Goal: Task Accomplishment & Management: Complete application form

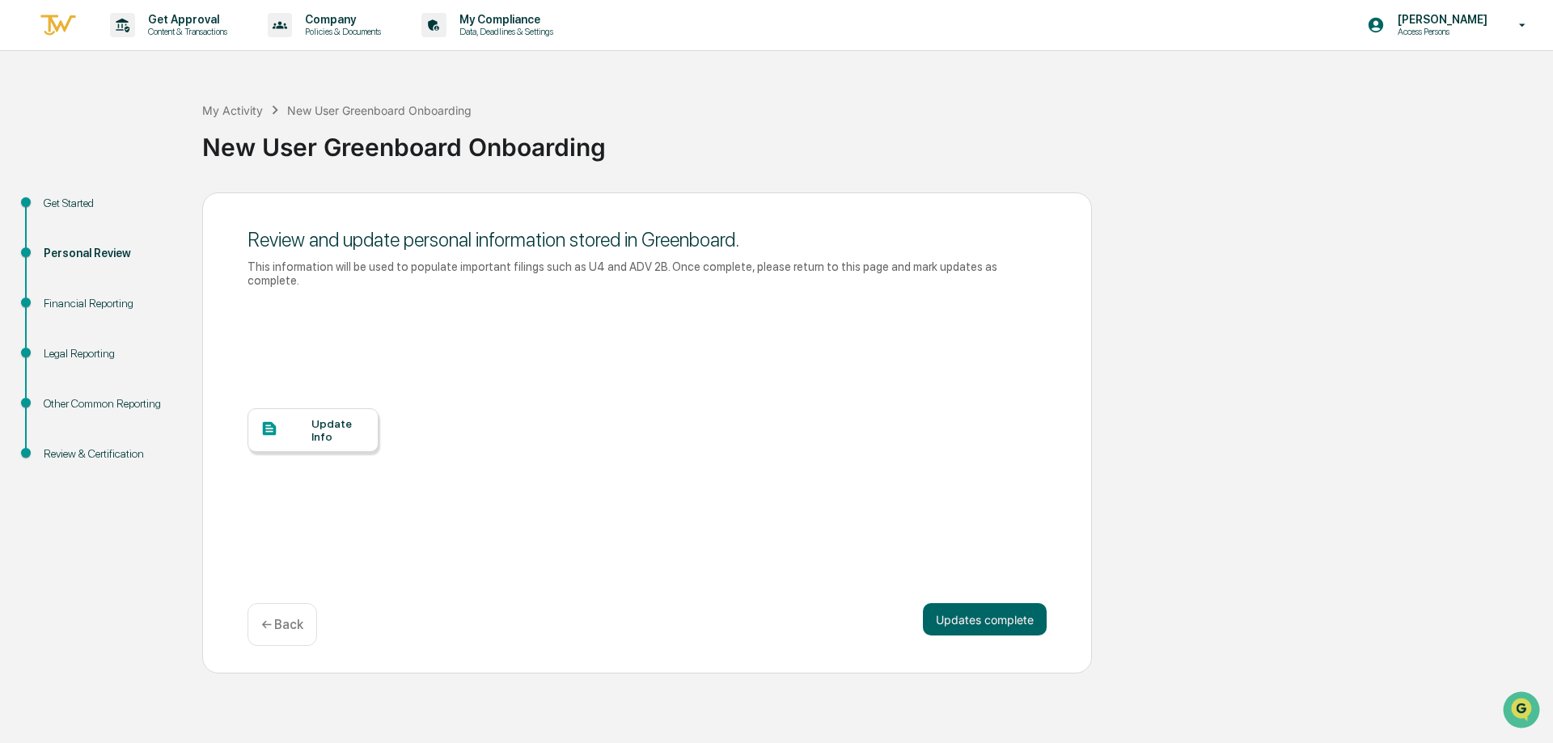
click at [361, 432] on div "Update Info" at bounding box center [312, 430] width 131 height 44
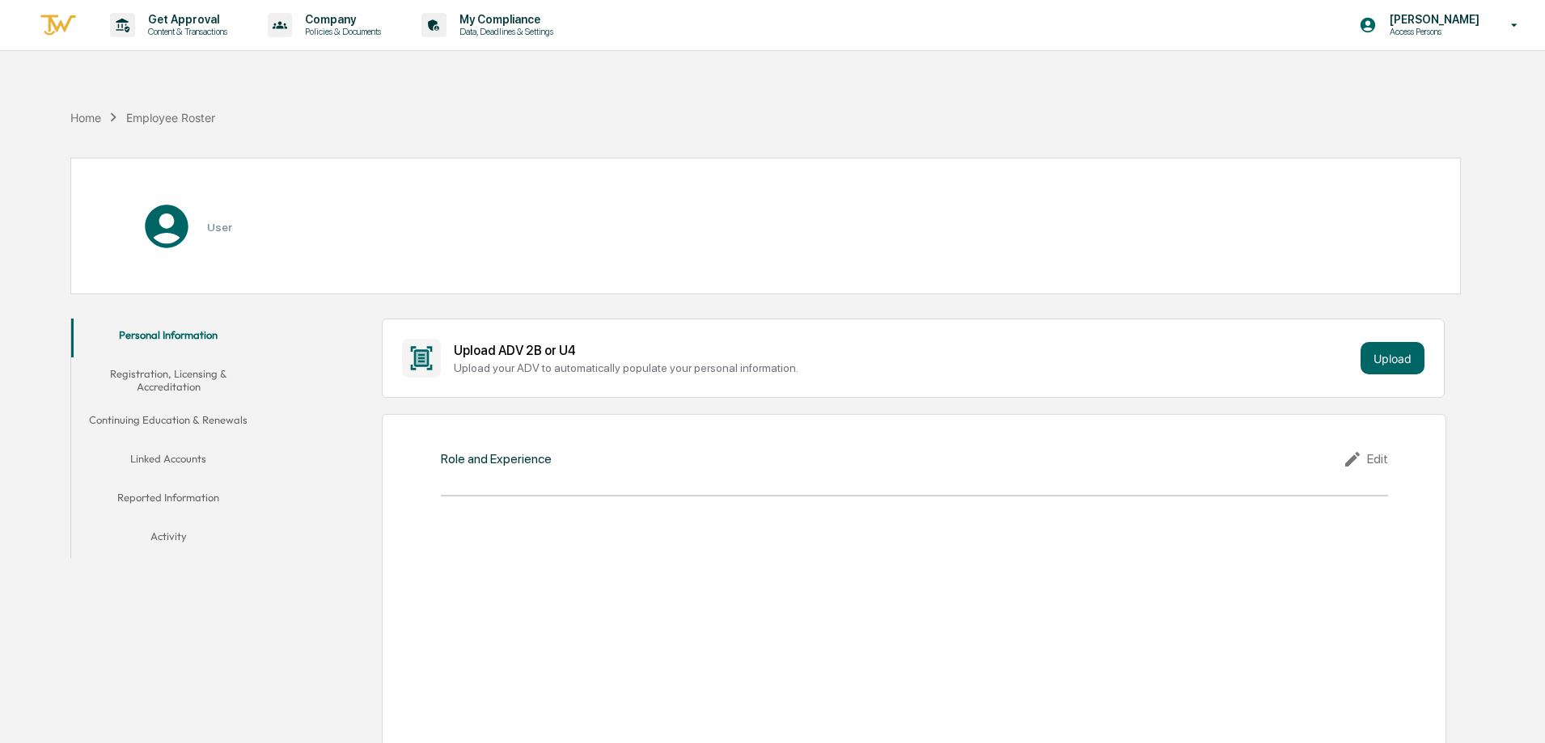
scroll to position [162, 0]
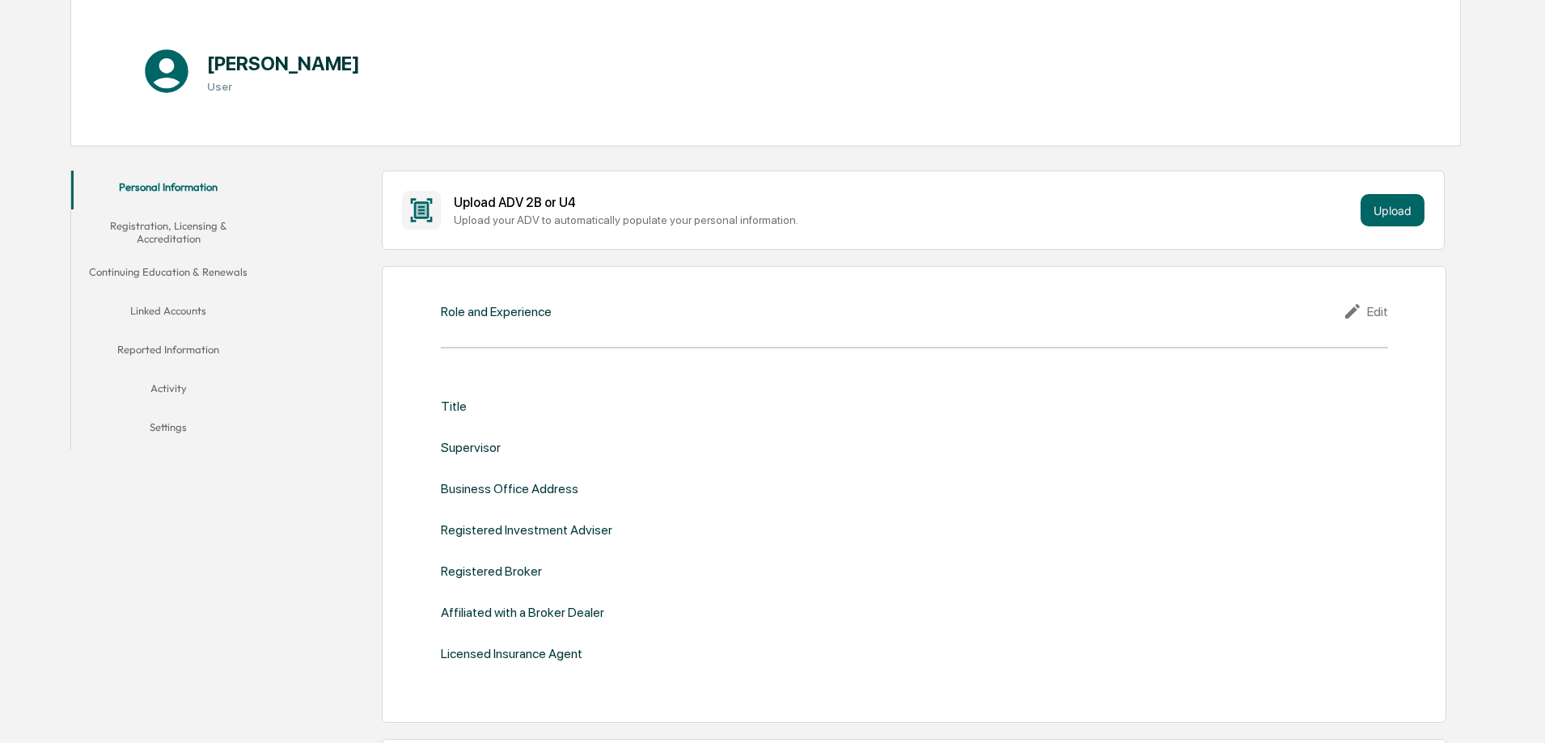
click at [447, 403] on div "Title" at bounding box center [454, 406] width 26 height 15
click at [1382, 309] on div "Edit" at bounding box center [1364, 311] width 45 height 19
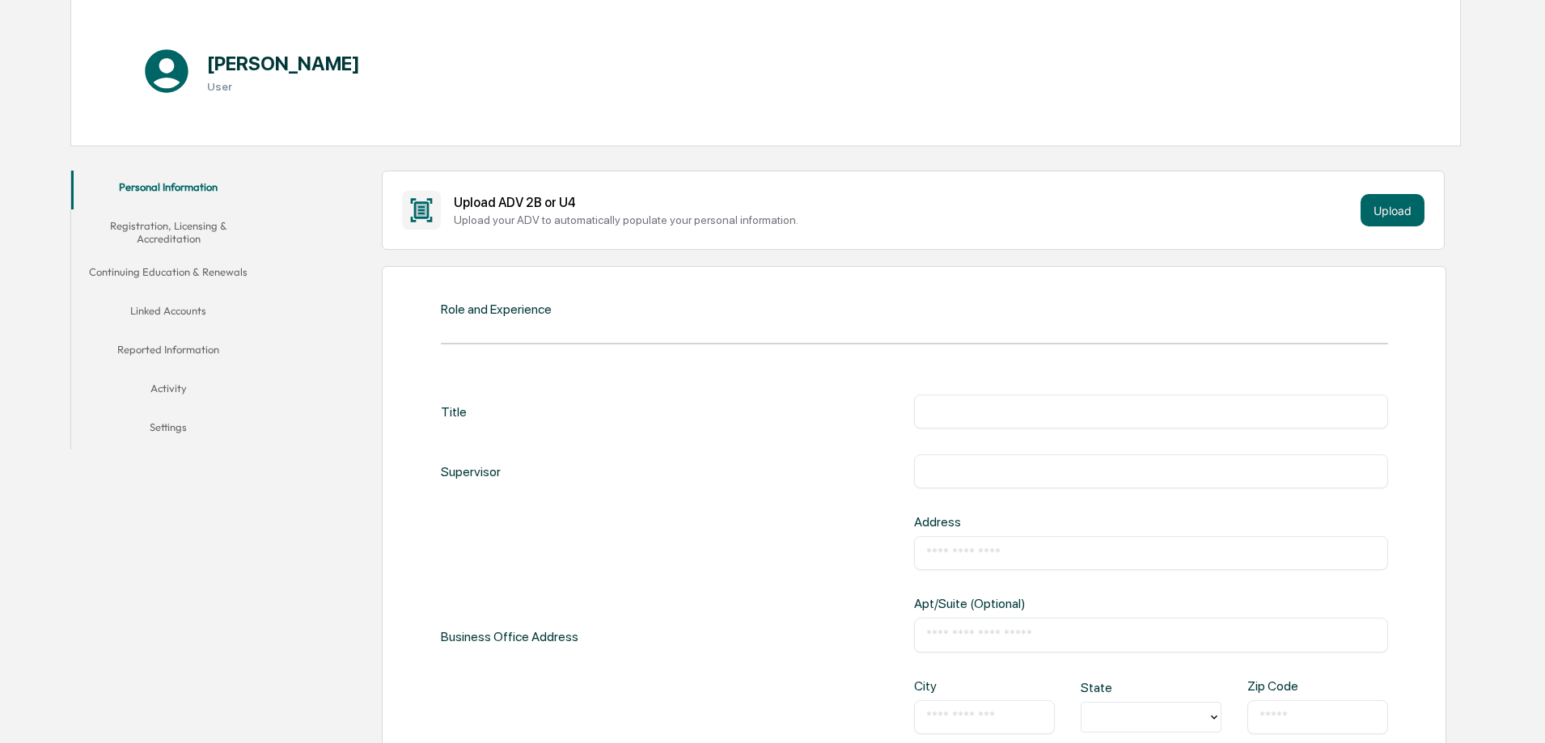
click at [963, 419] on input "text" at bounding box center [1151, 412] width 450 height 16
type input "**********"
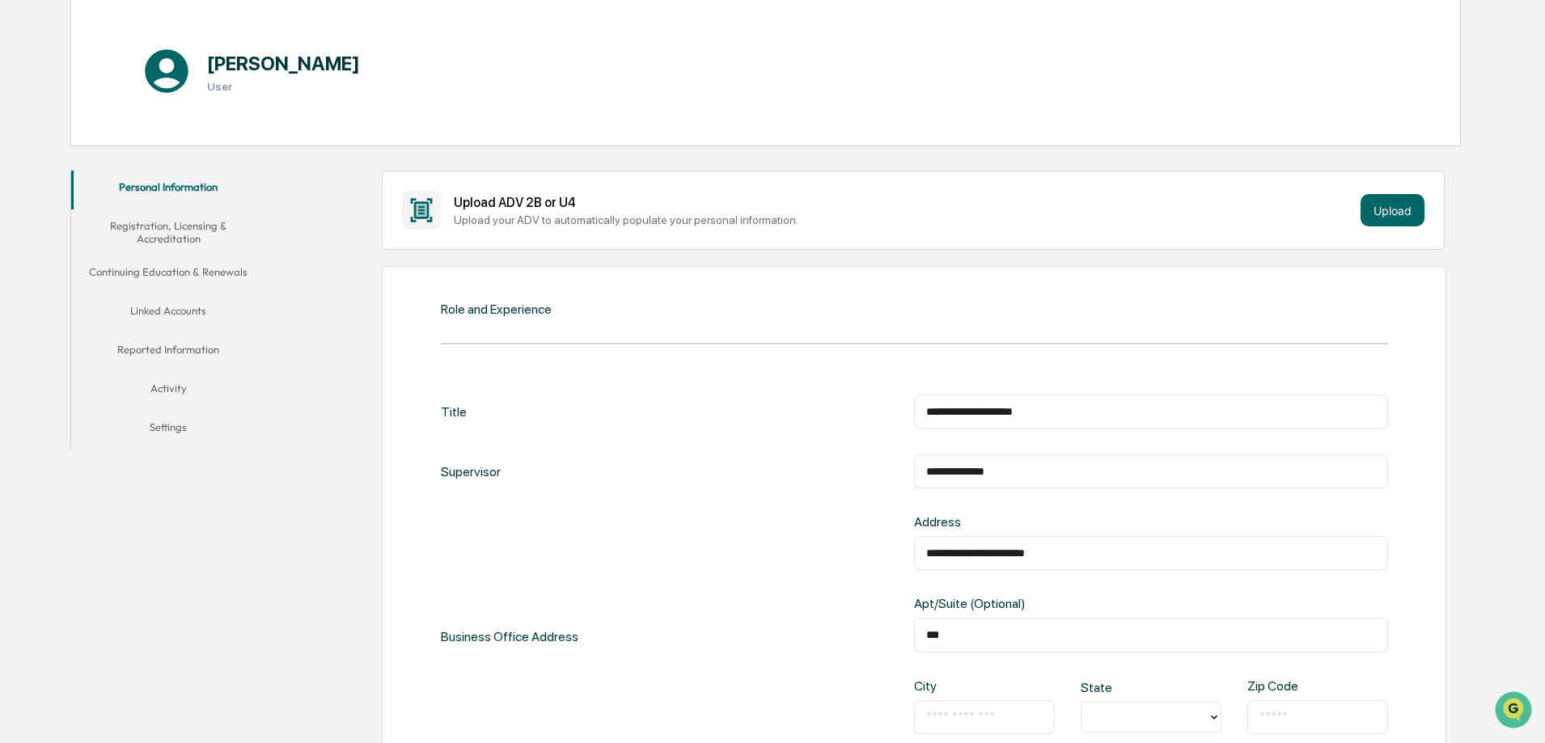
type input "***"
type input "**********"
type input "*********"
type input "*"
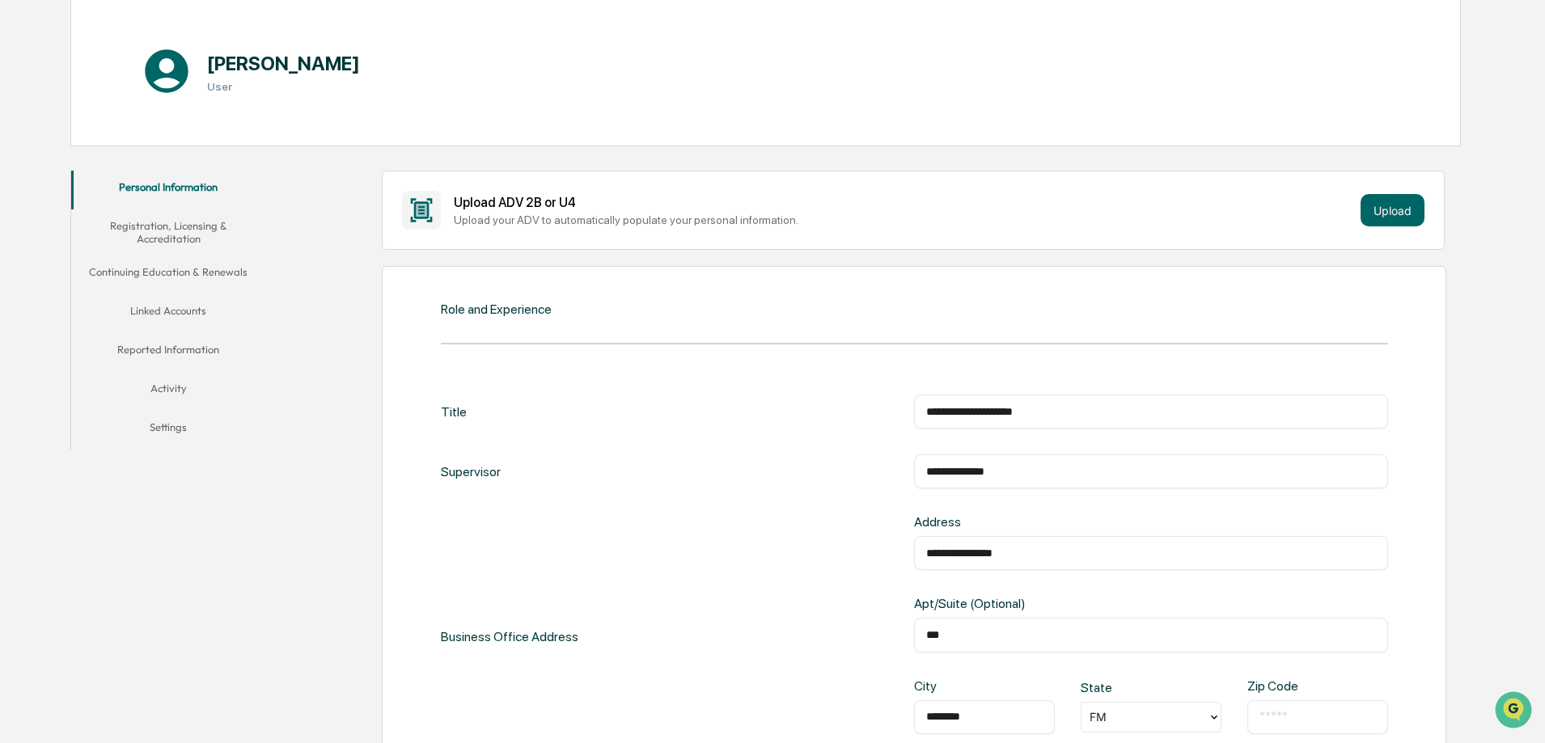
type input "*********"
type input "*"
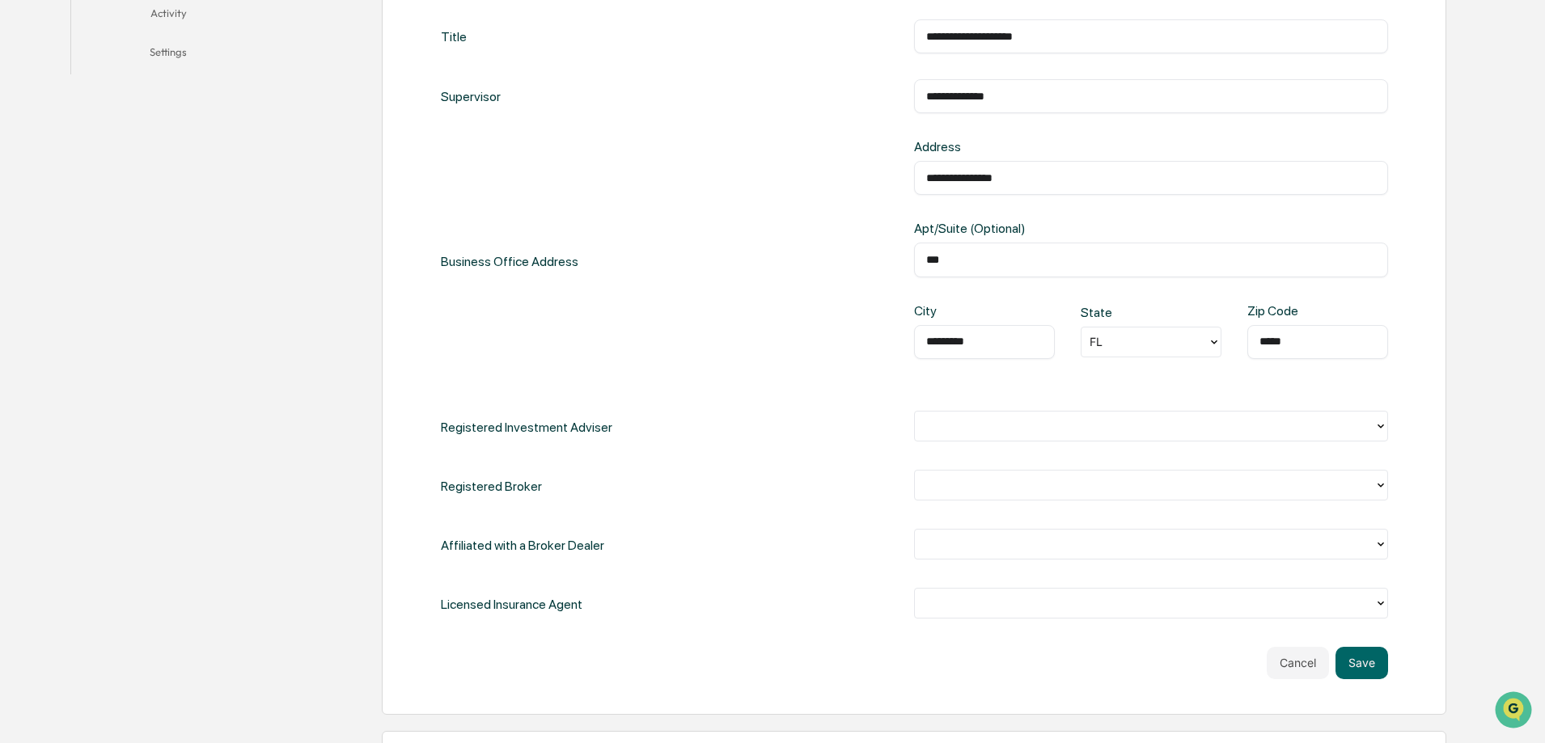
scroll to position [566, 0]
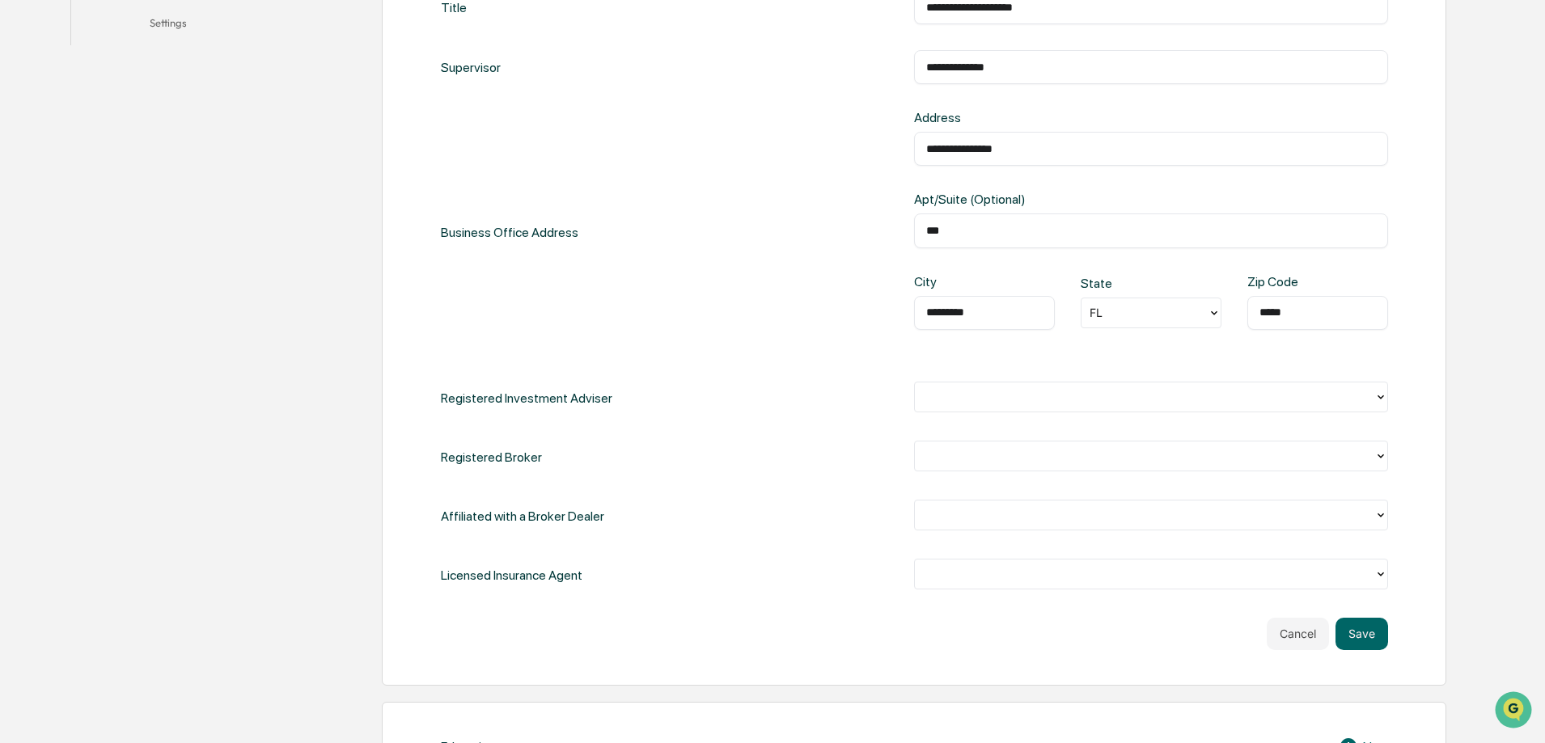
type input "*****"
click at [949, 395] on div at bounding box center [1144, 396] width 443 height 19
click at [952, 471] on div "No" at bounding box center [1151, 466] width 474 height 32
click at [966, 461] on div at bounding box center [1144, 455] width 443 height 19
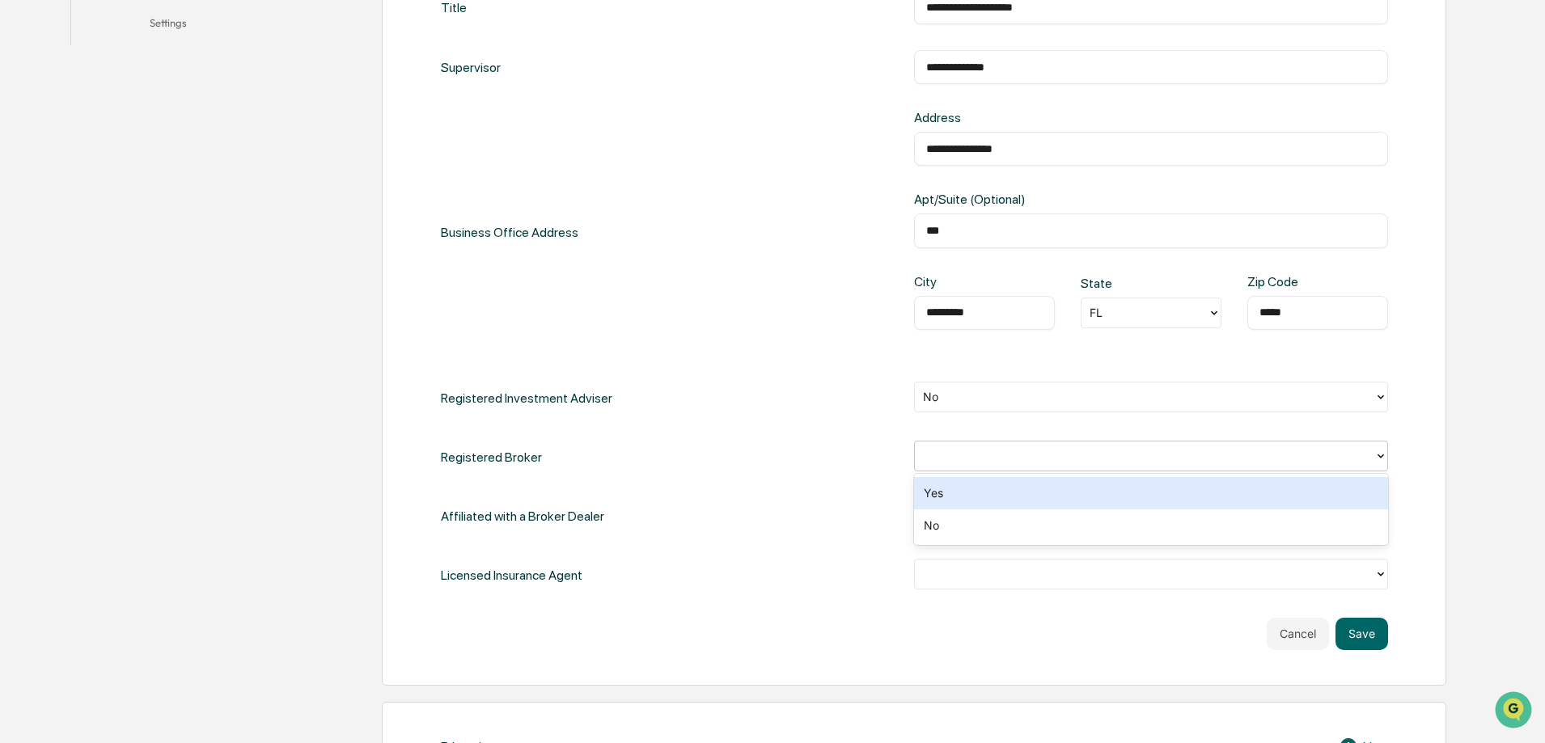
click at [966, 495] on div "Yes" at bounding box center [1151, 493] width 474 height 32
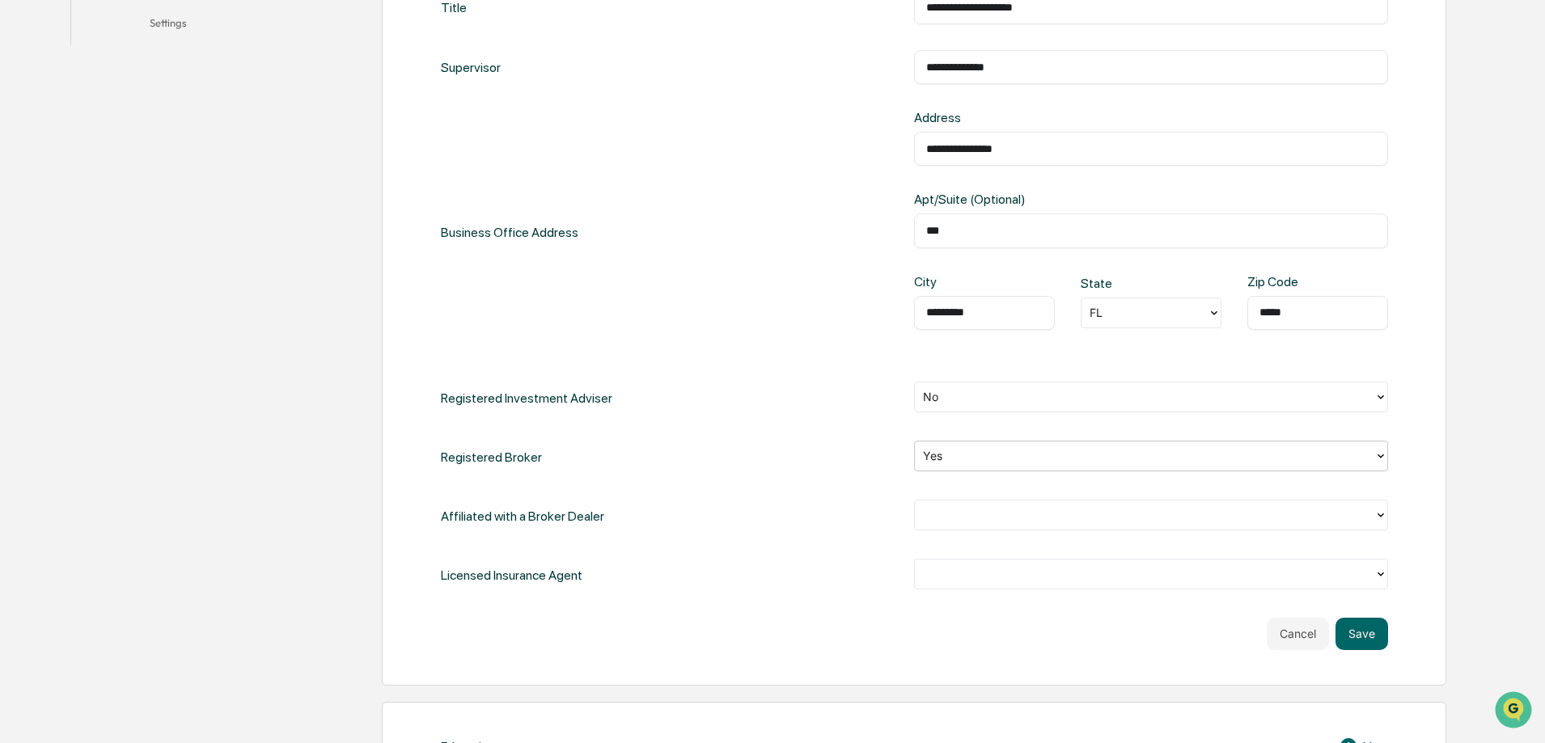
click at [950, 517] on div at bounding box center [1144, 514] width 443 height 19
click at [953, 544] on div "Yes" at bounding box center [1151, 552] width 474 height 32
click at [955, 578] on div at bounding box center [1144, 573] width 443 height 19
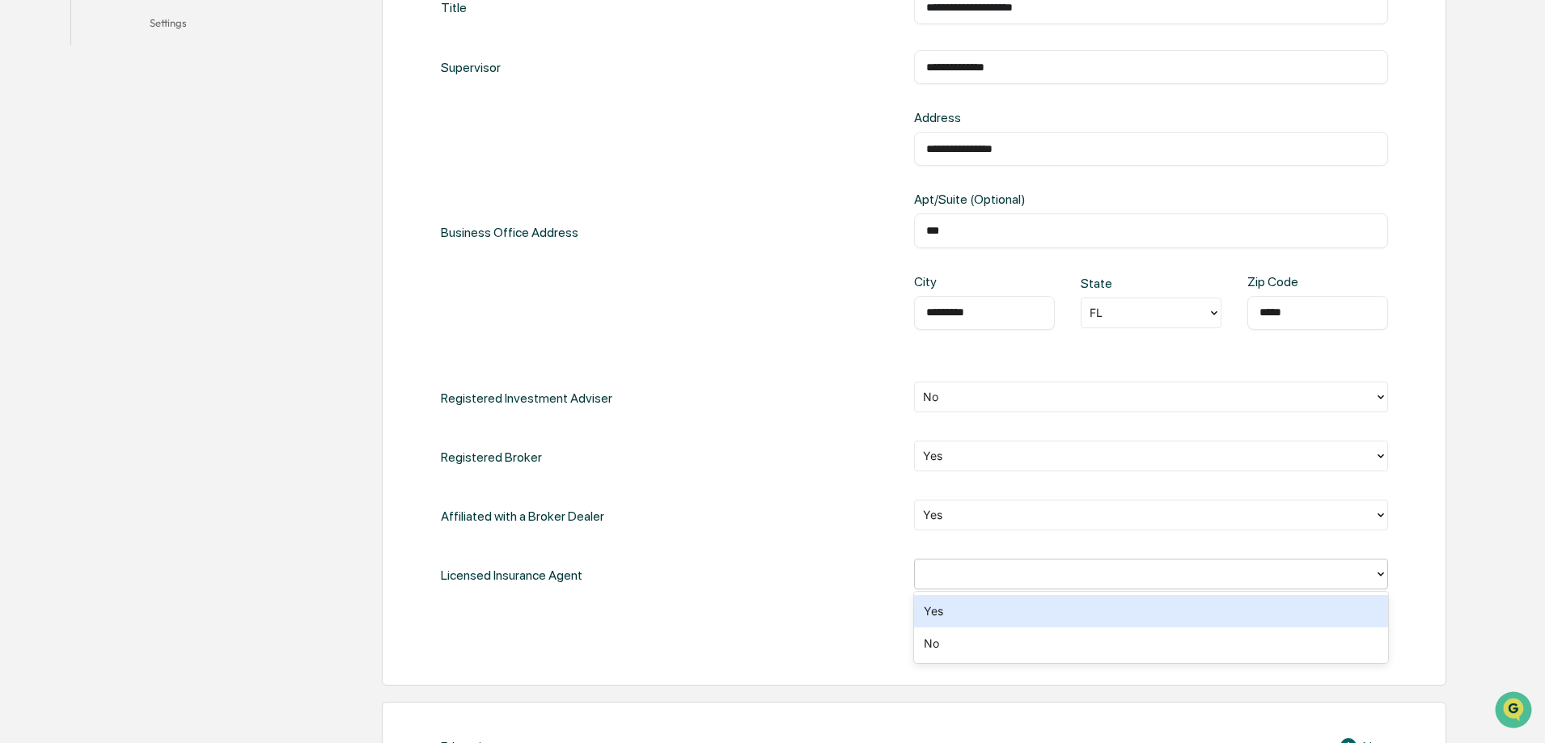
drag, startPoint x: 959, startPoint y: 607, endPoint x: 957, endPoint y: 626, distance: 19.6
click at [959, 623] on div "Yes" at bounding box center [1151, 611] width 474 height 32
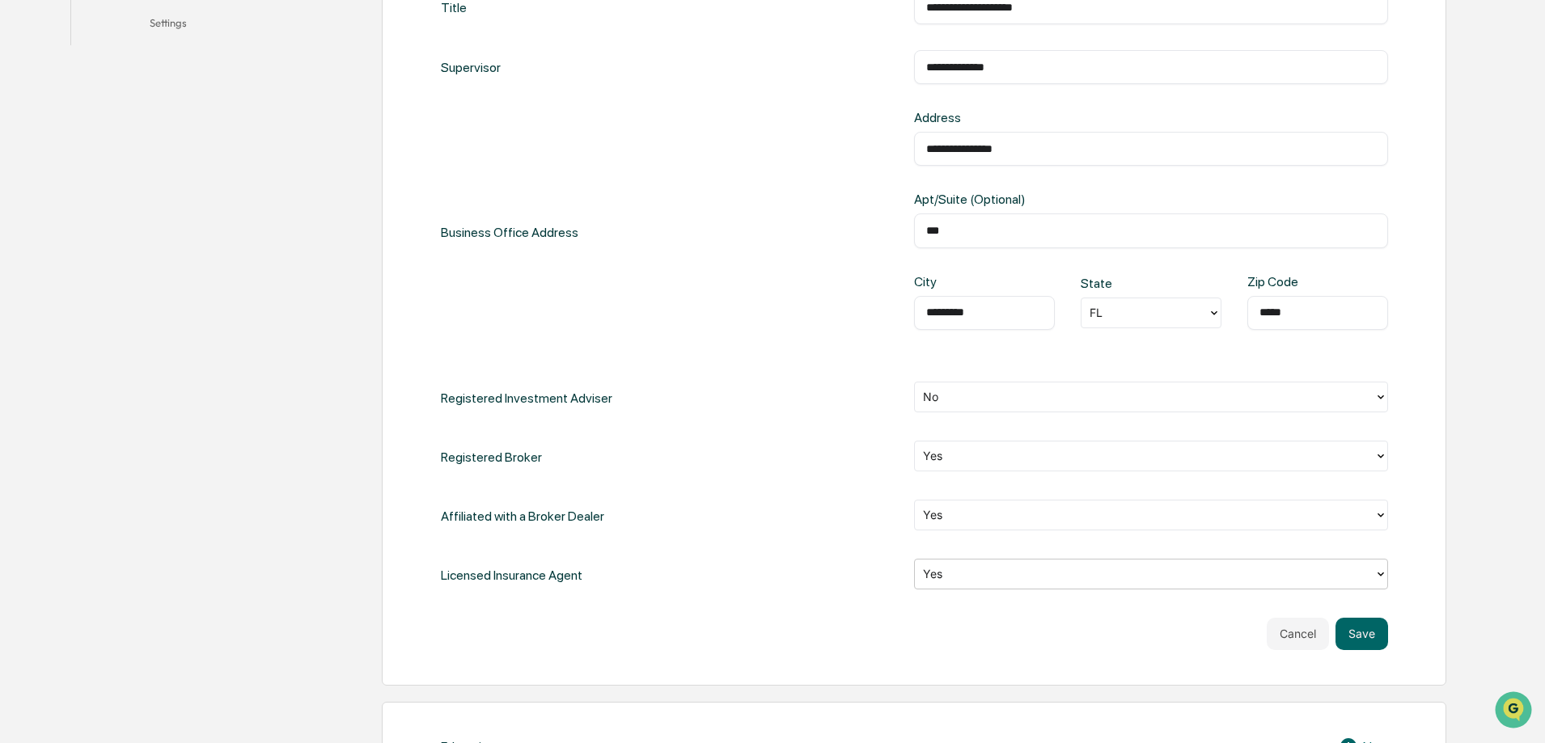
click at [960, 581] on div at bounding box center [1144, 573] width 443 height 19
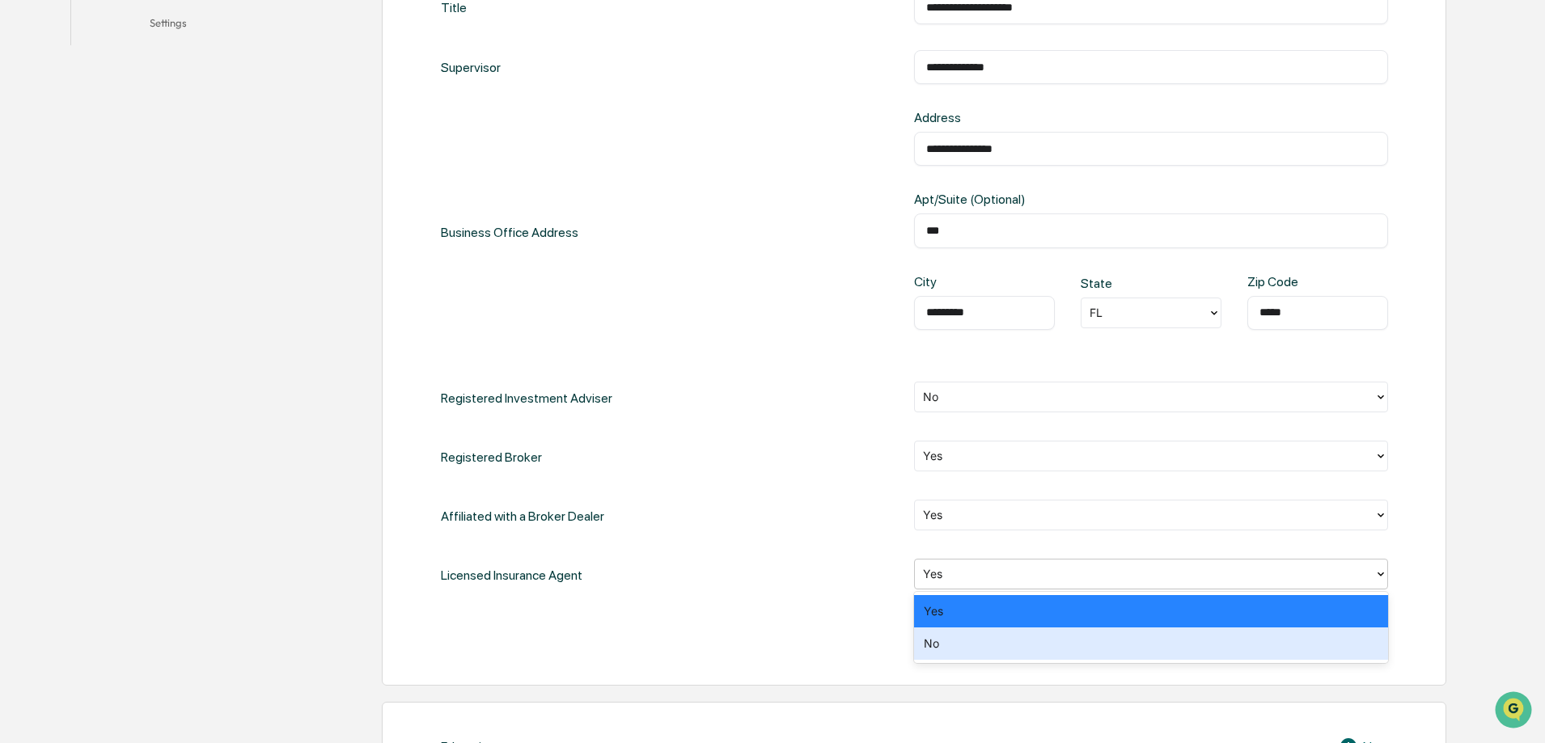
click at [949, 638] on div "No" at bounding box center [1151, 644] width 474 height 32
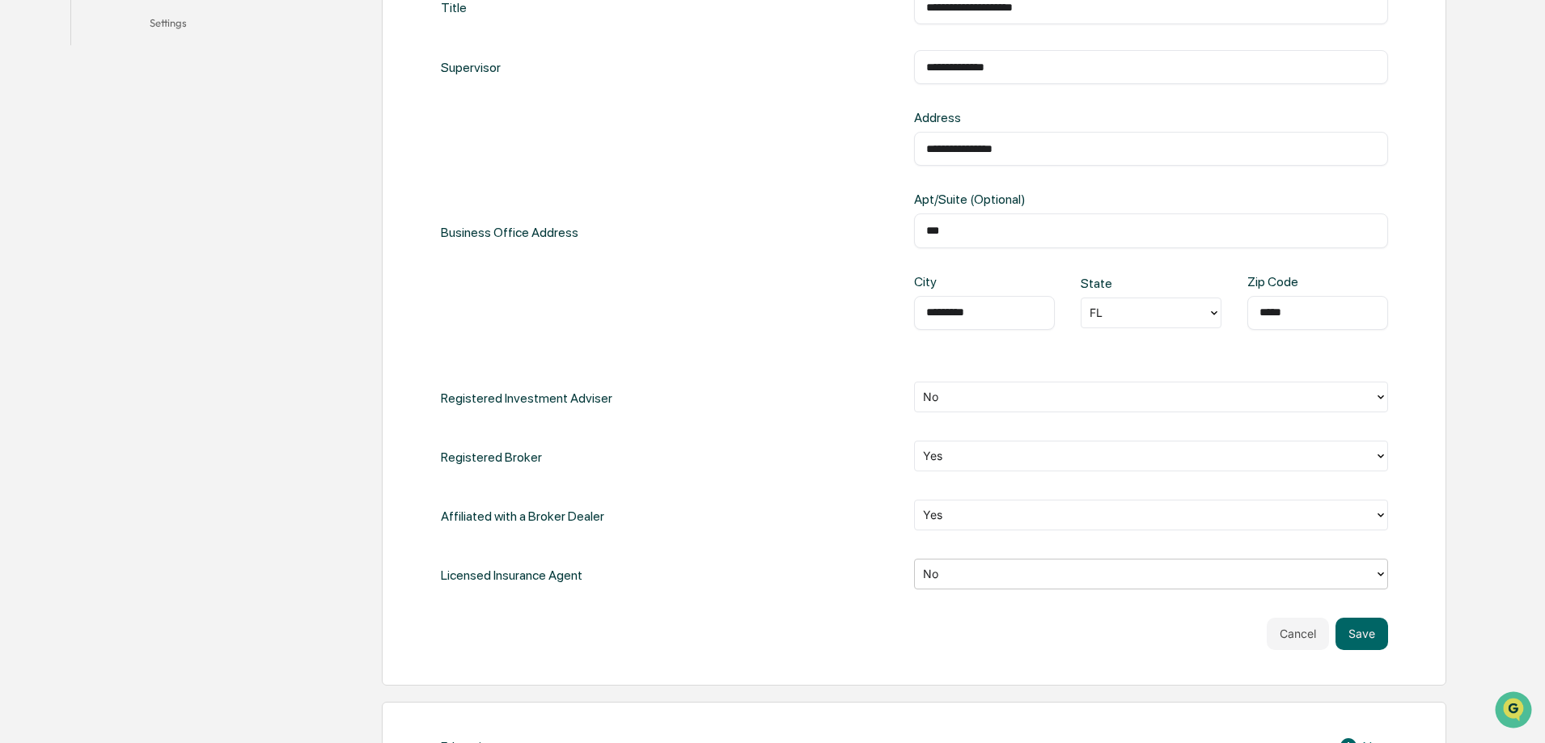
click at [955, 521] on div at bounding box center [1144, 514] width 443 height 19
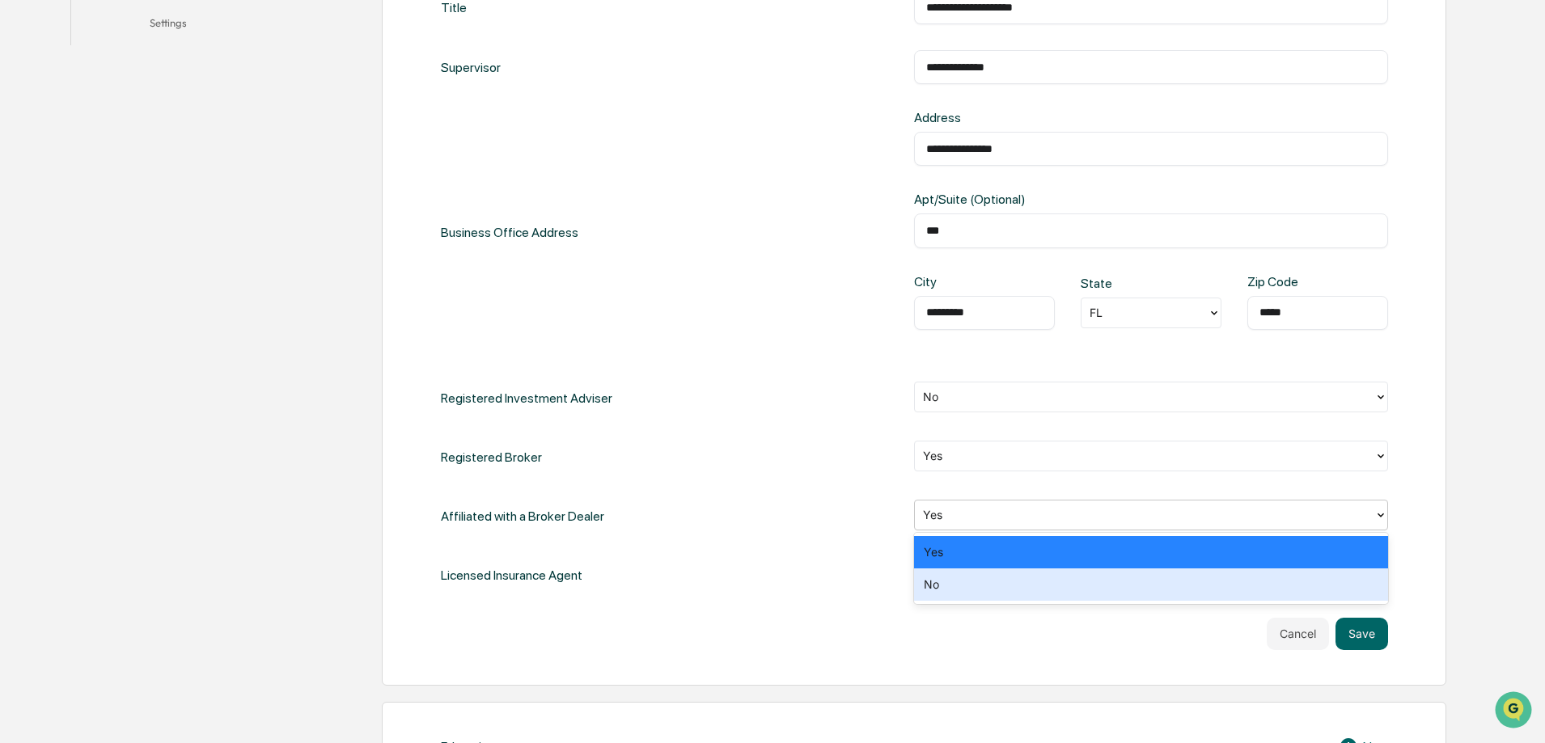
click at [956, 594] on div "No" at bounding box center [1151, 584] width 474 height 32
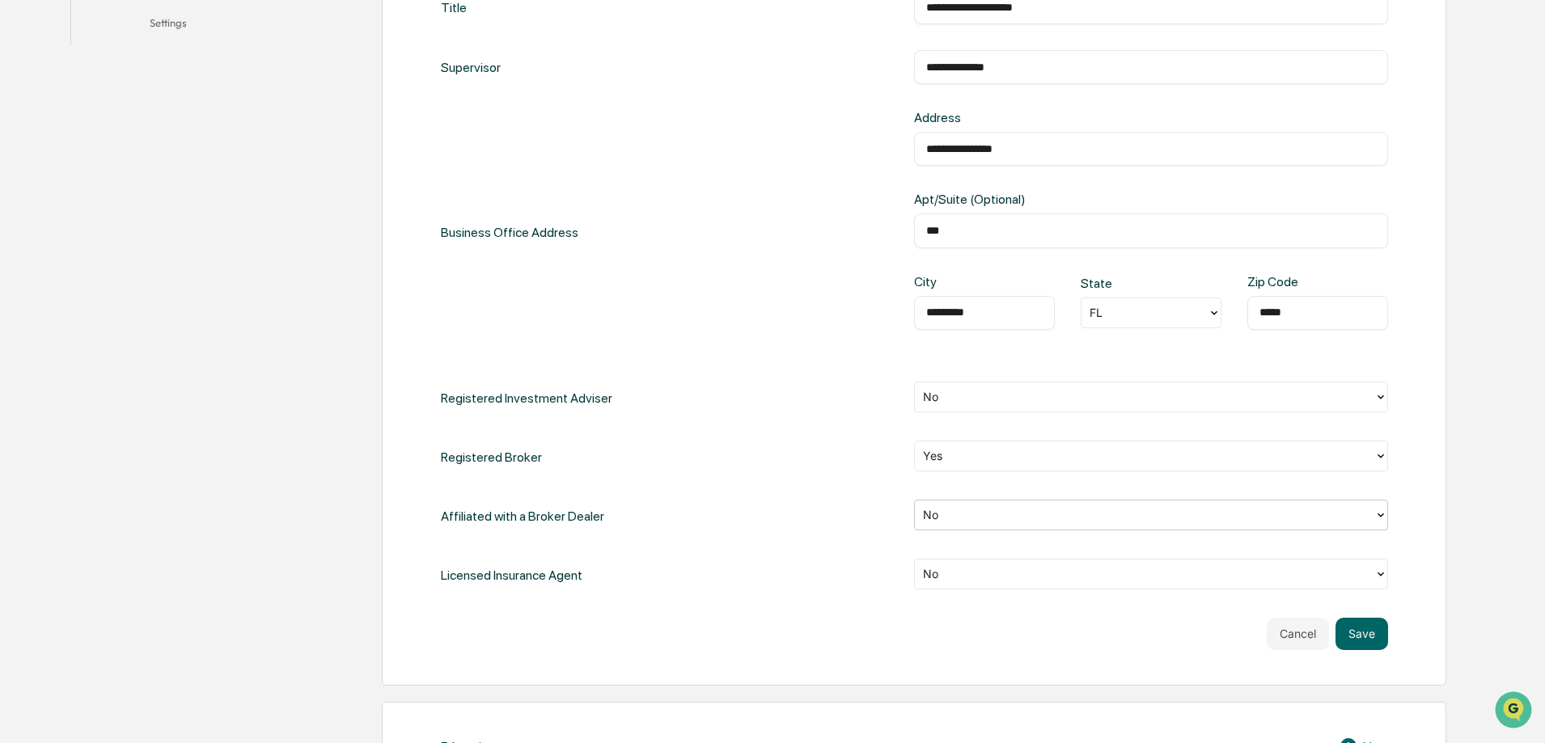
click at [850, 560] on div "Licensed Insurance Agent No" at bounding box center [914, 575] width 947 height 33
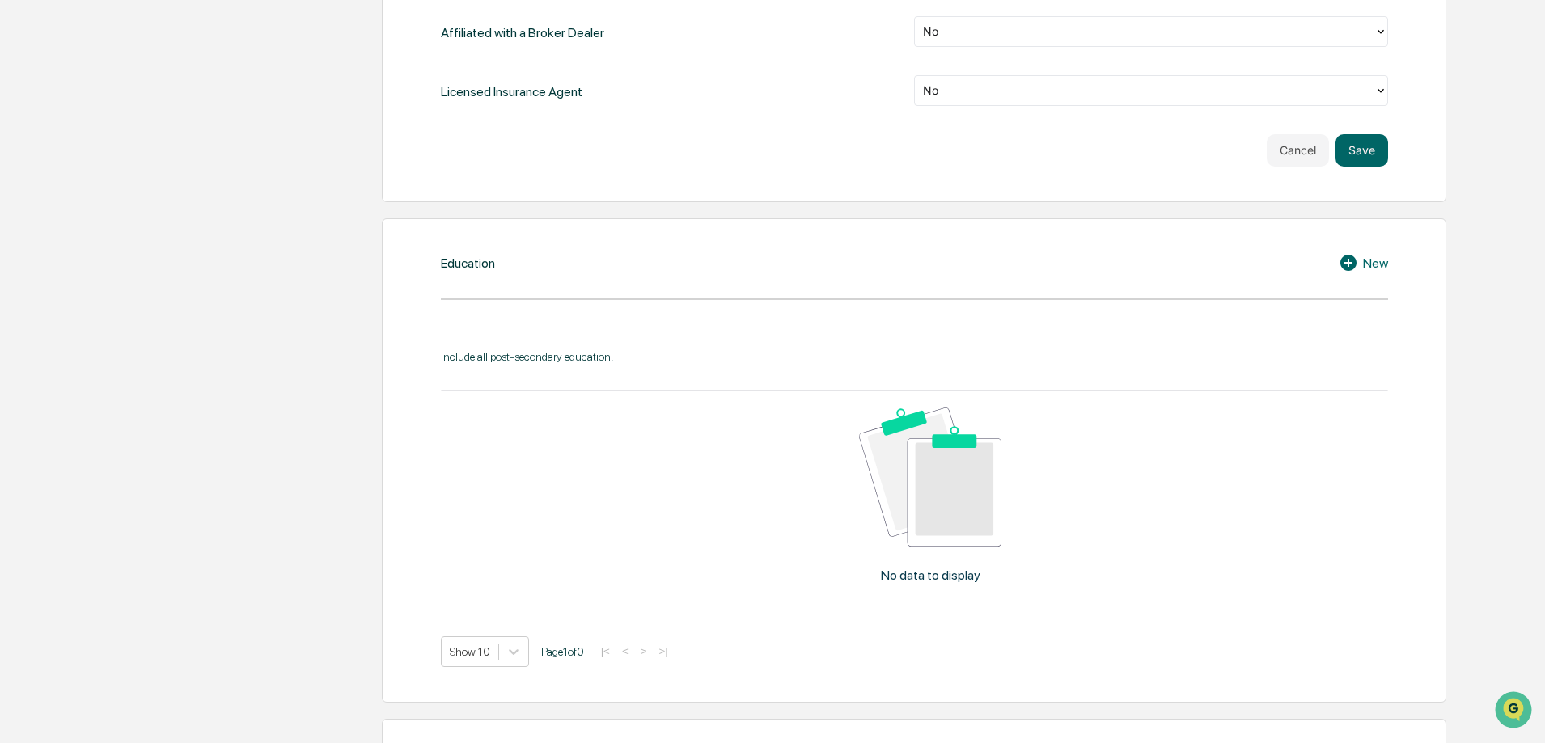
scroll to position [1051, 0]
click at [1360, 247] on div "Education New Include all post-secondary education. No data to display Show 10 …" at bounding box center [914, 459] width 1064 height 484
click at [1360, 264] on icon at bounding box center [1350, 260] width 24 height 19
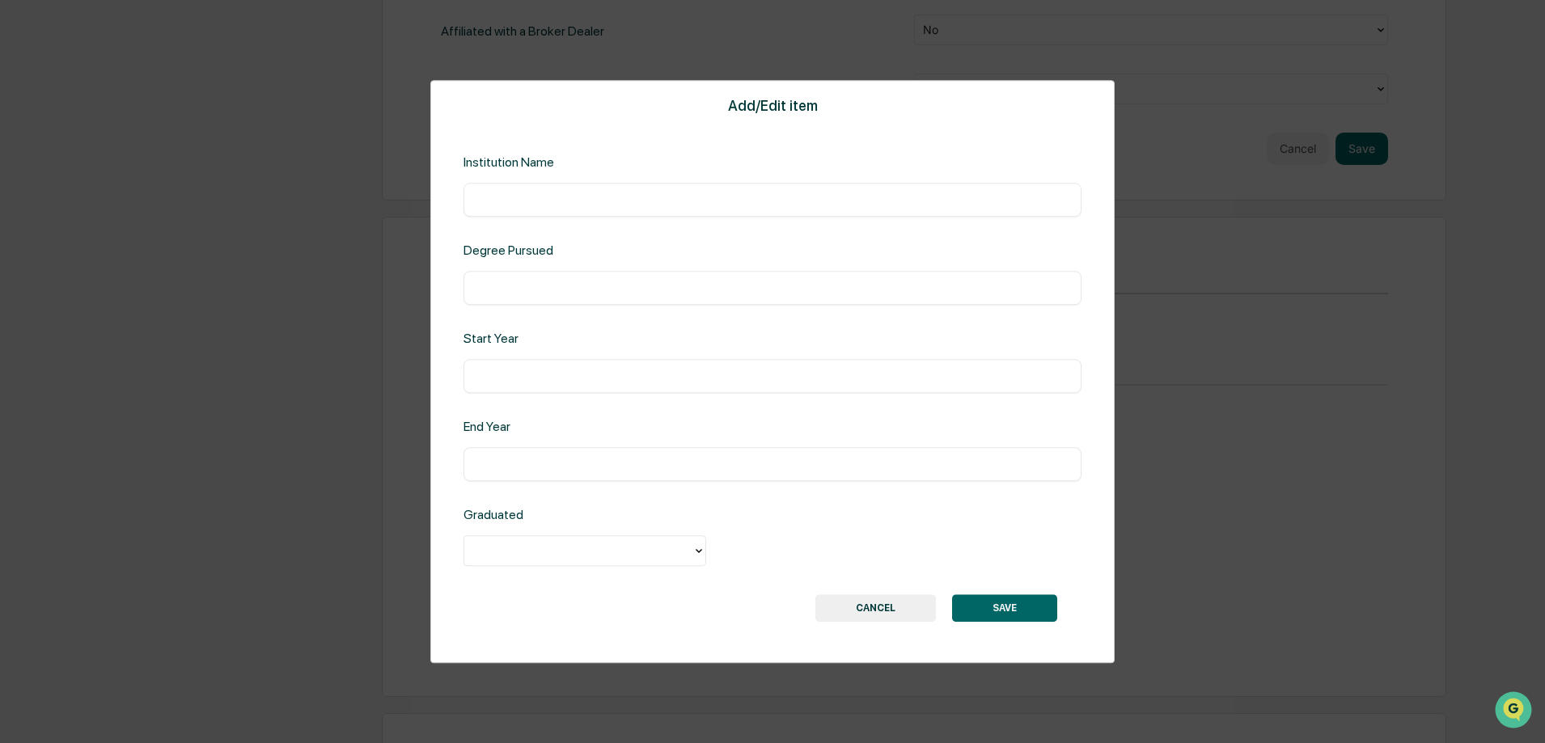
click at [664, 204] on input "text" at bounding box center [773, 200] width 594 height 16
type input "**********"
type input "****"
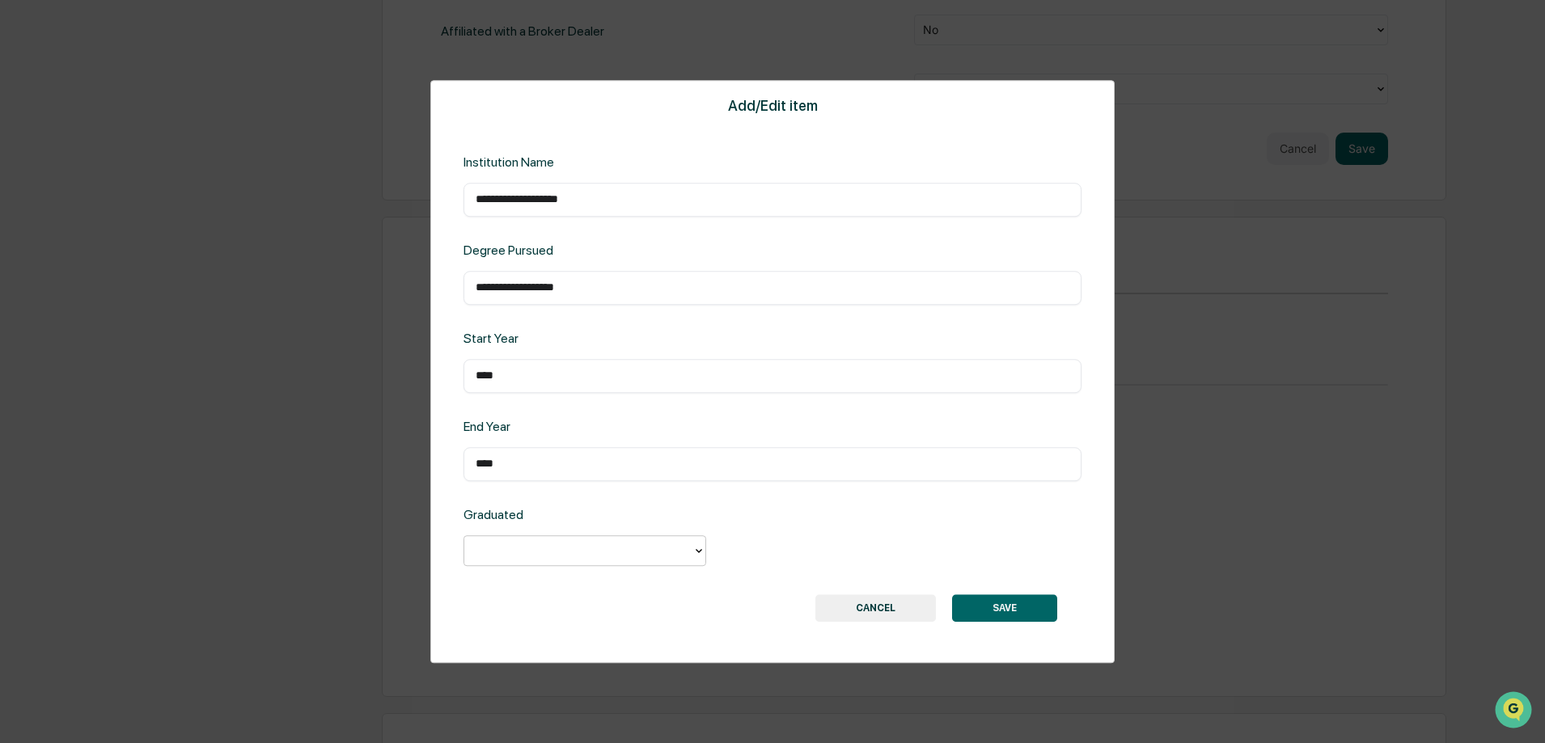
type input "*"
click at [1002, 618] on button "SAVE" at bounding box center [1004, 607] width 105 height 27
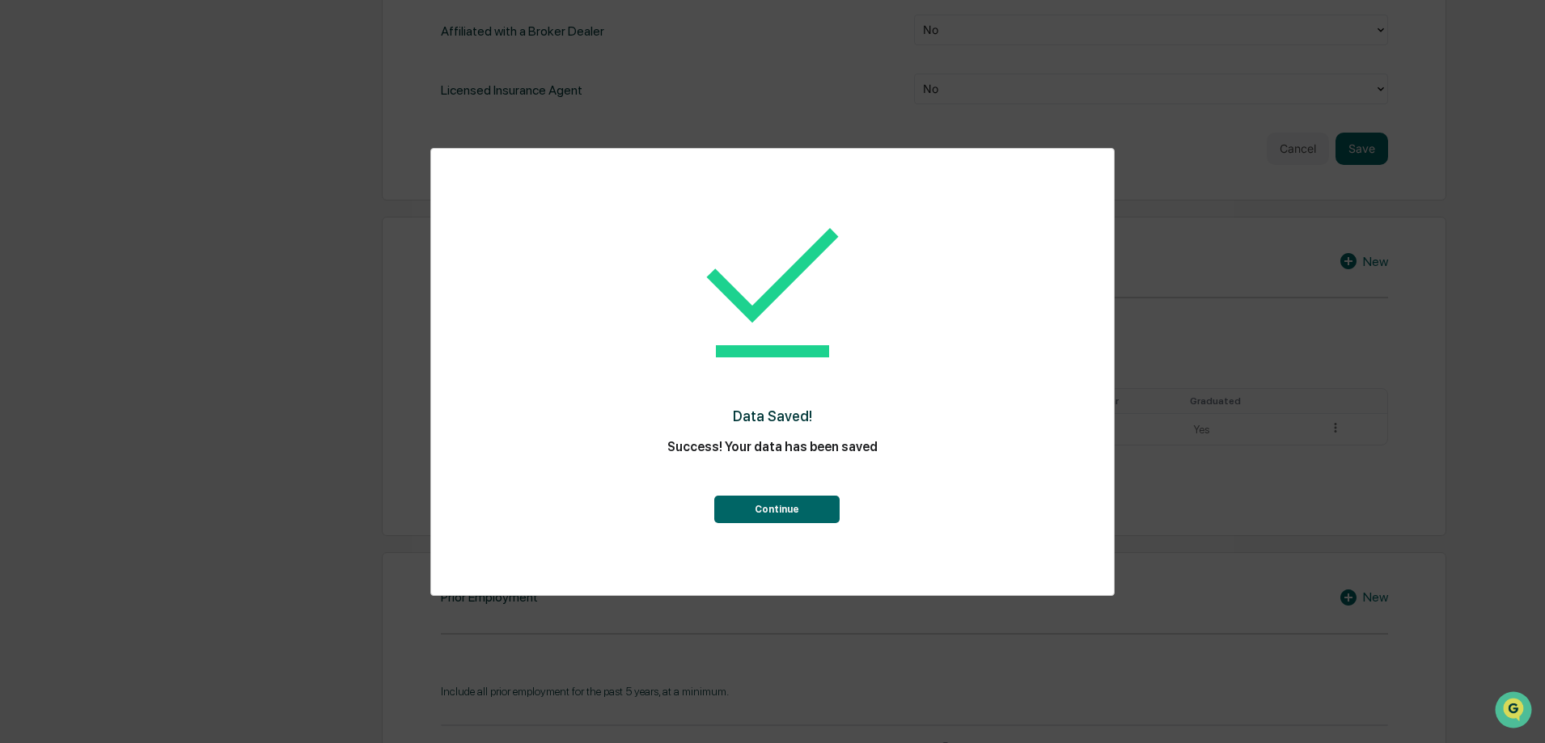
click at [826, 512] on button "Continue" at bounding box center [776, 509] width 125 height 27
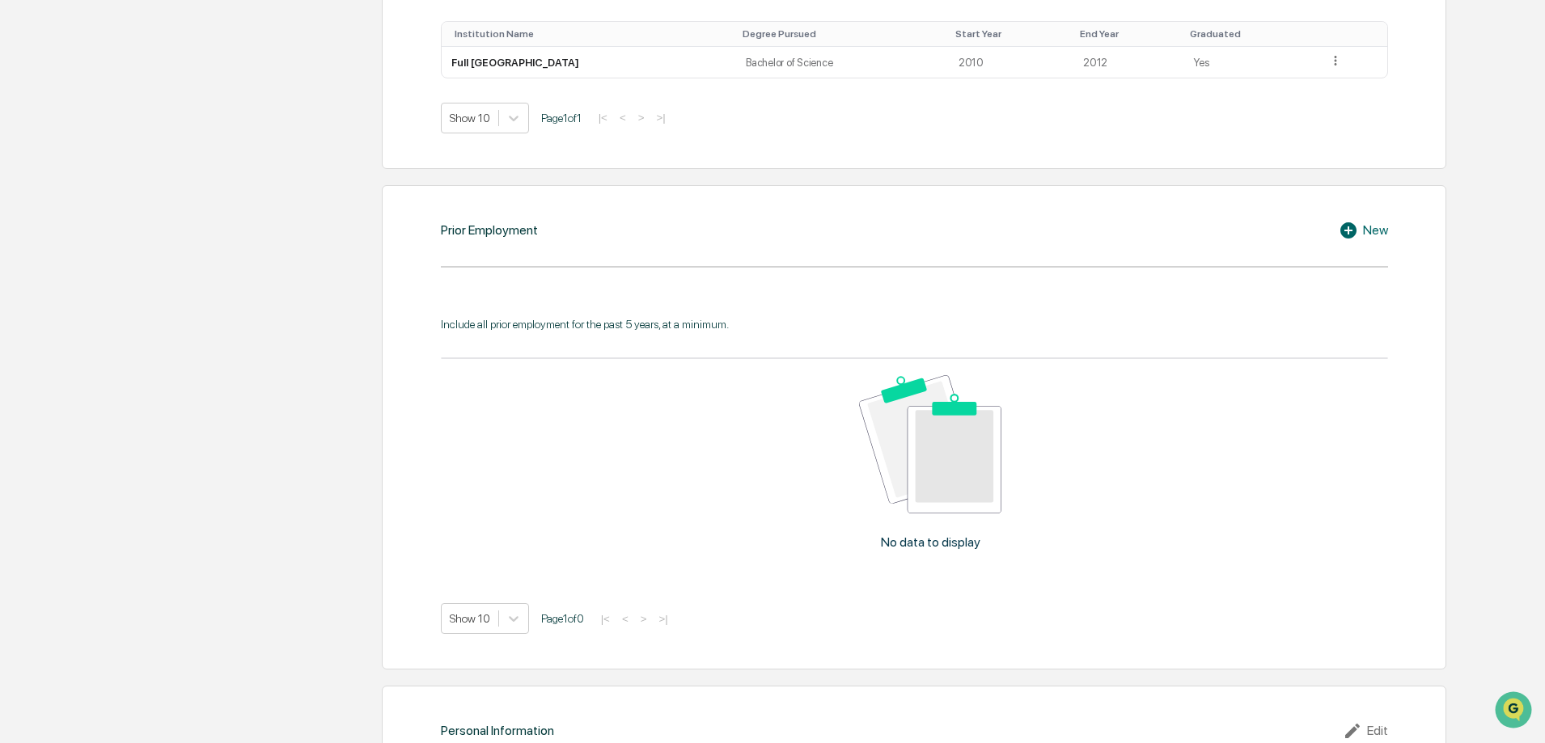
scroll to position [1456, 0]
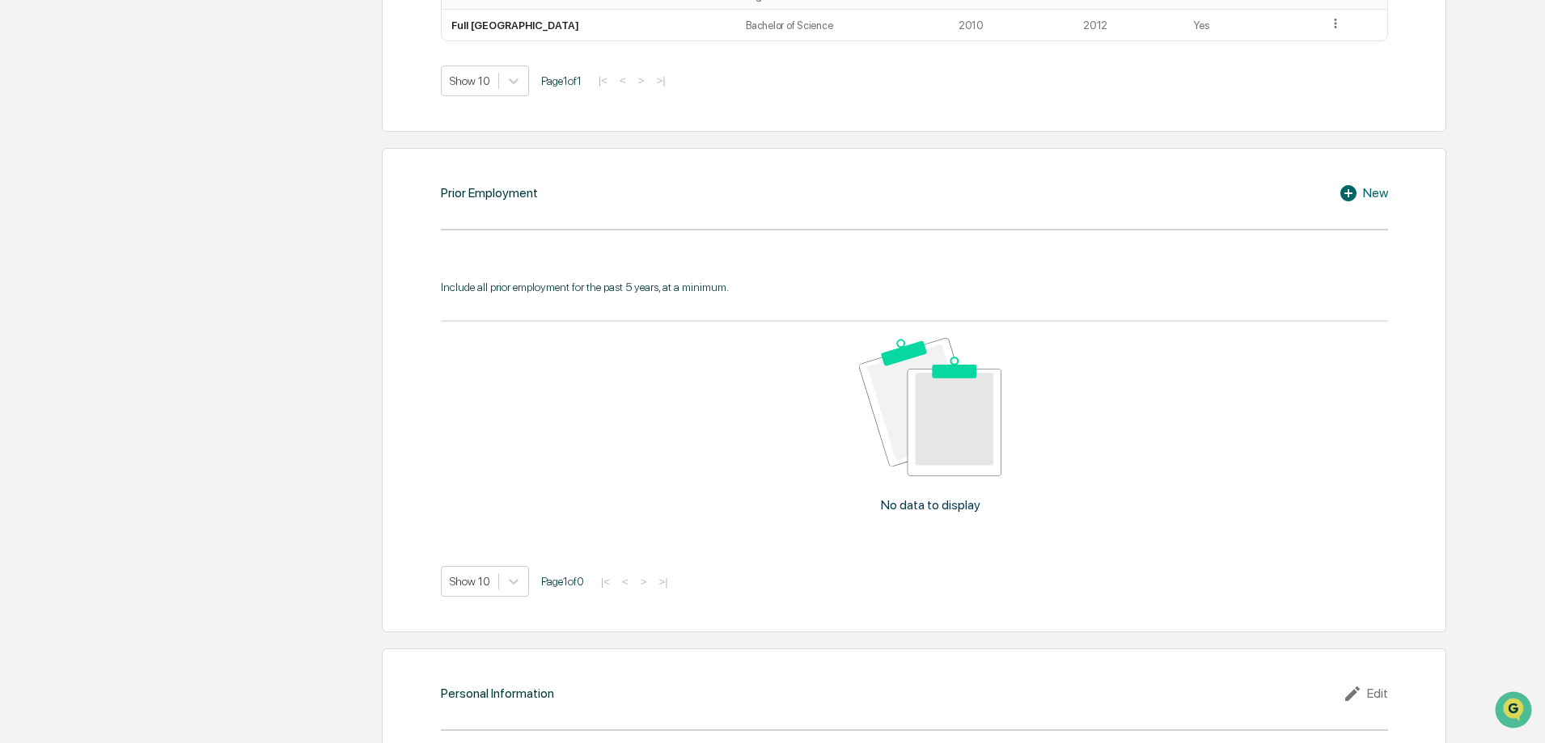
click at [1370, 187] on div "New" at bounding box center [1362, 193] width 49 height 19
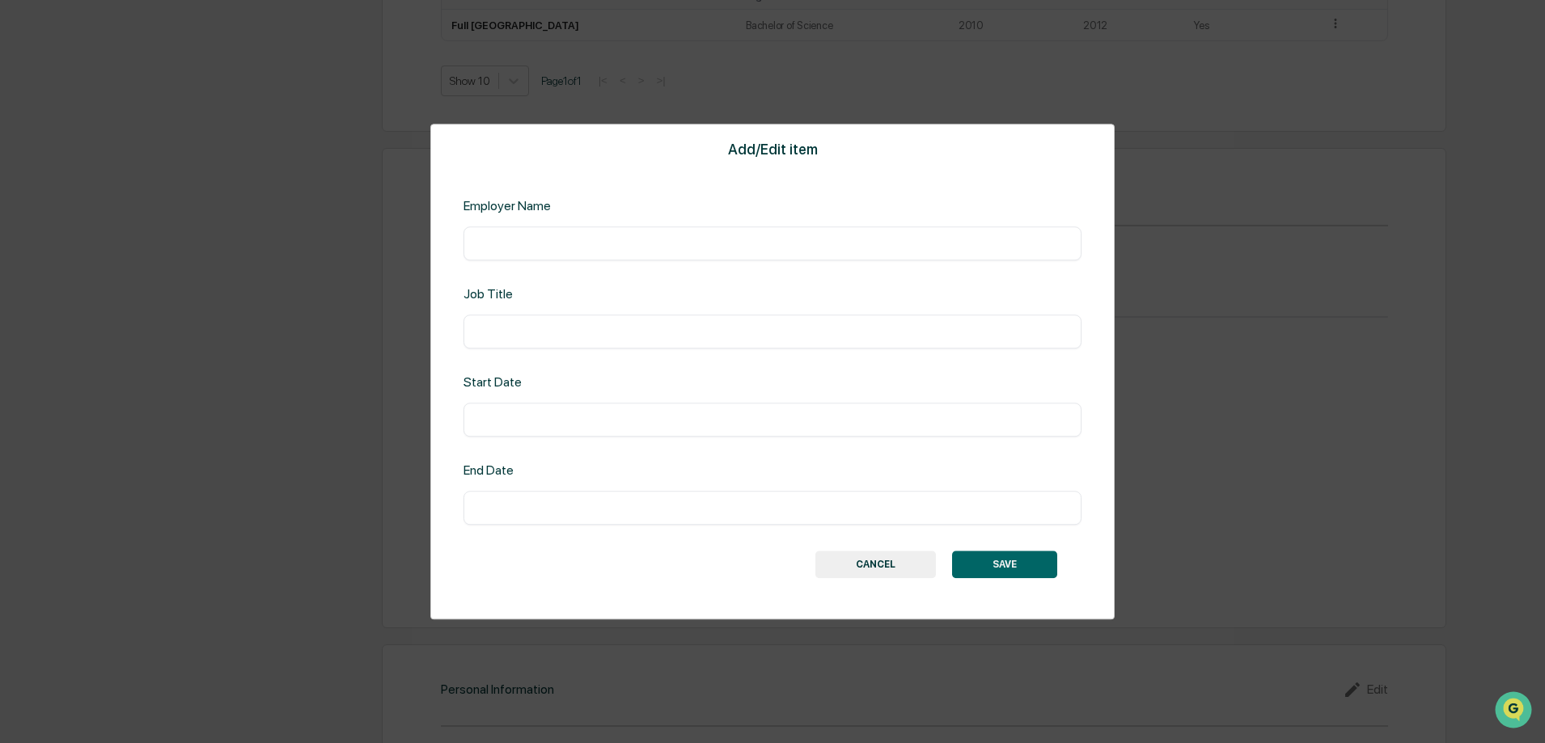
click at [648, 240] on input "text" at bounding box center [773, 243] width 594 height 16
type input "**********"
type input "*******"
drag, startPoint x: 651, startPoint y: 238, endPoint x: 437, endPoint y: 257, distance: 215.2
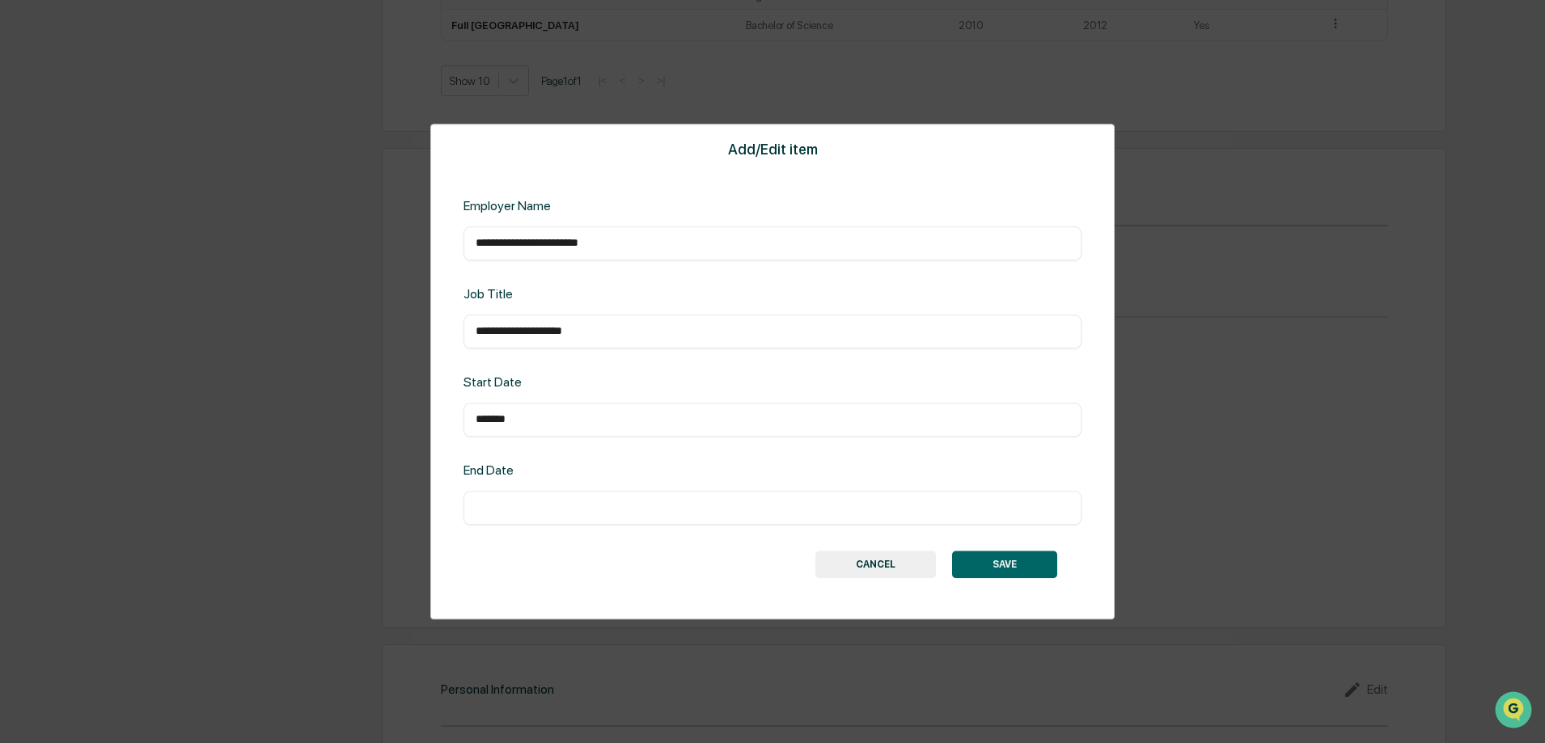
click at [437, 257] on div "**********" at bounding box center [772, 372] width 684 height 497
type input "********"
type input "**********"
type input "*******"
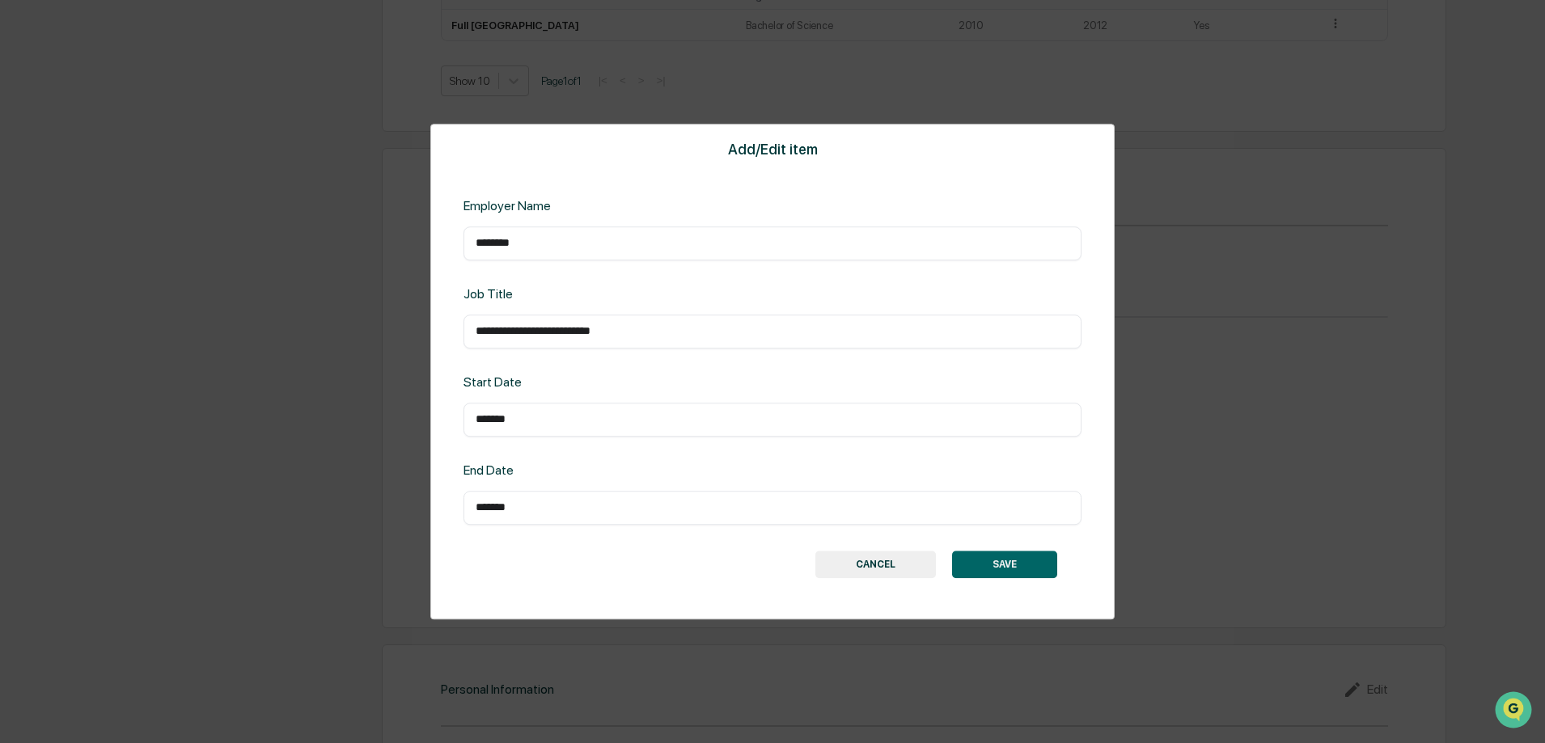
click at [1025, 564] on button "SAVE" at bounding box center [1004, 564] width 105 height 27
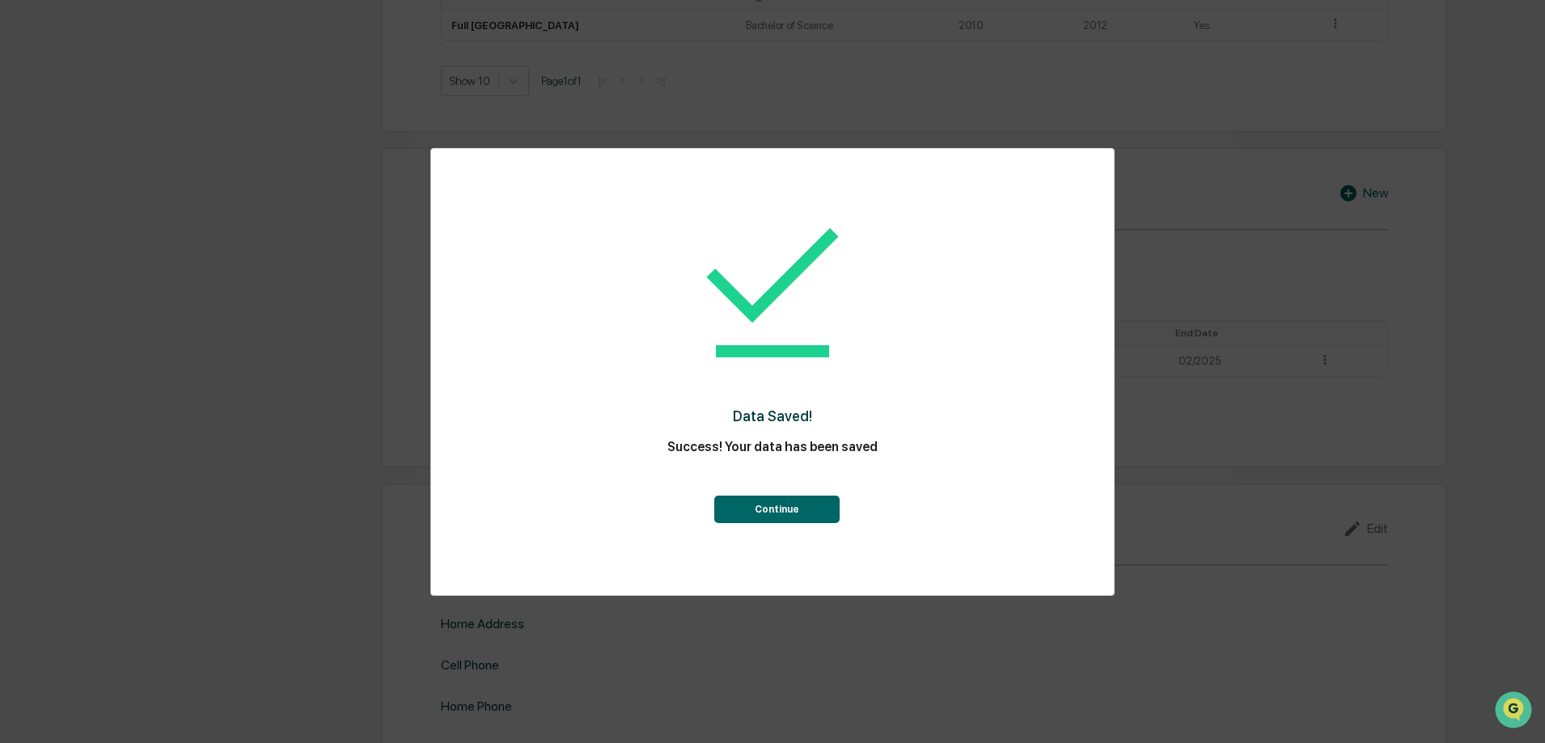
click at [798, 503] on button "Continue" at bounding box center [776, 509] width 125 height 27
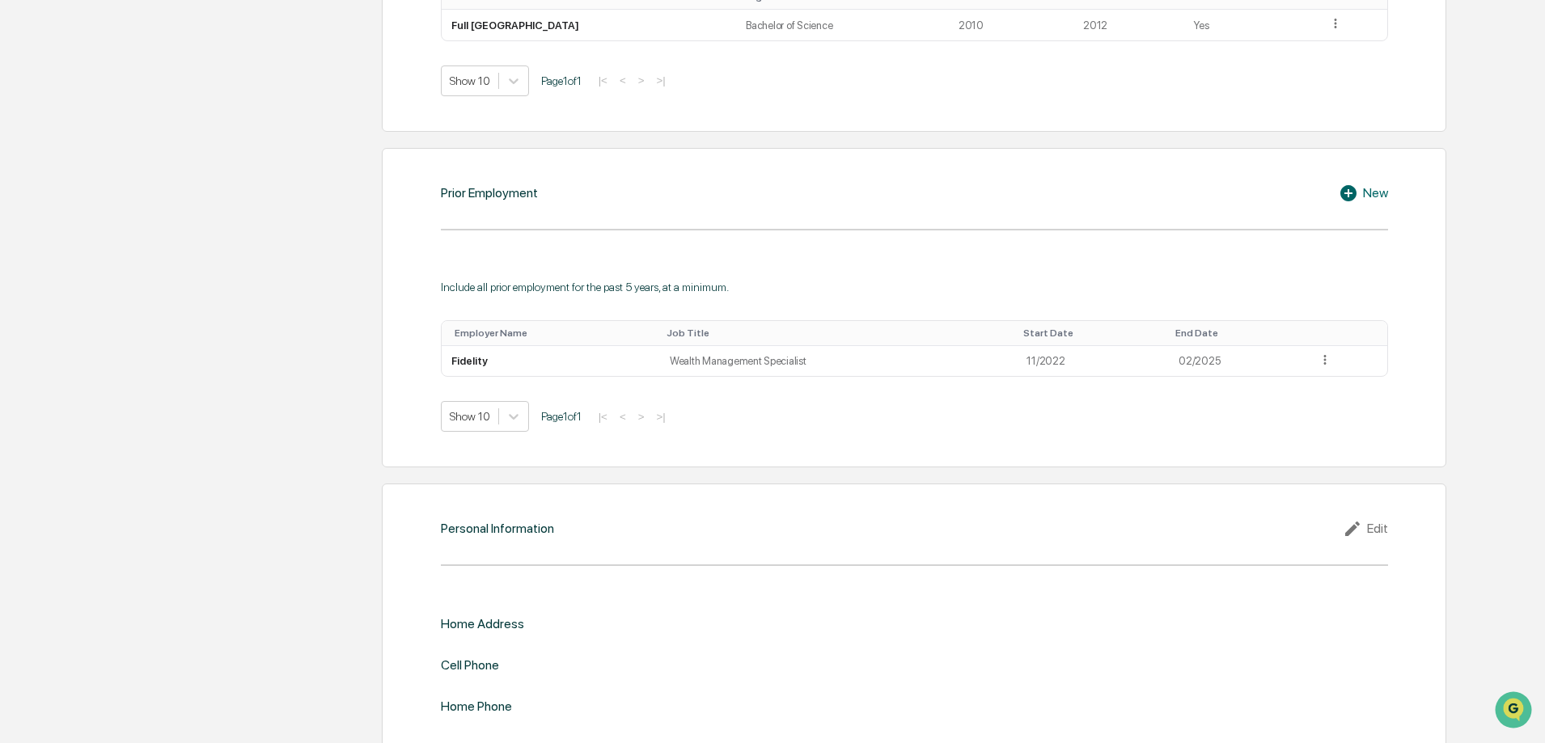
click at [1361, 196] on icon at bounding box center [1350, 193] width 24 height 19
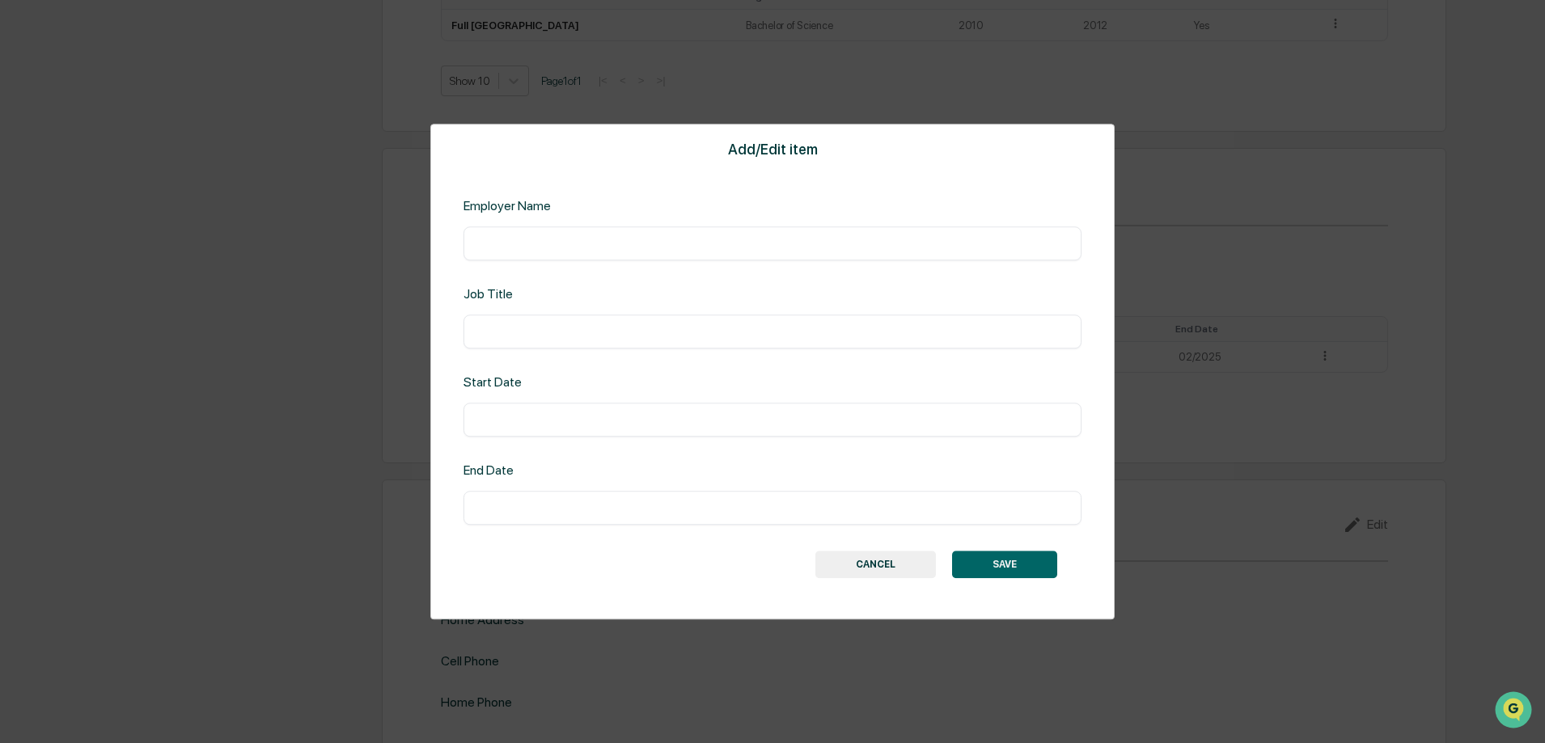
click at [584, 254] on div "​" at bounding box center [772, 243] width 618 height 34
click at [590, 242] on input "text" at bounding box center [773, 243] width 594 height 16
type input "******"
type input "**********"
type input "*******"
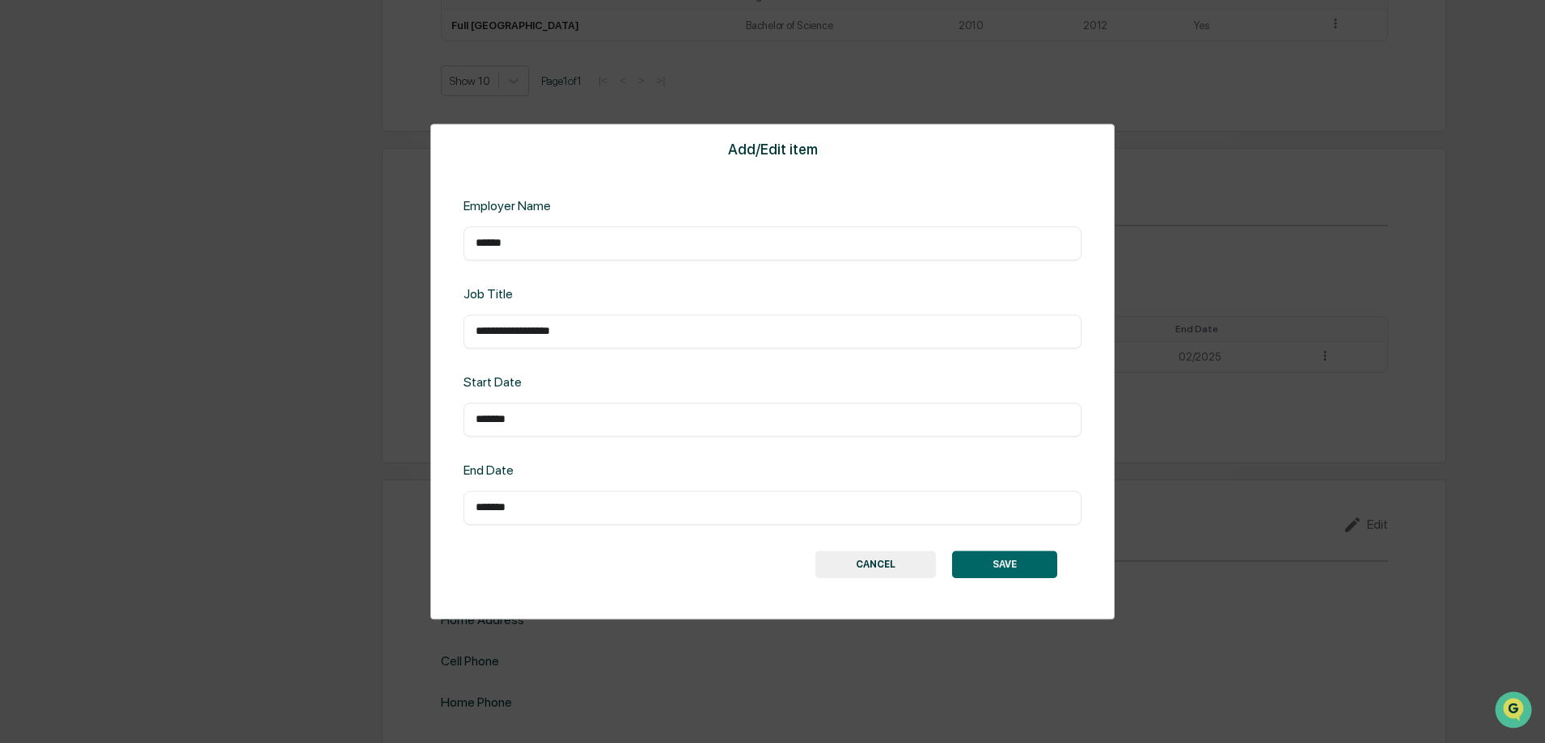
type input "*******"
click at [1002, 564] on button "SAVE" at bounding box center [1004, 564] width 105 height 27
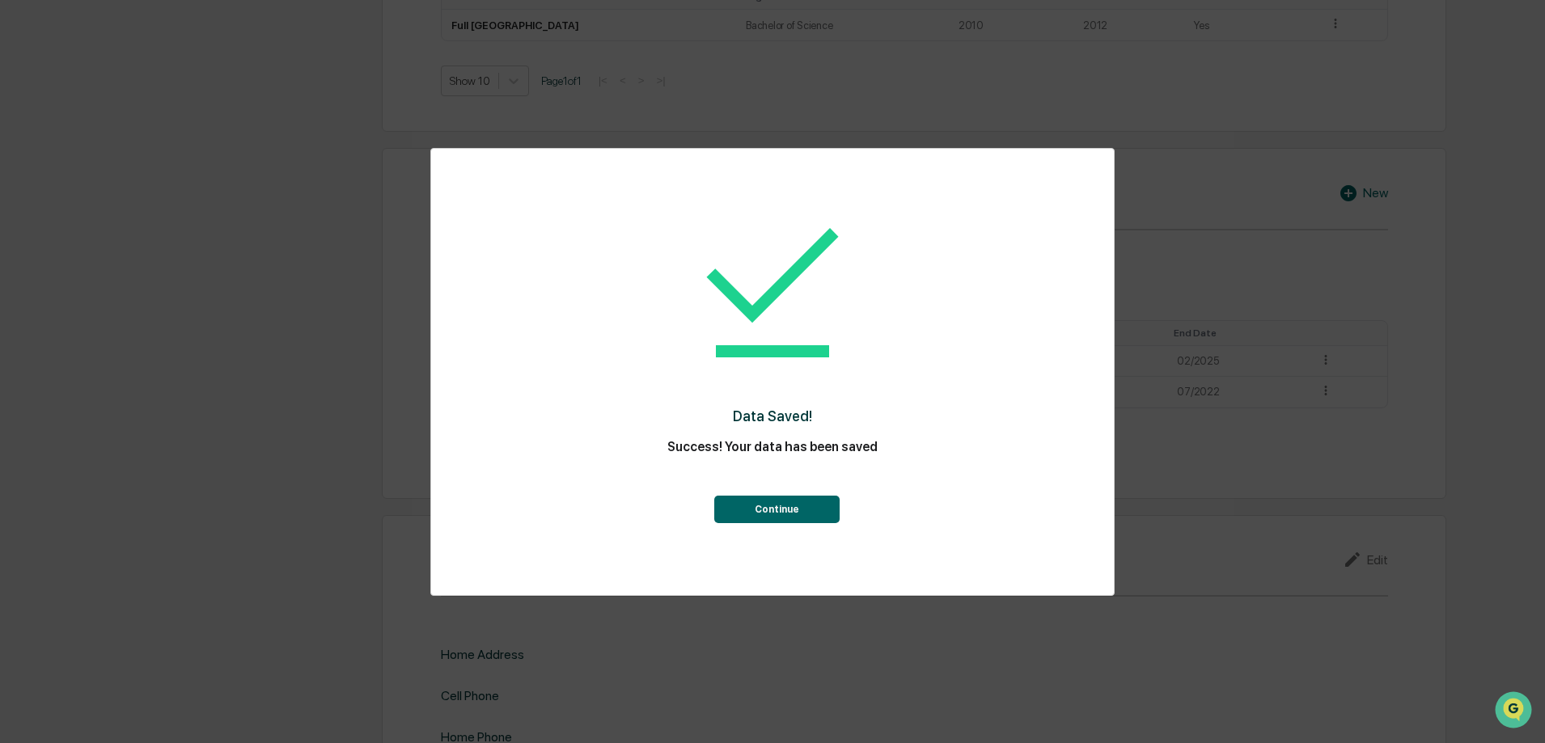
click at [785, 502] on button "Continue" at bounding box center [776, 509] width 125 height 27
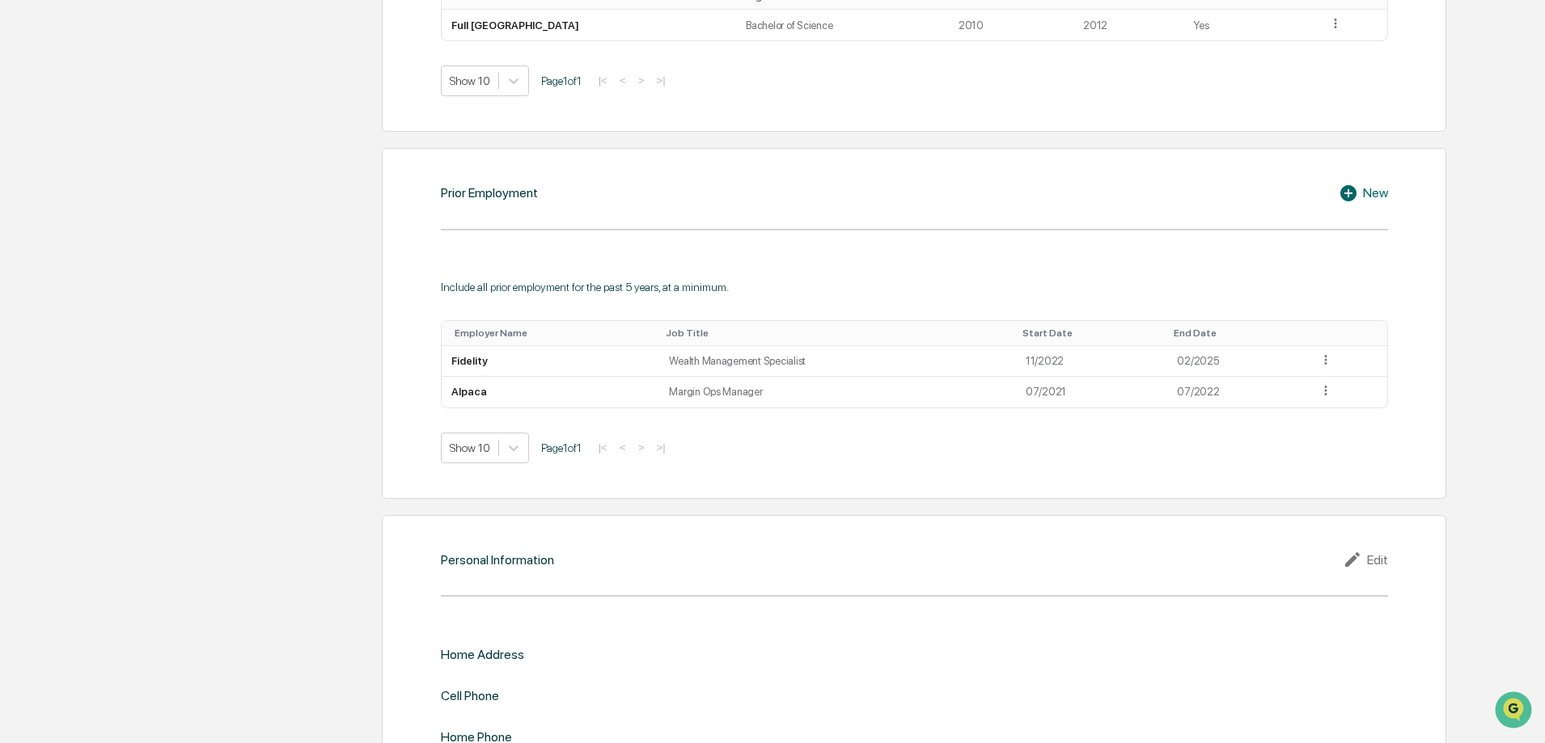
click at [1365, 197] on div "New" at bounding box center [1362, 193] width 49 height 19
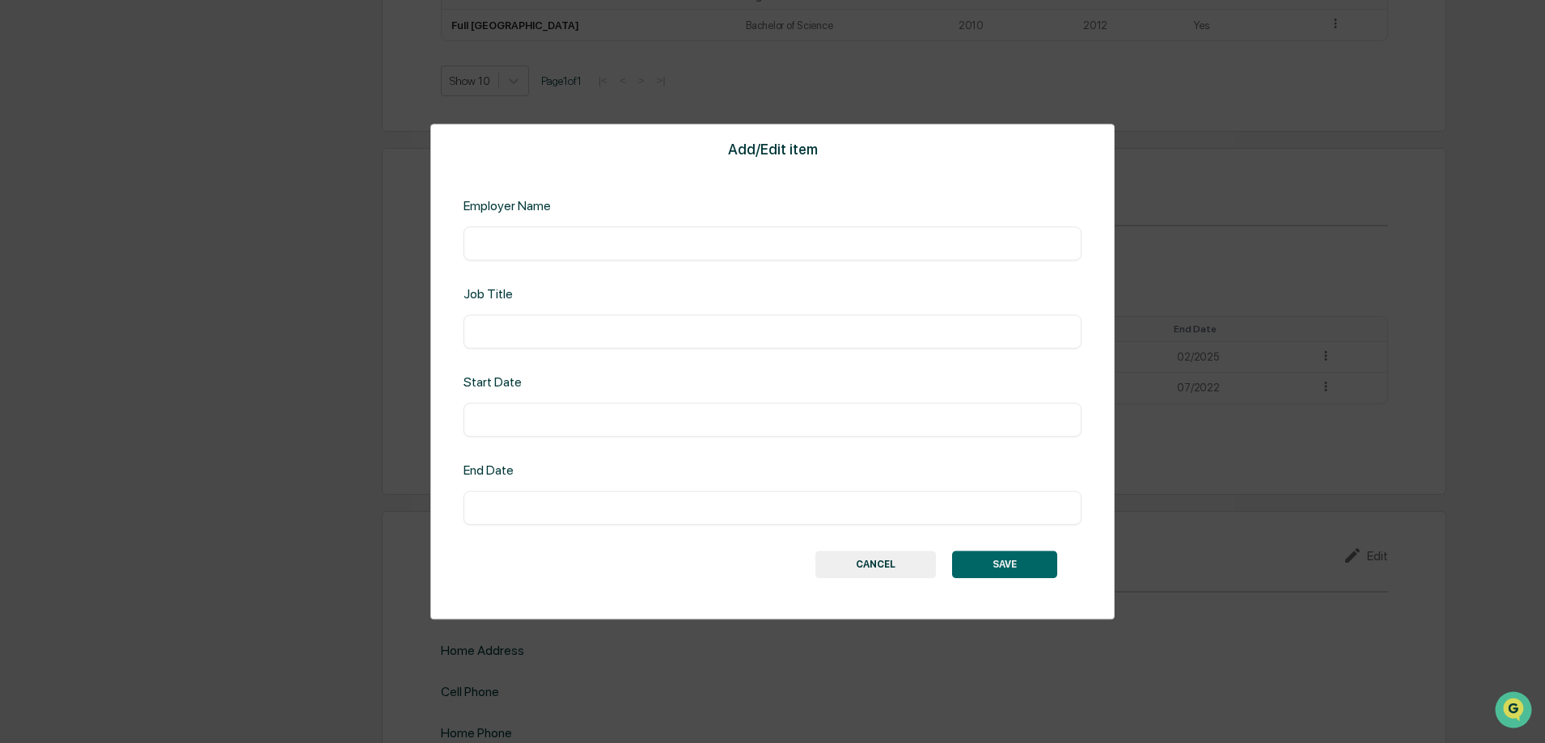
click at [611, 252] on div "​" at bounding box center [772, 243] width 618 height 34
click at [610, 252] on div "​" at bounding box center [772, 243] width 618 height 34
click at [577, 241] on input "text" at bounding box center [773, 243] width 594 height 16
type input "**********"
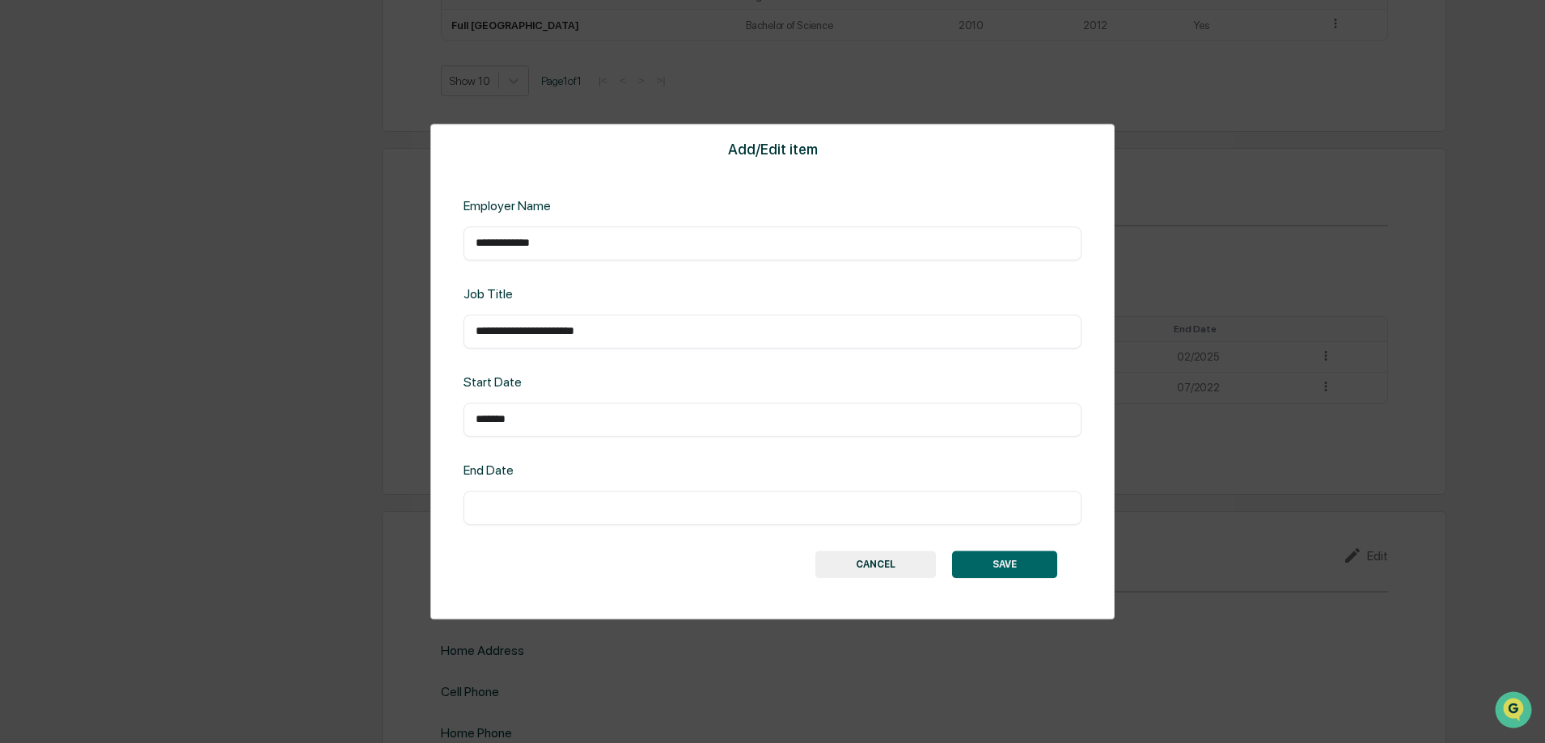
type input "*******"
click at [1004, 570] on button "SAVE" at bounding box center [1004, 564] width 105 height 27
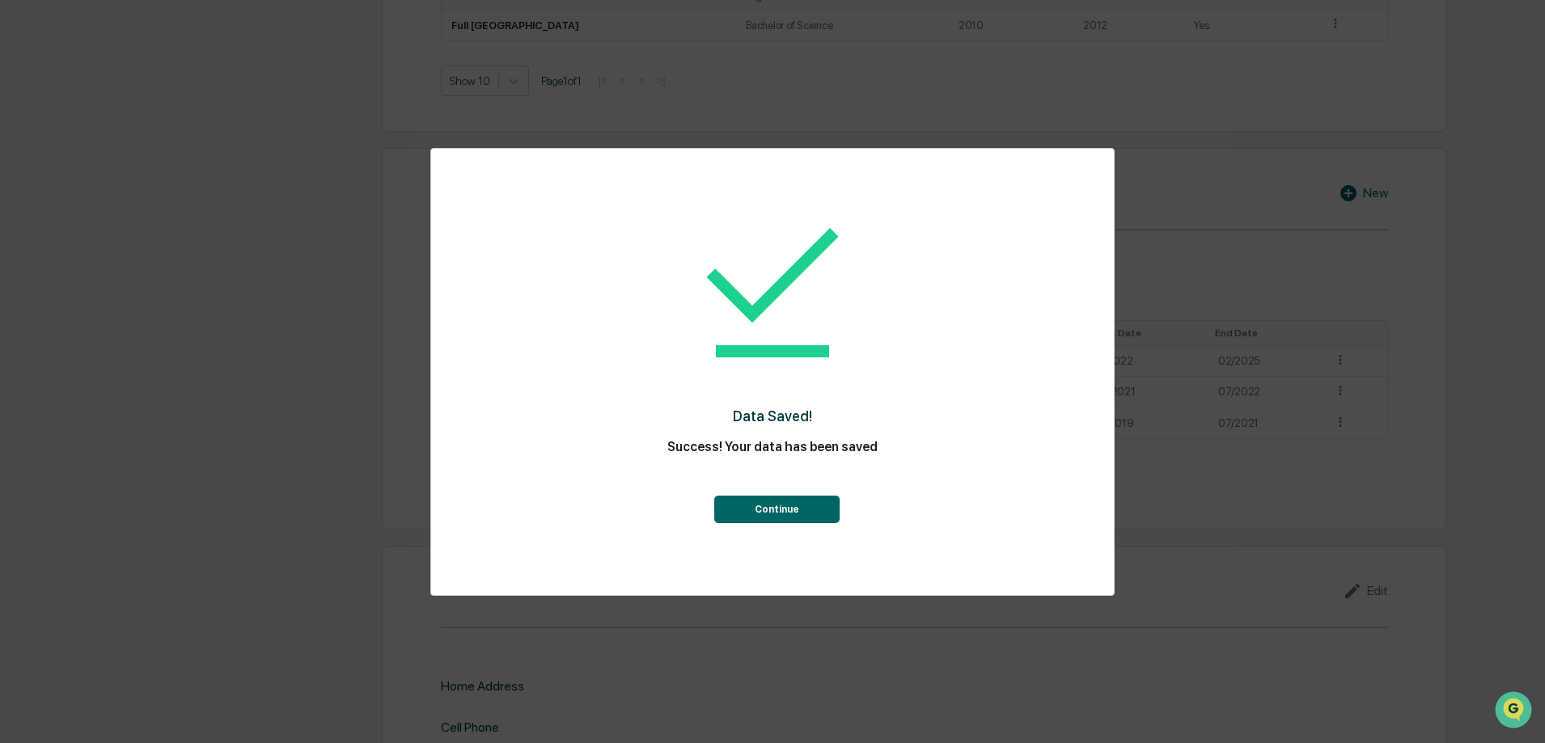
click at [785, 500] on button "Continue" at bounding box center [776, 509] width 125 height 27
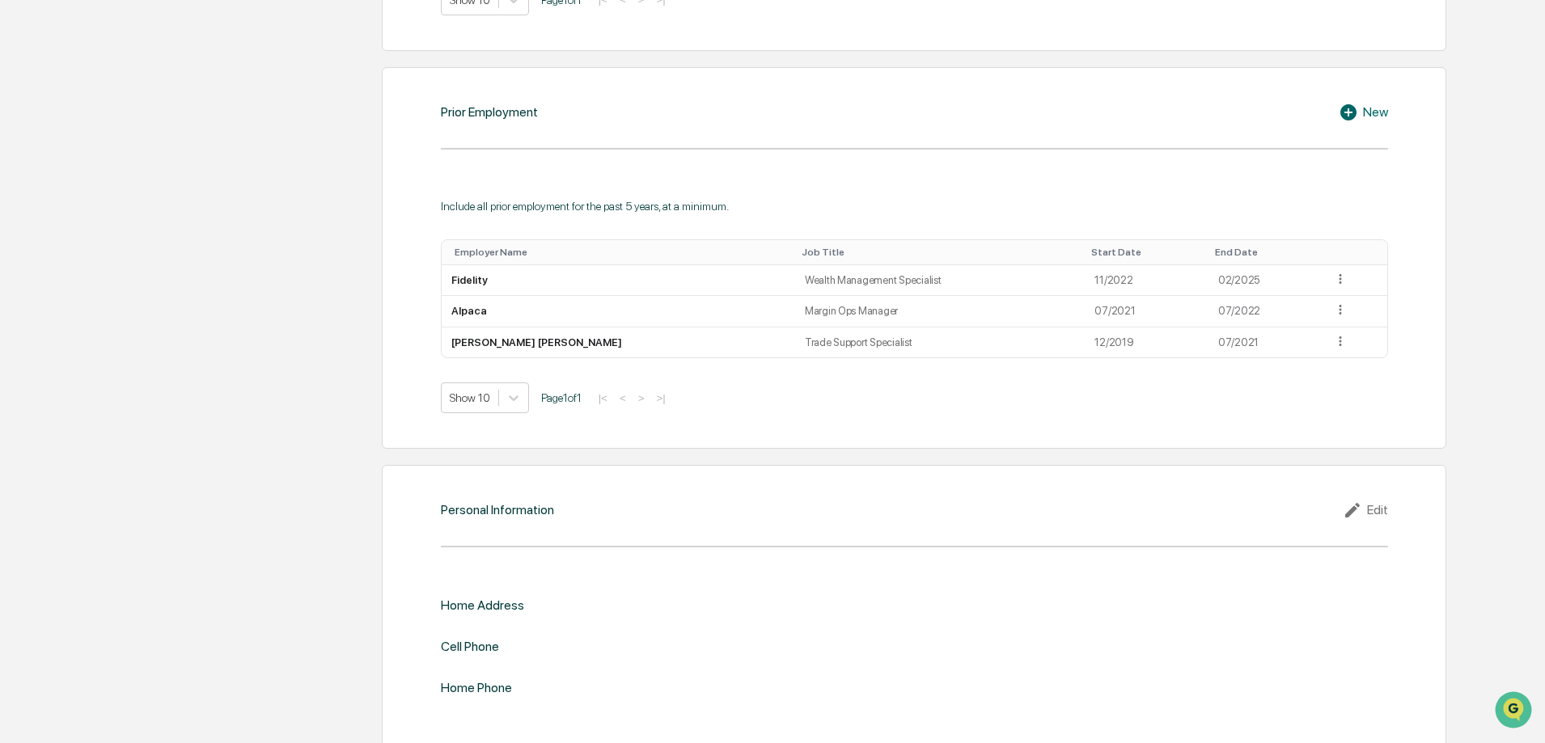
scroll to position [1558, 0]
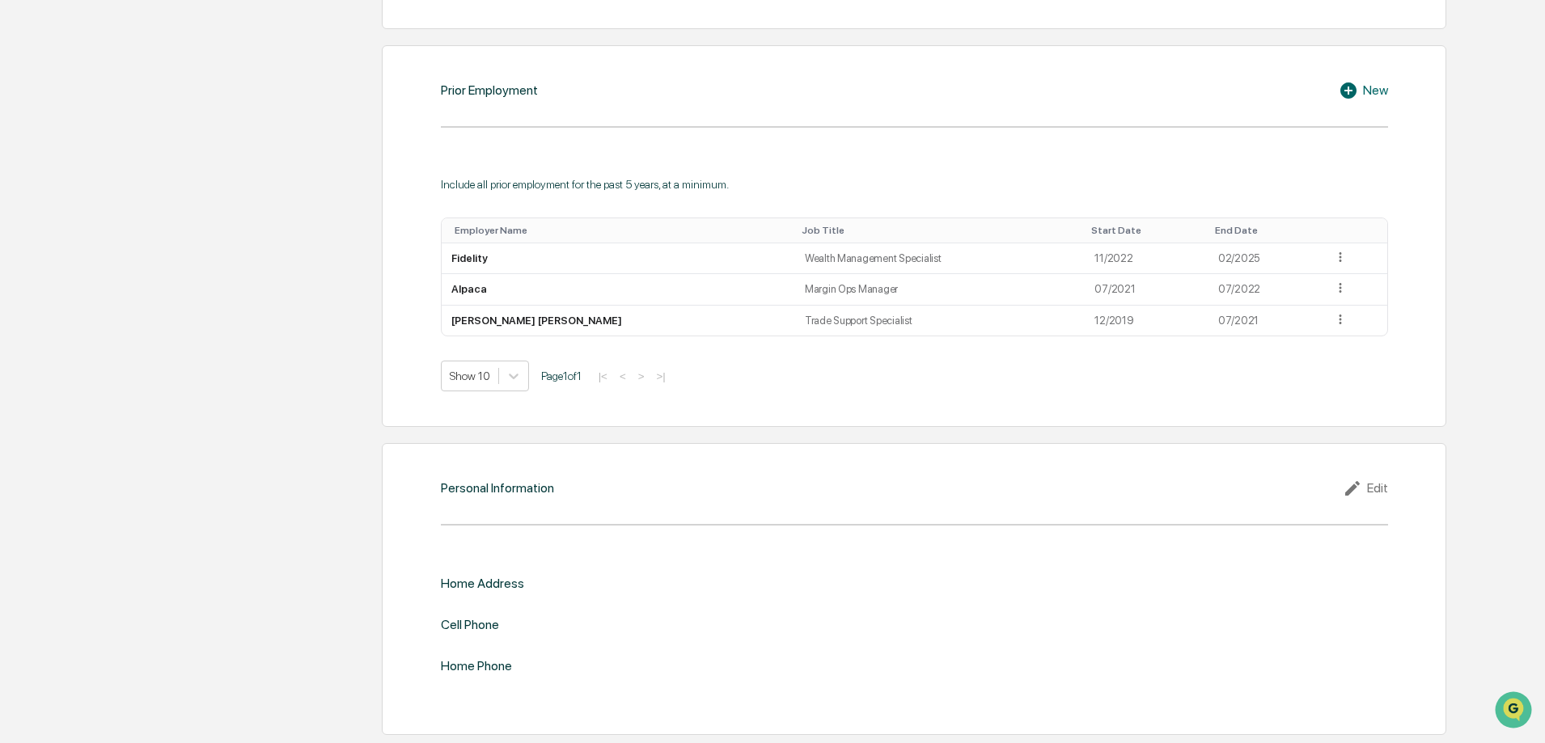
click at [1356, 488] on icon at bounding box center [1354, 488] width 24 height 19
click at [953, 607] on input "text" at bounding box center [1151, 610] width 450 height 16
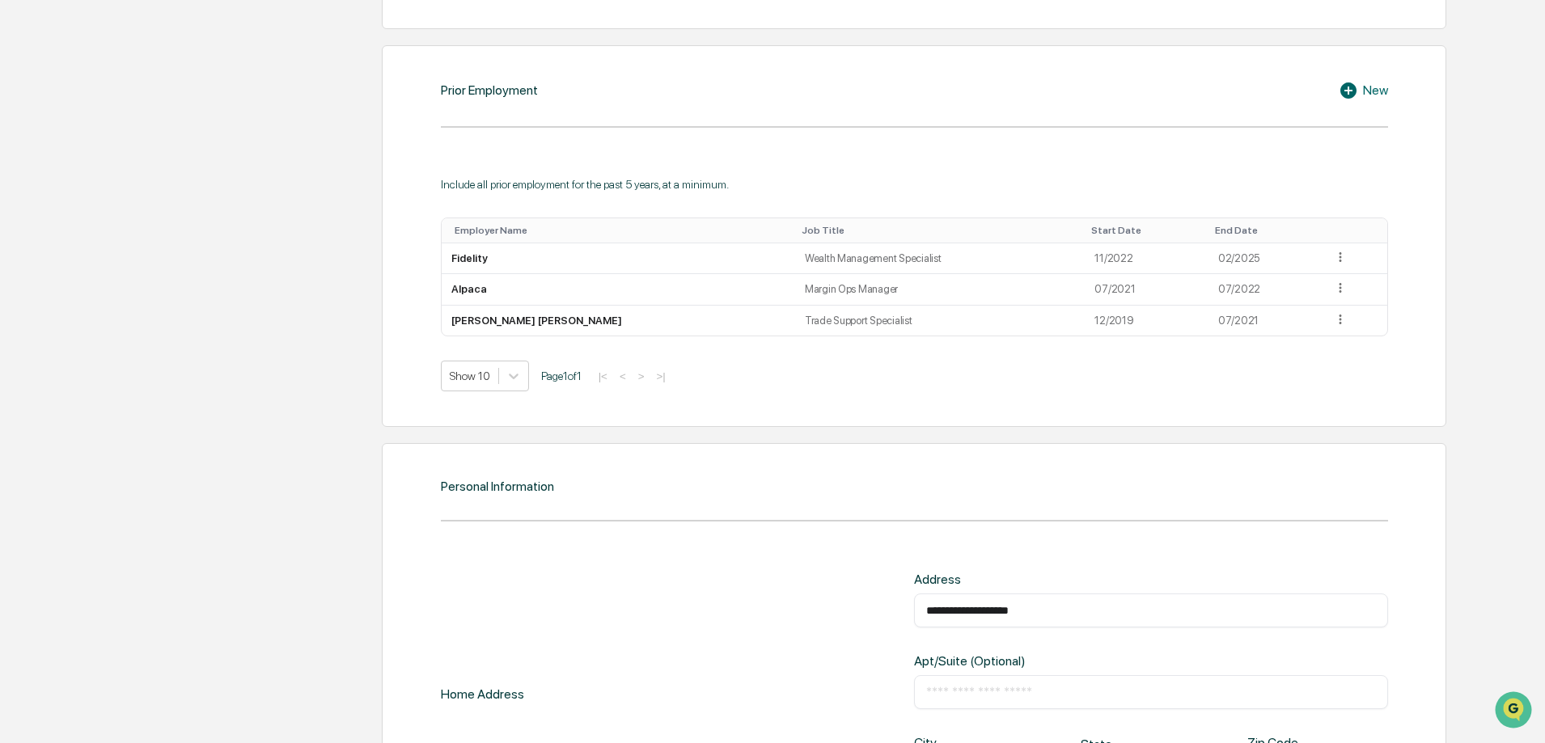
type input "**********"
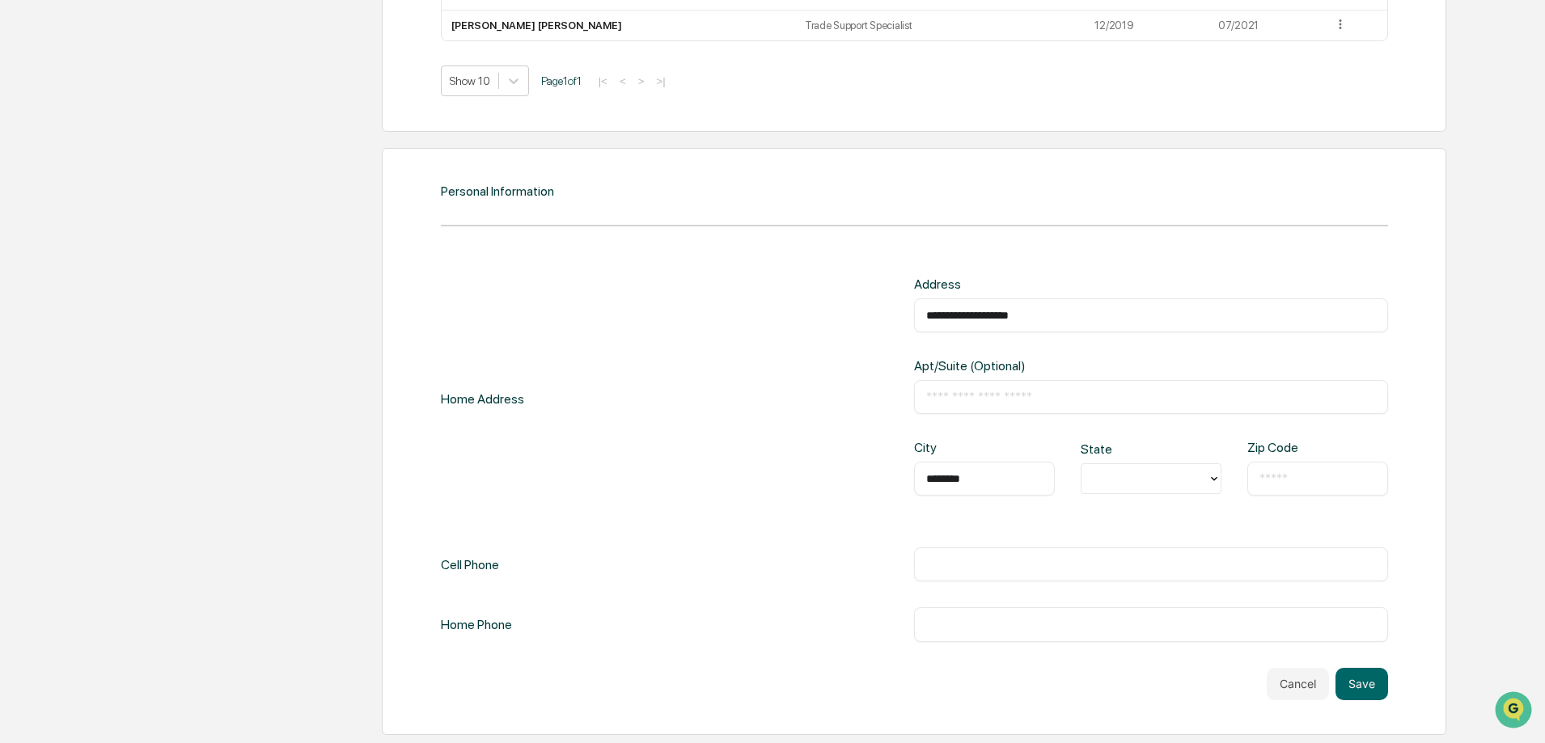
type input "********"
type input "*"
type input "*****"
click at [953, 575] on div "​" at bounding box center [1151, 564] width 474 height 34
click at [966, 565] on input "text" at bounding box center [1151, 564] width 450 height 16
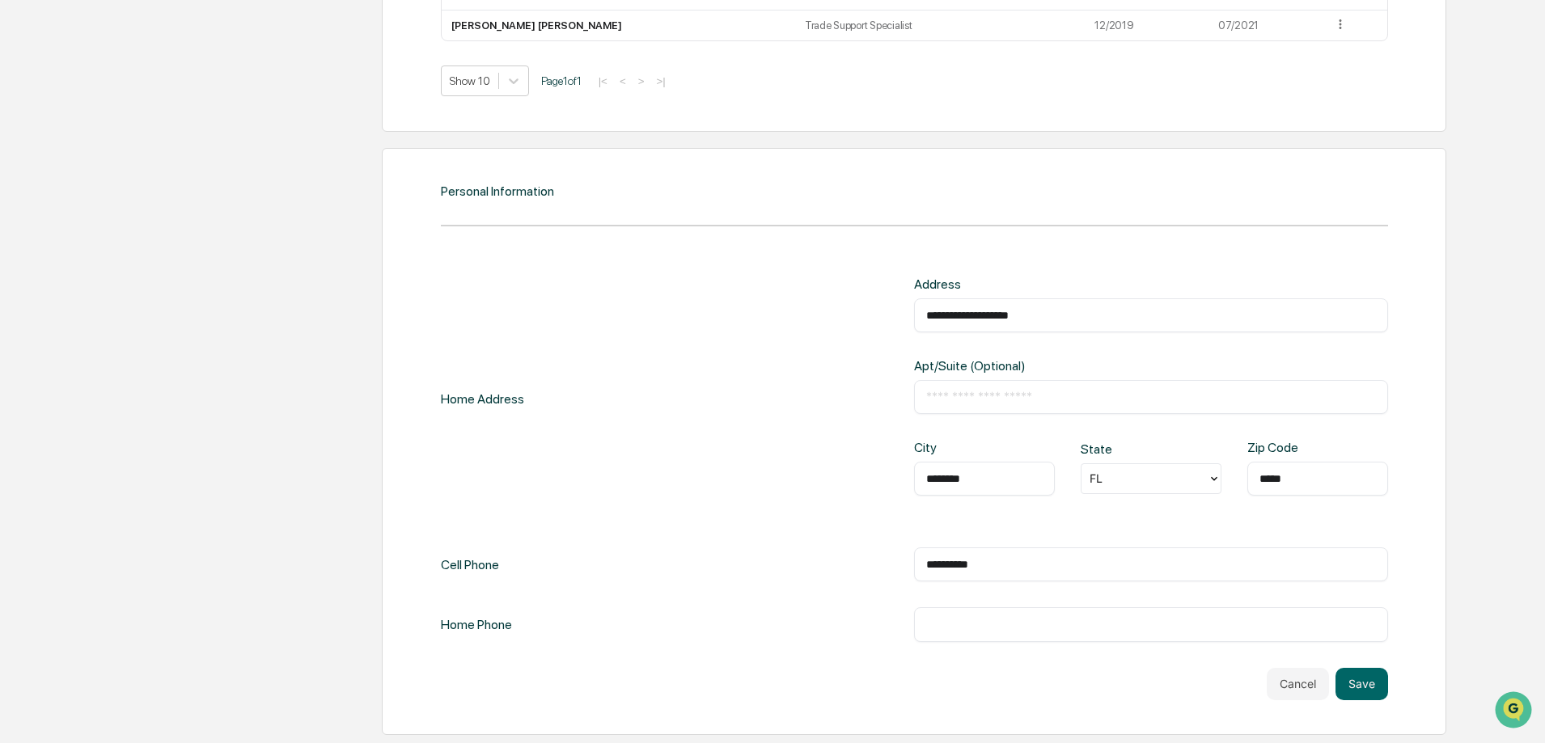
type input "**********"
click at [1382, 684] on button "Save" at bounding box center [1361, 684] width 53 height 32
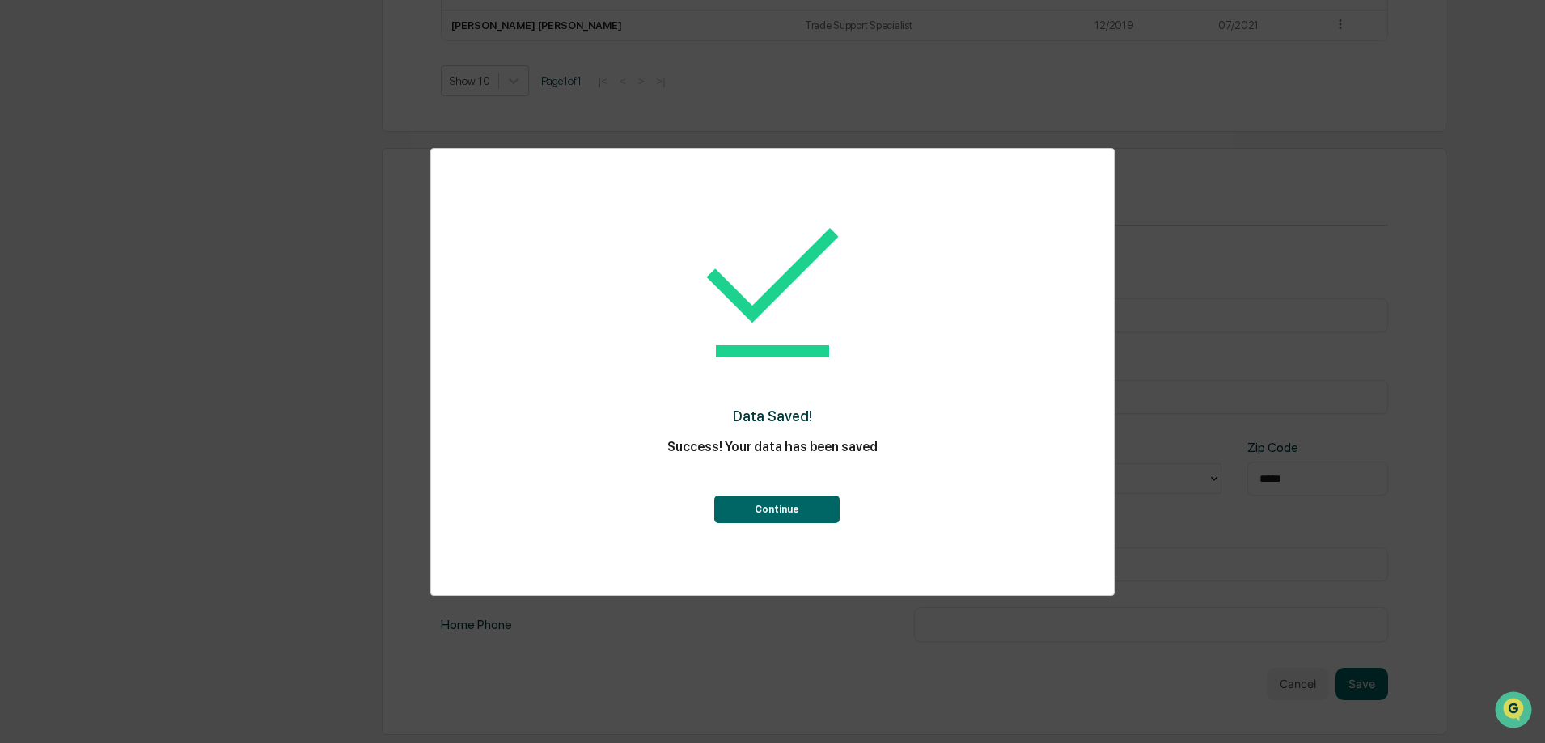
click at [808, 503] on button "Continue" at bounding box center [776, 509] width 125 height 27
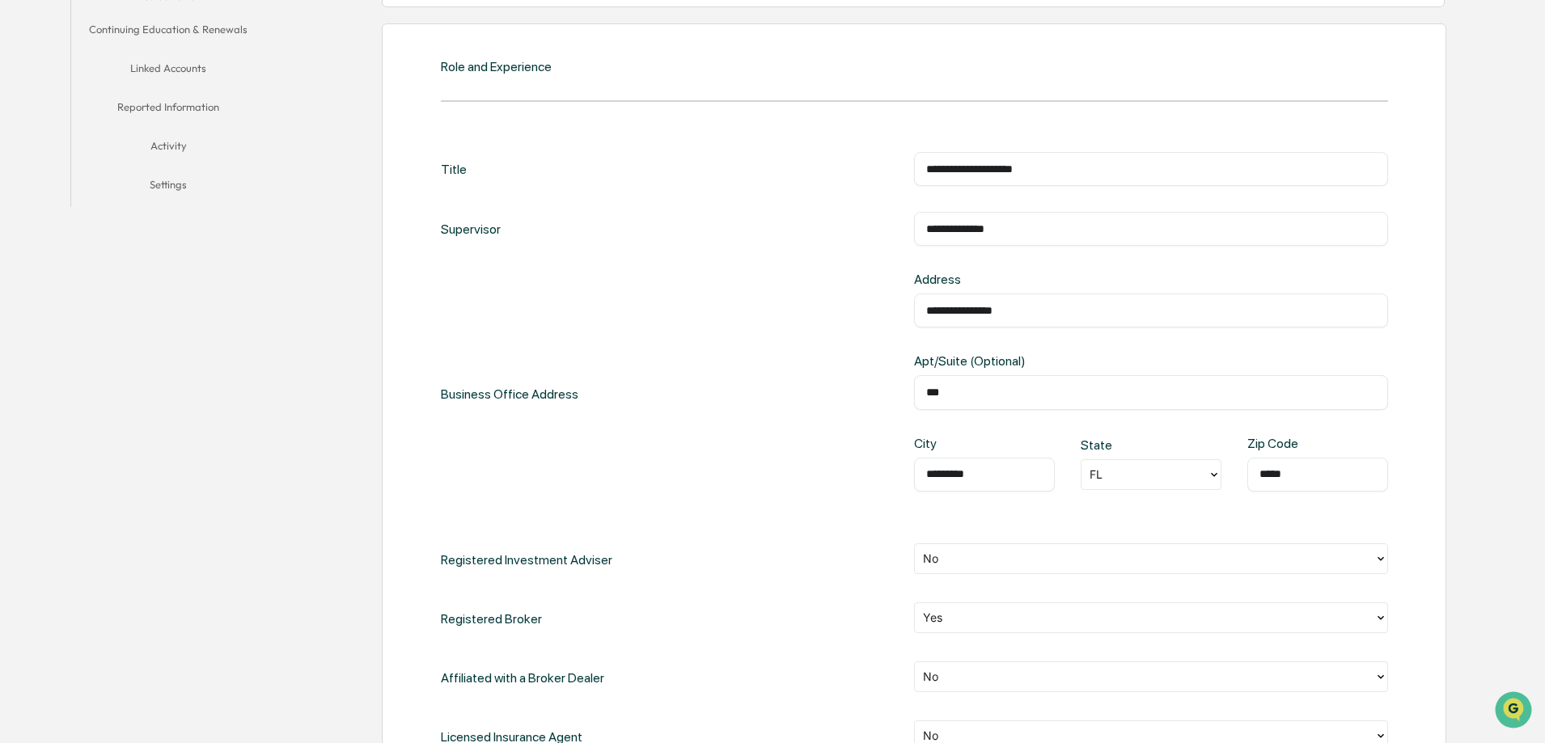
scroll to position [485, 0]
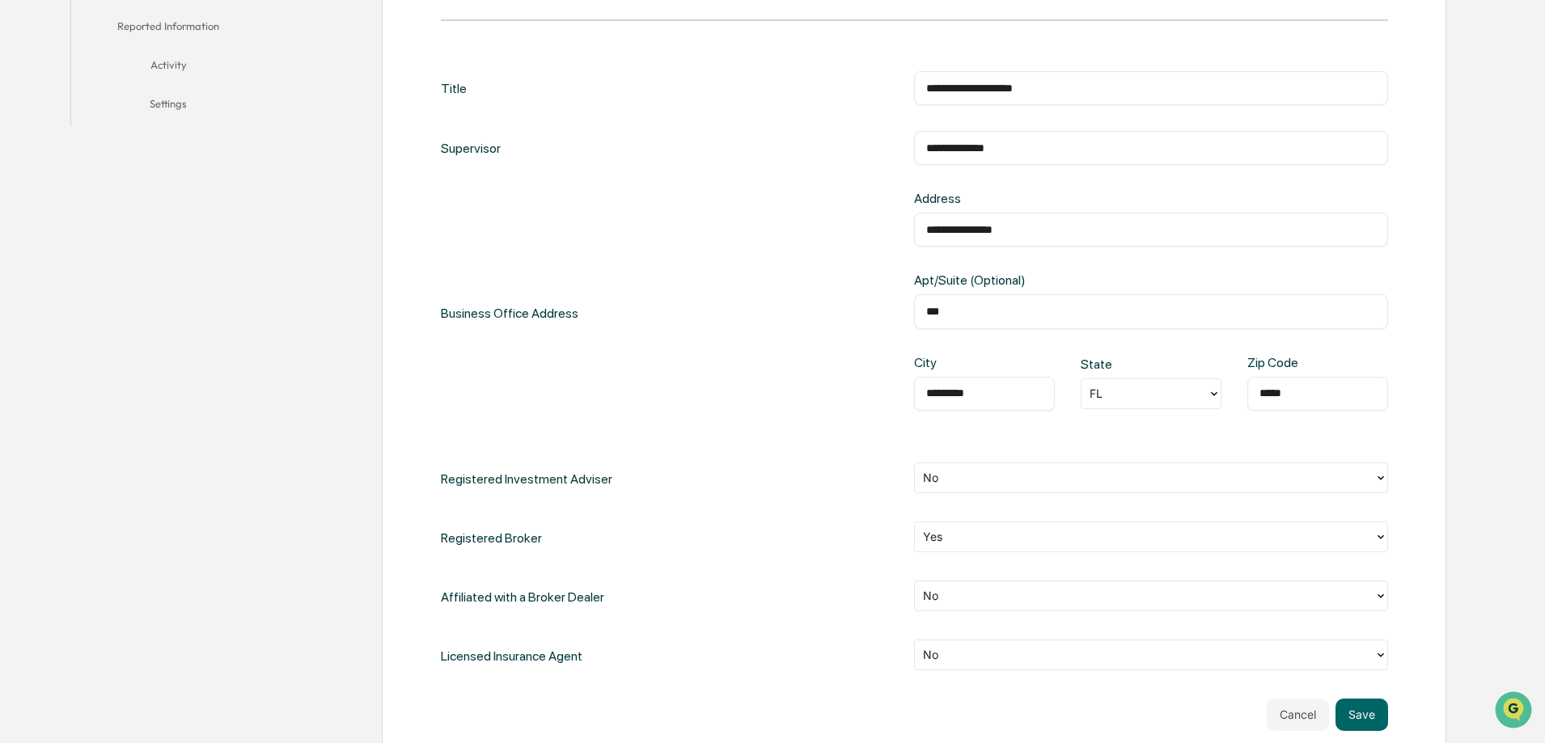
drag, startPoint x: 1016, startPoint y: 147, endPoint x: 886, endPoint y: 162, distance: 131.0
click at [886, 162] on div "**********" at bounding box center [914, 148] width 947 height 34
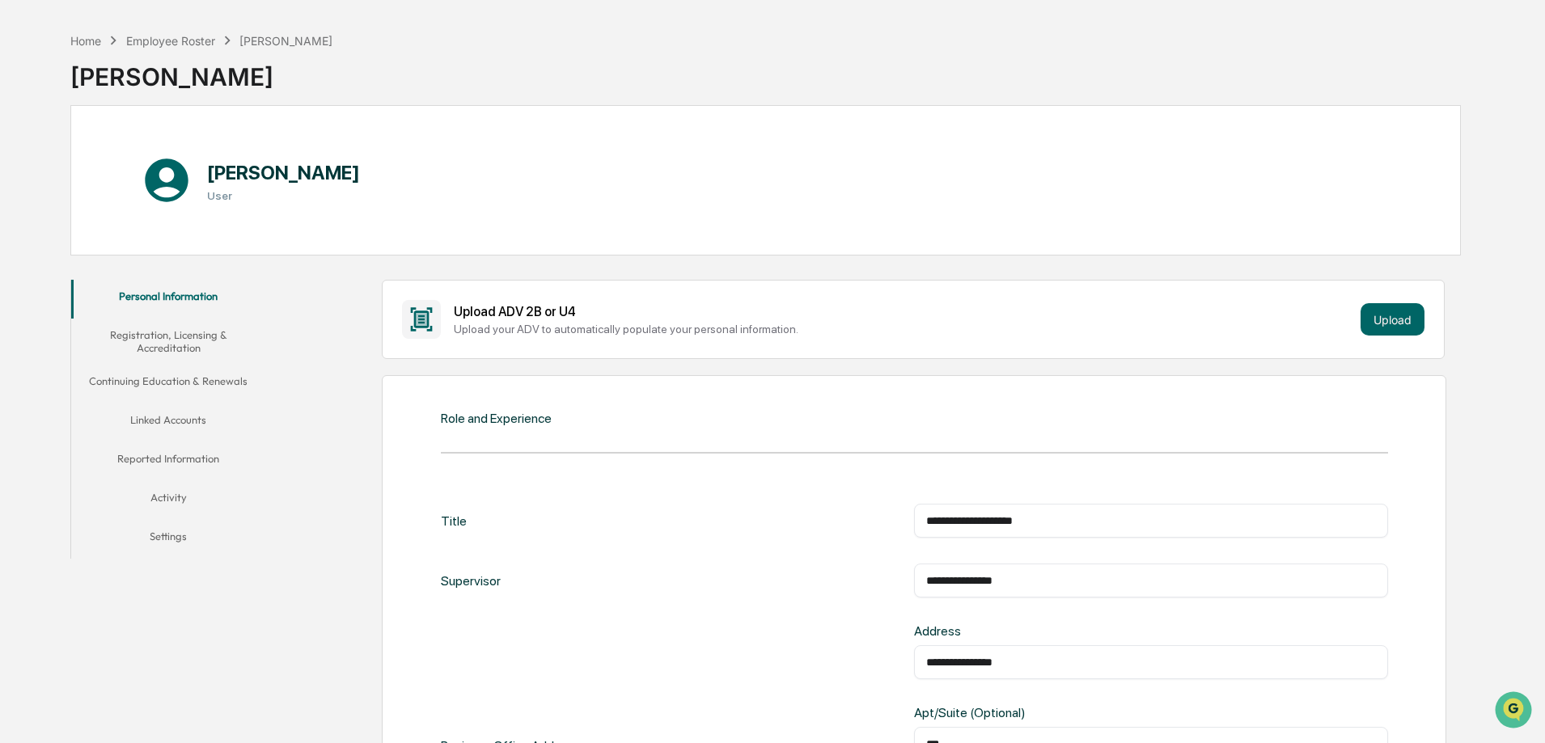
scroll to position [0, 0]
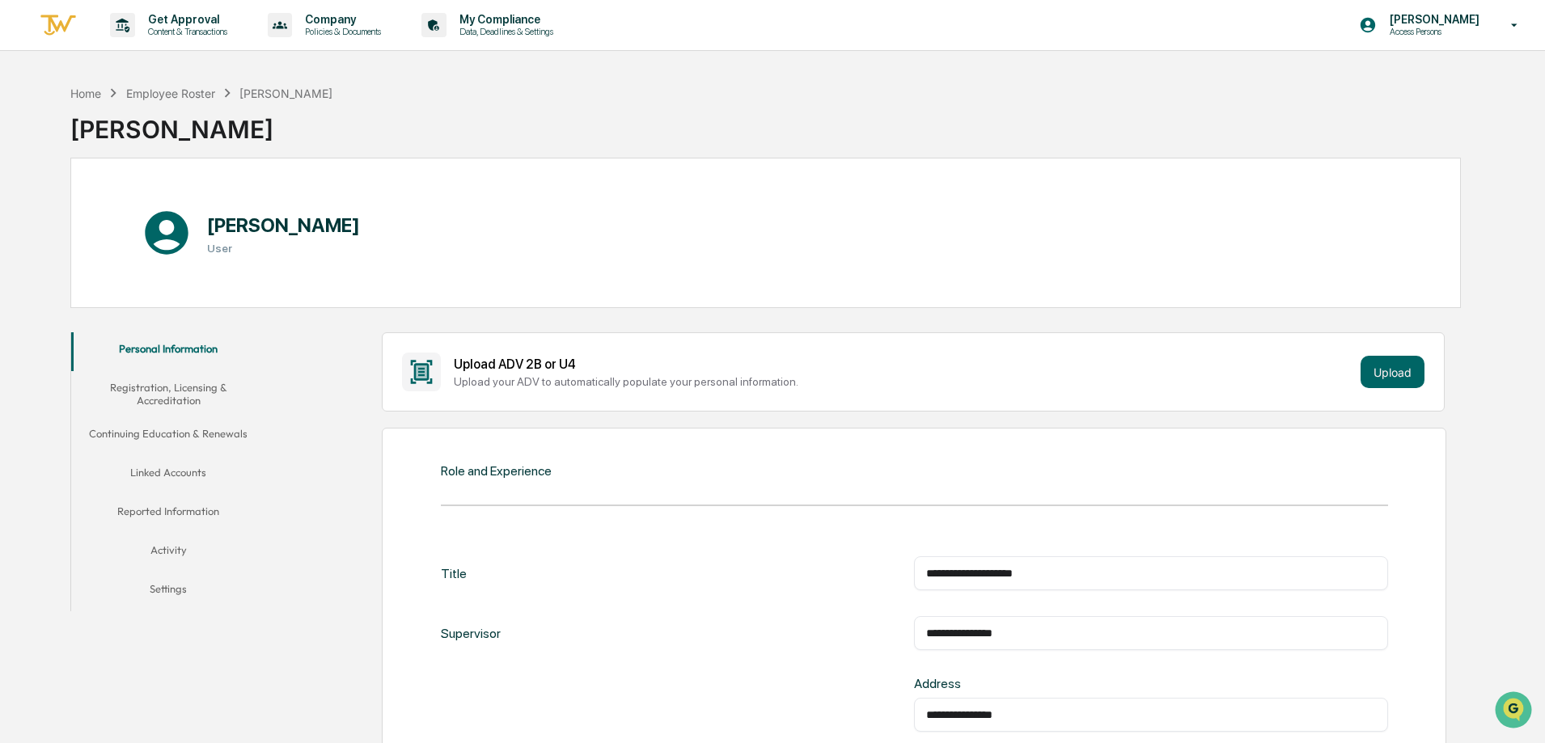
type input "**********"
click at [205, 391] on button "Registration, Licensing & Accreditation" at bounding box center [168, 394] width 194 height 46
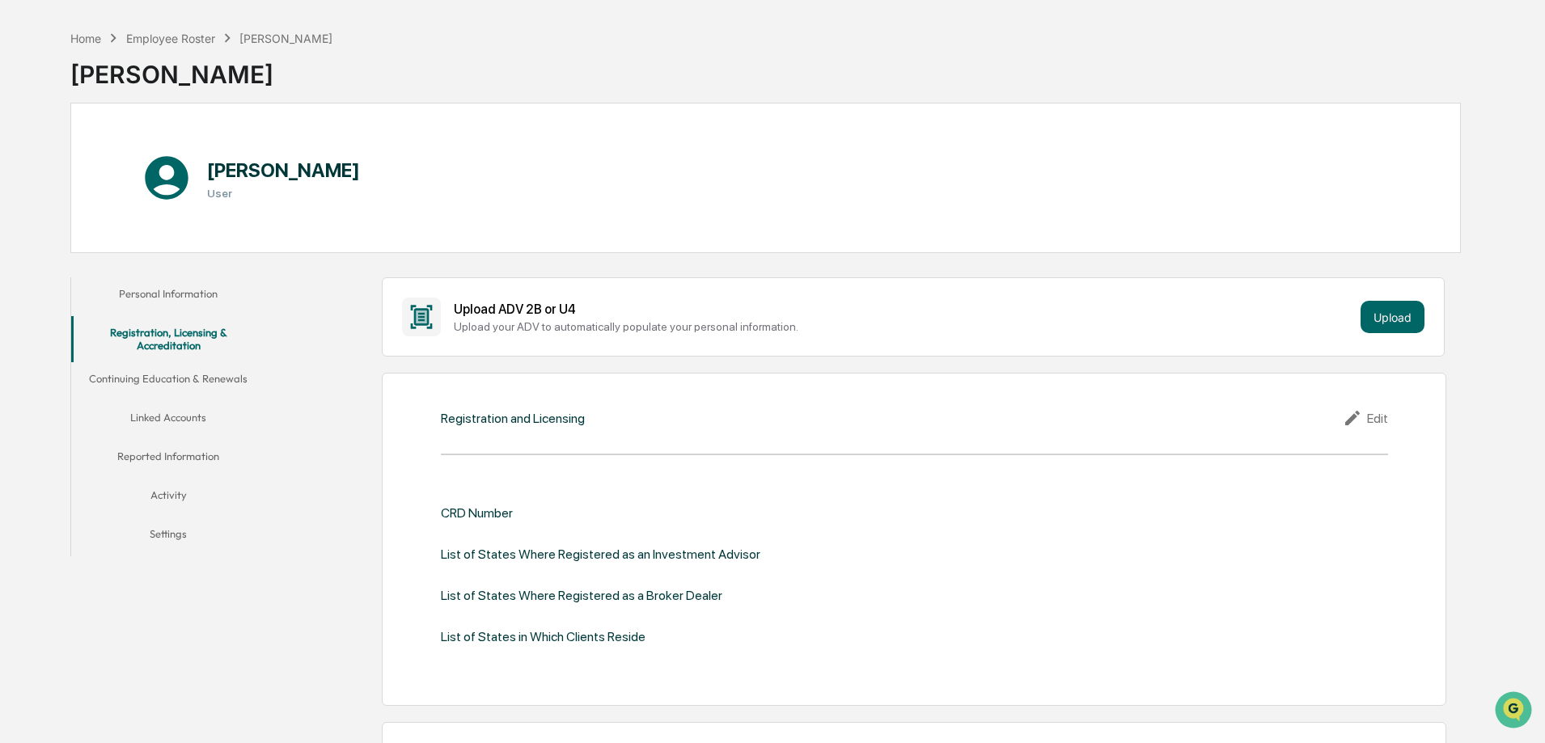
scroll to position [243, 0]
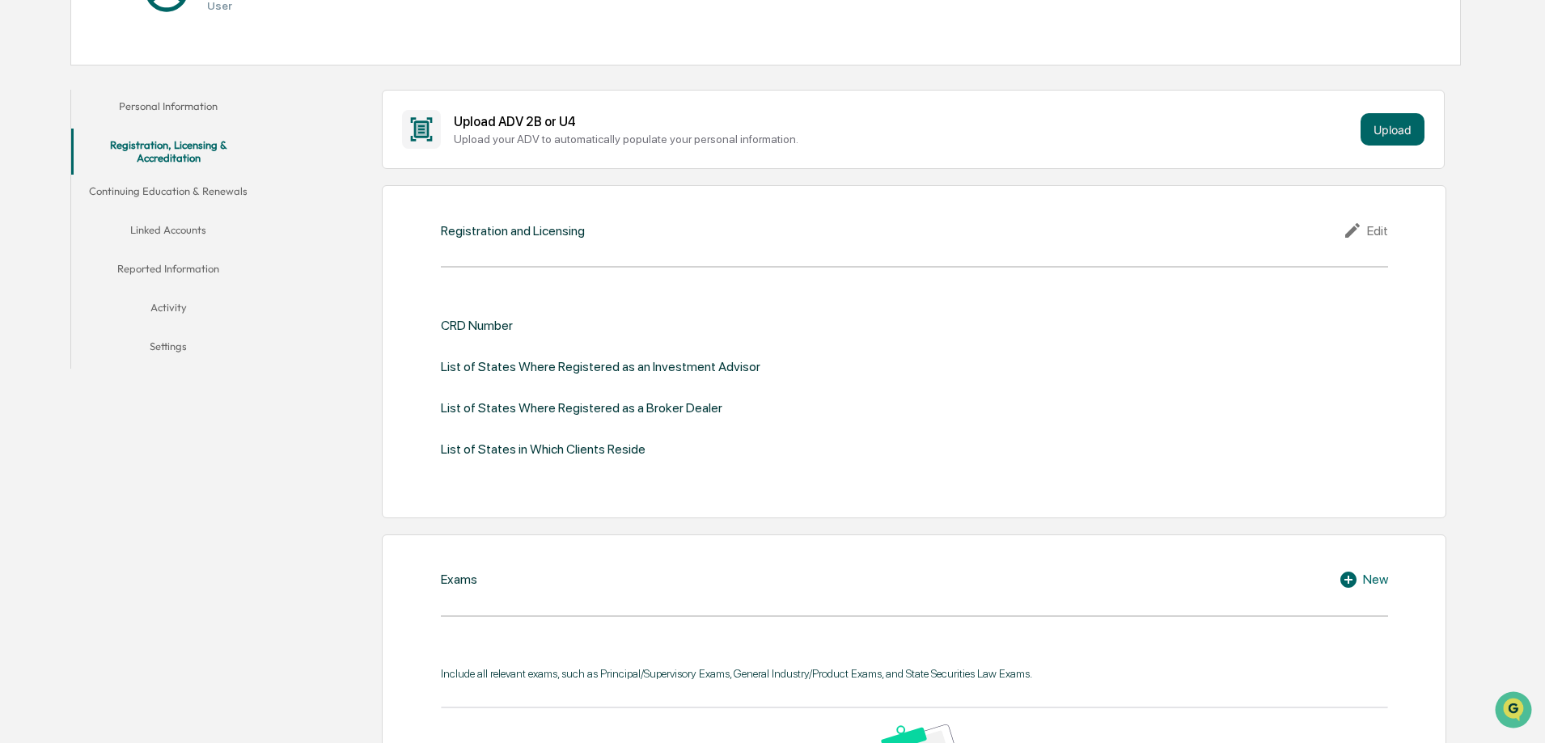
click at [1352, 231] on icon at bounding box center [1352, 230] width 15 height 15
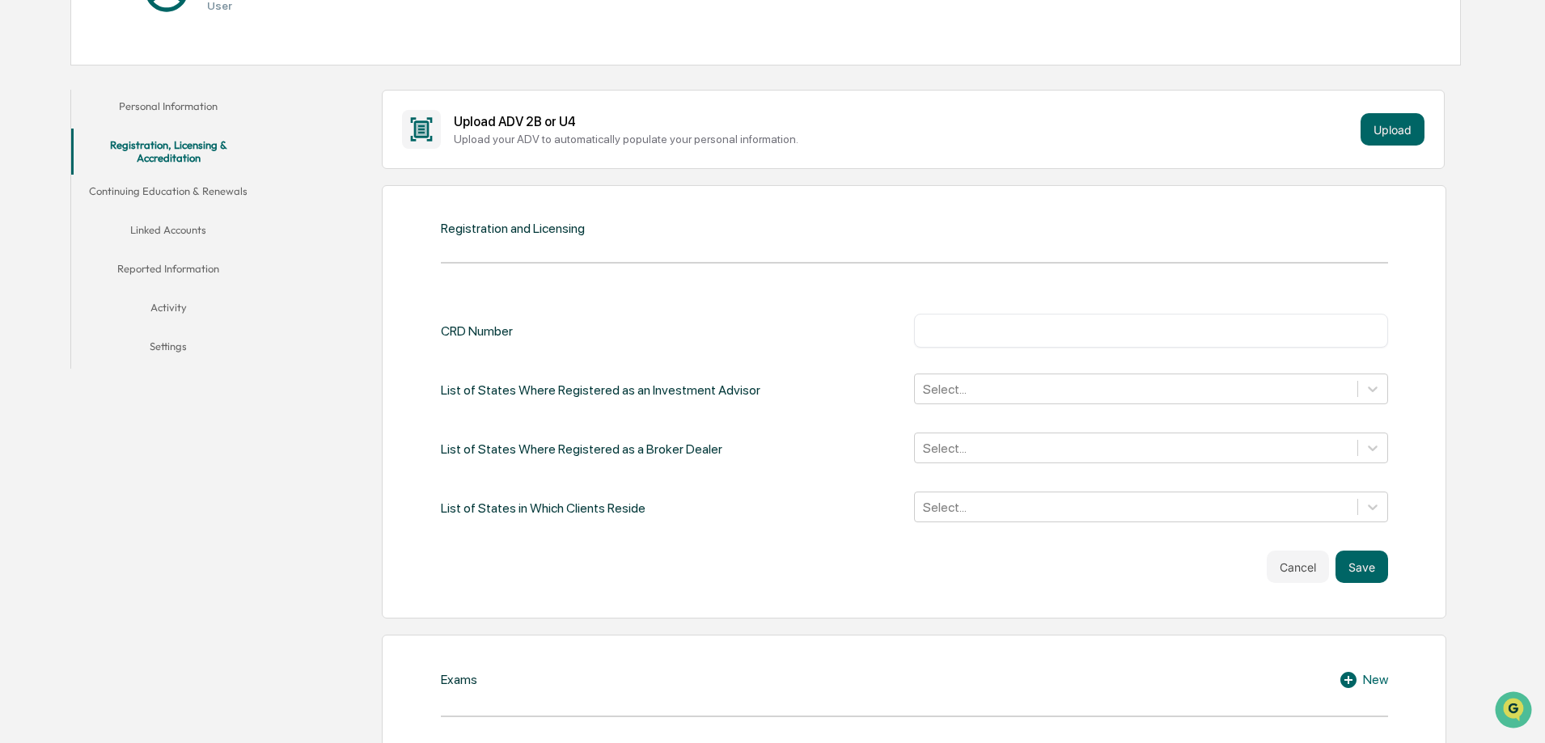
click at [958, 339] on input "text" at bounding box center [1151, 331] width 450 height 16
paste input "*******"
type input "*******"
click at [809, 345] on div "CRD Number ******* ​" at bounding box center [914, 331] width 947 height 34
click at [966, 388] on div at bounding box center [1136, 389] width 426 height 19
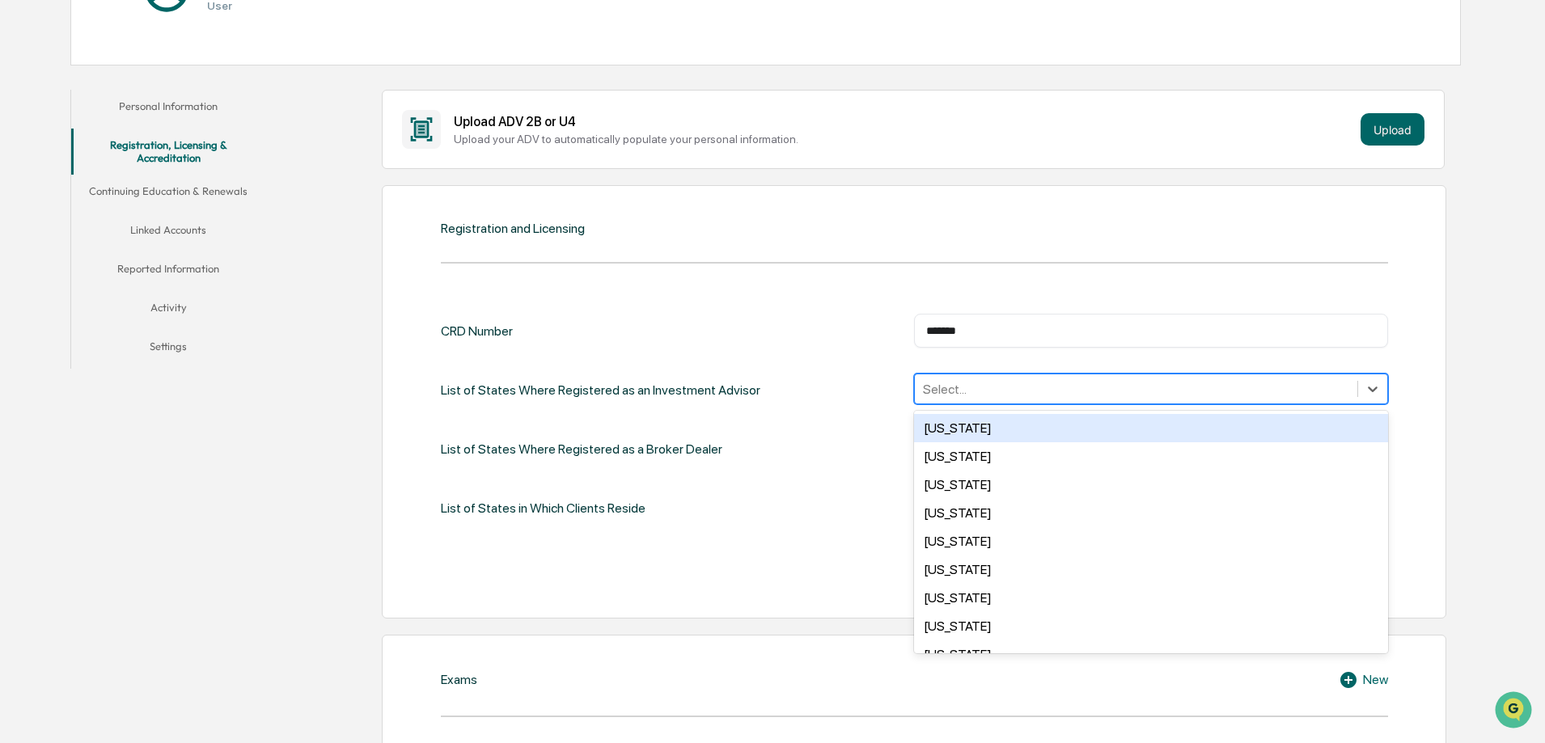
click at [967, 392] on div at bounding box center [1136, 389] width 426 height 19
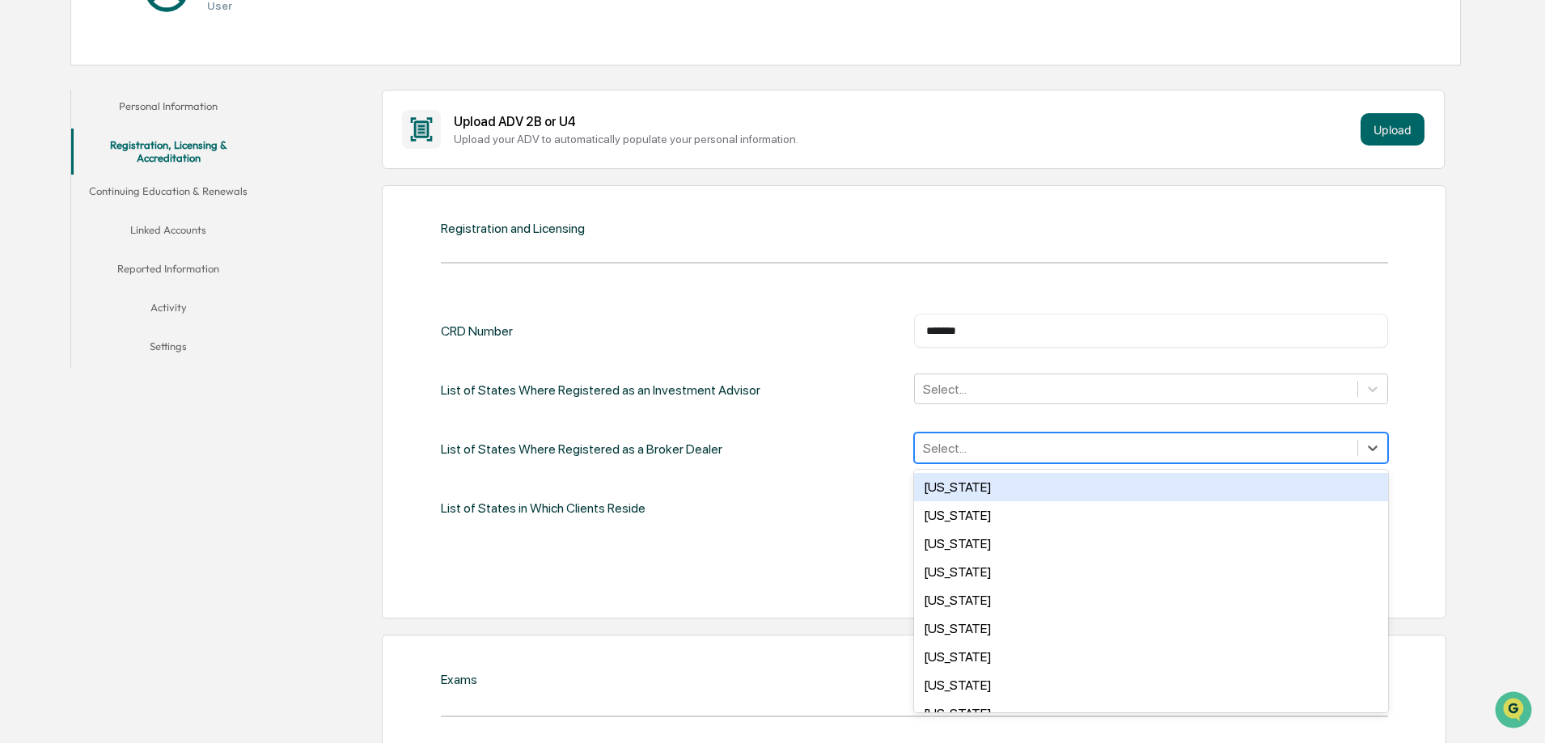
click at [946, 450] on div at bounding box center [1136, 448] width 426 height 19
click at [952, 475] on div "Alabama" at bounding box center [1151, 487] width 474 height 28
click at [945, 492] on div "Alaska" at bounding box center [1151, 487] width 474 height 28
click at [945, 492] on div "Arizona" at bounding box center [1151, 487] width 474 height 28
click at [945, 492] on div "Arkansas" at bounding box center [1151, 487] width 474 height 28
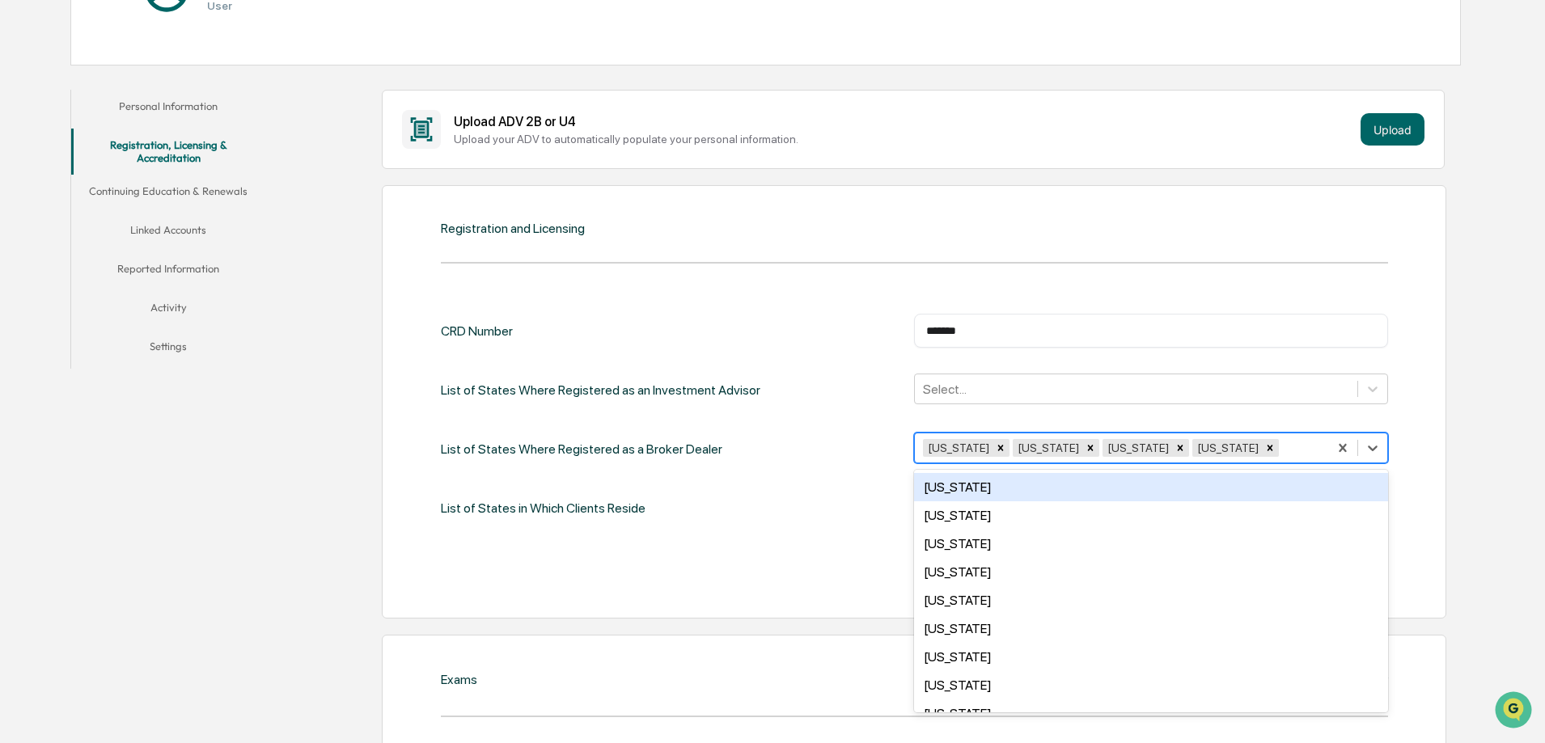
click at [945, 492] on div "California" at bounding box center [1151, 487] width 474 height 28
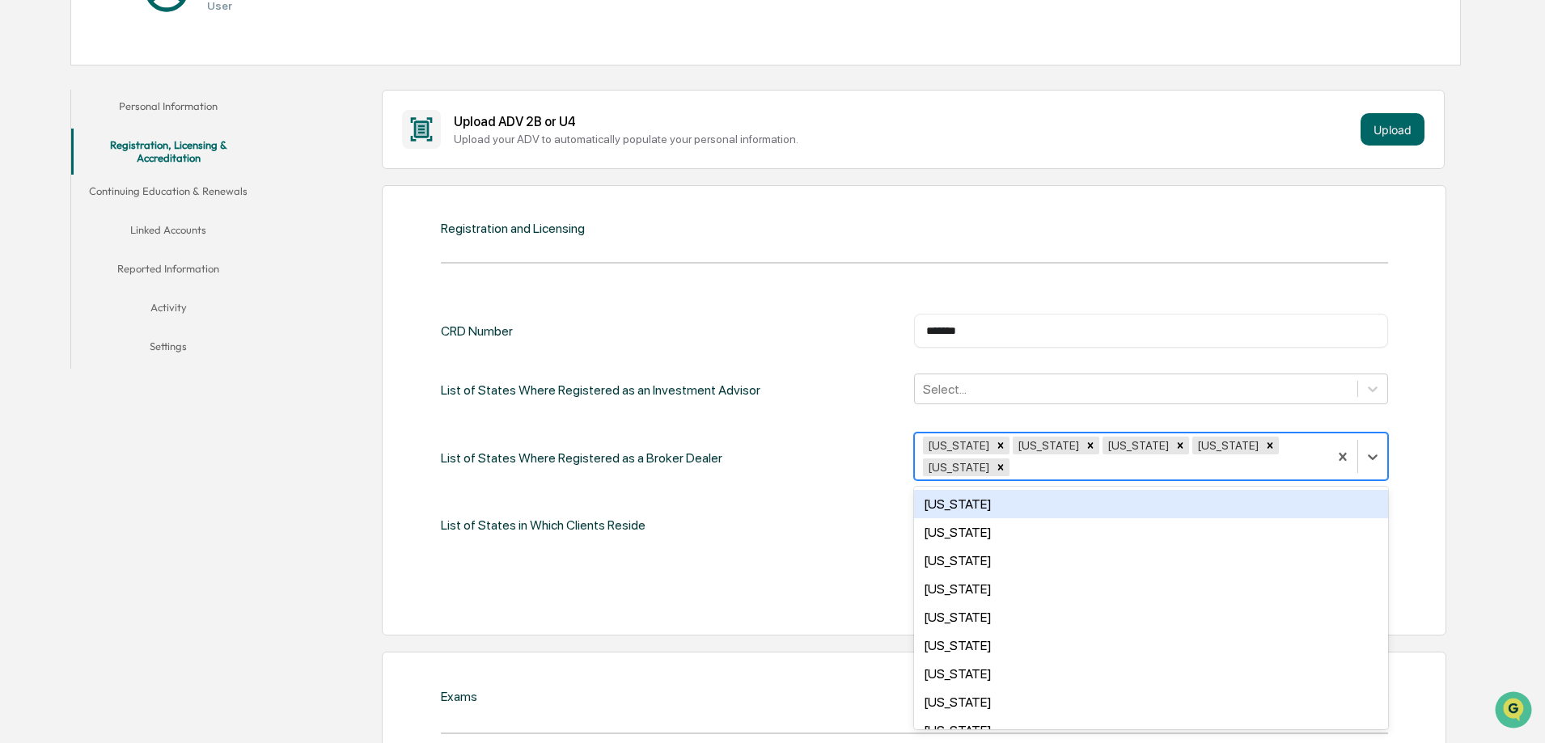
click at [945, 492] on div "Colorado" at bounding box center [1151, 504] width 474 height 28
click at [945, 492] on div "Connecticut" at bounding box center [1151, 504] width 474 height 28
click at [945, 492] on div "Delaware" at bounding box center [1151, 504] width 474 height 28
click at [945, 504] on div "Florida" at bounding box center [1151, 504] width 474 height 28
click at [945, 518] on div "Georgia" at bounding box center [1151, 532] width 474 height 28
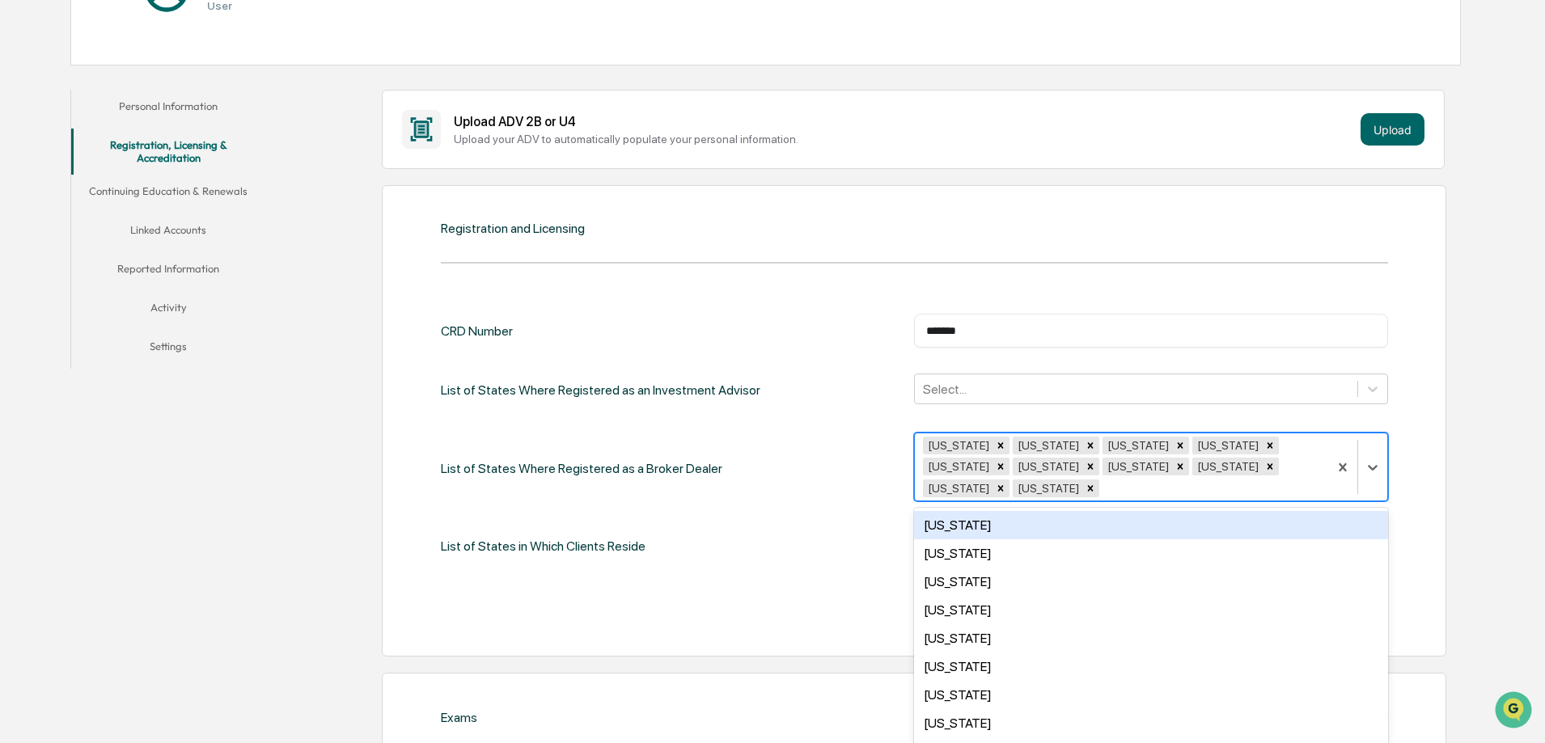
click at [945, 511] on div "Hawaii" at bounding box center [1151, 525] width 474 height 28
click at [945, 504] on div "option Hawaii, selected. 39 results available. Use Up and Down to choose option…" at bounding box center [1151, 468] width 474 height 71
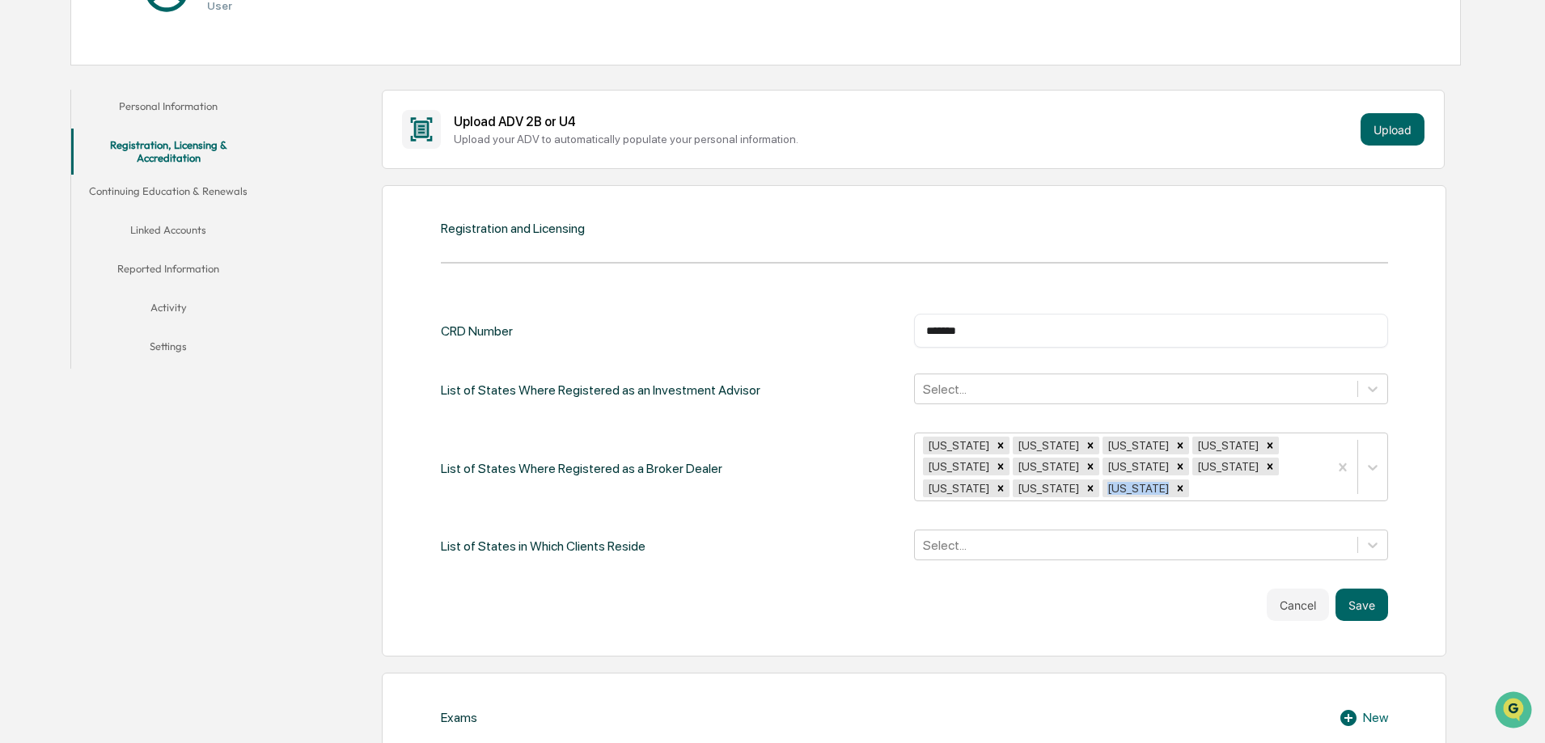
click at [945, 504] on div "Alabama Alaska Arizona Arkansas California Colorado Connecticut Delaware Florid…" at bounding box center [1151, 468] width 474 height 71
click at [1015, 493] on div "CRD Number ******* ​ List of States Where Registered as an Investment Advisor S…" at bounding box center [914, 438] width 947 height 249
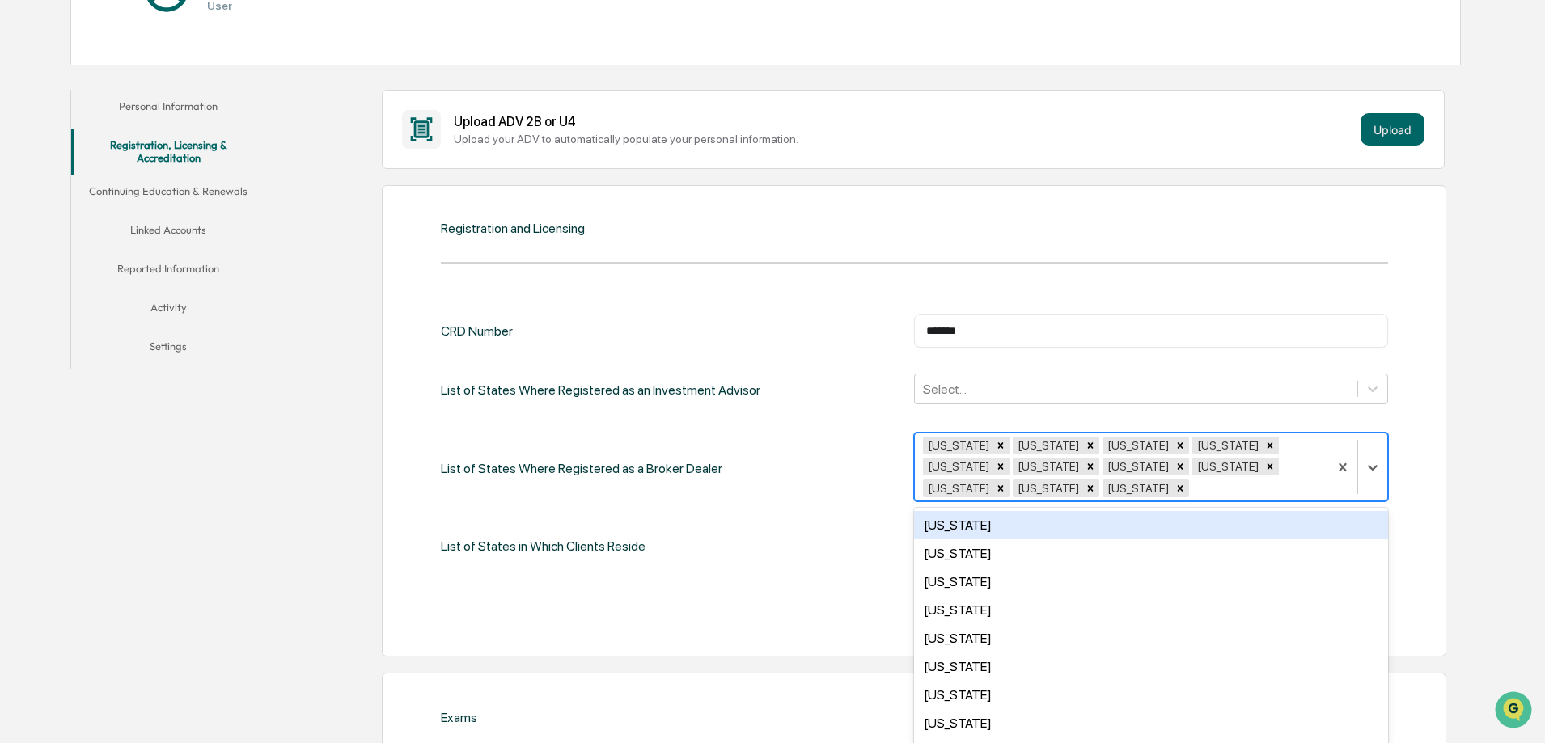
scroll to position [256, 0]
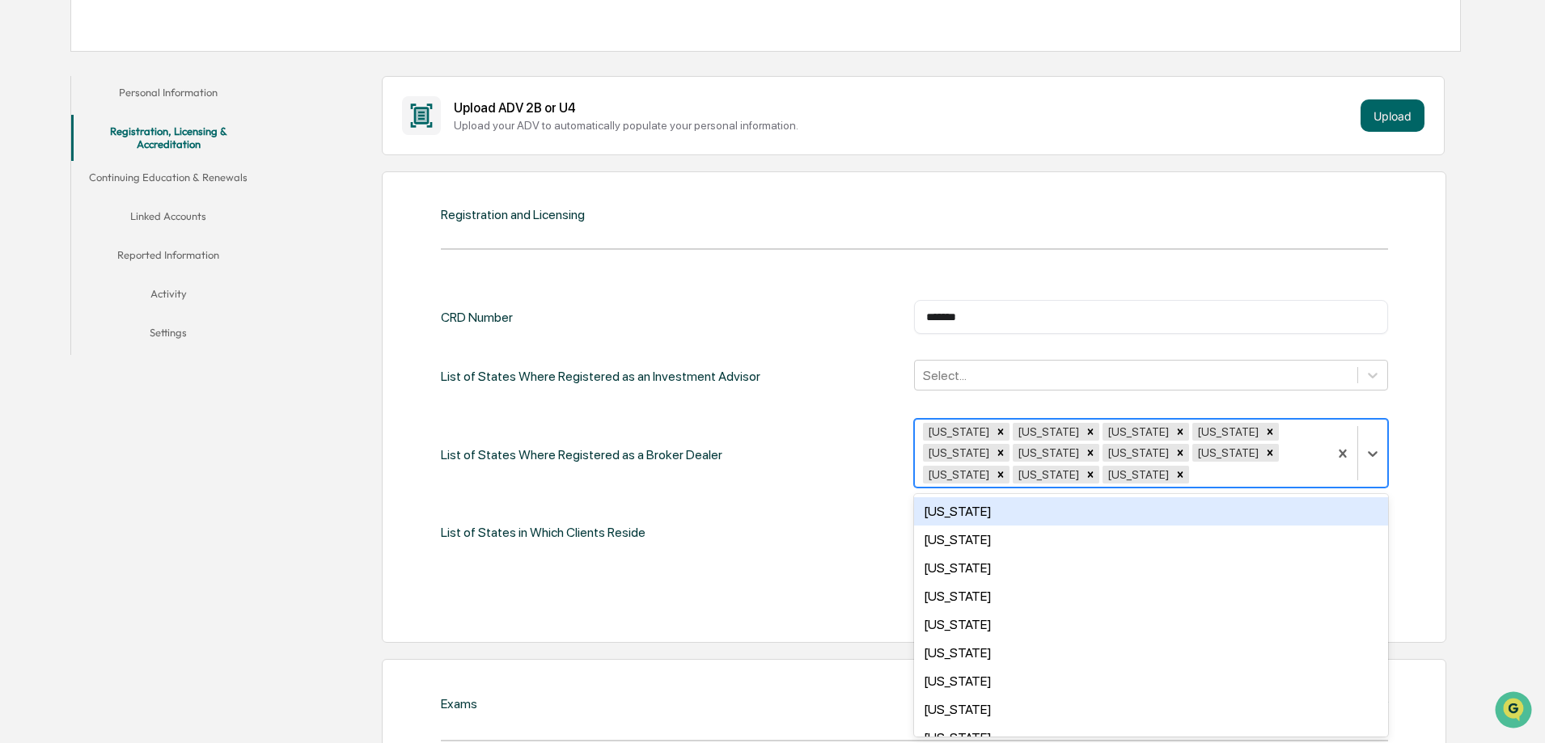
click at [966, 510] on div "Idaho" at bounding box center [1151, 511] width 474 height 28
click at [967, 517] on div "Illinois" at bounding box center [1151, 511] width 474 height 28
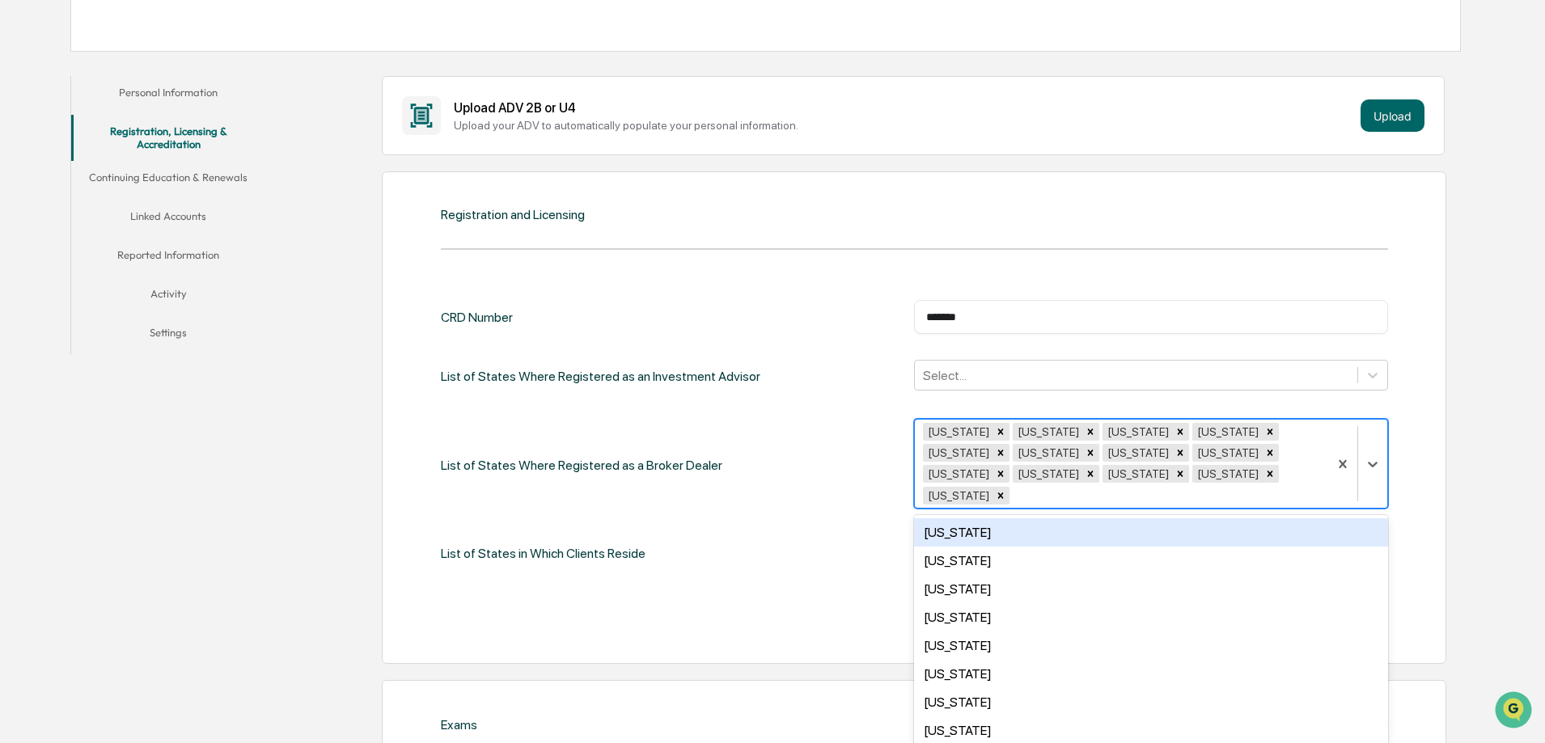
click at [967, 518] on div "Indiana" at bounding box center [1151, 532] width 474 height 28
click at [967, 518] on div "Iowa" at bounding box center [1151, 532] width 474 height 28
click at [967, 547] on div "Kansas" at bounding box center [1151, 561] width 474 height 28
click at [967, 518] on div "Kentucky" at bounding box center [1151, 532] width 474 height 28
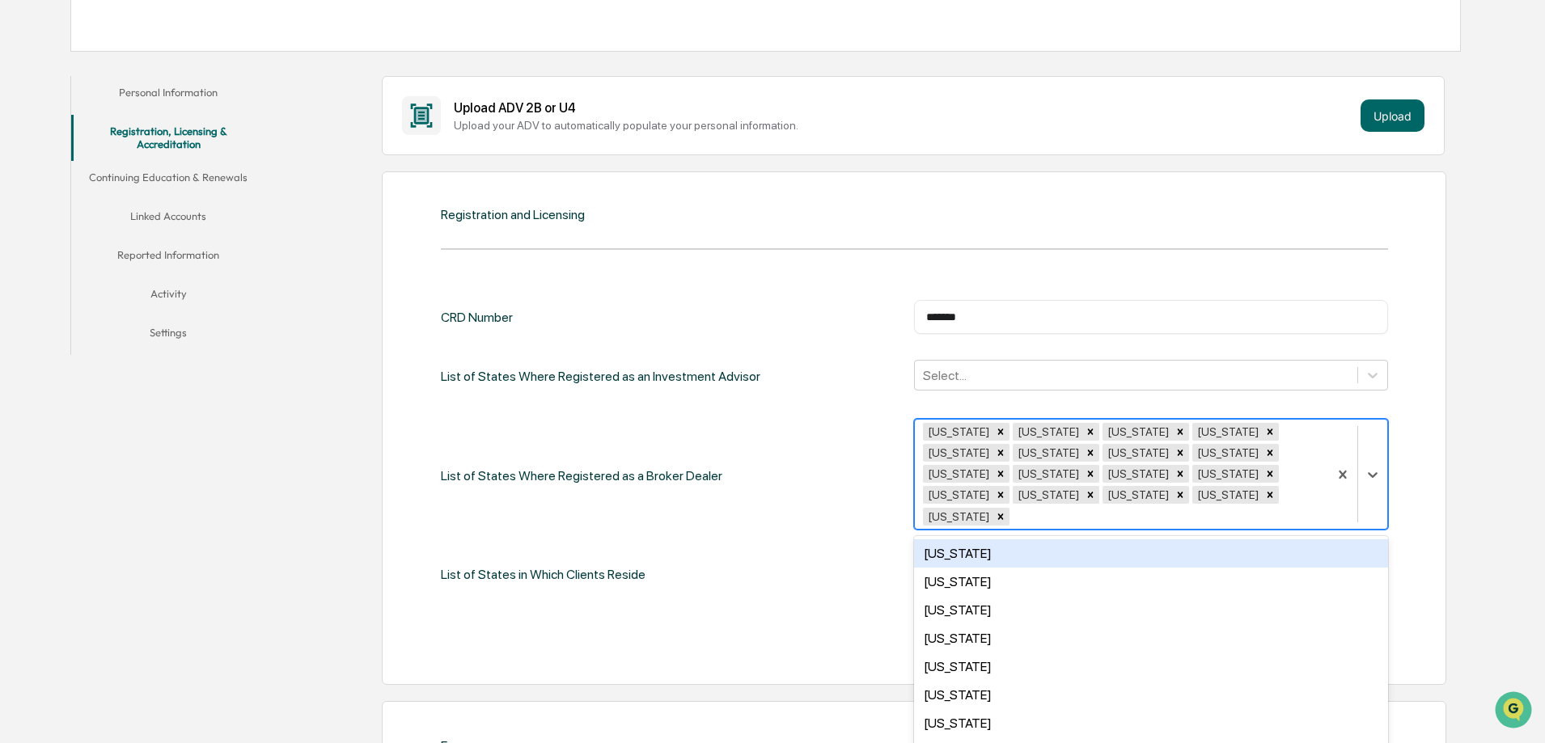
click at [974, 539] on div "Louisiana" at bounding box center [1151, 553] width 474 height 28
click at [976, 539] on div "Maine" at bounding box center [1151, 553] width 474 height 28
click at [978, 539] on div "Maryland" at bounding box center [1151, 553] width 474 height 28
click at [978, 568] on div "Massachusetts" at bounding box center [1151, 582] width 474 height 28
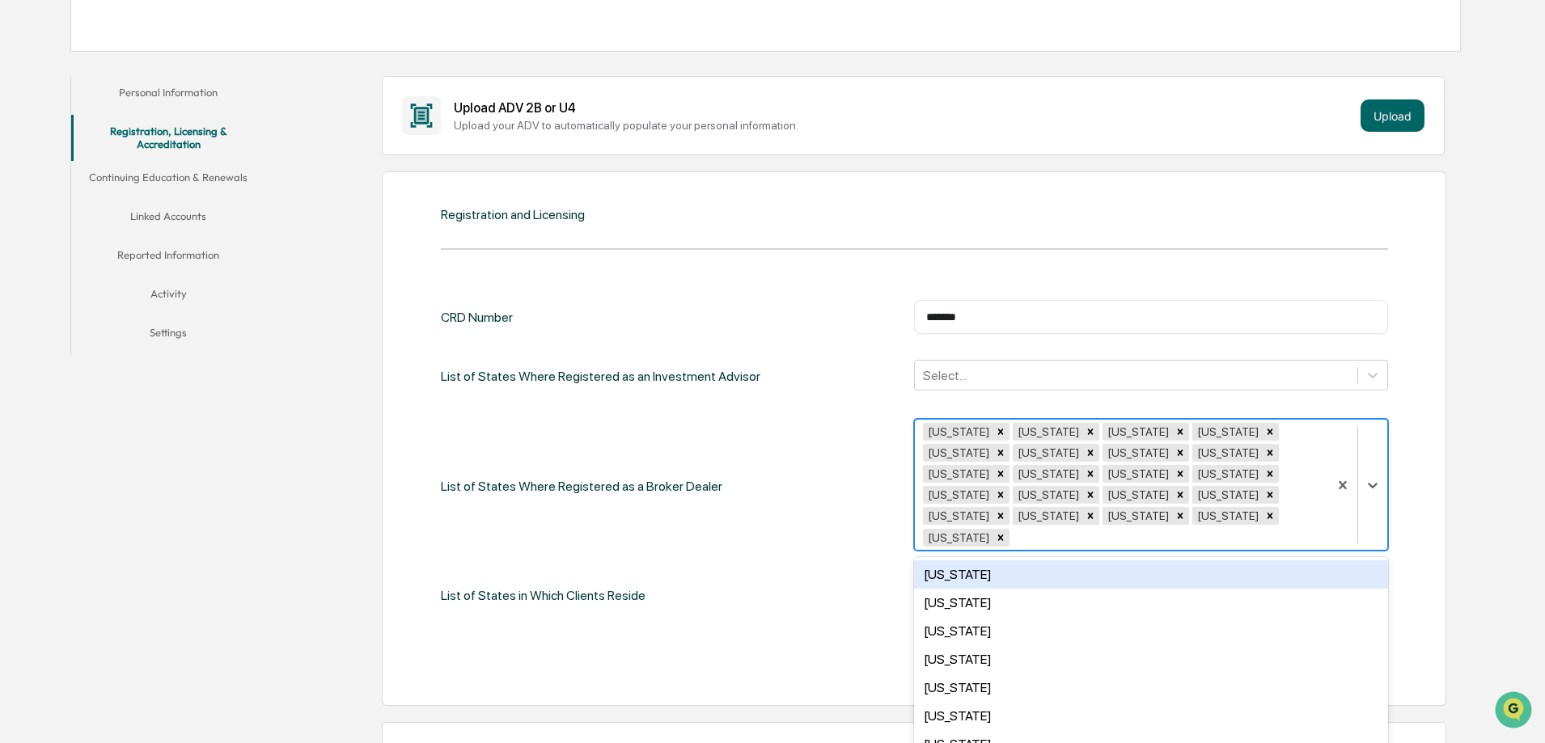
click at [978, 560] on div "Michigan" at bounding box center [1151, 574] width 474 height 28
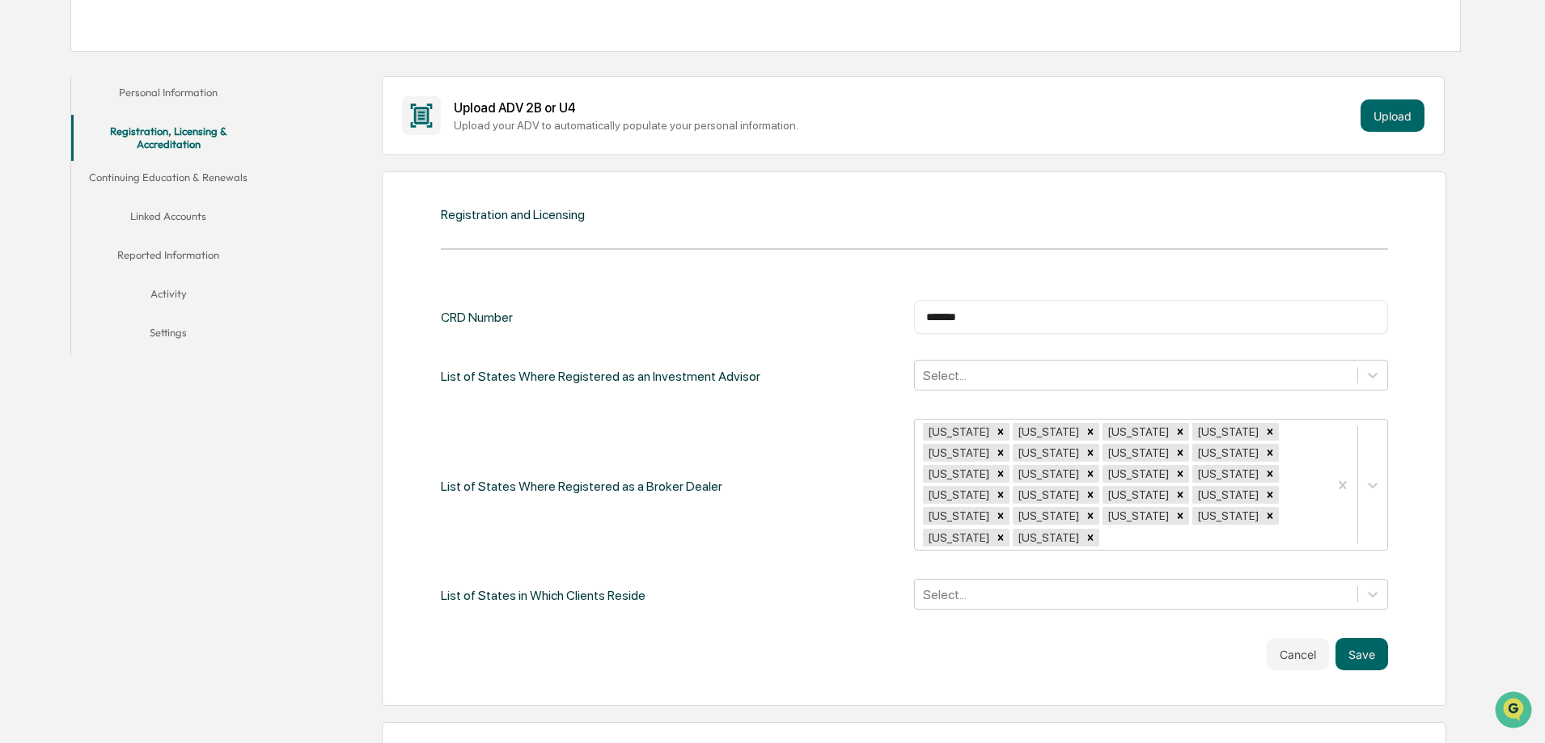
click at [978, 532] on div "Alabama Alaska Arizona Arkansas California Colorado Connecticut Delaware Florid…" at bounding box center [1151, 486] width 474 height 134
click at [1012, 524] on div "Alabama Alaska Arizona Arkansas California Colorado Connecticut Delaware Florid…" at bounding box center [1151, 485] width 474 height 132
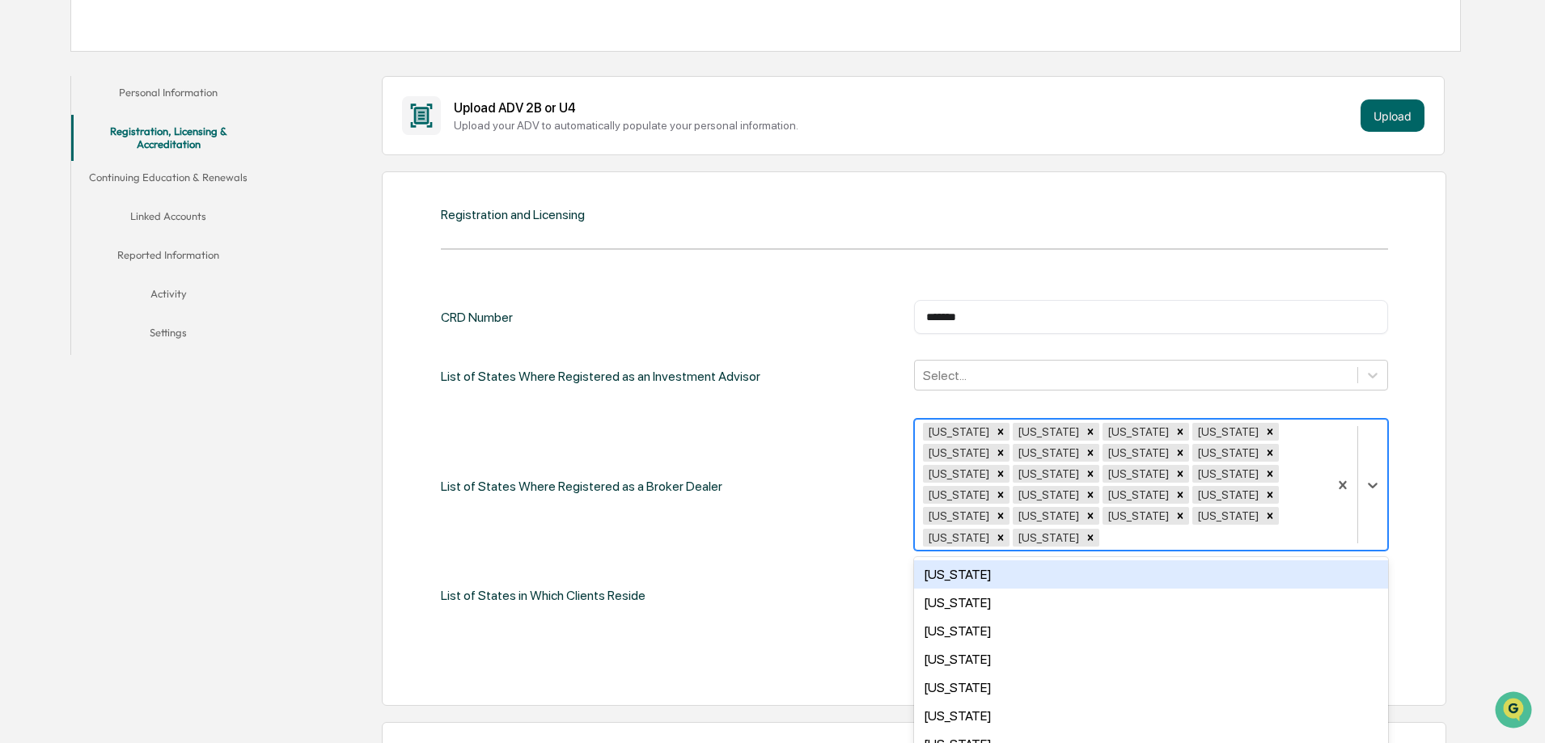
scroll to position [298, 0]
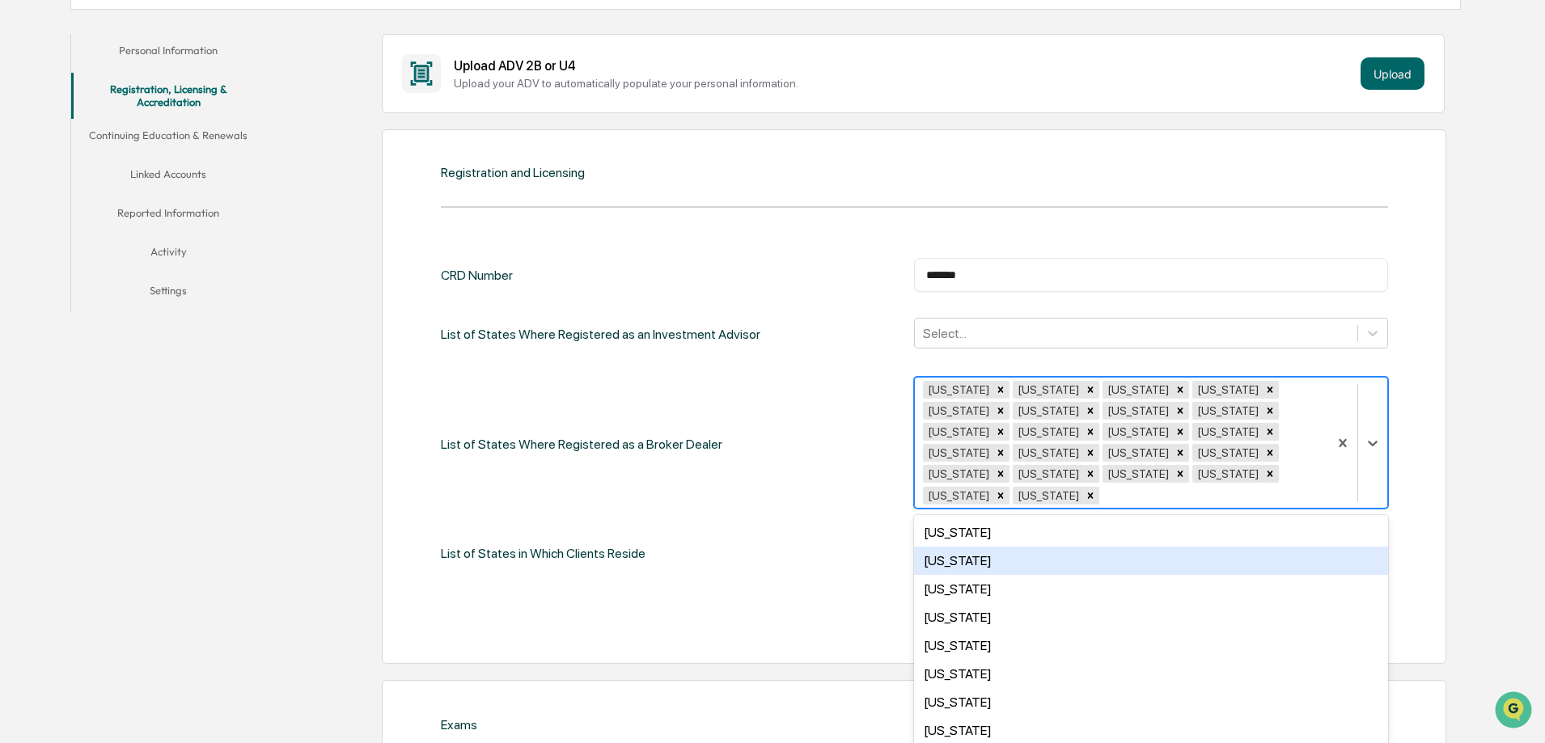
click at [995, 547] on div "Mississippi" at bounding box center [1151, 561] width 474 height 28
click at [993, 519] on div "Minnesota" at bounding box center [1151, 532] width 474 height 28
click at [994, 547] on div "Montana" at bounding box center [1151, 561] width 474 height 28
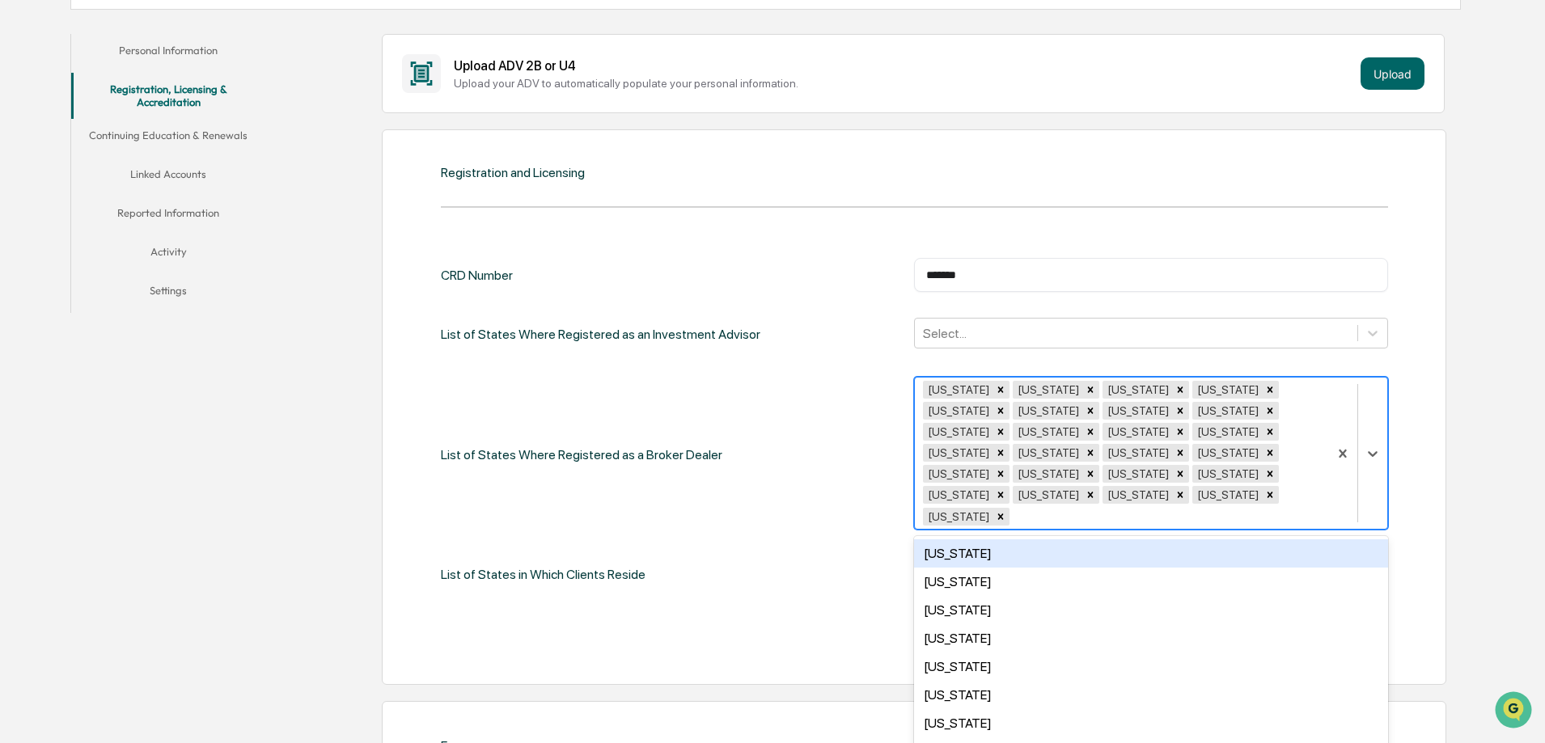
click at [994, 539] on div "Missouri" at bounding box center [1151, 553] width 474 height 28
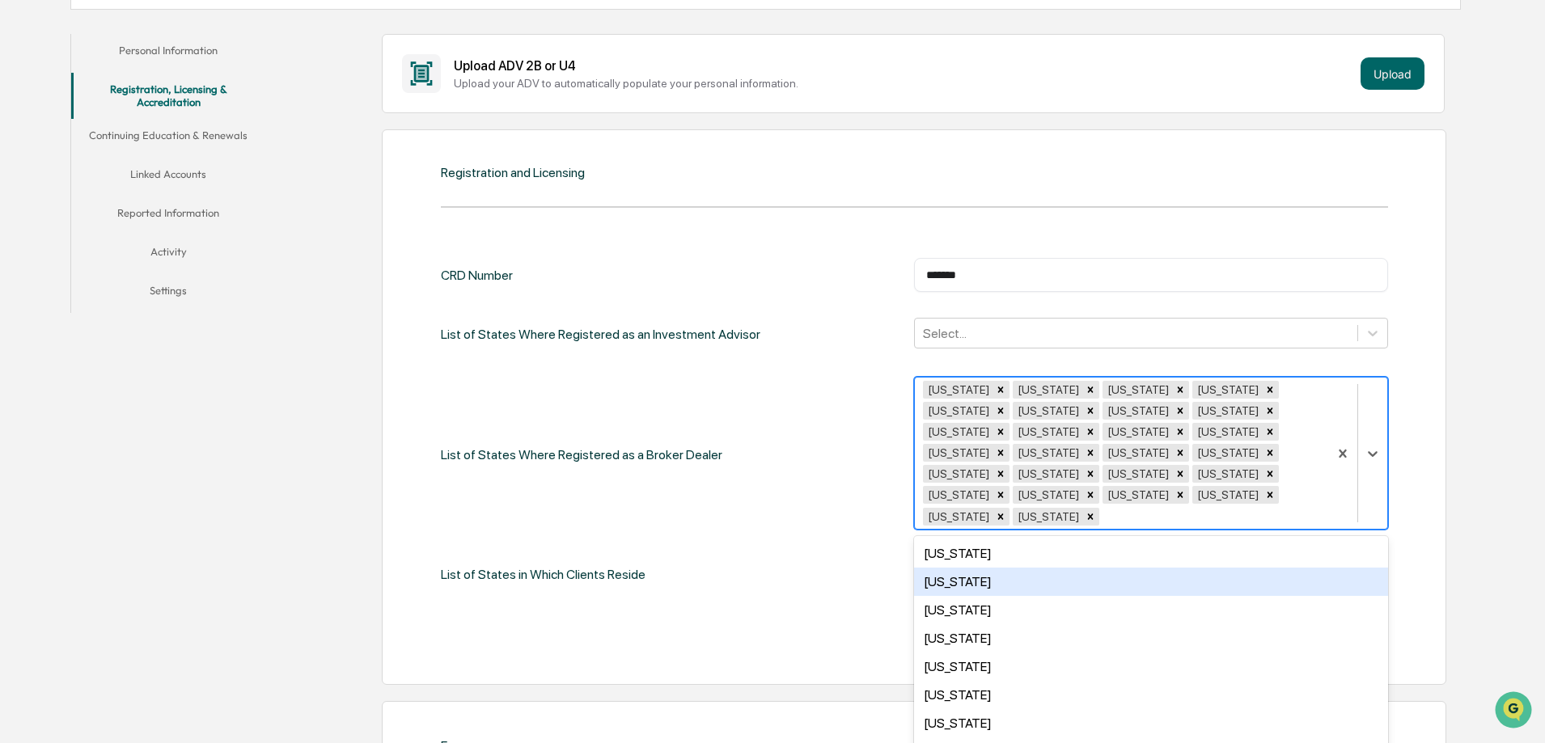
click at [991, 539] on div "Nebraska" at bounding box center [1151, 553] width 474 height 28
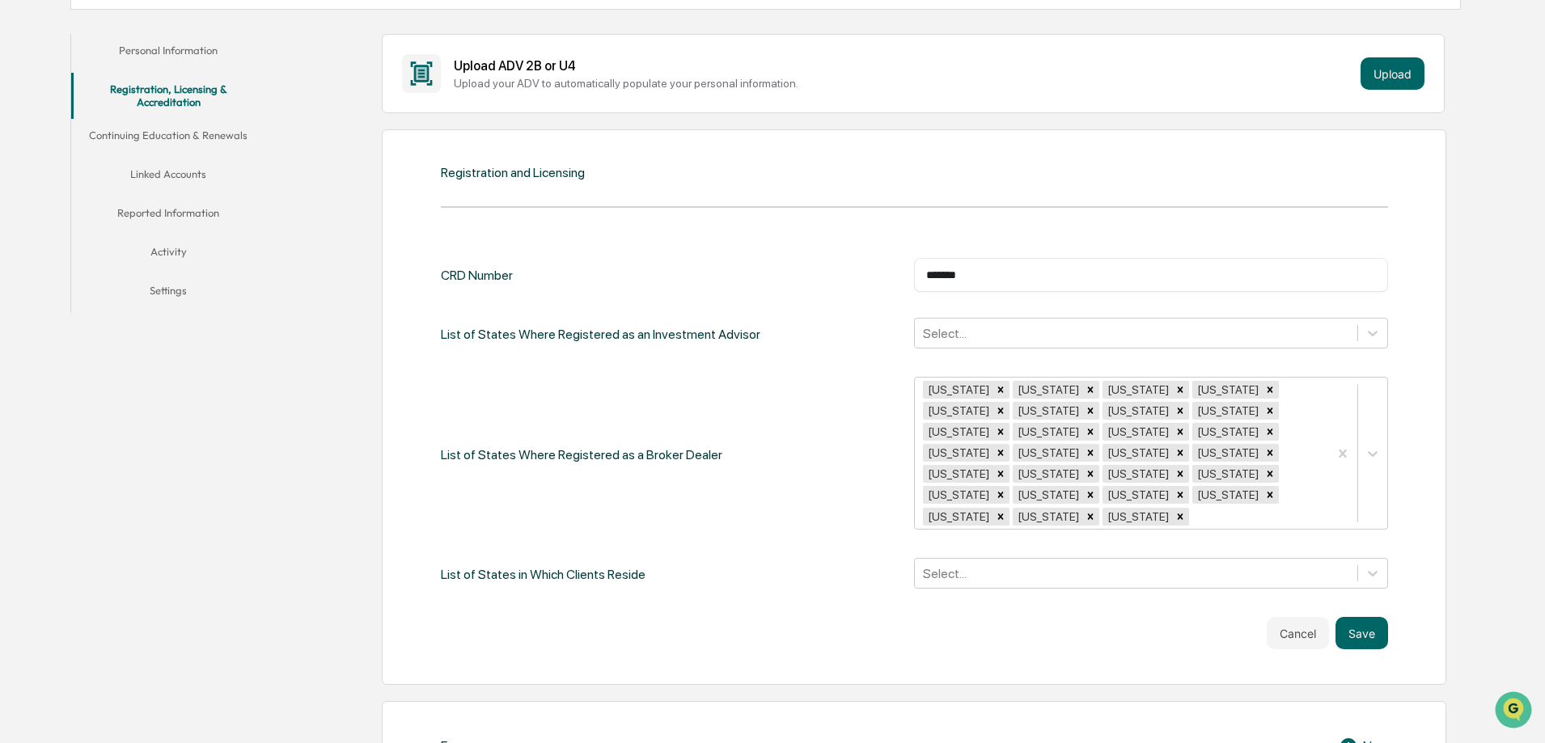
click at [991, 513] on div "CRD Number ******* ​ List of States Where Registered as an Investment Advisor S…" at bounding box center [914, 424] width 947 height 333
click at [1018, 501] on div "Alabama Alaska Arizona Arkansas California Colorado Connecticut Delaware Florid…" at bounding box center [1151, 453] width 474 height 153
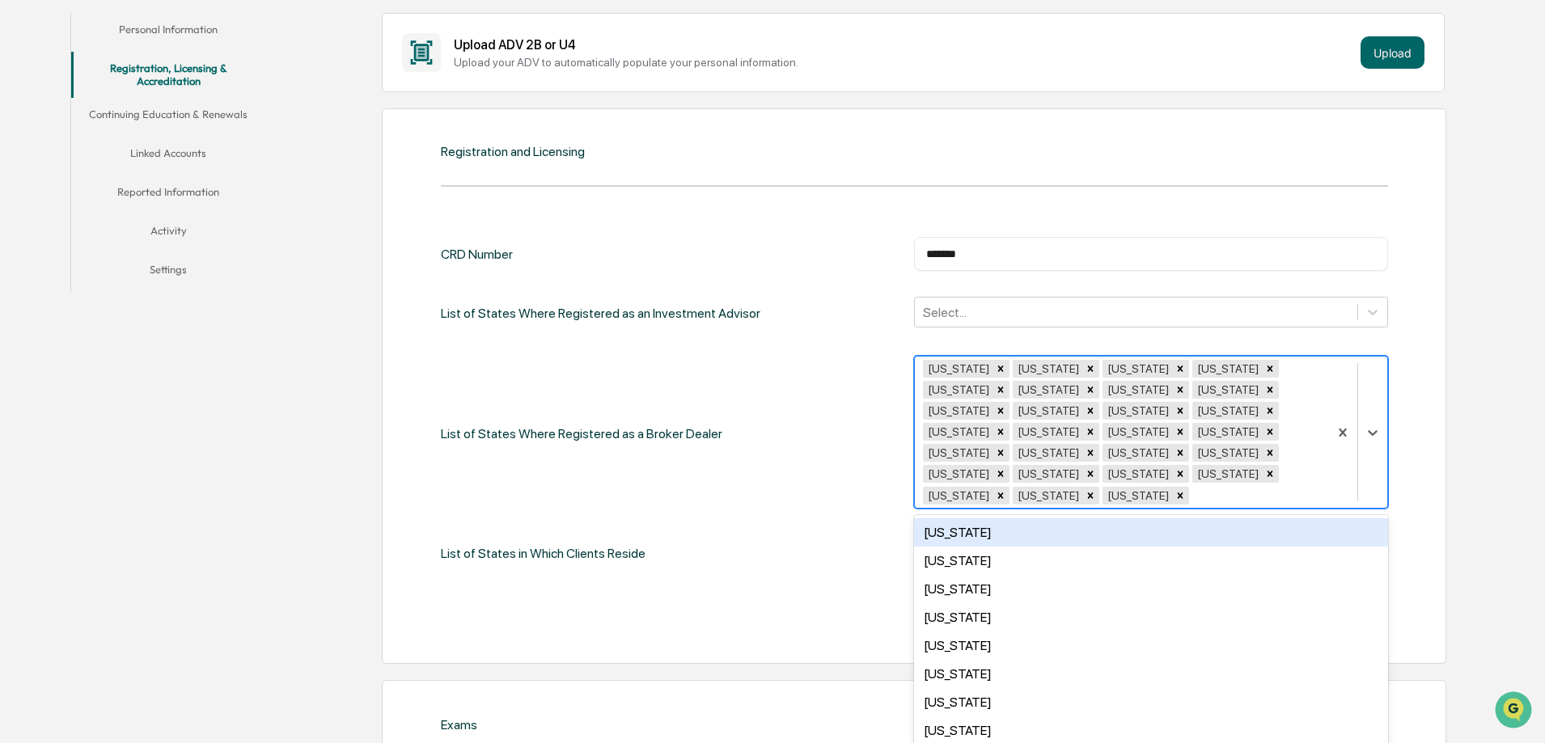
click at [1012, 518] on div "Nevada" at bounding box center [1151, 532] width 474 height 28
click at [1012, 518] on div "New Hampshire" at bounding box center [1151, 532] width 474 height 28
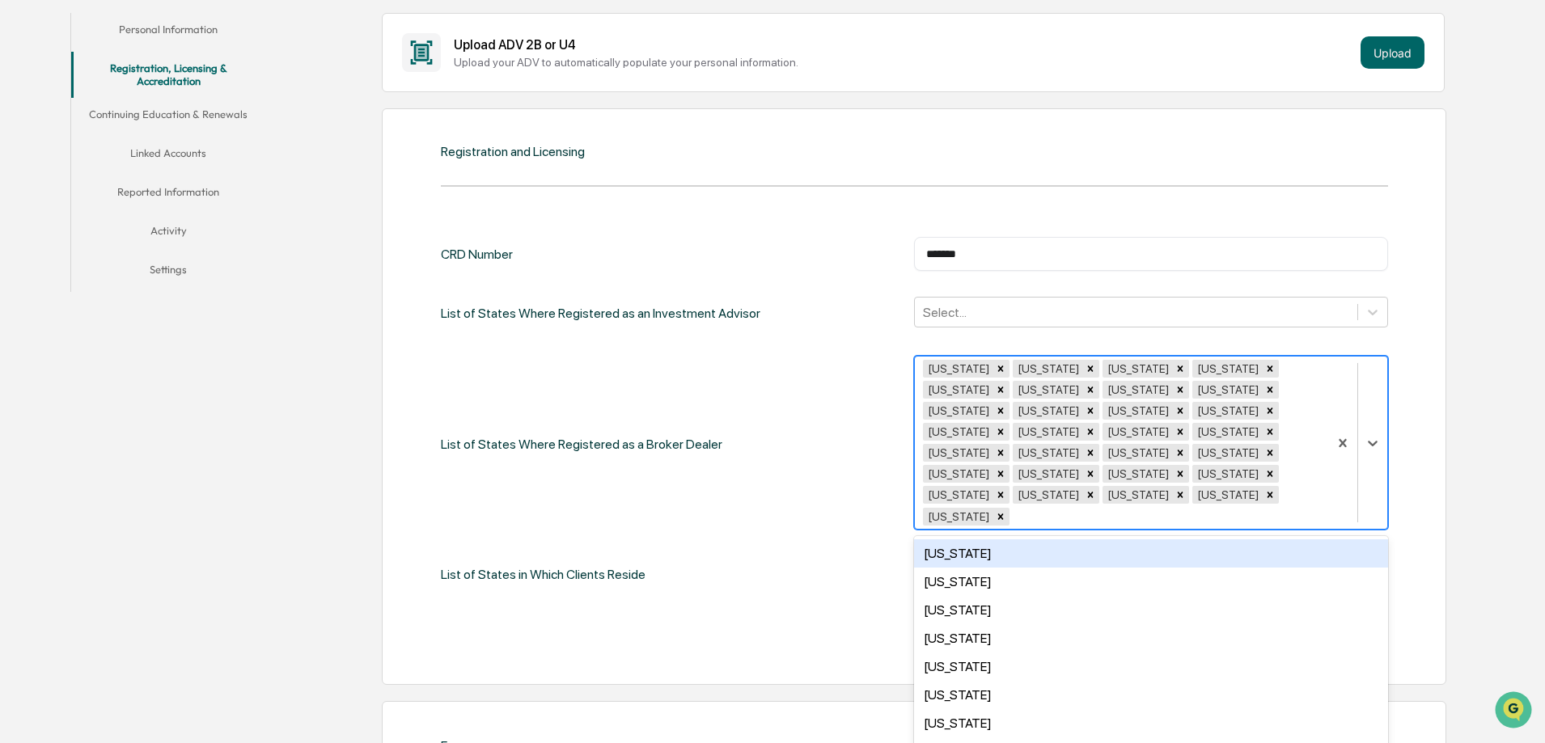
click at [1013, 539] on div "New Jersey" at bounding box center [1151, 553] width 474 height 28
click at [1013, 539] on div "New Mexico" at bounding box center [1151, 553] width 474 height 28
click at [1013, 539] on div "New York" at bounding box center [1151, 553] width 474 height 28
click at [1013, 568] on div "North Carolina" at bounding box center [1151, 582] width 474 height 28
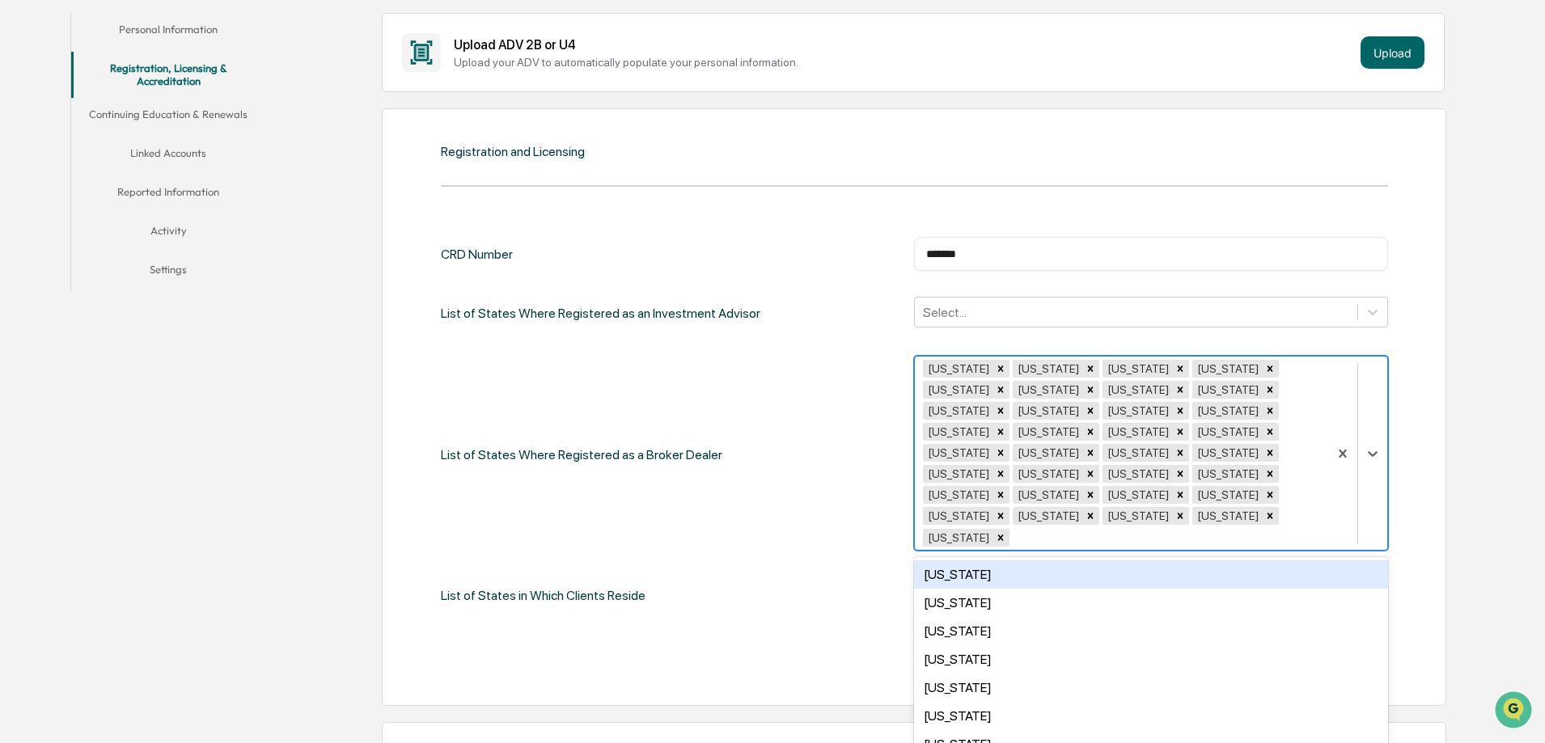
click at [1013, 560] on div "North Dakota" at bounding box center [1151, 574] width 474 height 28
click at [1013, 560] on div "Ohio" at bounding box center [1151, 574] width 474 height 28
click at [1013, 557] on div "Oklahoma Oregon Pennsylvania Rhode Island South Carolina South Dakota Tennessee…" at bounding box center [1151, 678] width 474 height 243
click at [1016, 560] on div "Oklahoma" at bounding box center [1151, 574] width 474 height 28
click at [1014, 560] on div "Oregon" at bounding box center [1151, 574] width 474 height 28
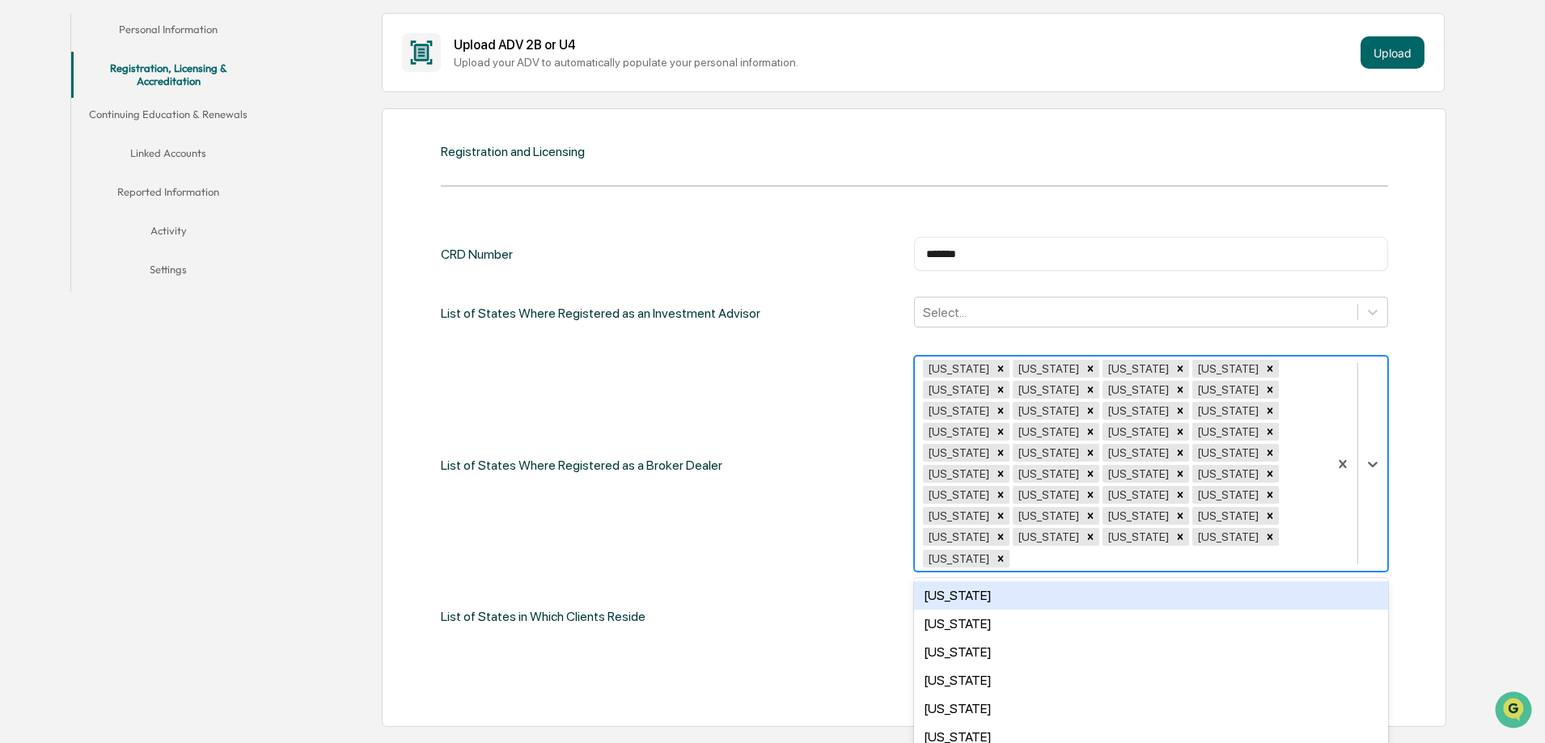
click at [1014, 581] on div "Pennsylvania" at bounding box center [1151, 595] width 474 height 28
click at [1014, 581] on div "Rhode Island" at bounding box center [1151, 595] width 474 height 28
click at [1014, 581] on div "South Carolina" at bounding box center [1151, 595] width 474 height 28
click at [1012, 581] on div "South Dakota" at bounding box center [1151, 595] width 474 height 28
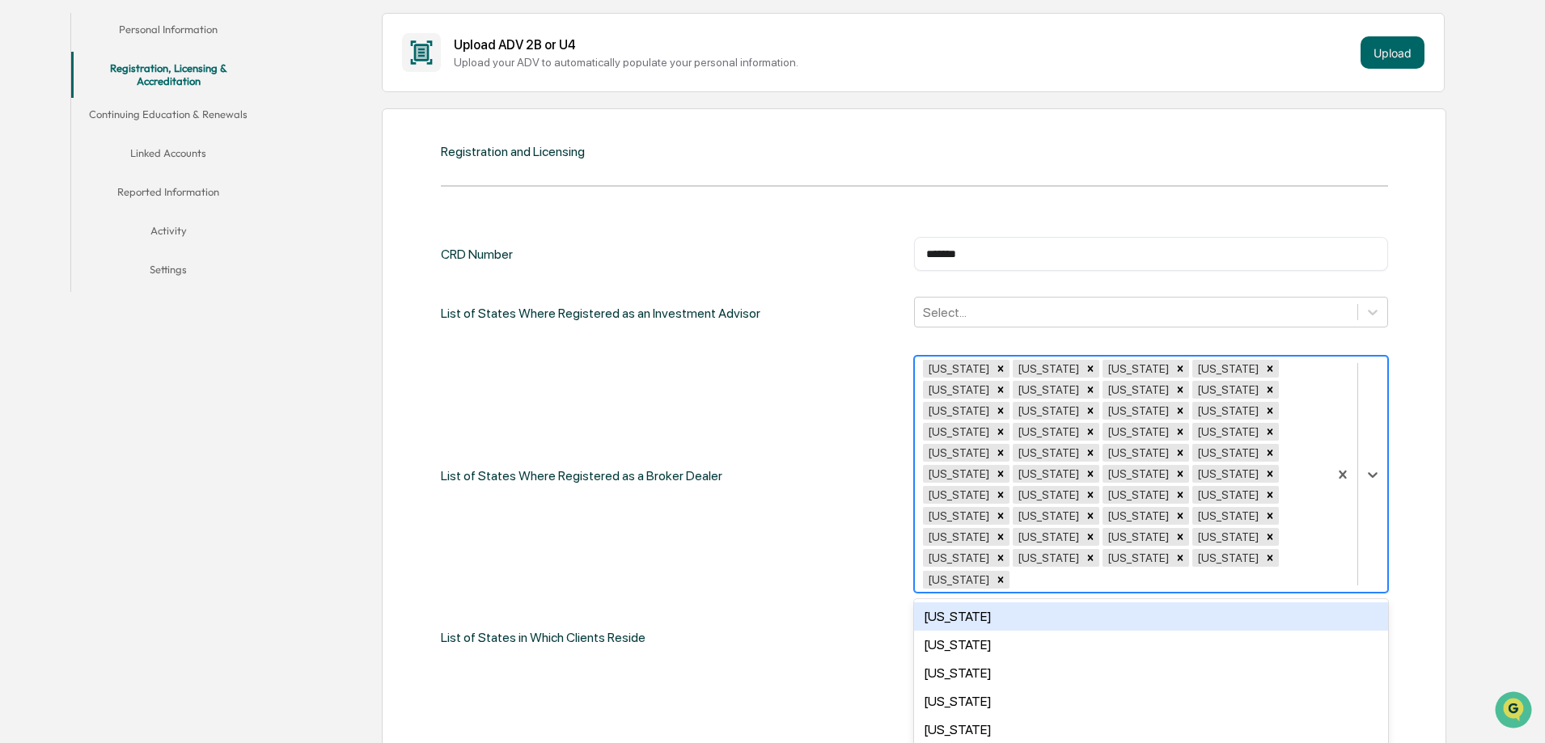
click at [1012, 602] on div "Tennessee" at bounding box center [1151, 616] width 474 height 28
click at [1012, 602] on div "Texas" at bounding box center [1151, 616] width 474 height 28
click at [1013, 602] on div "Utah" at bounding box center [1151, 616] width 474 height 28
click at [1013, 602] on div "Vermont" at bounding box center [1151, 616] width 474 height 28
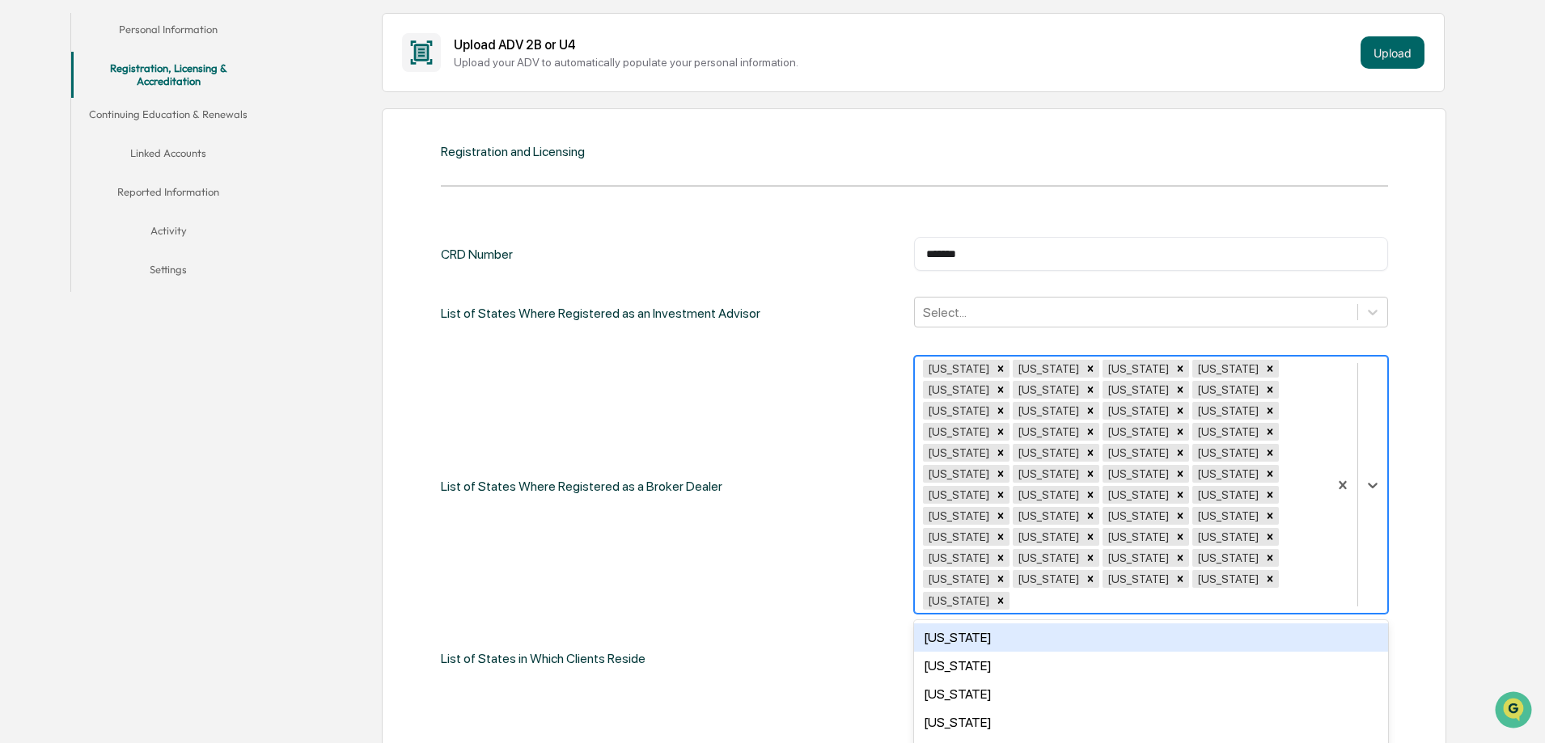
click at [1013, 623] on div "Virginia" at bounding box center [1151, 637] width 474 height 28
click at [1014, 623] on div "Washington" at bounding box center [1151, 637] width 474 height 28
click at [1016, 623] on div "West Virginia" at bounding box center [1151, 637] width 474 height 28
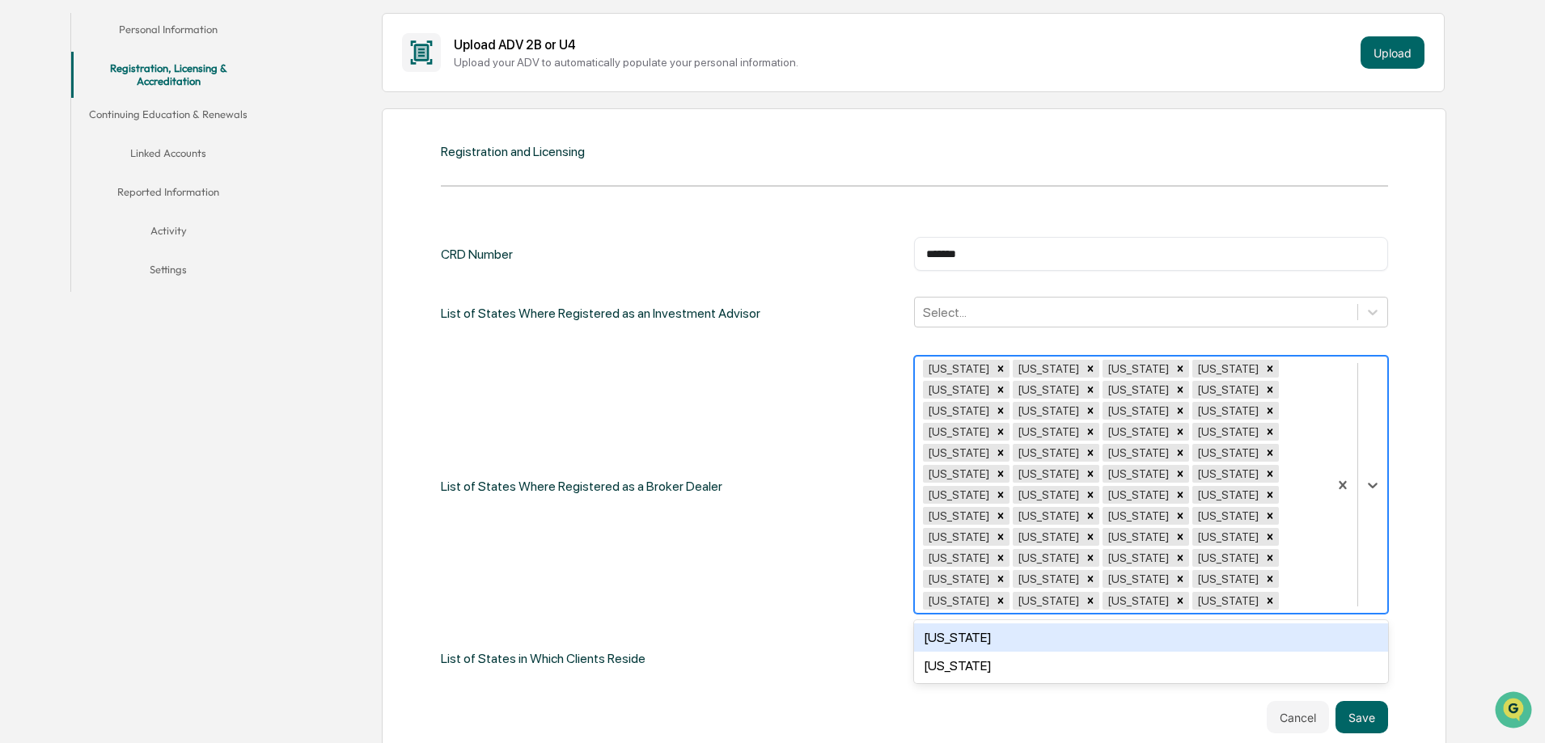
click at [1016, 623] on div "Wisconsin" at bounding box center [1151, 637] width 474 height 28
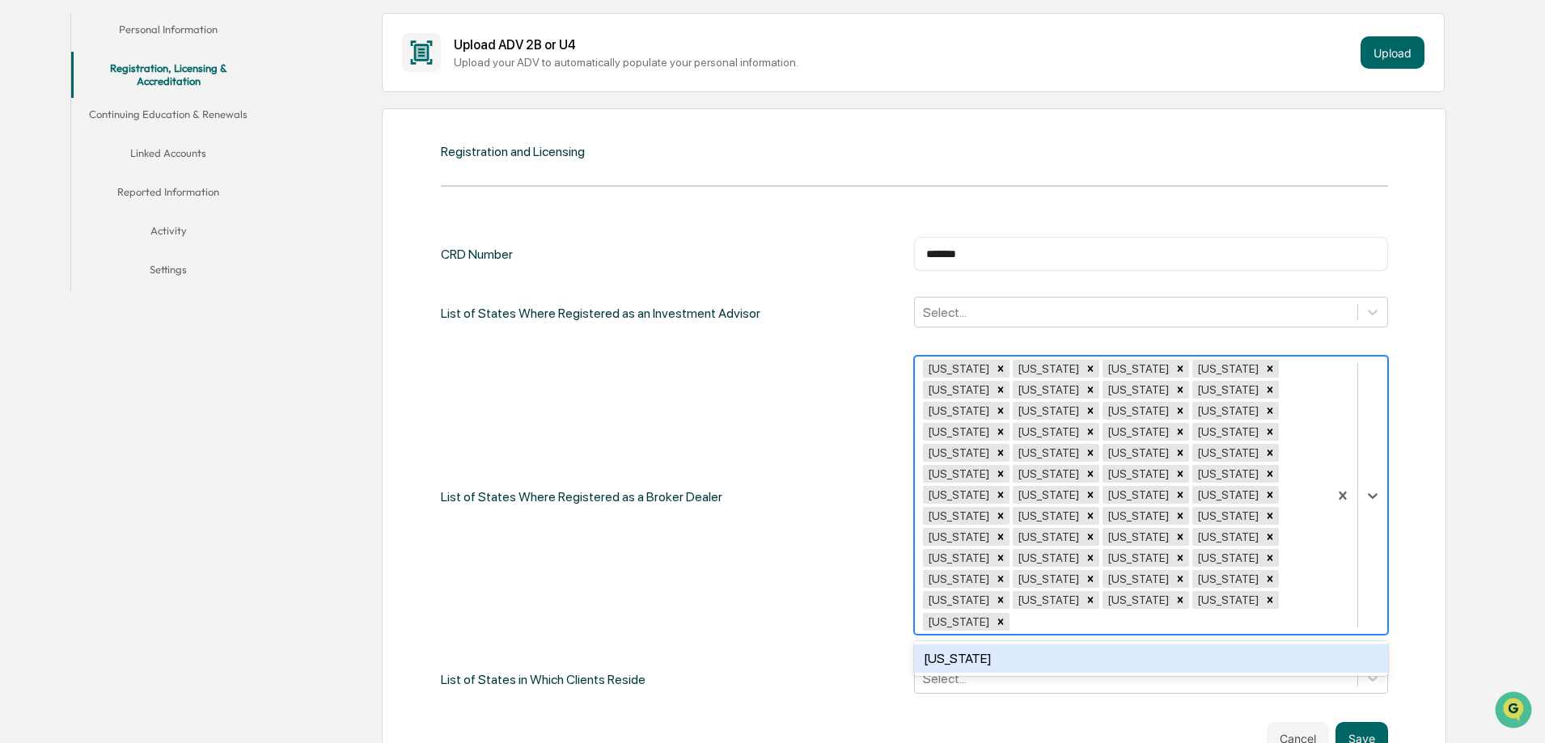
click at [1016, 645] on div "Wyoming" at bounding box center [1151, 659] width 474 height 28
click at [786, 478] on div "List of States Where Registered as a Broker Dealer option Wyoming, selected. 0 …" at bounding box center [914, 496] width 947 height 281
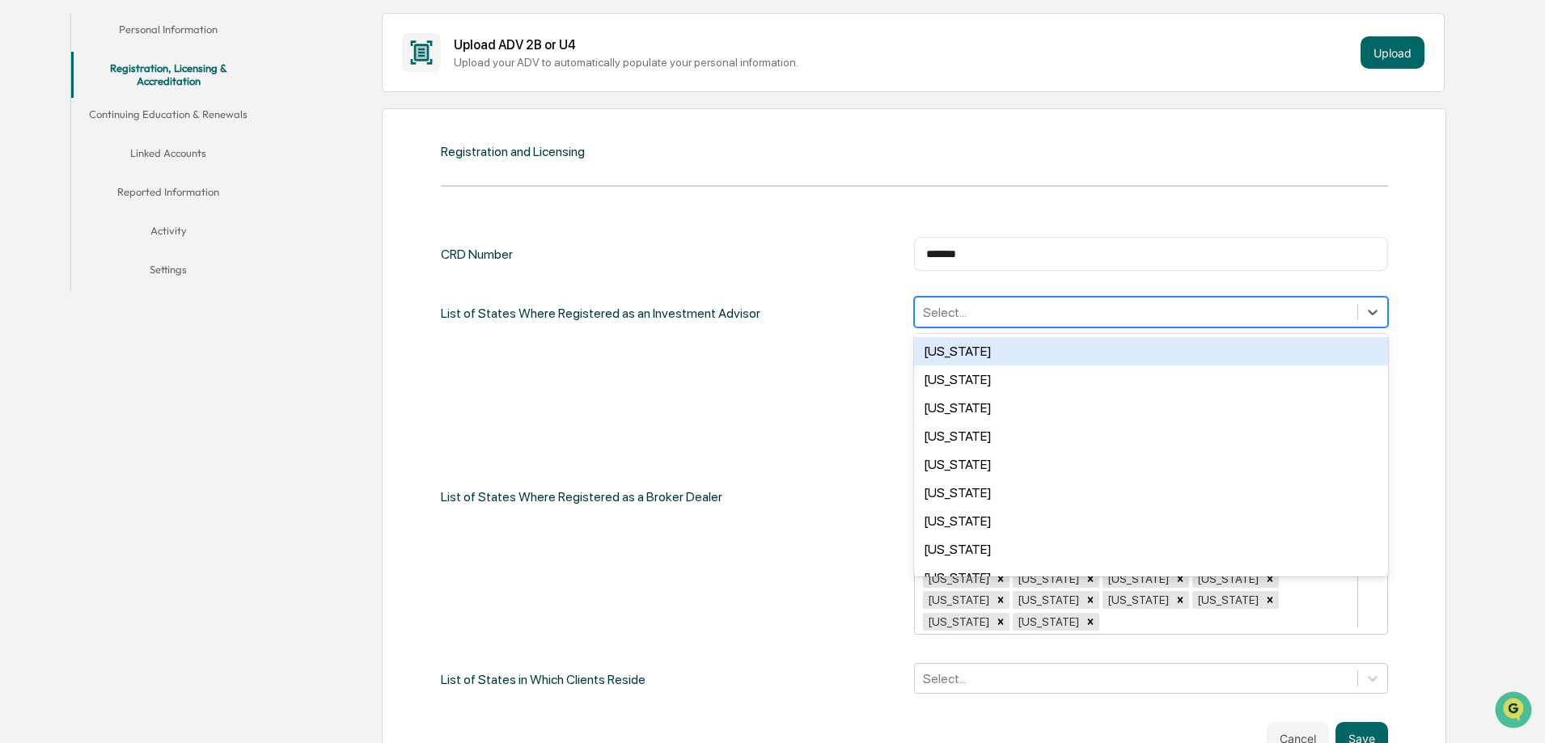
click at [966, 312] on div at bounding box center [1136, 312] width 426 height 19
click at [797, 315] on div "List of States Where Registered as an Investment Advisor 50 results available. …" at bounding box center [914, 313] width 947 height 33
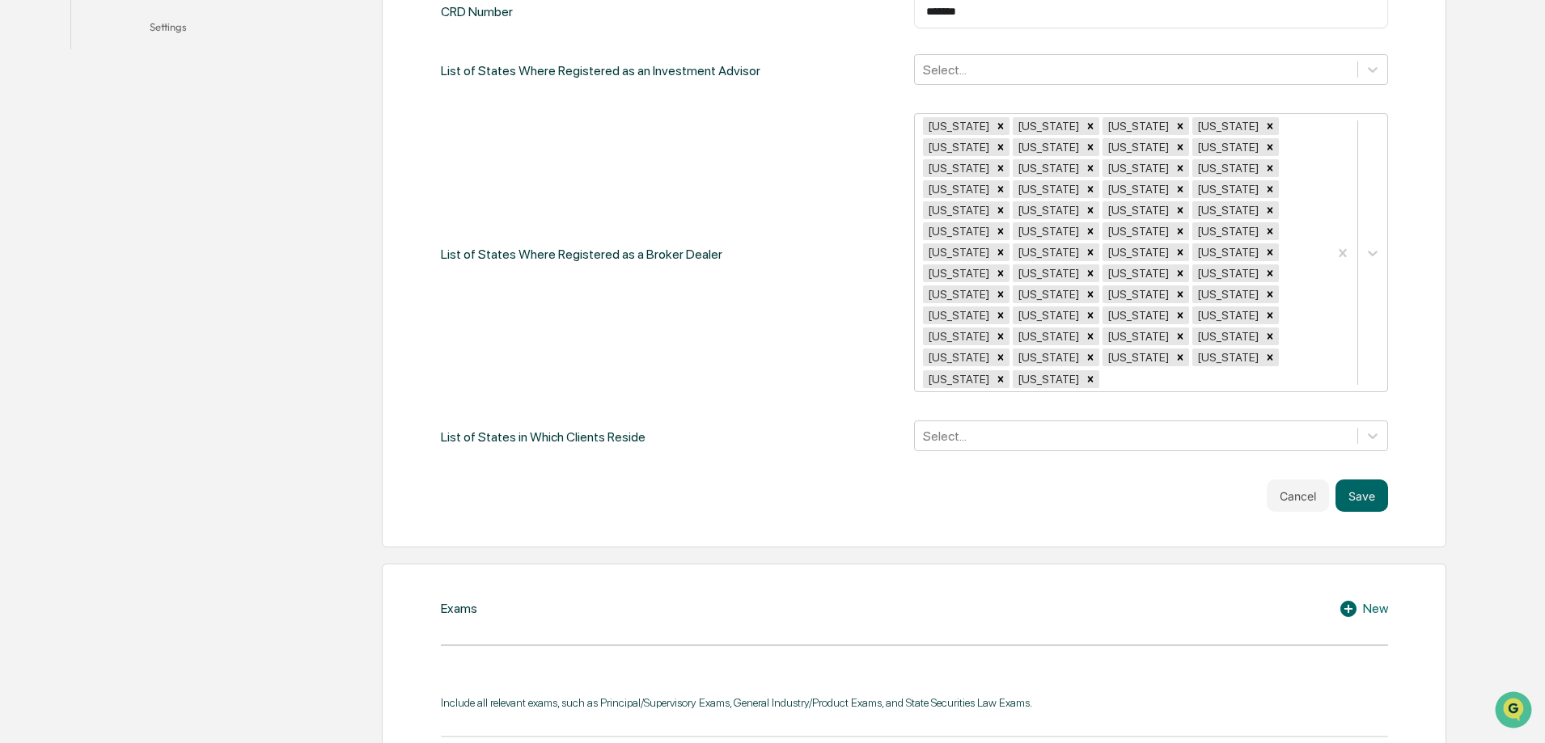
scroll to position [643, 0]
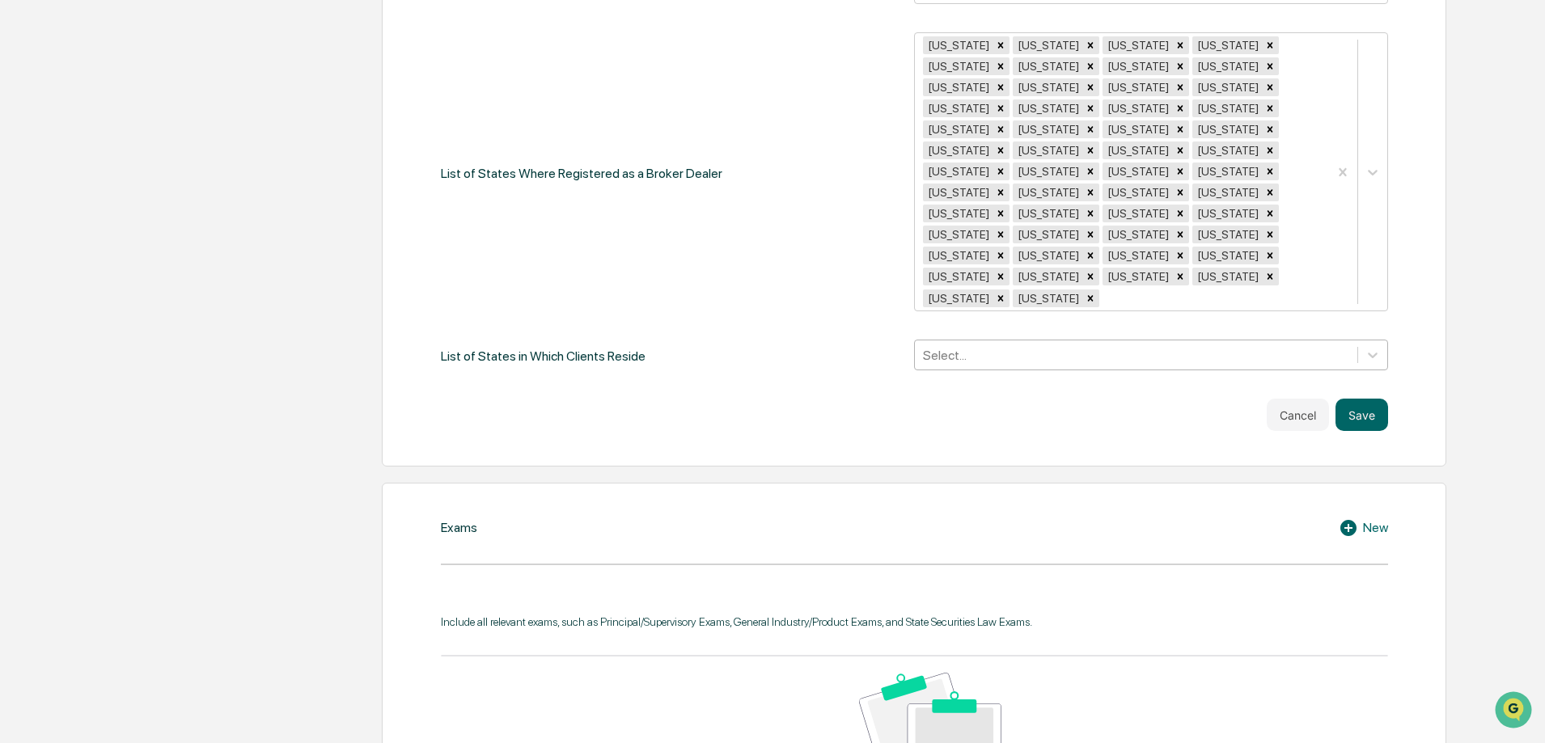
click at [966, 346] on div at bounding box center [1136, 355] width 426 height 19
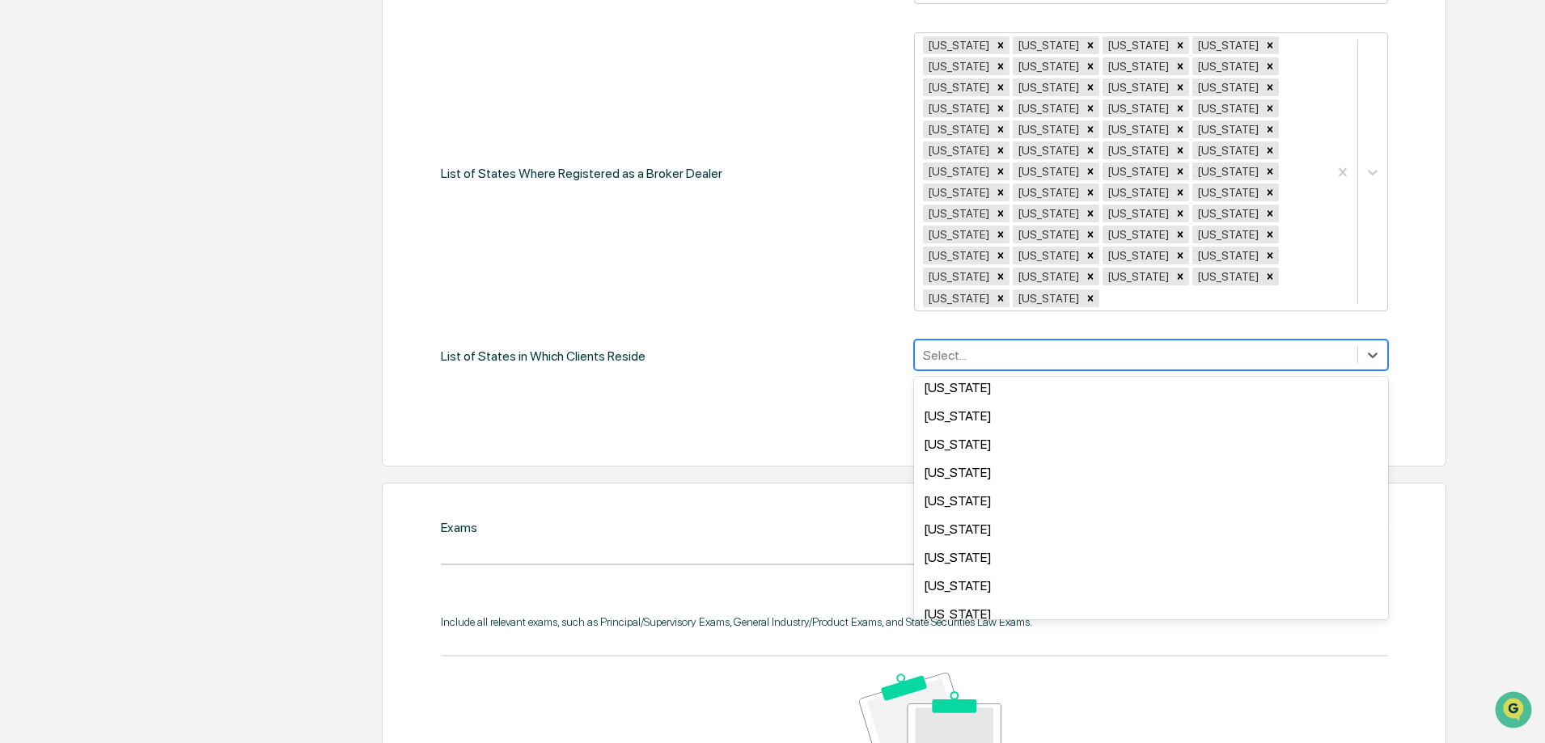
scroll to position [162, 0]
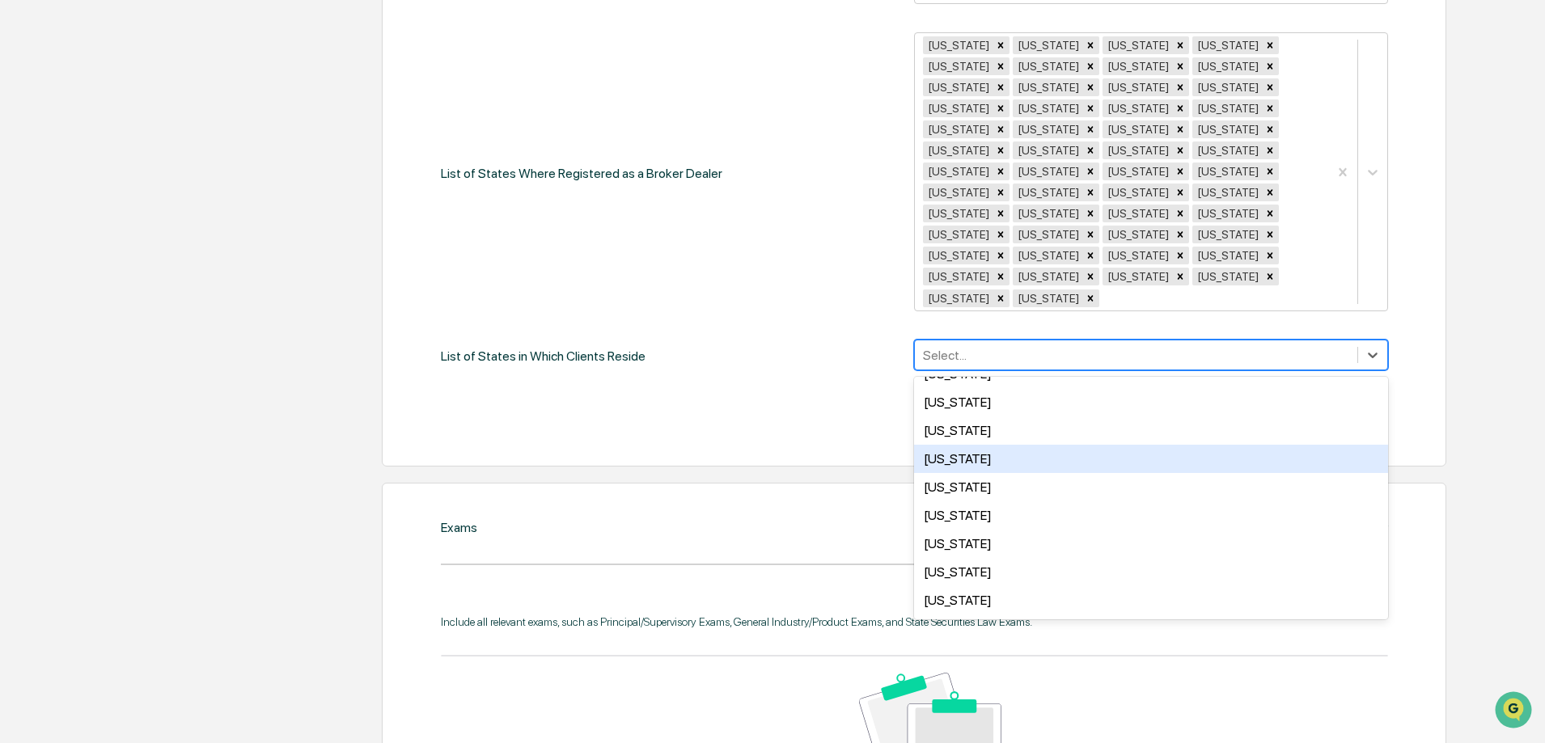
click at [954, 445] on div "Florida" at bounding box center [1151, 459] width 474 height 28
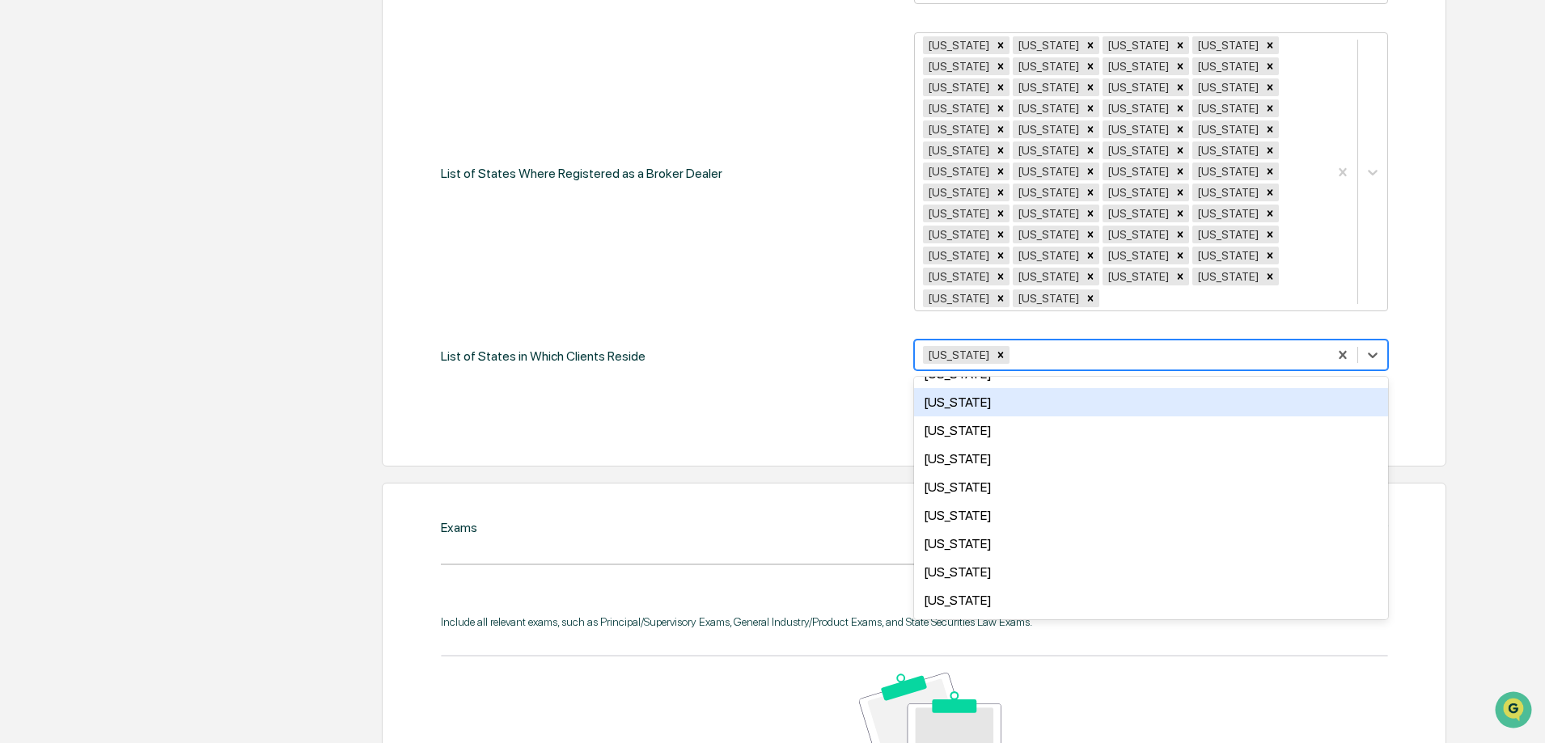
click at [826, 399] on div "Cancel Save" at bounding box center [914, 415] width 947 height 32
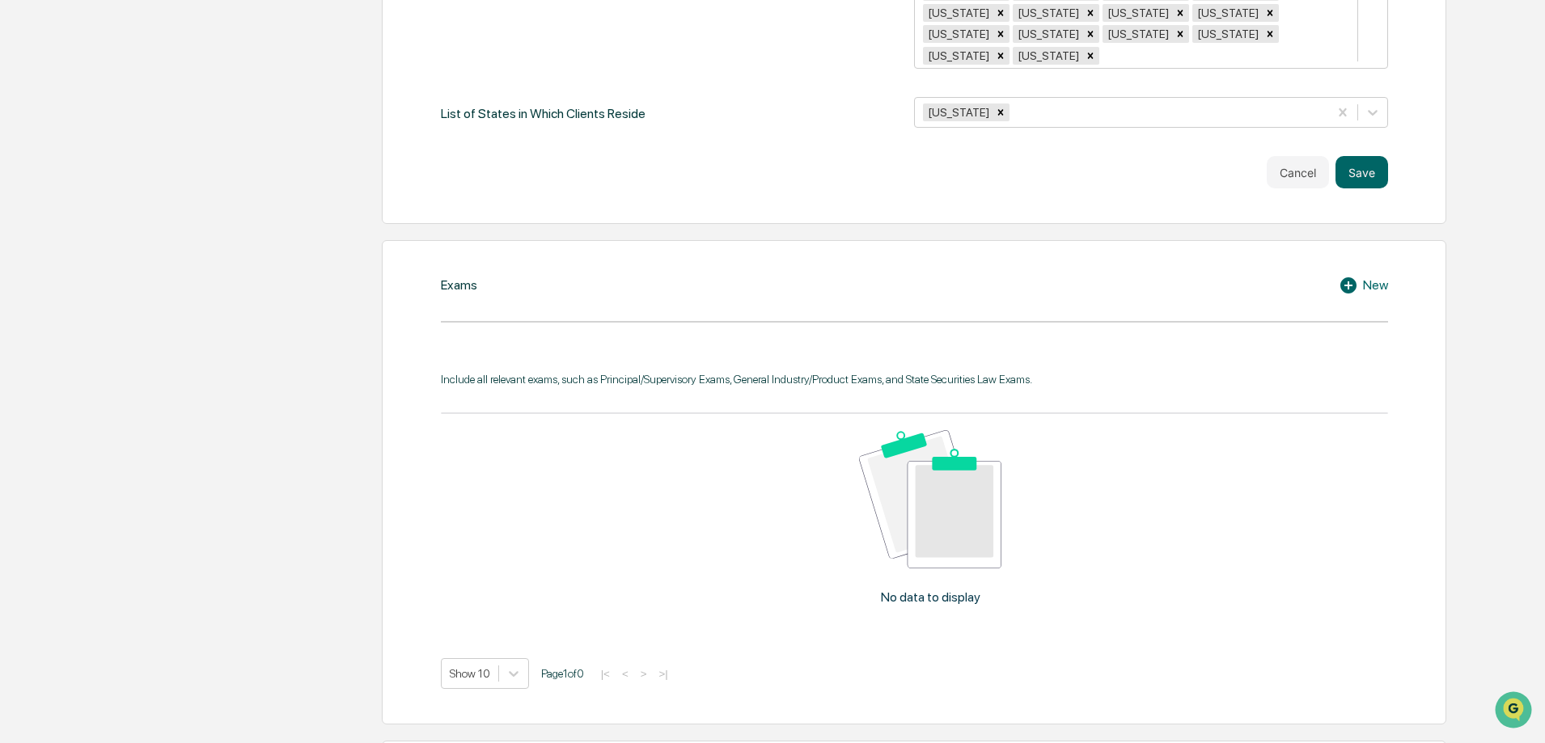
scroll to position [966, 0]
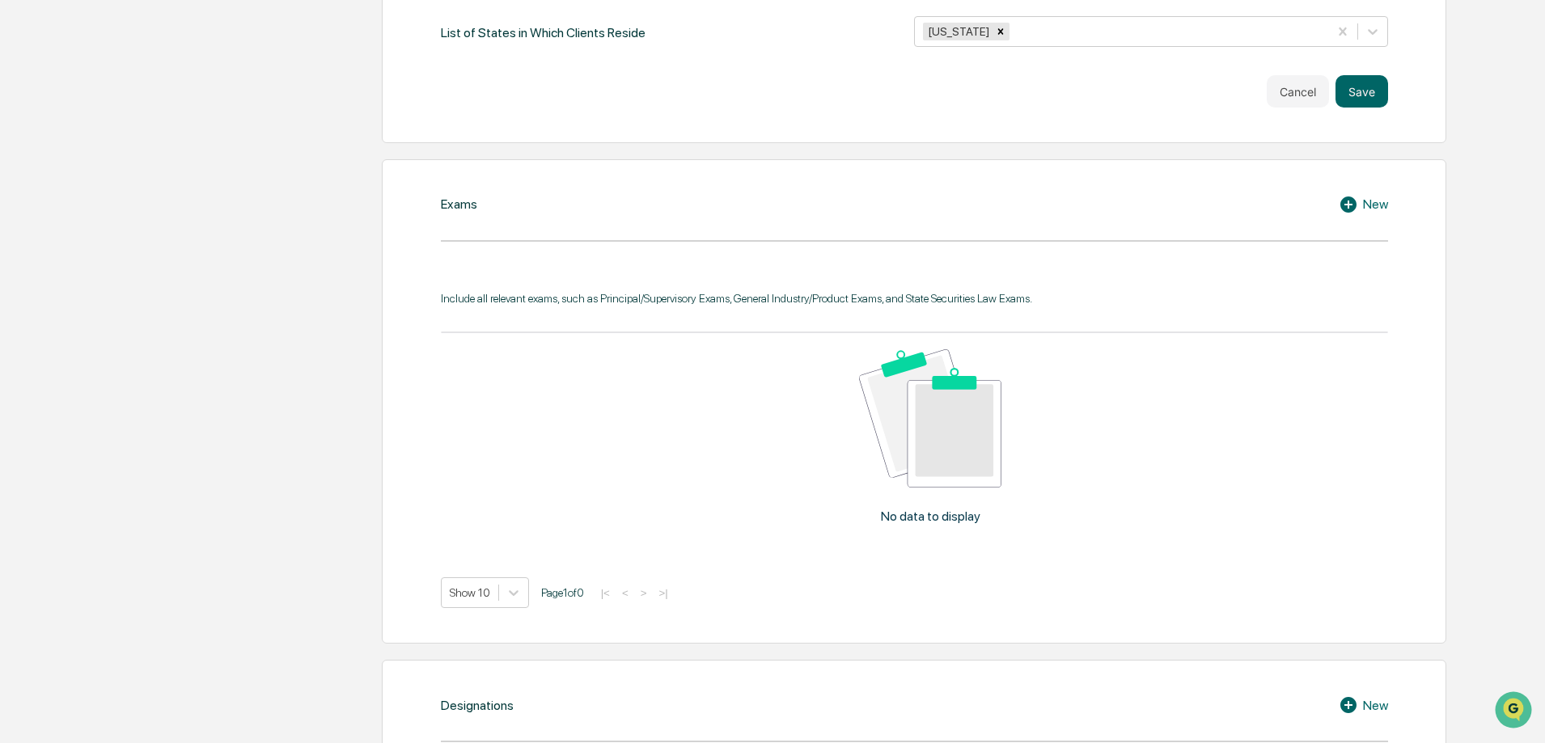
click at [1354, 197] on icon at bounding box center [1348, 205] width 16 height 16
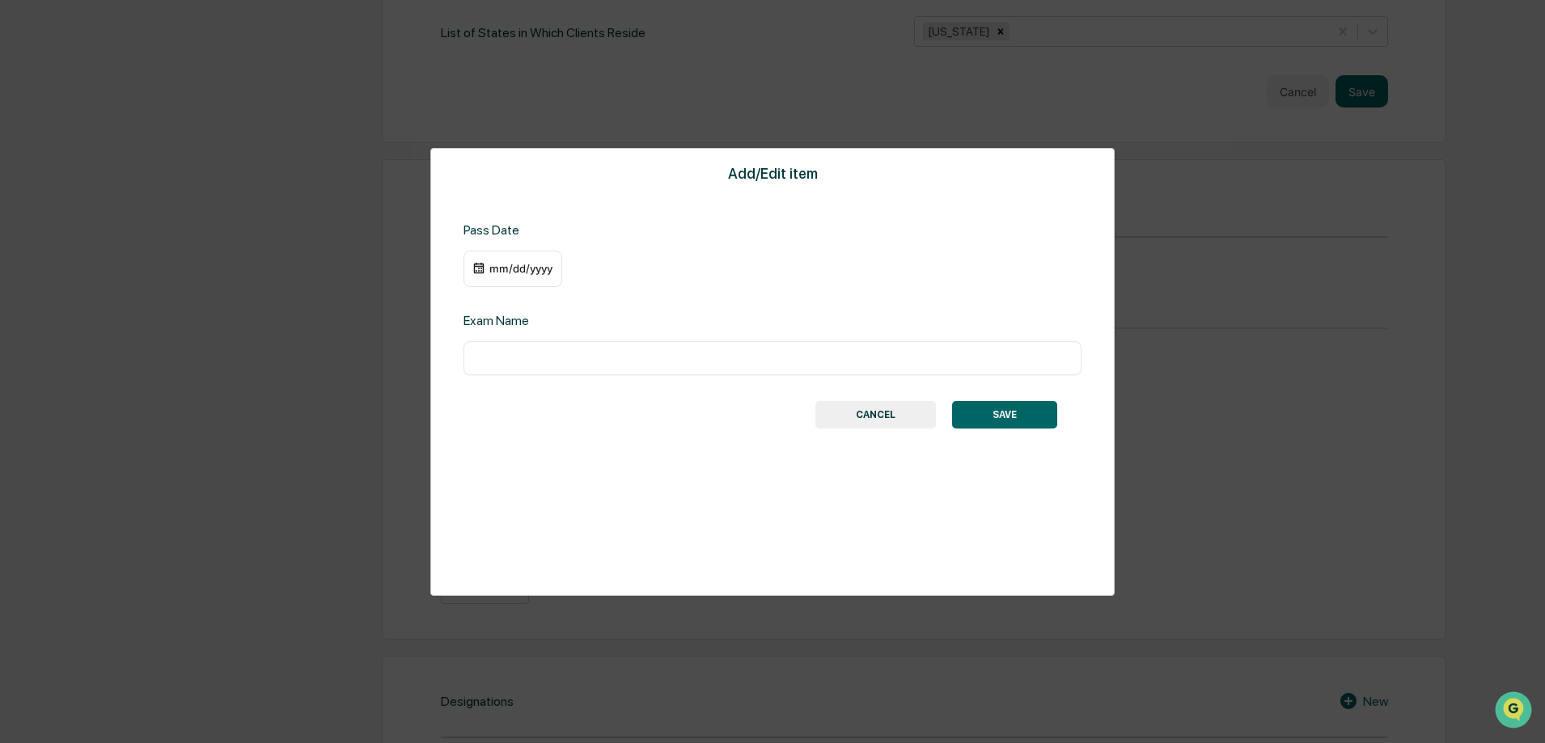
click at [552, 355] on input "text" at bounding box center [773, 358] width 594 height 16
type input "*"
click at [577, 357] on input "*" at bounding box center [773, 358] width 594 height 16
type input "********"
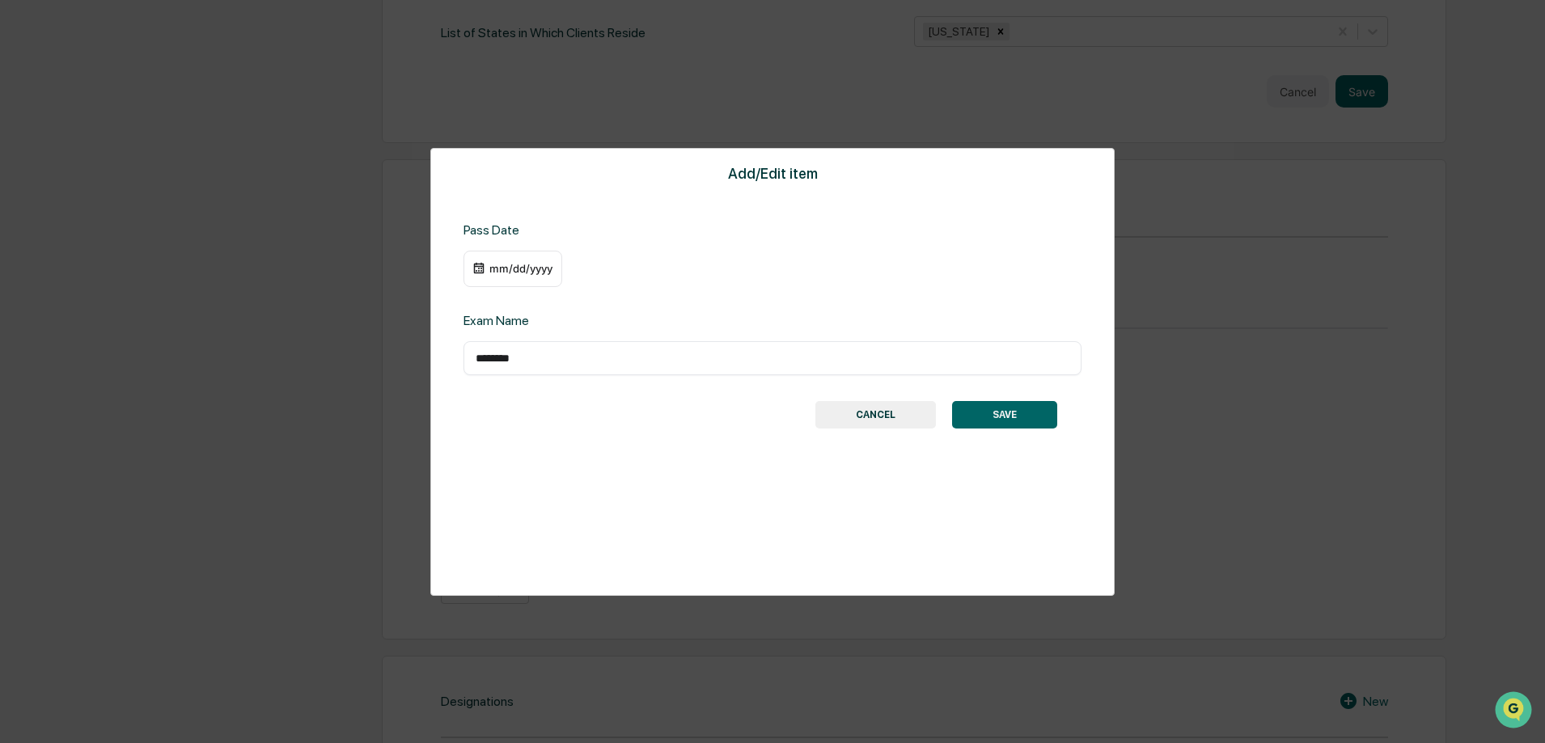
click at [503, 251] on div "mm/dd/yyyy" at bounding box center [512, 269] width 99 height 37
click at [510, 280] on div "mm/dd/yyyy" at bounding box center [512, 269] width 99 height 37
click at [505, 269] on div "mm/dd/yyyy" at bounding box center [520, 268] width 65 height 13
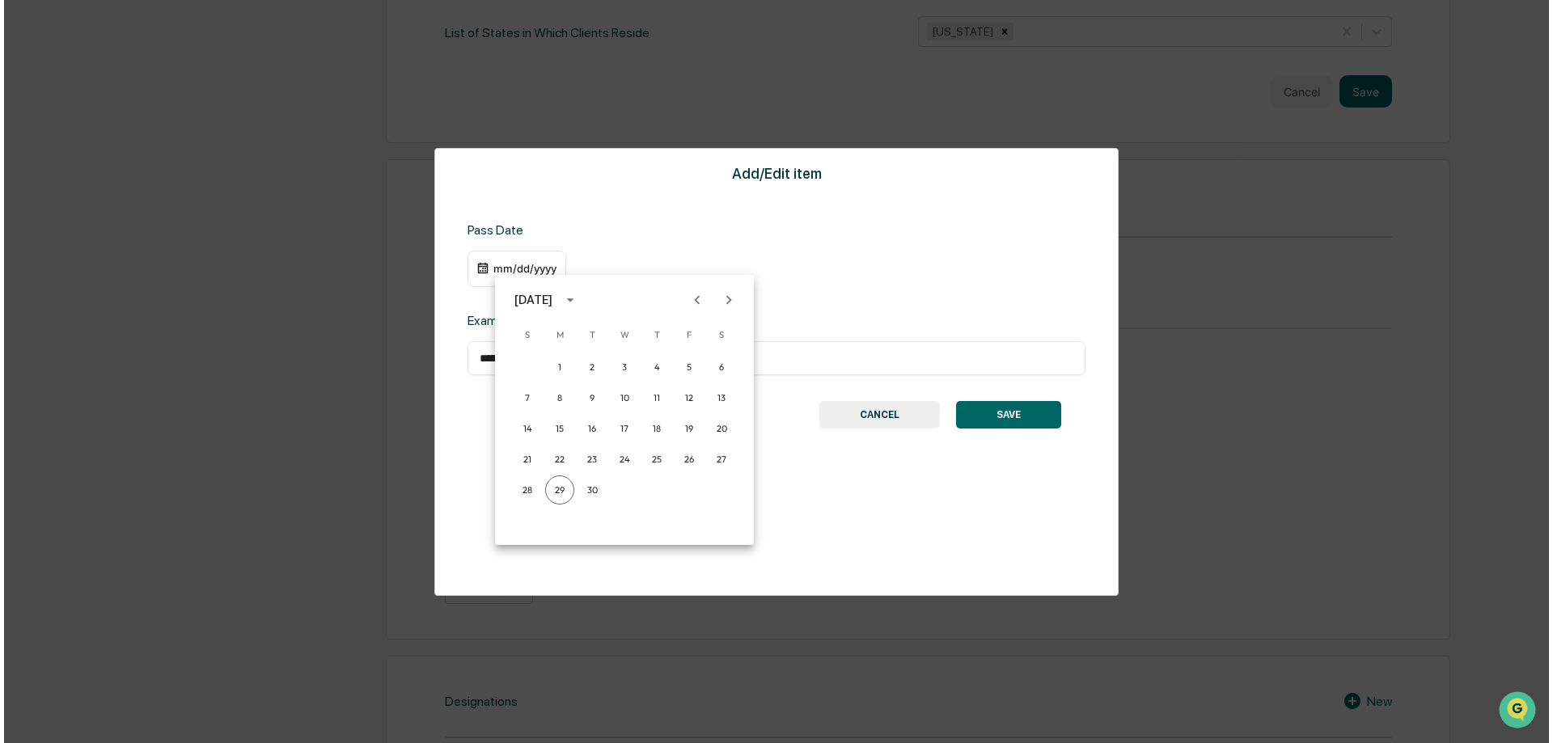
scroll to position [967, 0]
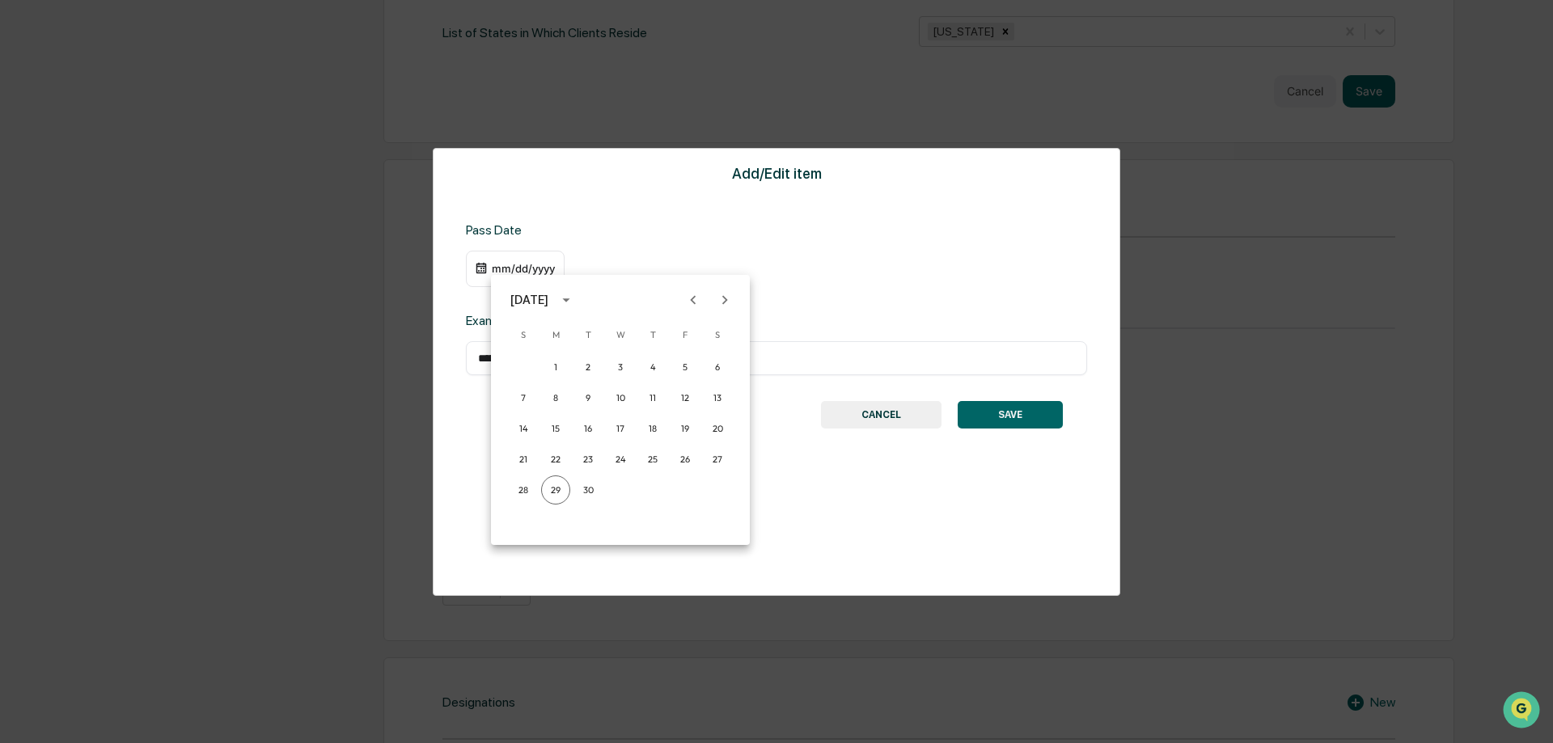
click at [575, 298] on icon "calendar view is open, switch to year view" at bounding box center [566, 300] width 18 height 18
click at [619, 362] on button "2018" at bounding box center [620, 354] width 58 height 29
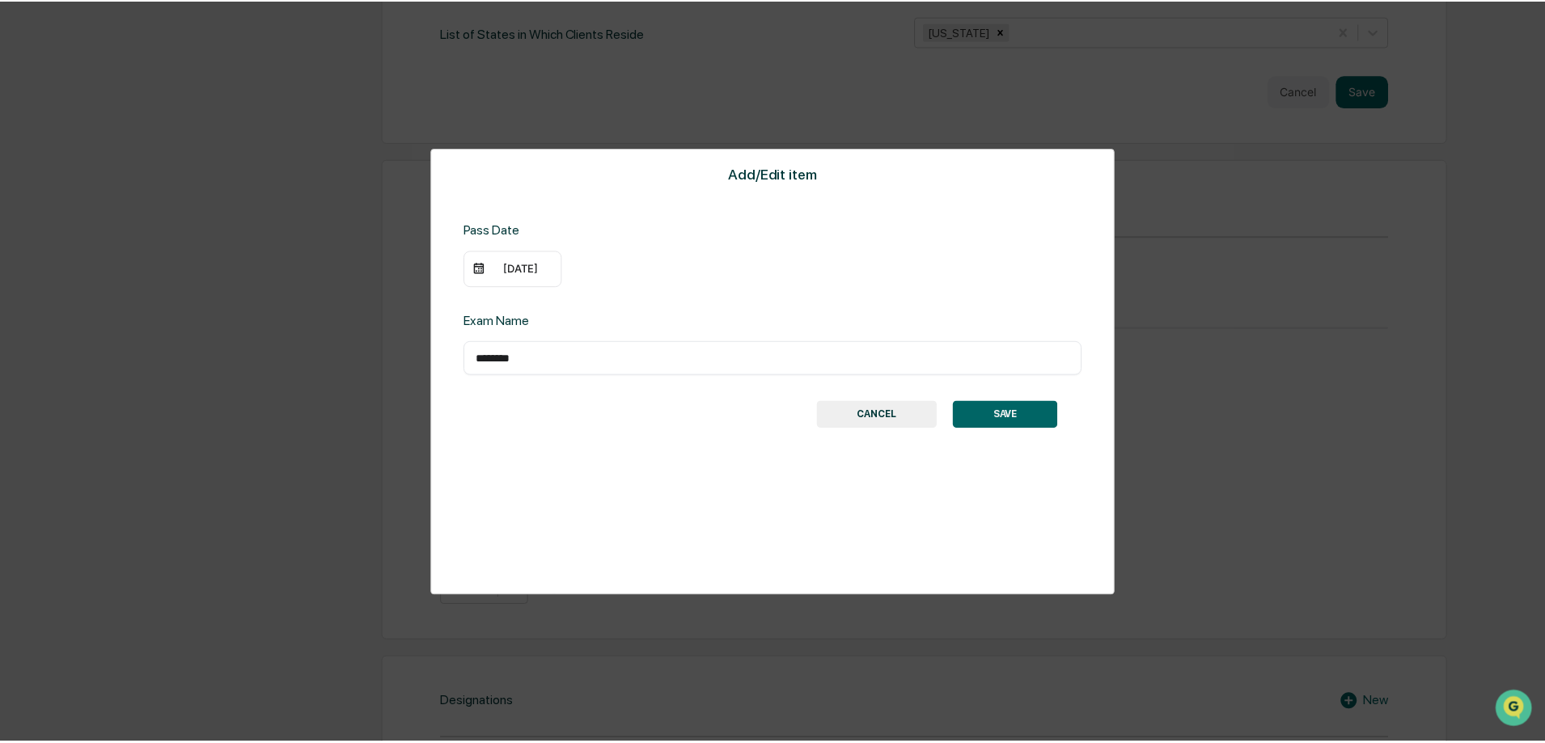
scroll to position [966, 0]
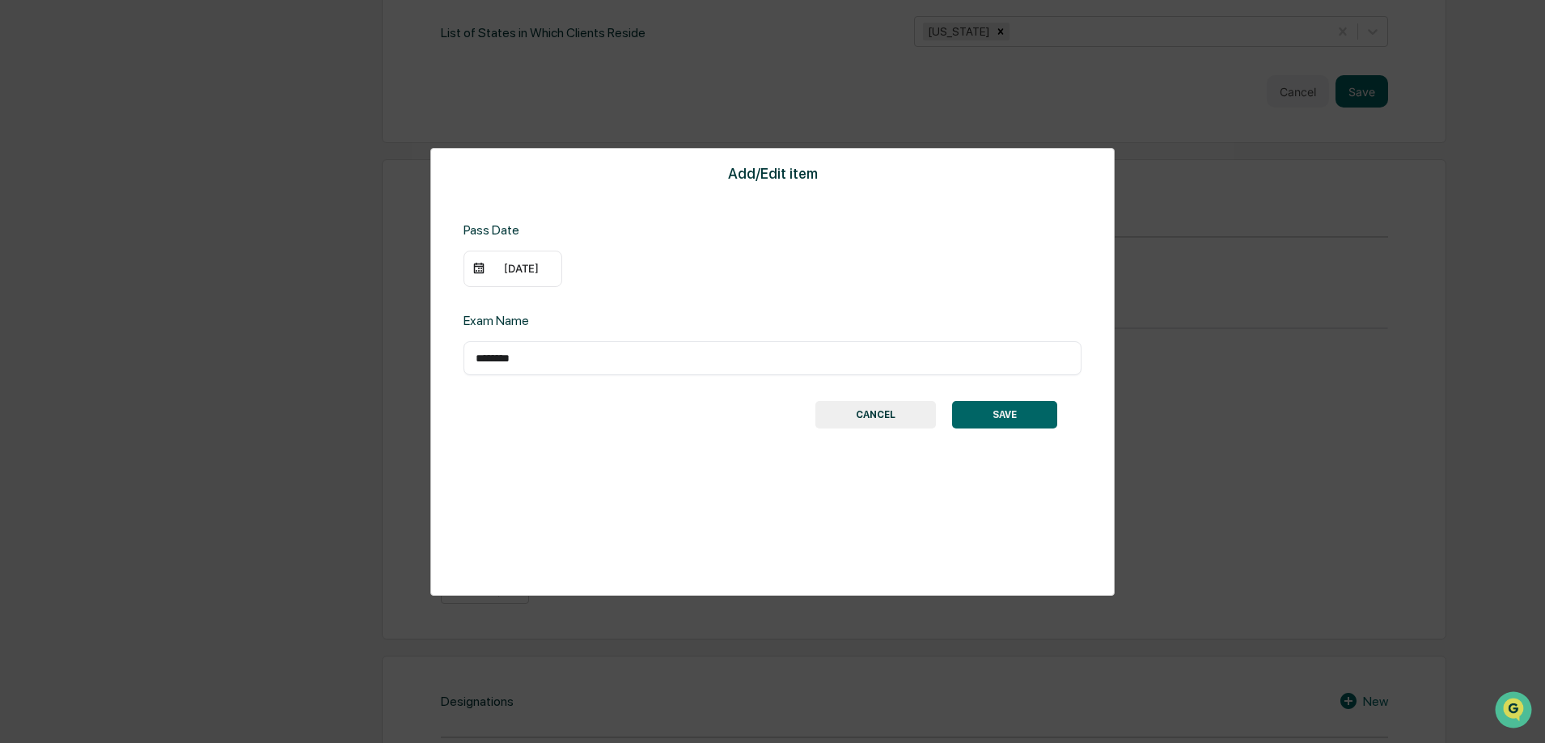
click at [509, 269] on div "09/29/2018" at bounding box center [520, 268] width 65 height 13
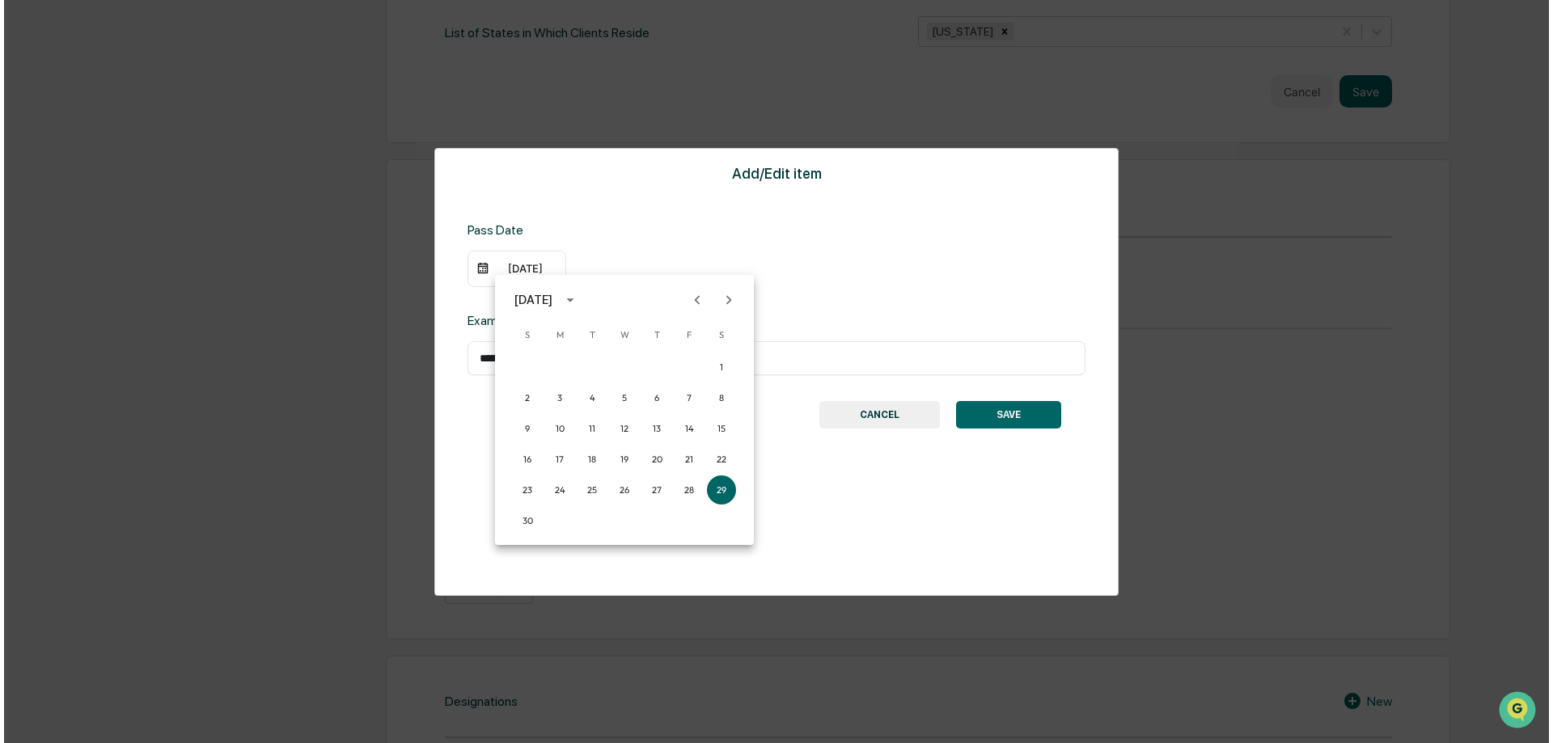
scroll to position [967, 0]
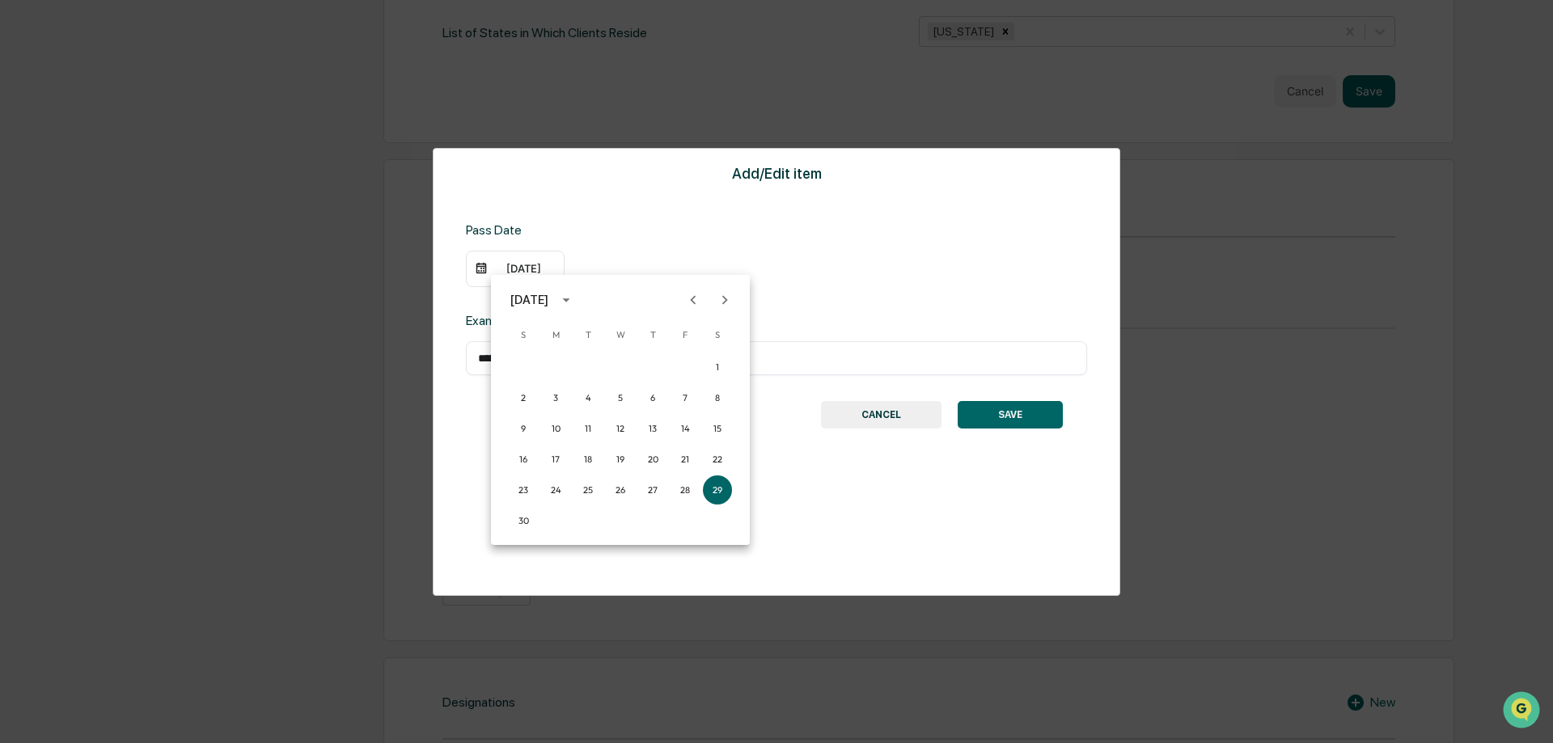
click at [548, 301] on div "September 2018" at bounding box center [529, 300] width 38 height 18
click at [579, 300] on button "year view is open, switch to calendar view" at bounding box center [566, 300] width 26 height 26
click at [539, 302] on div "September 2018" at bounding box center [529, 300] width 38 height 18
click at [575, 302] on icon "year view is open, switch to calendar view" at bounding box center [566, 300] width 18 height 18
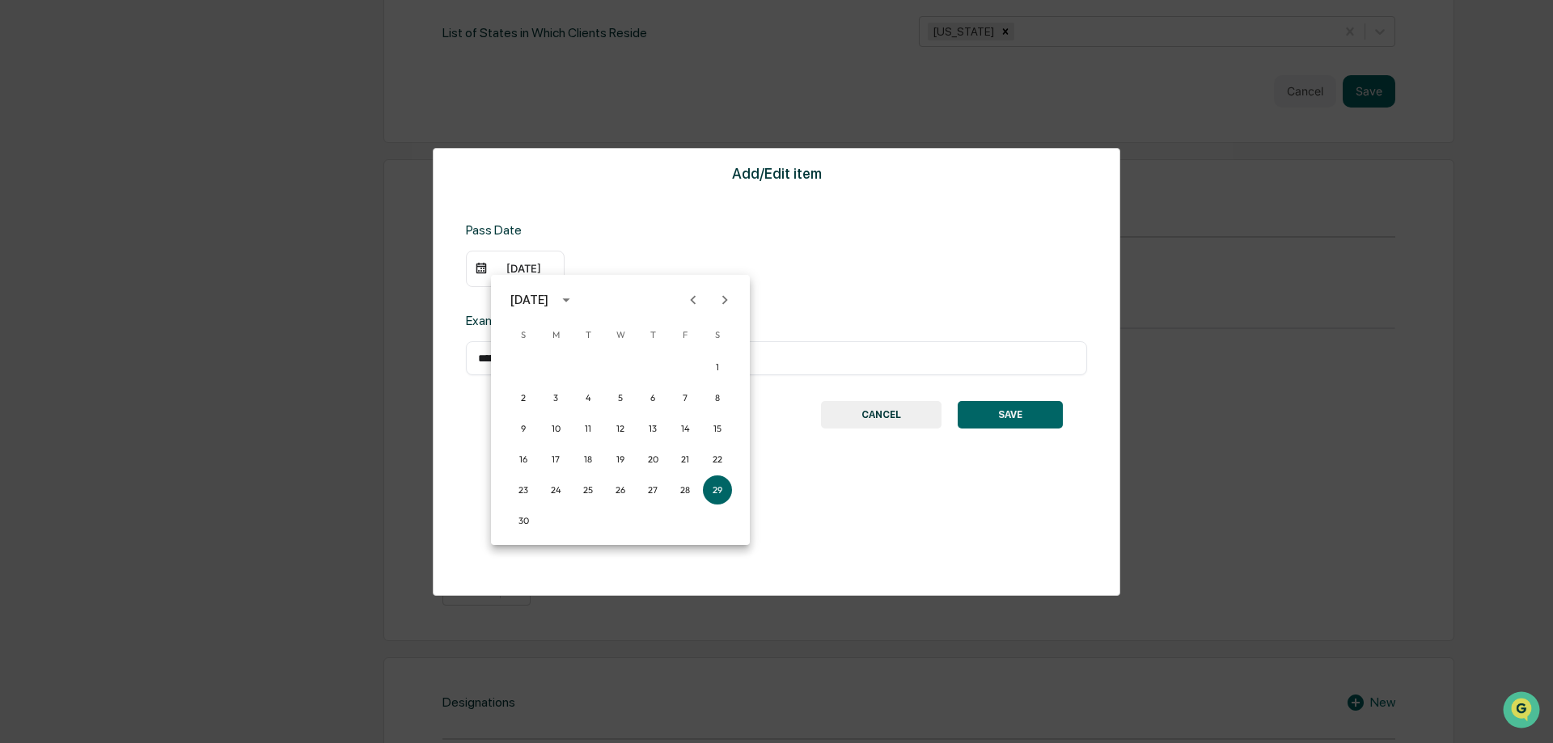
click at [704, 302] on button "Previous month" at bounding box center [693, 300] width 31 height 31
click at [626, 458] on button "22" at bounding box center [620, 459] width 29 height 29
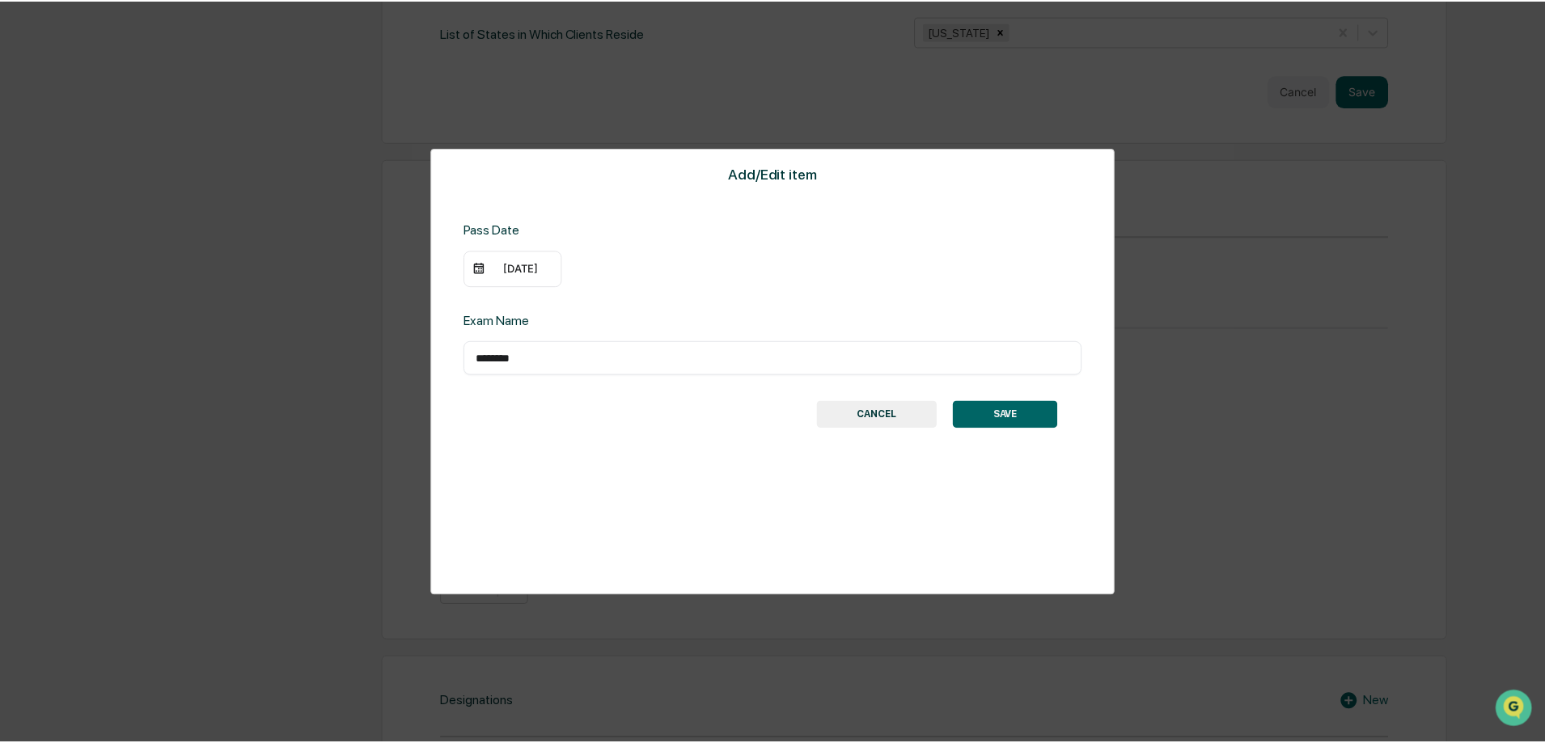
scroll to position [966, 0]
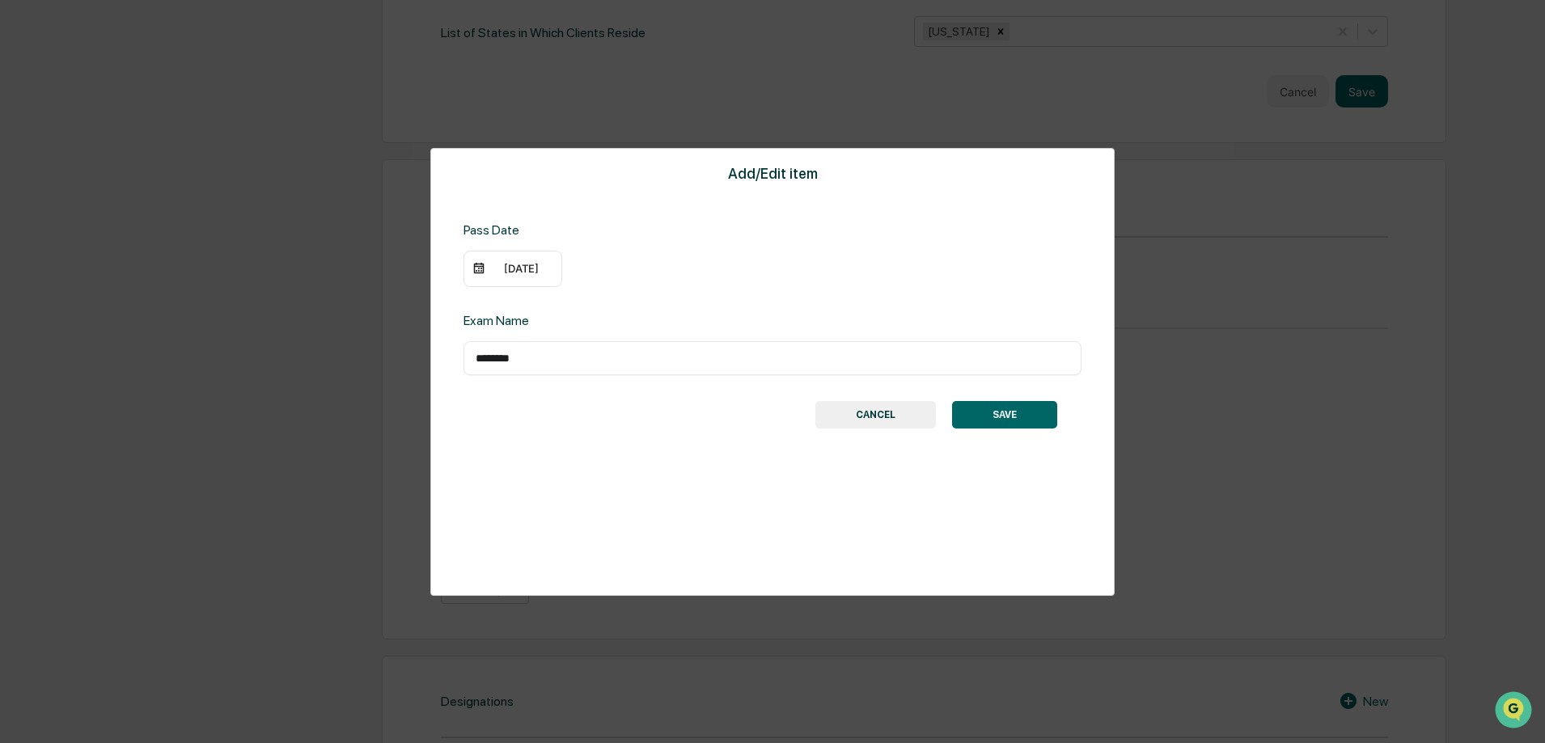
click at [968, 420] on button "SAVE" at bounding box center [1004, 414] width 105 height 27
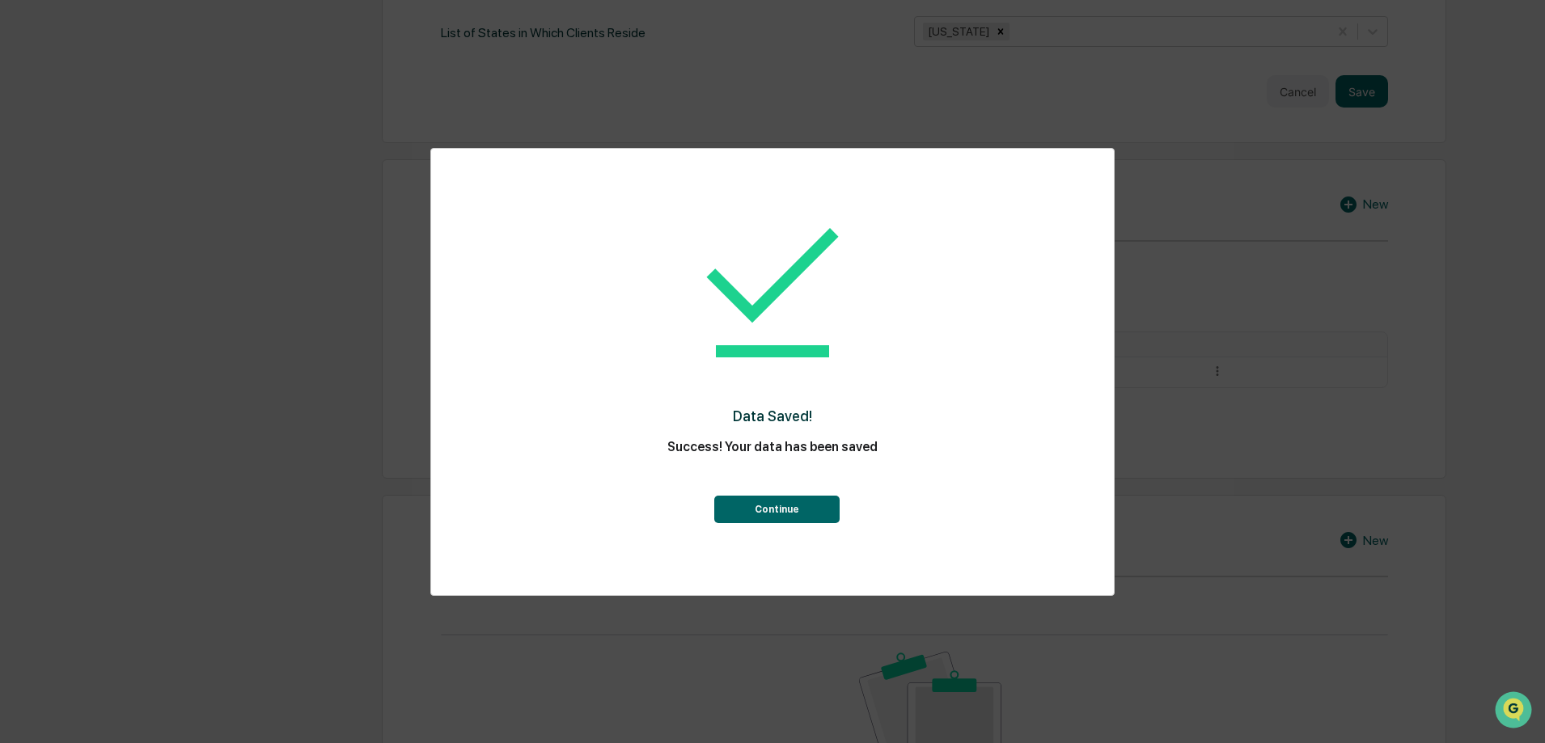
click at [776, 498] on button "Continue" at bounding box center [776, 509] width 125 height 27
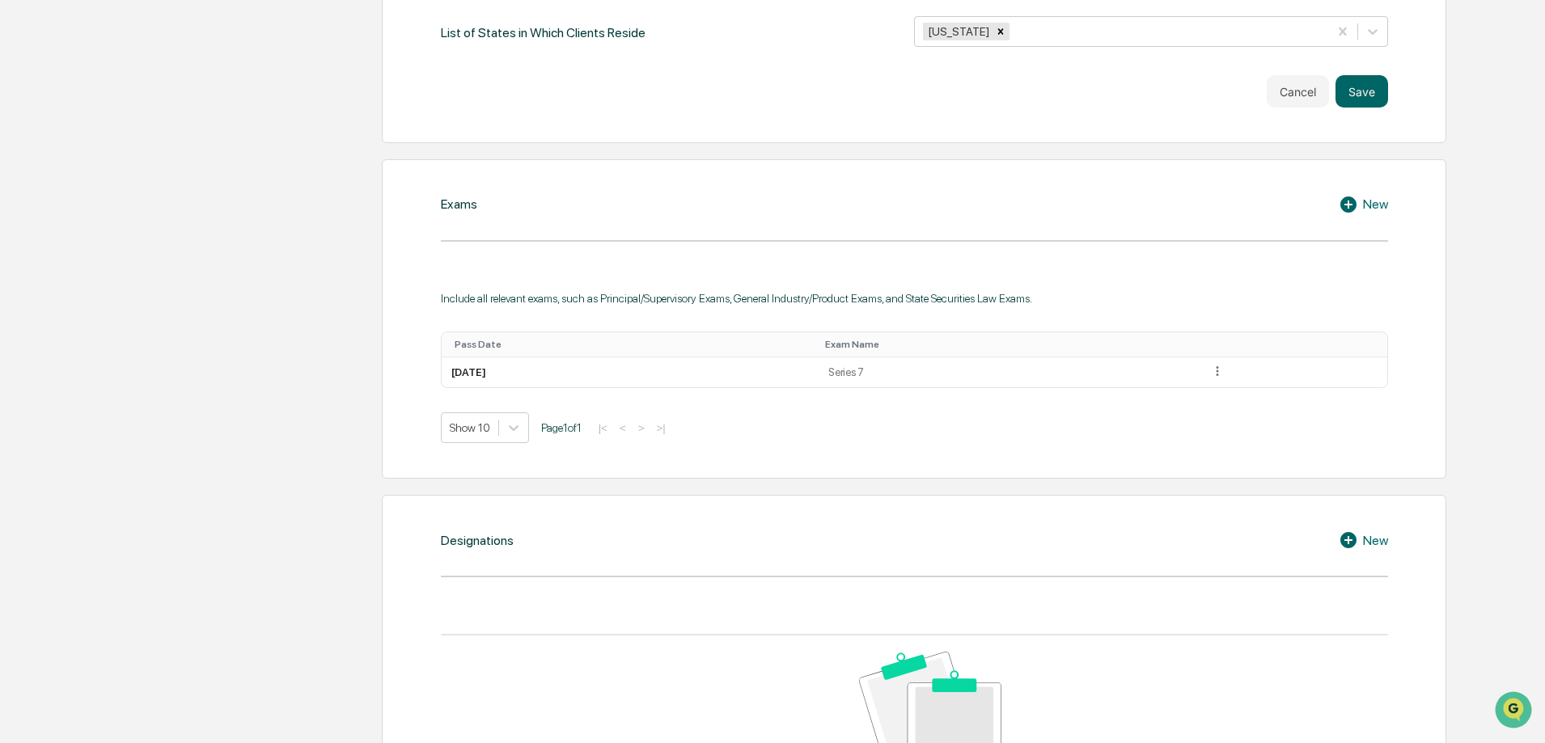
click at [1361, 195] on icon at bounding box center [1350, 204] width 24 height 19
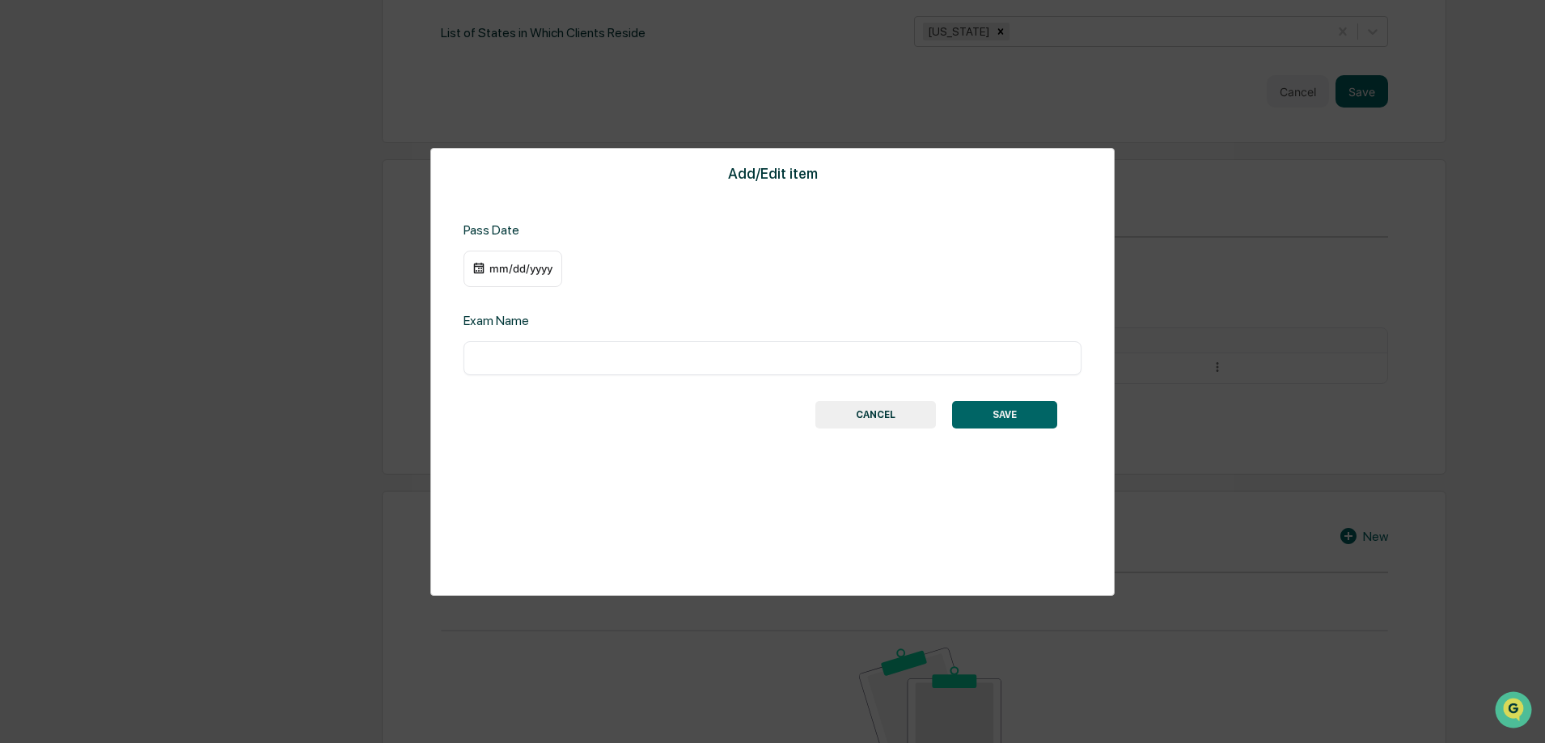
click at [523, 261] on div "mm/dd/yyyy" at bounding box center [512, 269] width 99 height 37
click at [501, 264] on div "mm/dd/yyyy" at bounding box center [520, 268] width 65 height 13
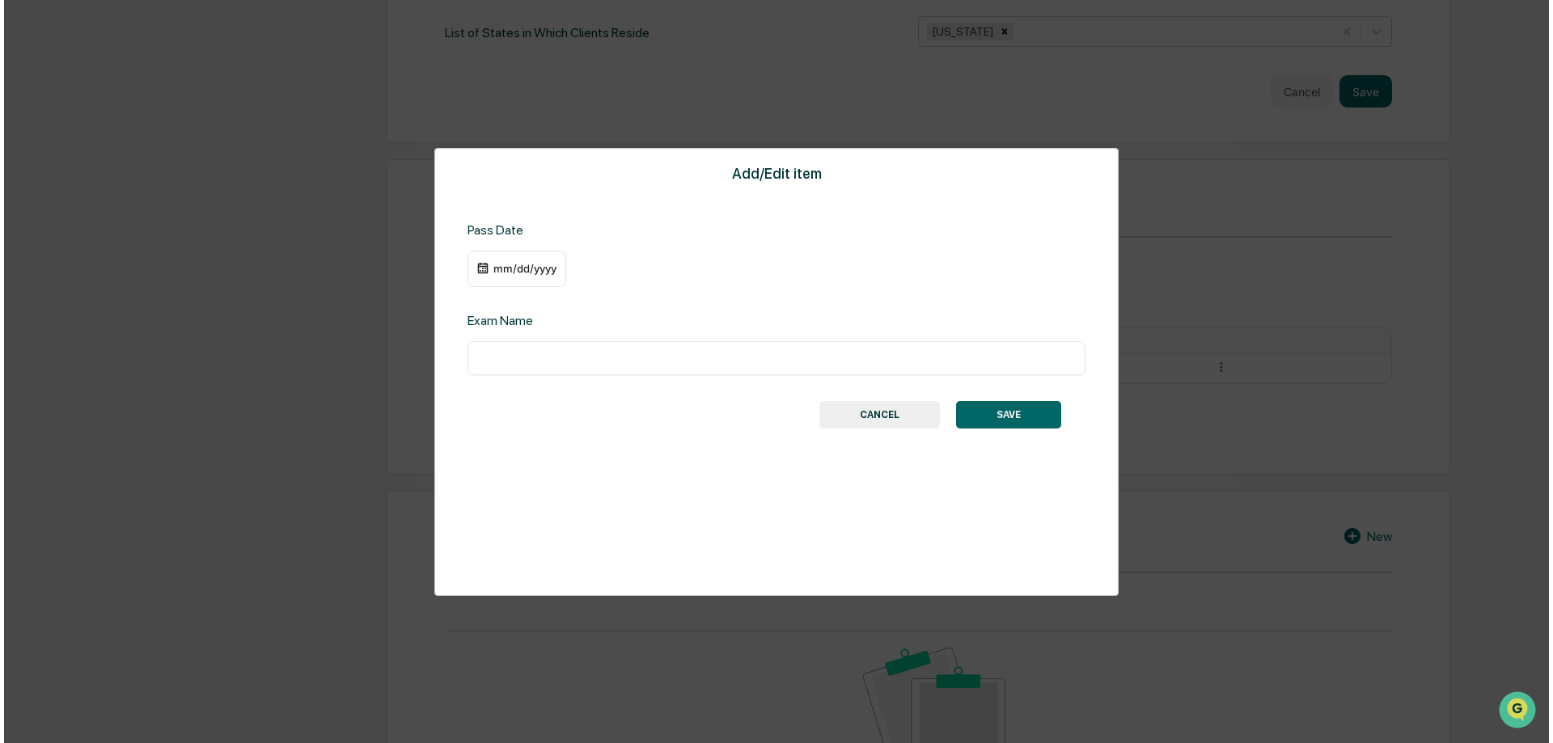
scroll to position [967, 0]
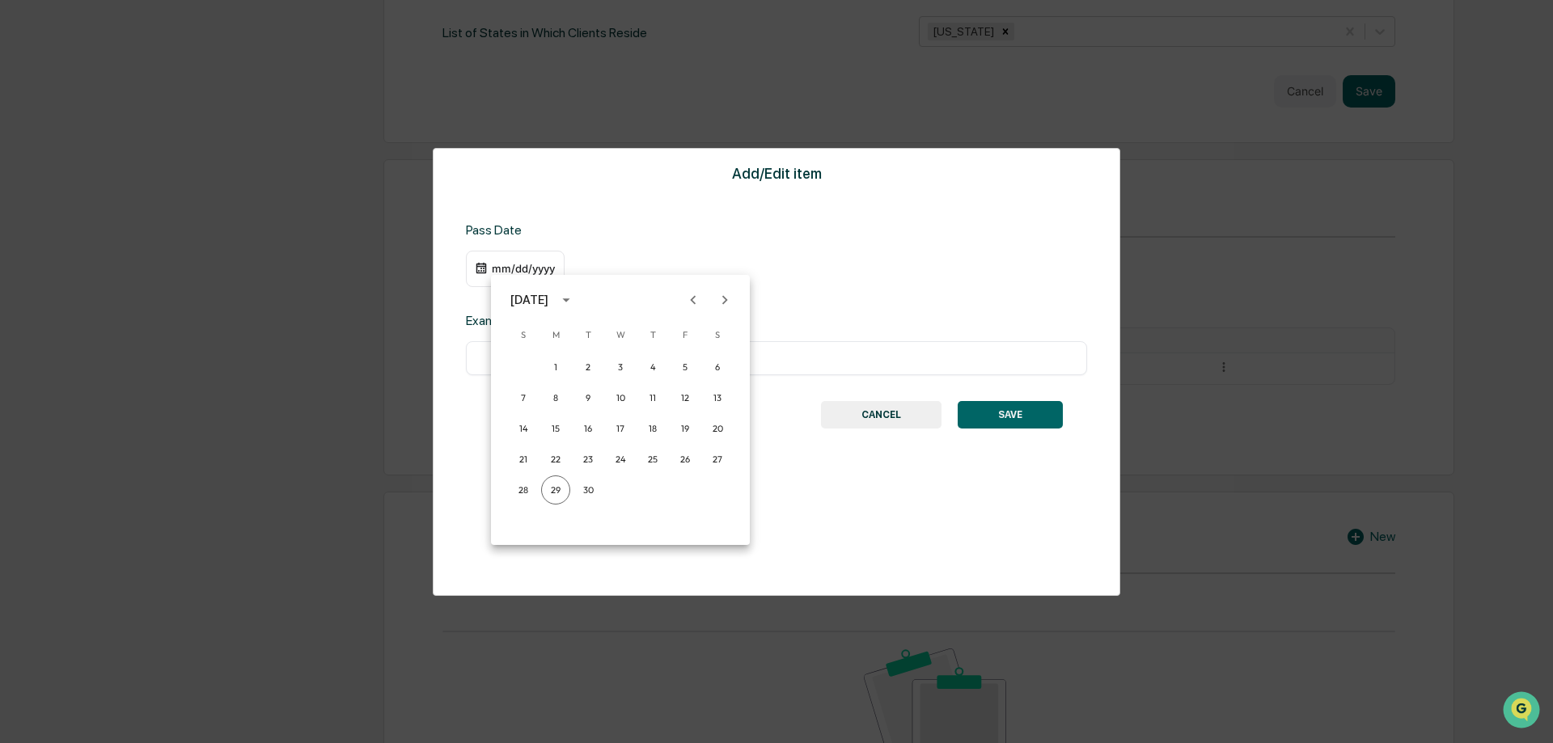
click at [548, 294] on div "September 2025" at bounding box center [529, 300] width 38 height 18
click at [619, 433] on button "2018" at bounding box center [620, 435] width 58 height 29
click at [506, 268] on div "09/29/2018" at bounding box center [520, 268] width 65 height 13
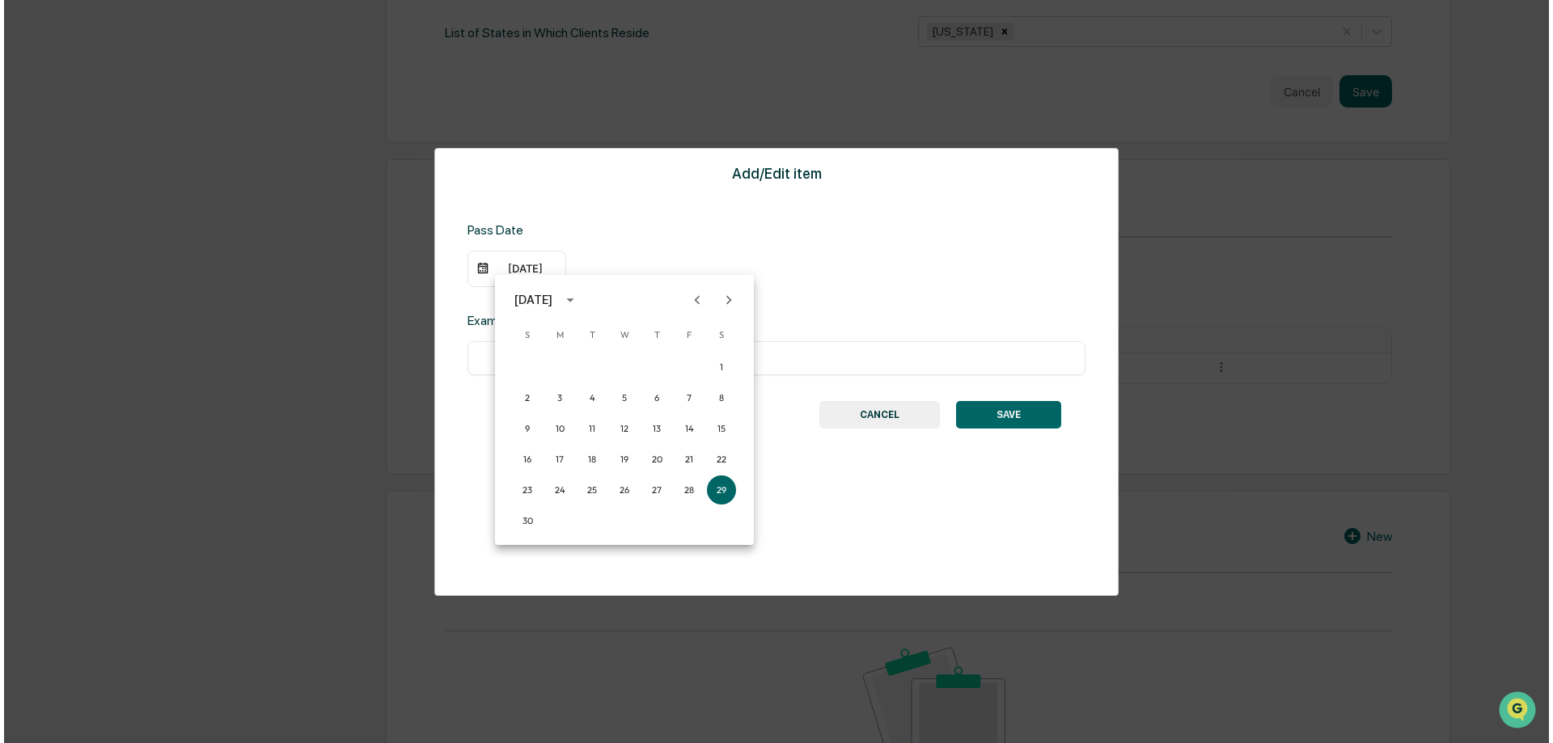
scroll to position [967, 0]
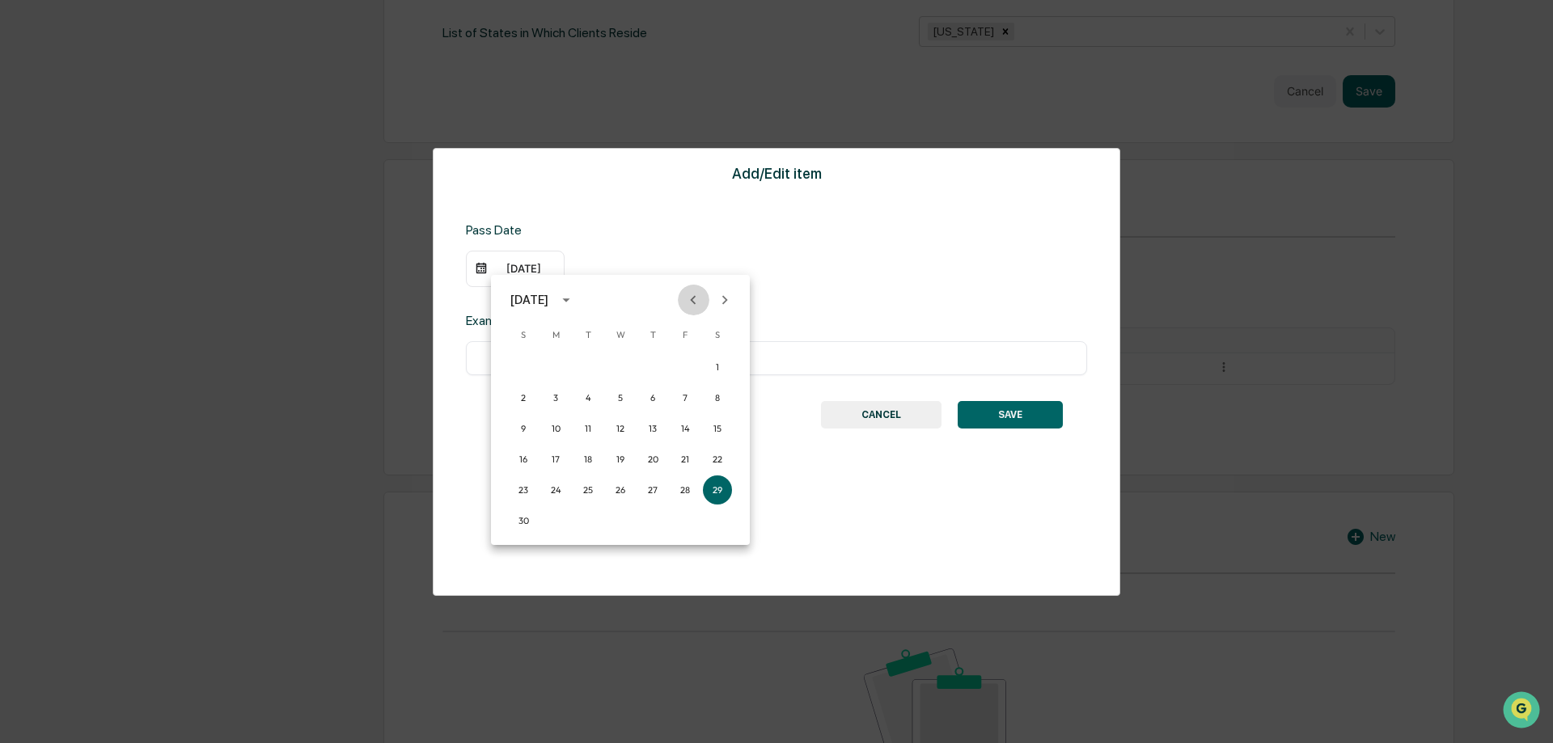
click at [689, 299] on icon "Previous month" at bounding box center [693, 300] width 18 height 18
click at [623, 486] on button "29" at bounding box center [620, 490] width 29 height 29
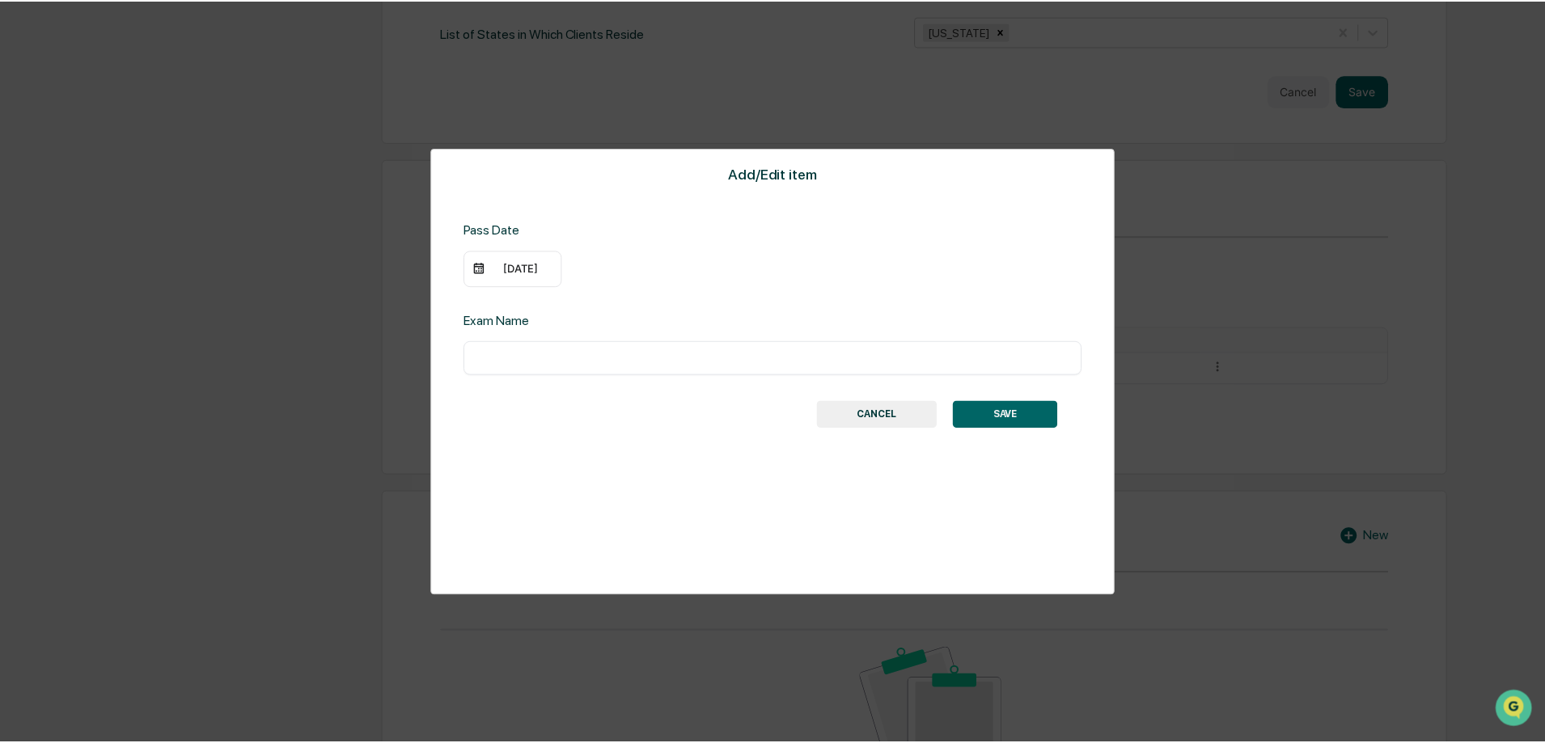
scroll to position [966, 0]
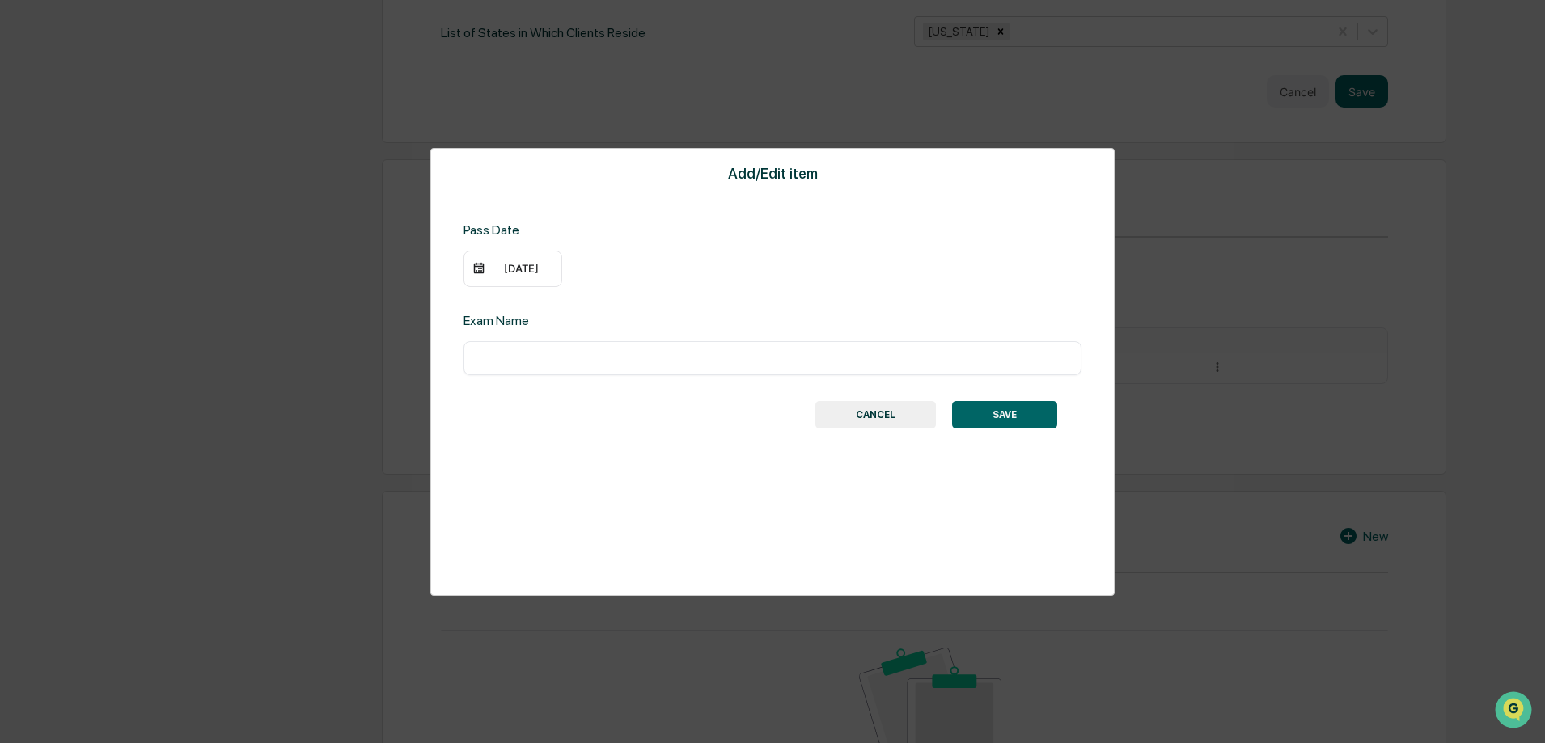
click at [640, 353] on input "text" at bounding box center [773, 358] width 594 height 16
type input "*********"
click at [973, 408] on button "SAVE" at bounding box center [1004, 414] width 105 height 27
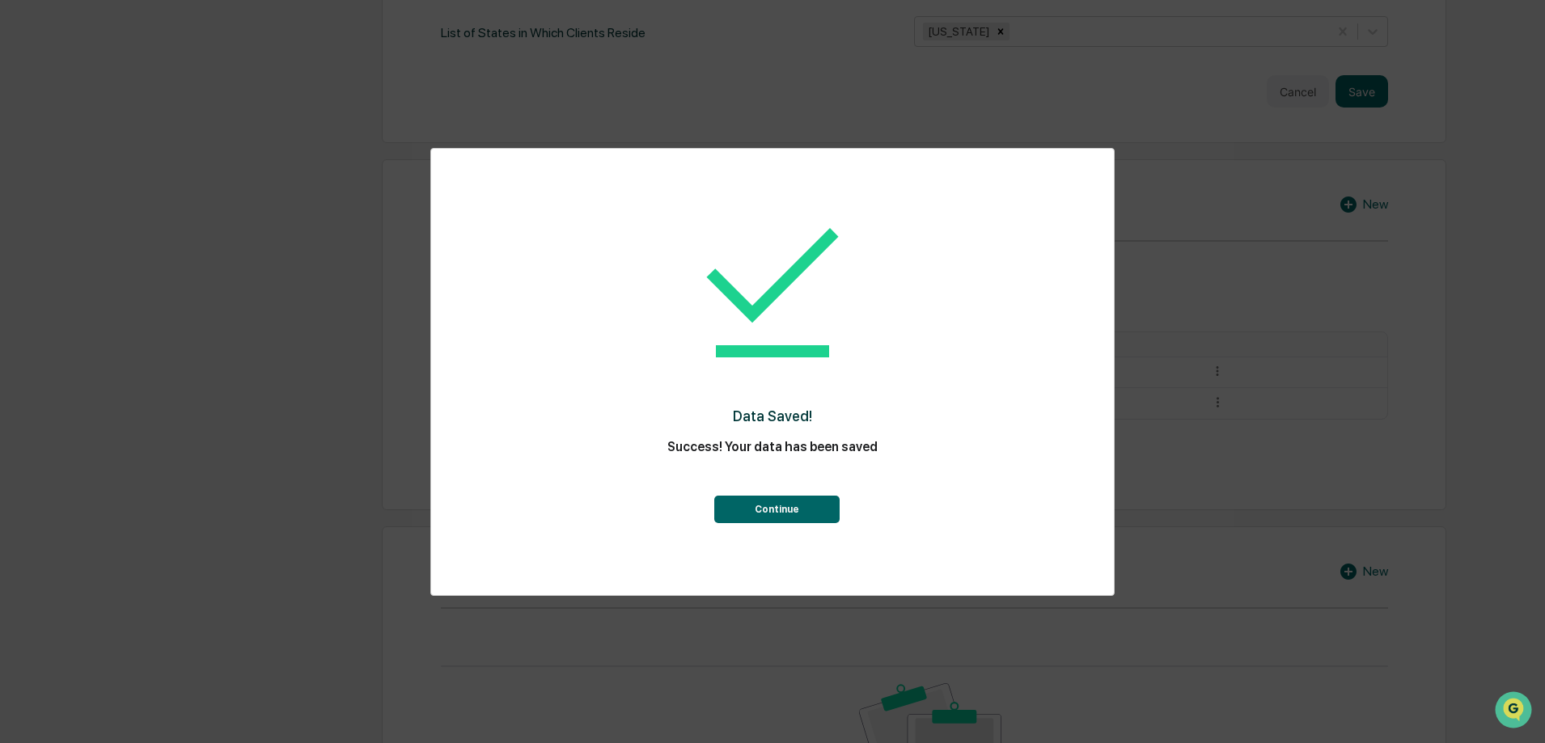
click at [796, 502] on button "Continue" at bounding box center [776, 509] width 125 height 27
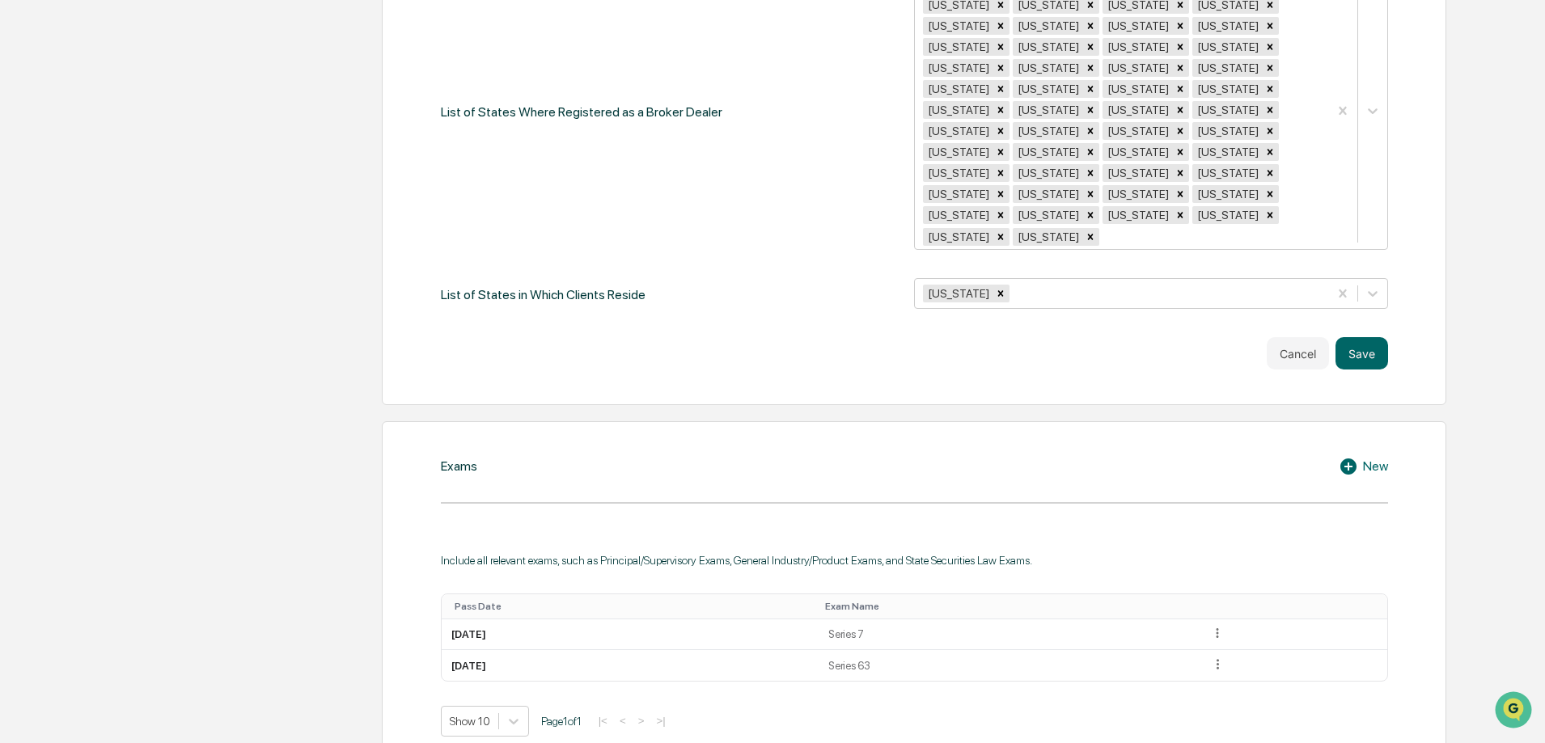
scroll to position [219, 0]
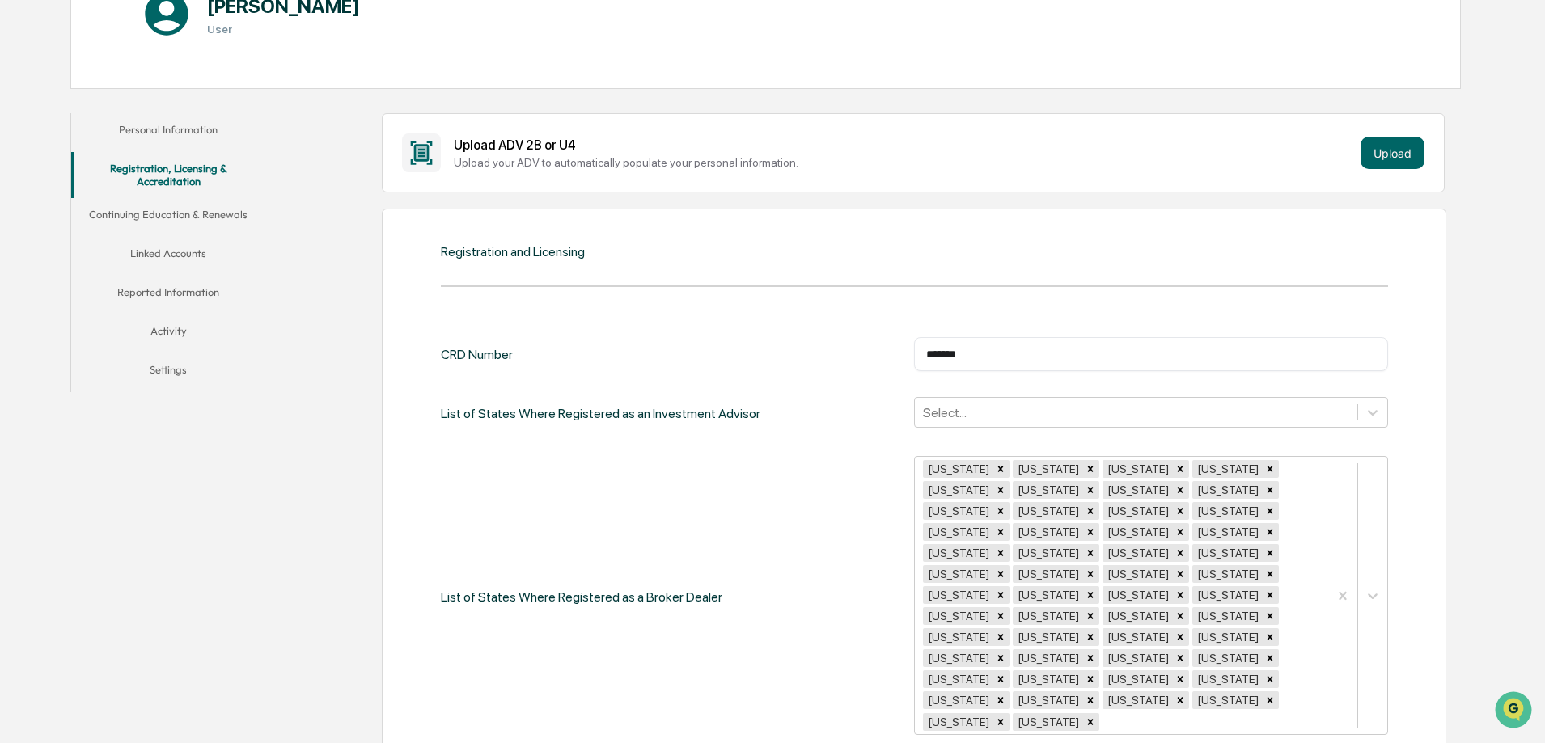
click at [181, 219] on button "Continuing Education & Renewals" at bounding box center [168, 217] width 194 height 39
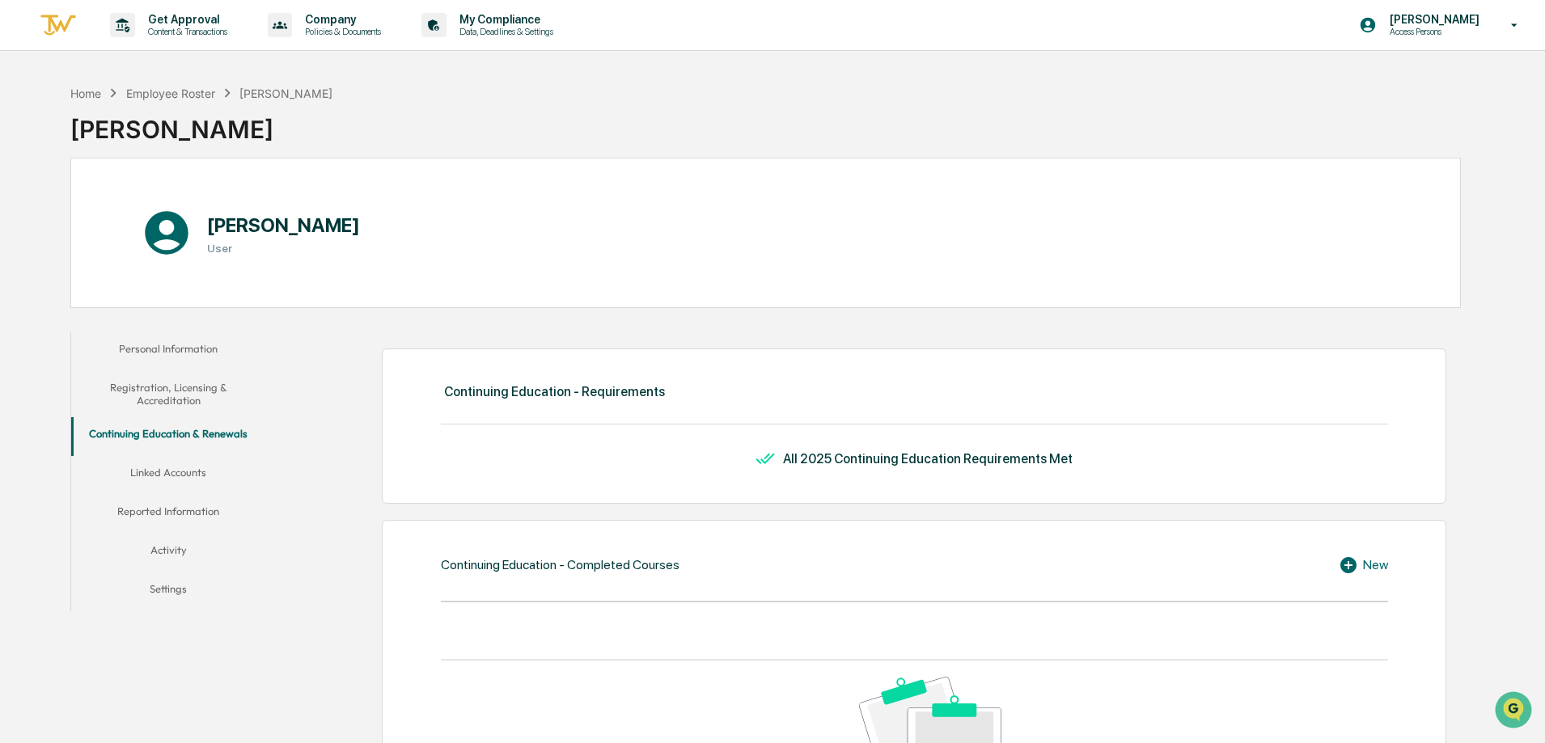
click at [179, 482] on button "Linked Accounts" at bounding box center [168, 475] width 194 height 39
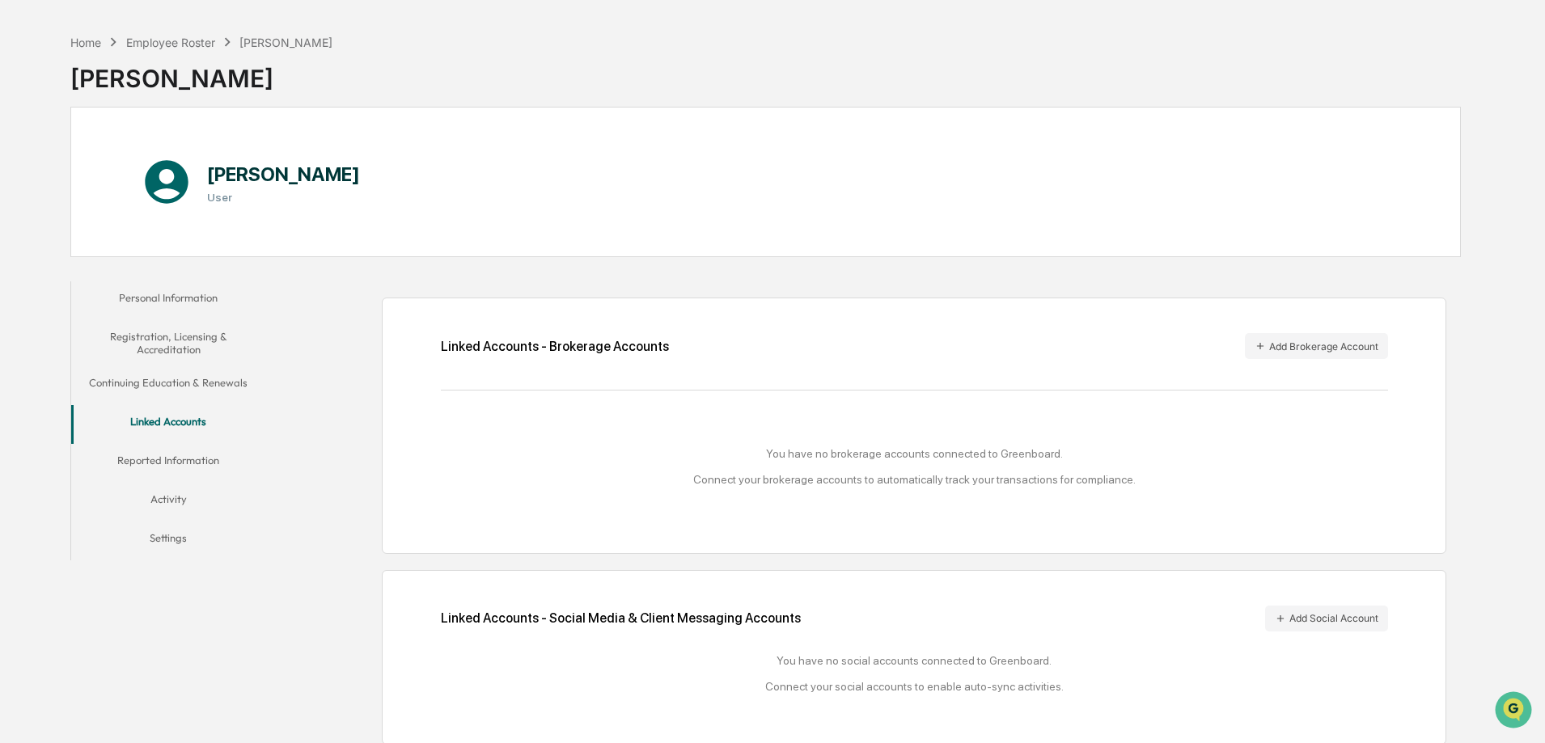
scroll to position [77, 0]
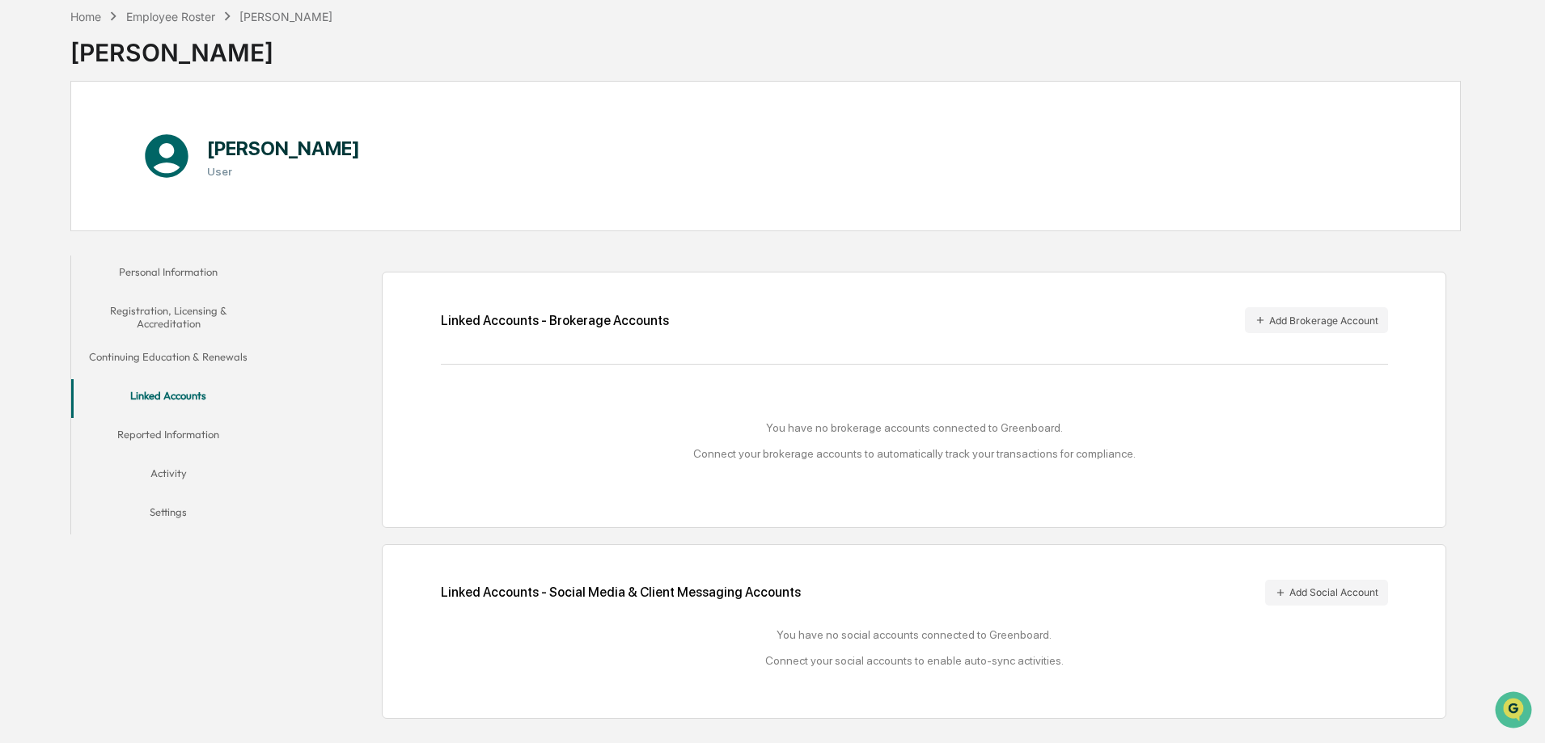
click at [159, 432] on button "Reported Information" at bounding box center [168, 437] width 194 height 39
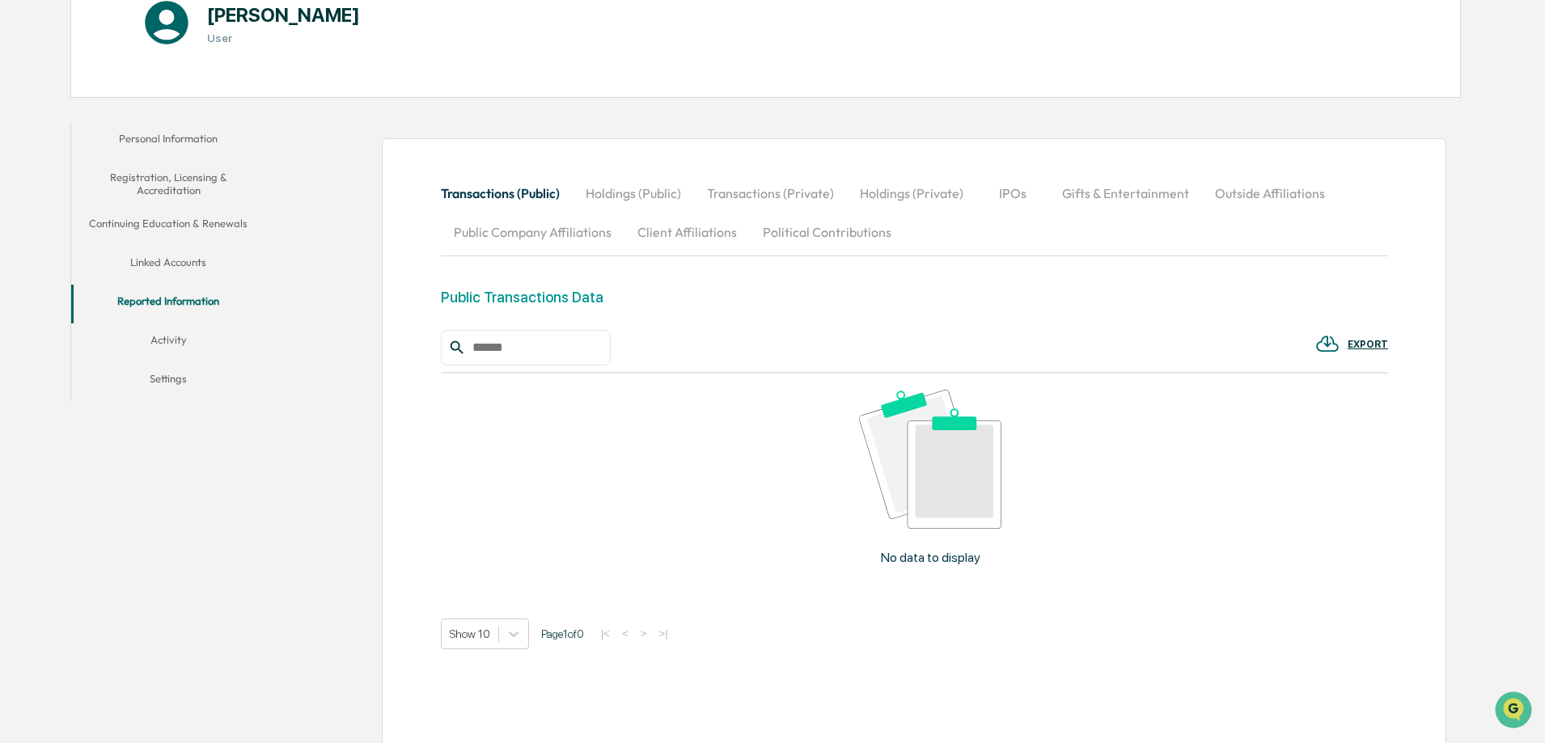
scroll to position [239, 0]
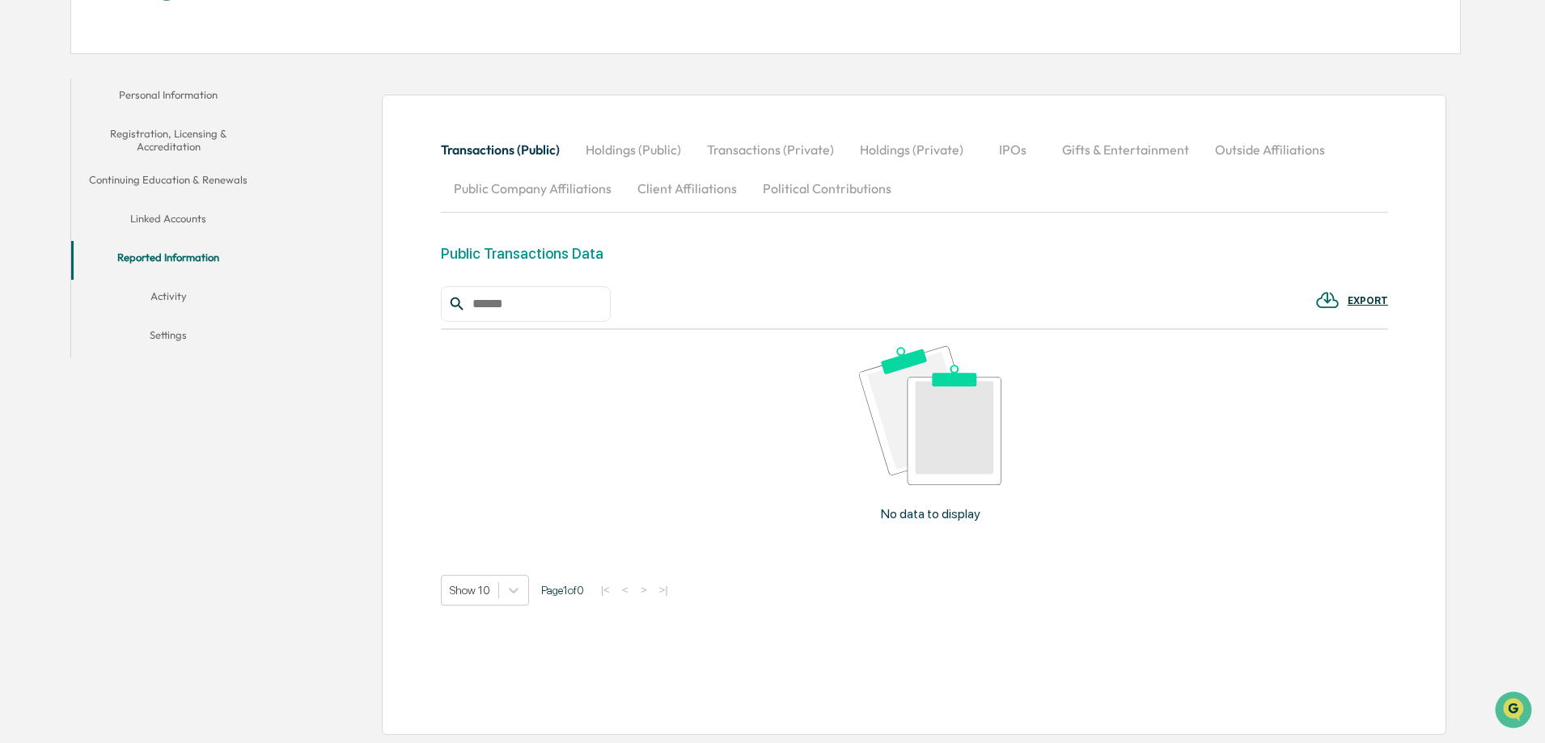
click at [165, 298] on button "Activity" at bounding box center [168, 299] width 194 height 39
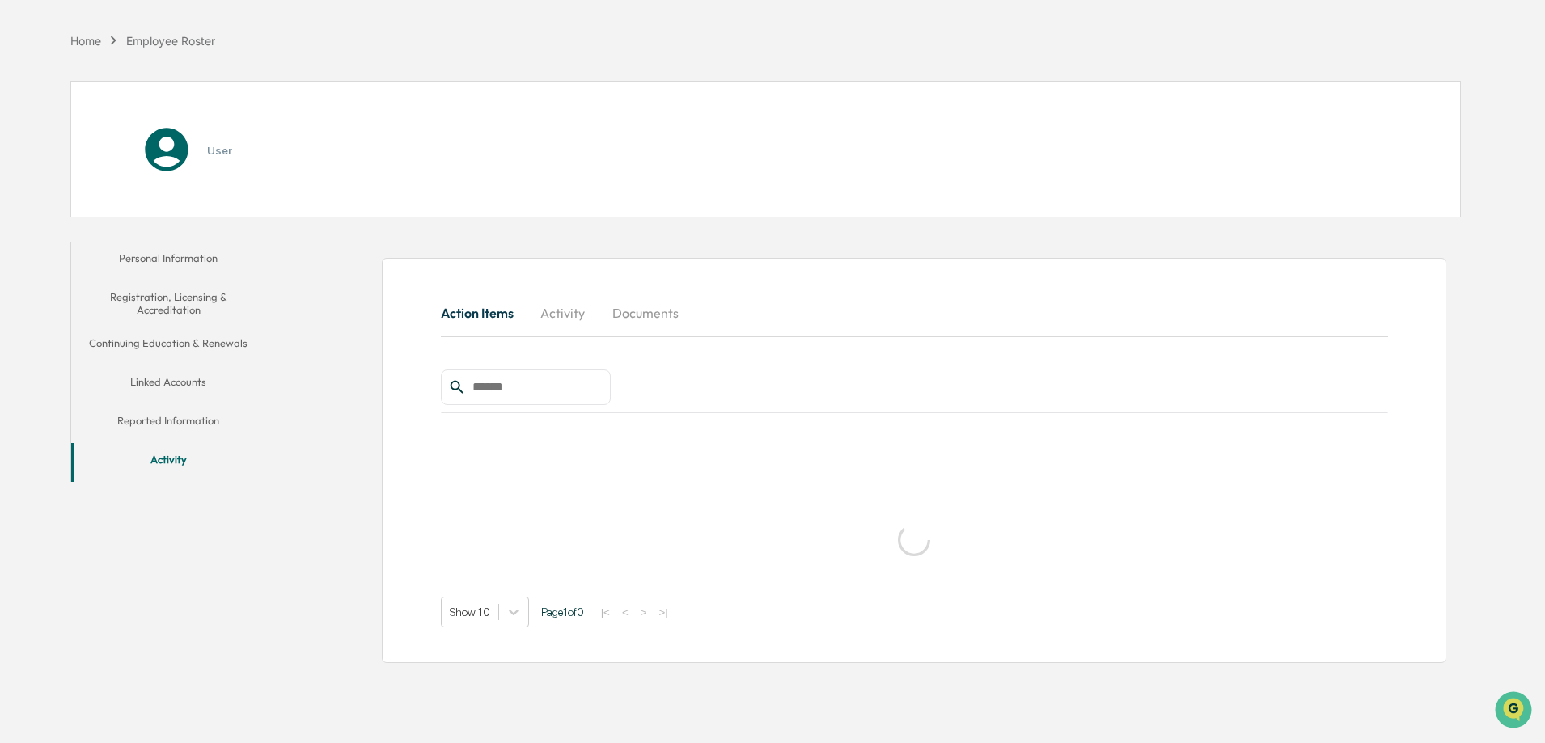
scroll to position [77, 0]
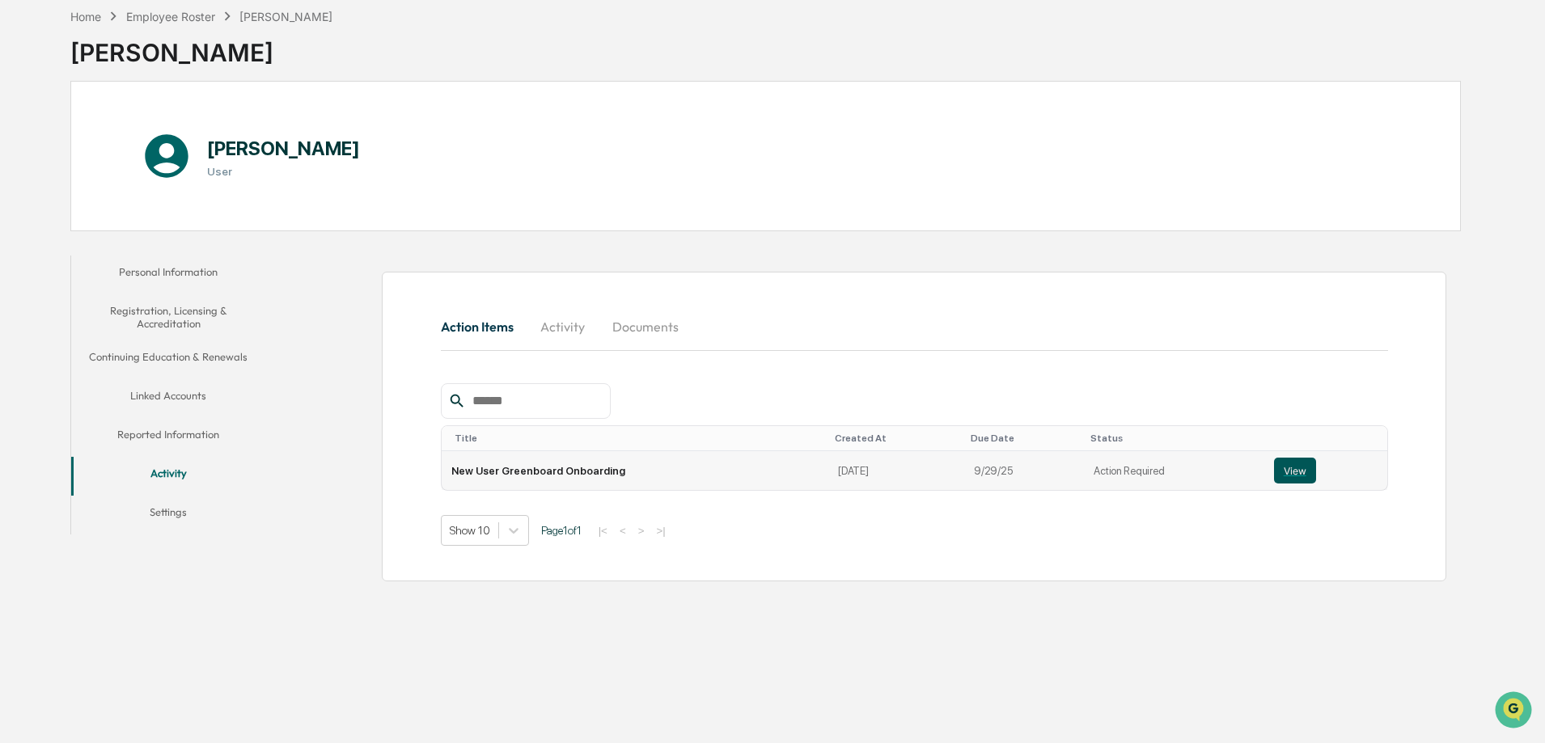
click at [1286, 470] on button "View" at bounding box center [1295, 471] width 42 height 26
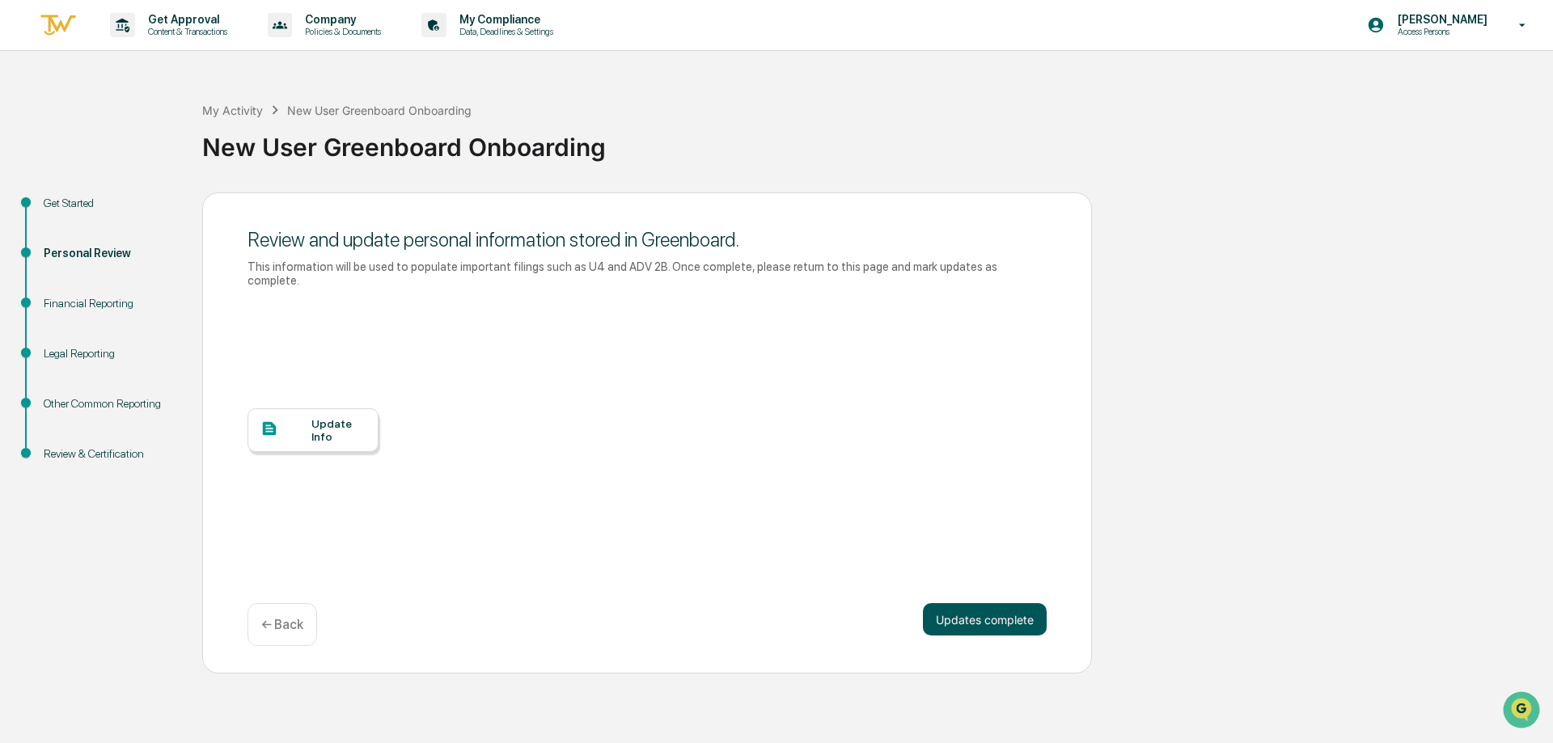
click at [984, 603] on button "Updates complete" at bounding box center [985, 619] width 124 height 32
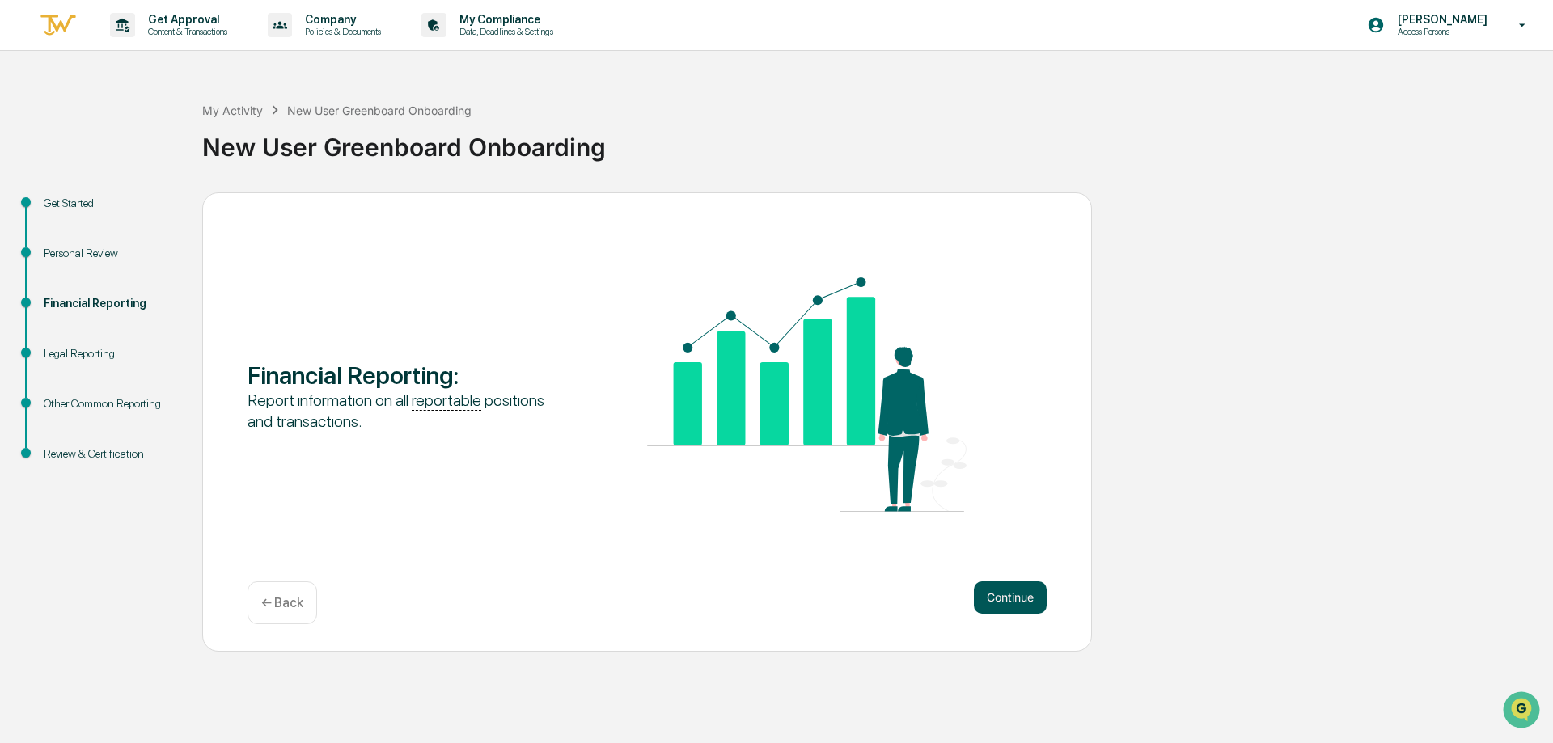
click at [1003, 602] on button "Continue" at bounding box center [1010, 597] width 73 height 32
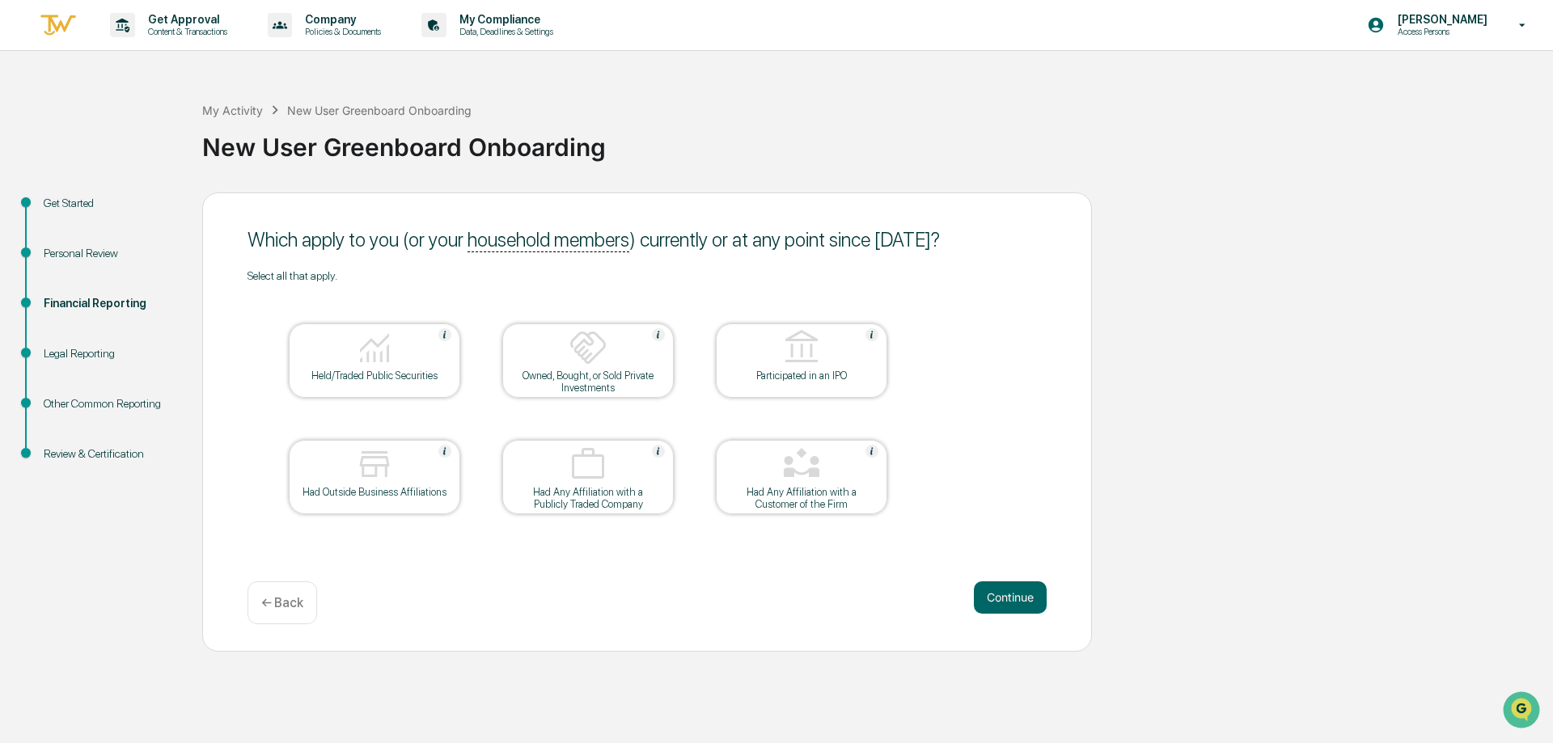
click at [434, 386] on div "Held/Traded Public Securities" at bounding box center [374, 360] width 171 height 74
click at [1014, 596] on button "Continue" at bounding box center [1010, 597] width 73 height 32
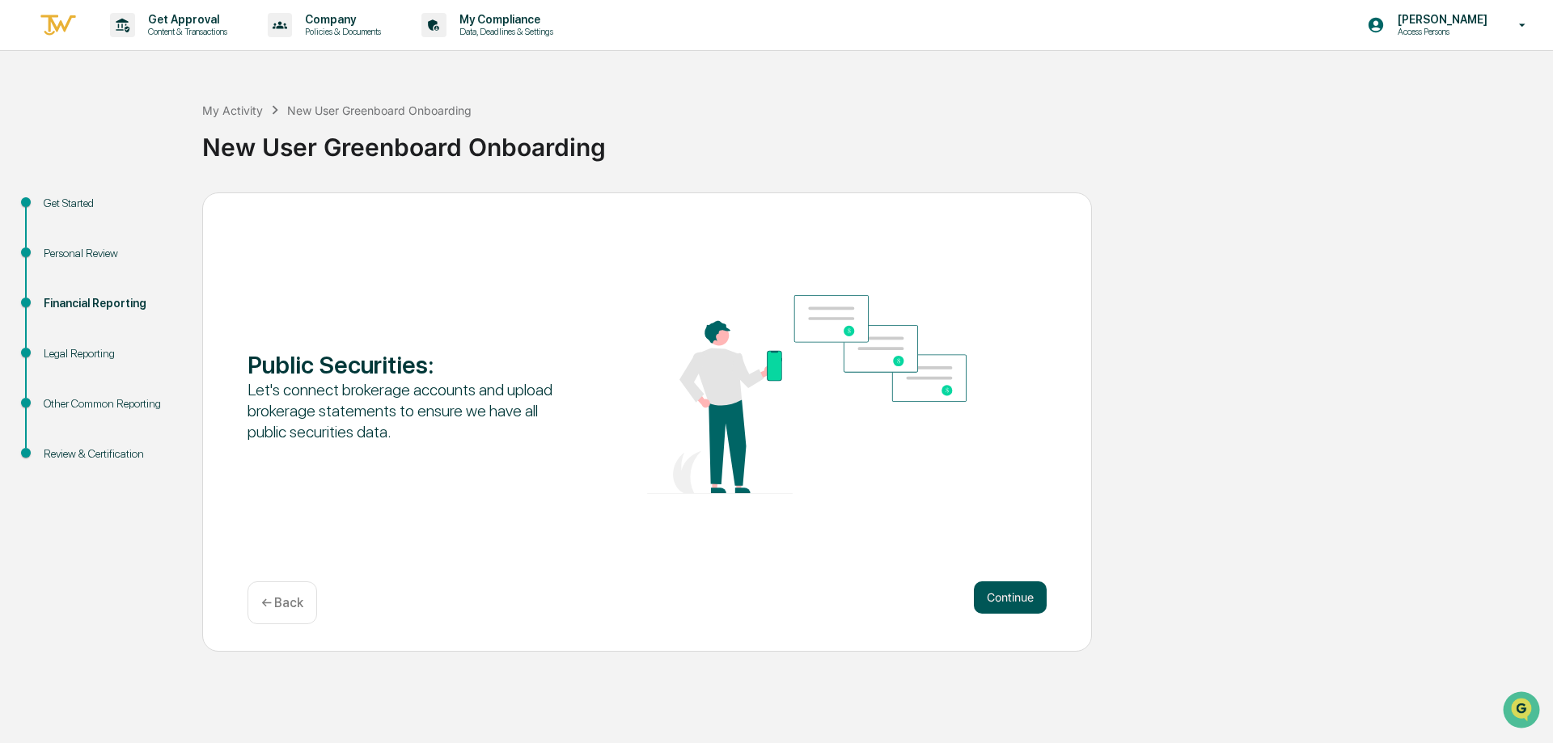
click at [1000, 602] on button "Continue" at bounding box center [1010, 597] width 73 height 32
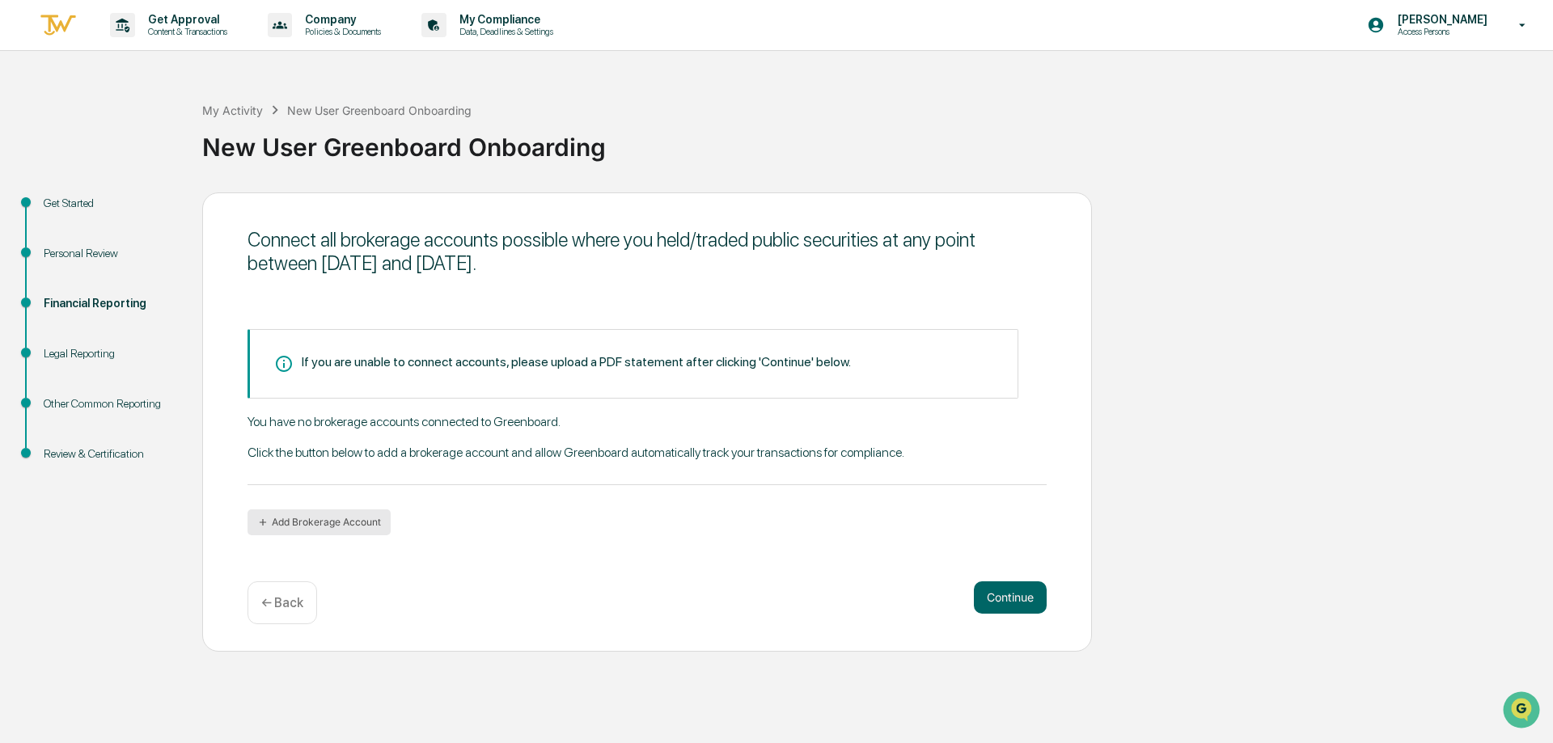
click at [369, 522] on button "Add Brokerage Account" at bounding box center [318, 522] width 143 height 26
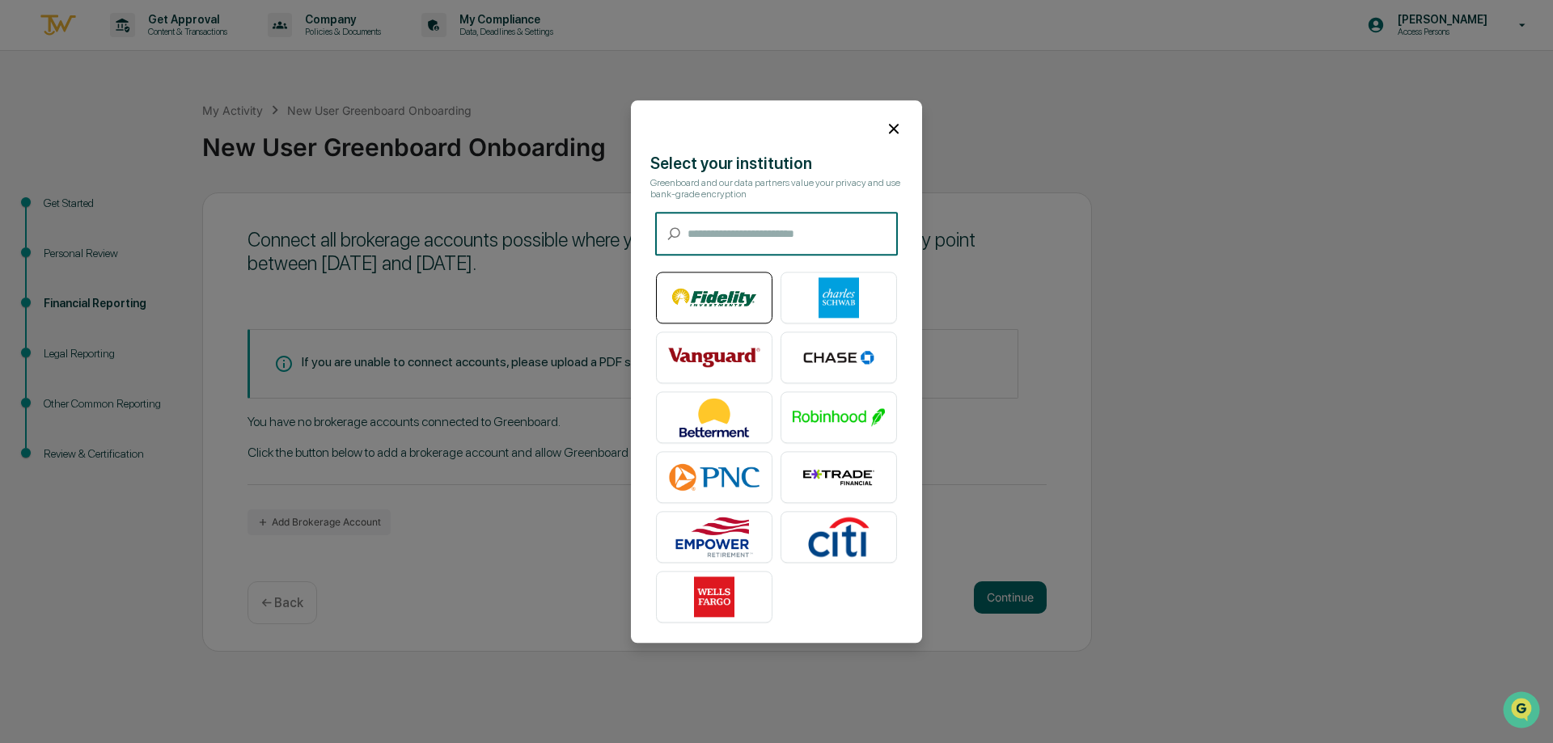
click at [696, 294] on img at bounding box center [714, 297] width 92 height 40
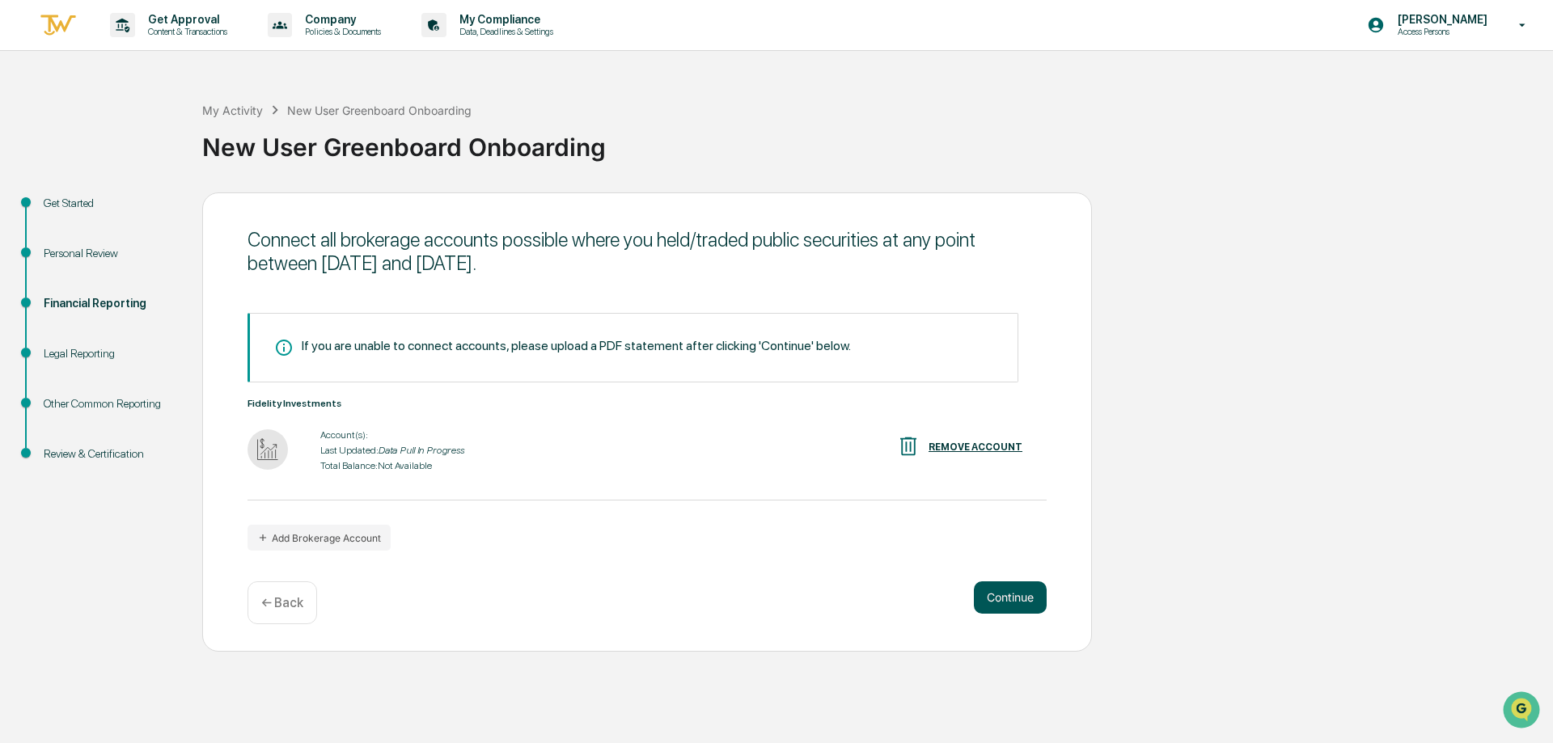
click at [1010, 604] on button "Continue" at bounding box center [1010, 597] width 73 height 32
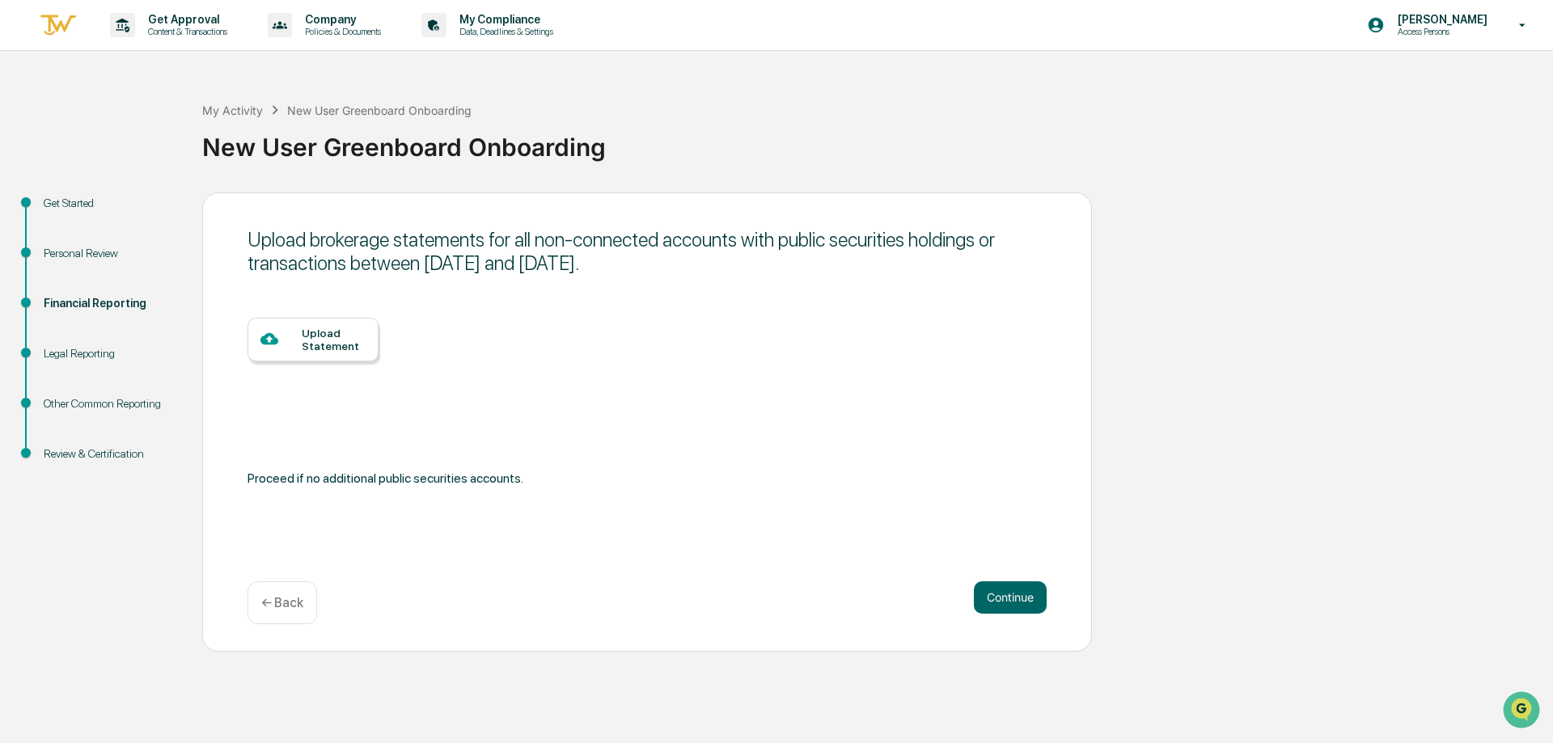
click at [314, 353] on div "Upload Statement" at bounding box center [312, 340] width 131 height 44
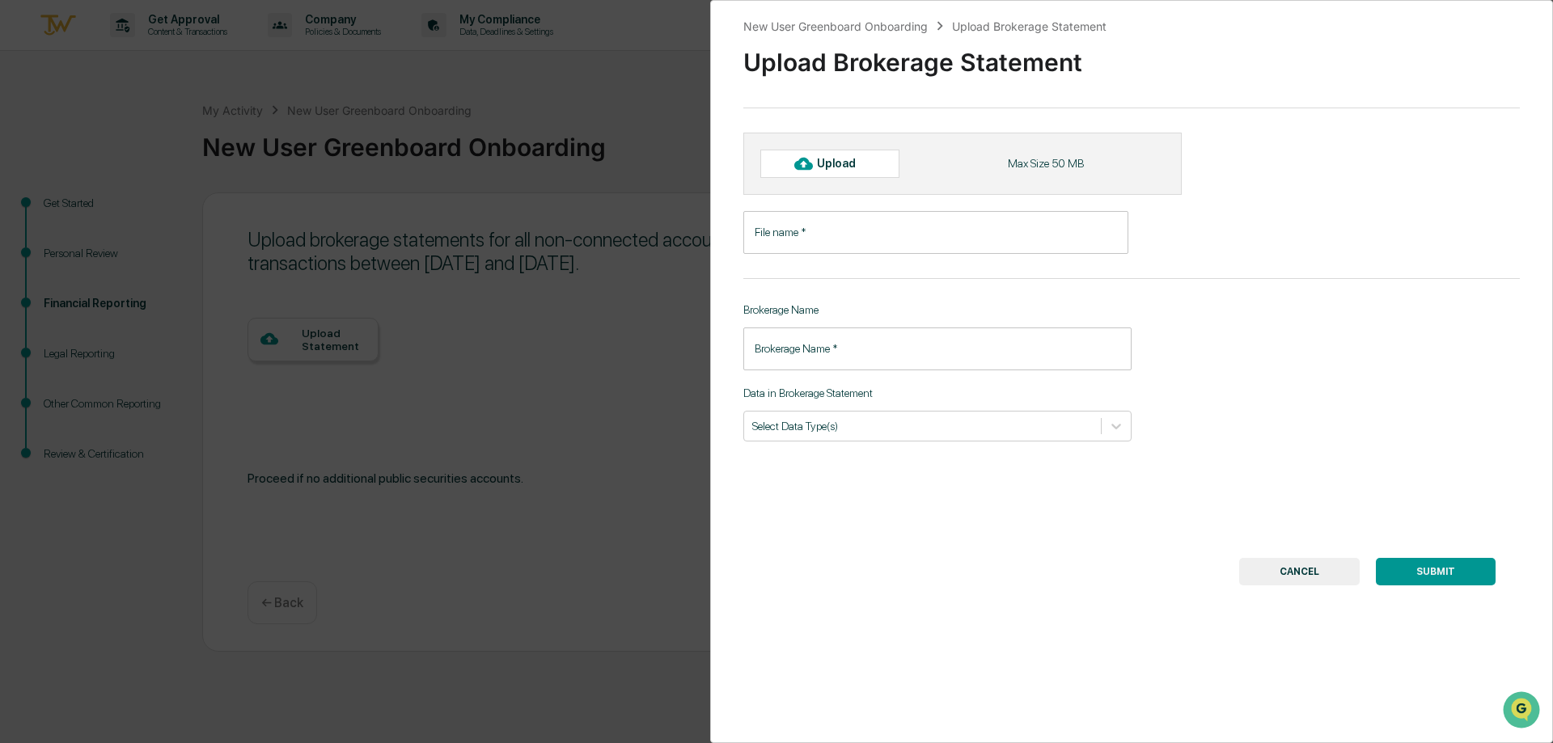
click at [873, 230] on input "File name   *" at bounding box center [935, 232] width 385 height 43
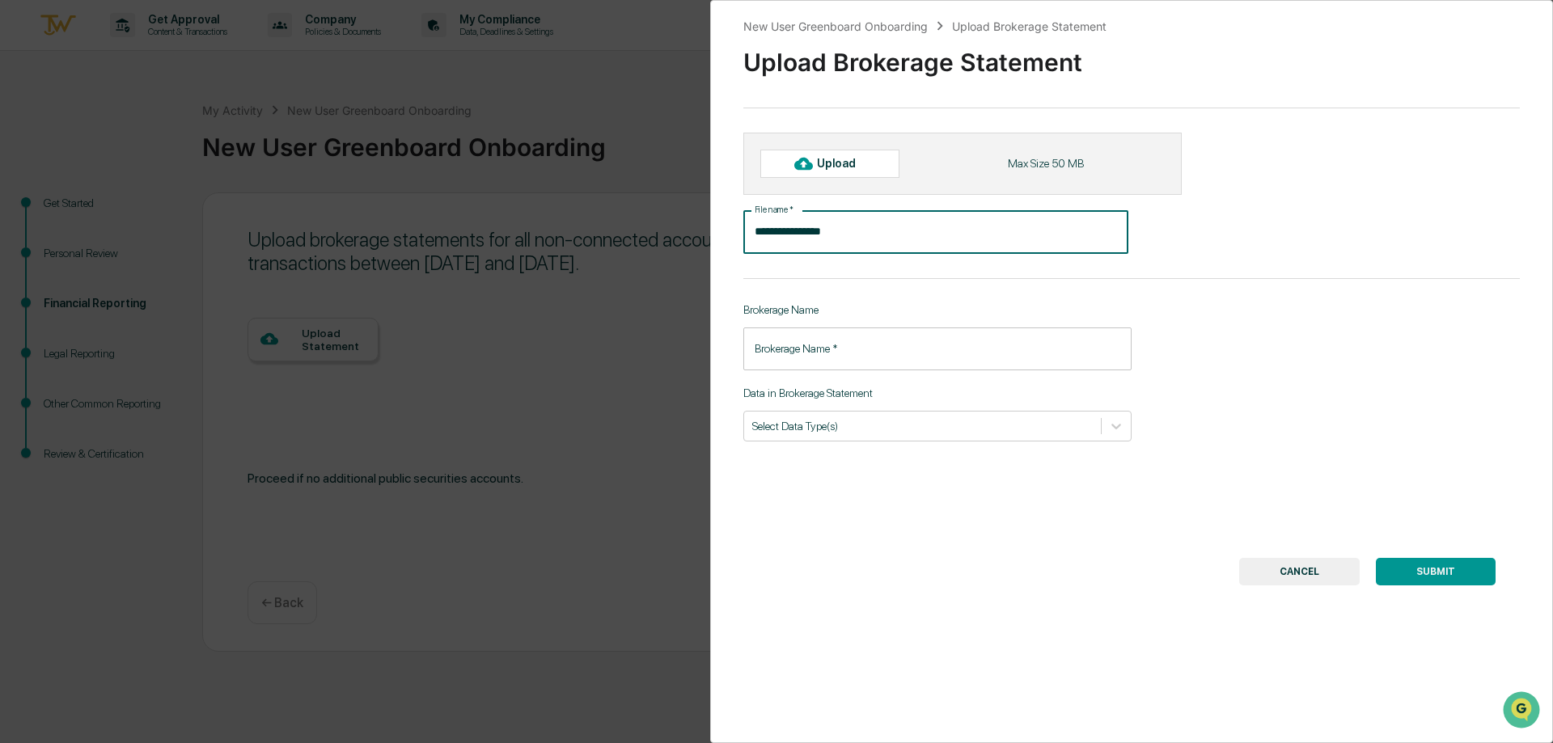
type input "**********"
click at [893, 349] on input "Brokerage Name   *" at bounding box center [937, 349] width 388 height 43
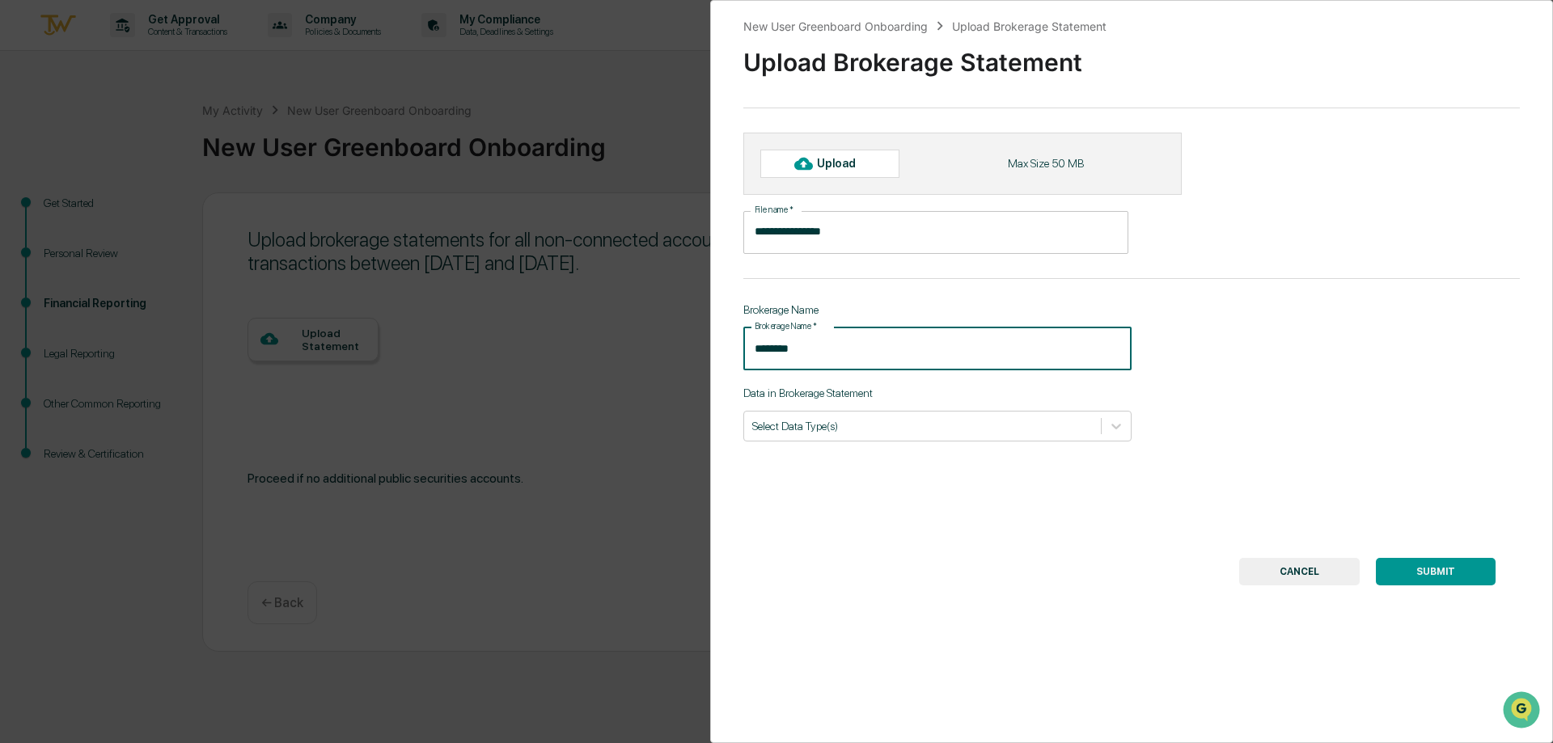
type input "********"
click at [886, 442] on div "**********" at bounding box center [1131, 371] width 843 height 743
click at [886, 433] on div at bounding box center [922, 425] width 340 height 15
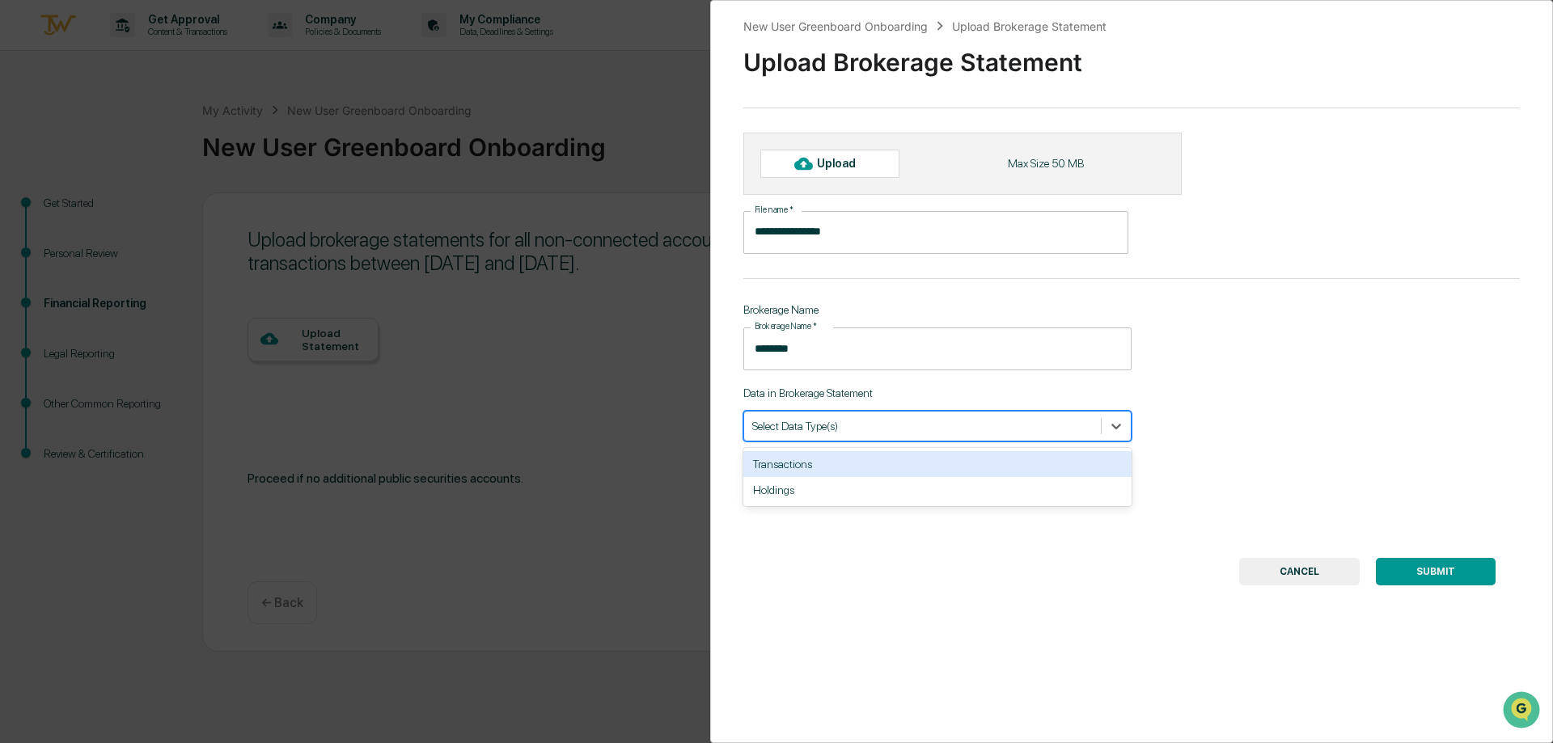
click at [899, 474] on div "Transactions" at bounding box center [937, 464] width 388 height 26
click at [923, 465] on div "Holdings" at bounding box center [937, 464] width 388 height 26
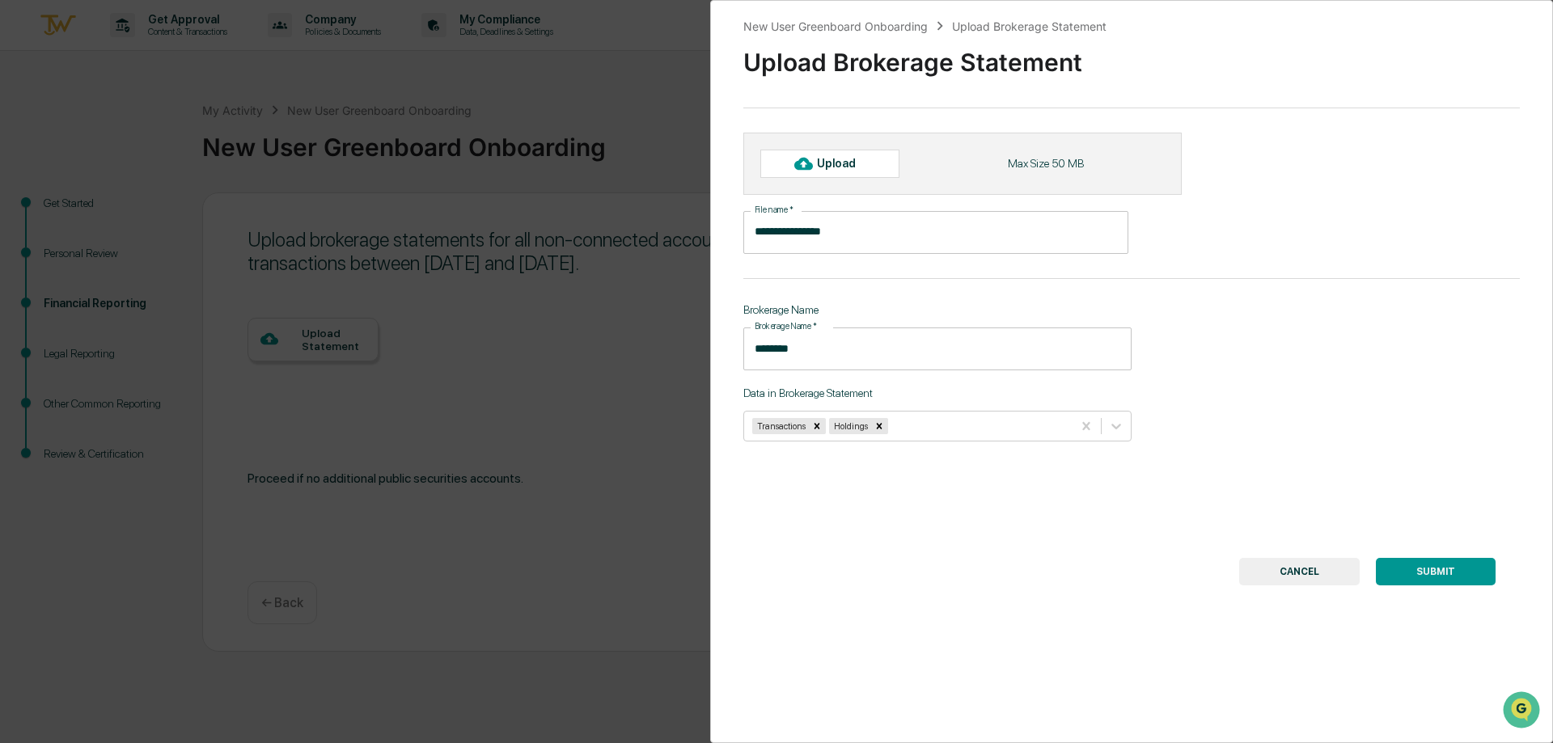
click at [1045, 517] on div "**********" at bounding box center [1131, 371] width 843 height 743
drag, startPoint x: 845, startPoint y: 160, endPoint x: 849, endPoint y: 167, distance: 8.3
click at [849, 167] on div "Upload" at bounding box center [843, 163] width 53 height 13
type input "**********"
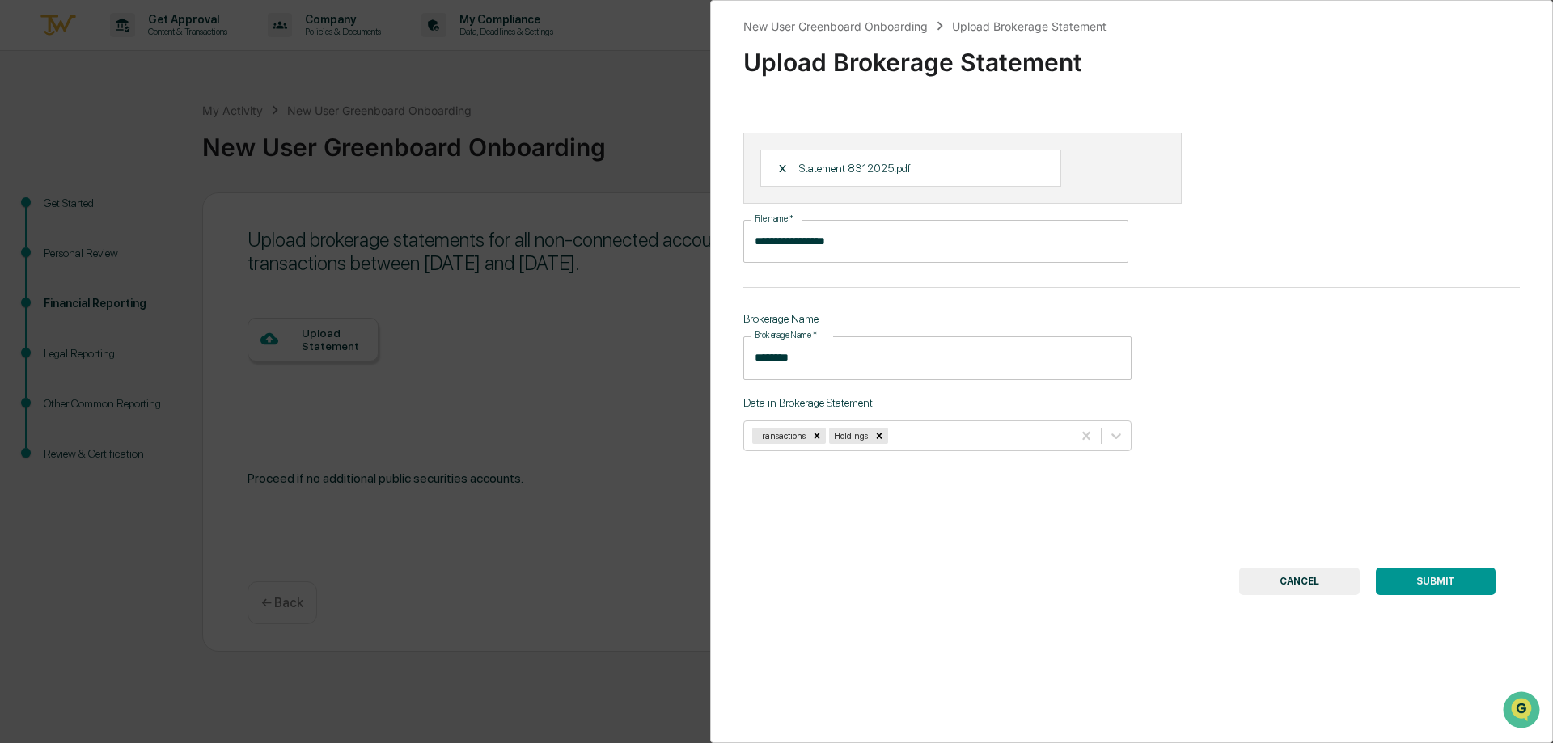
click at [1422, 586] on button "SUBMIT" at bounding box center [1436, 581] width 120 height 27
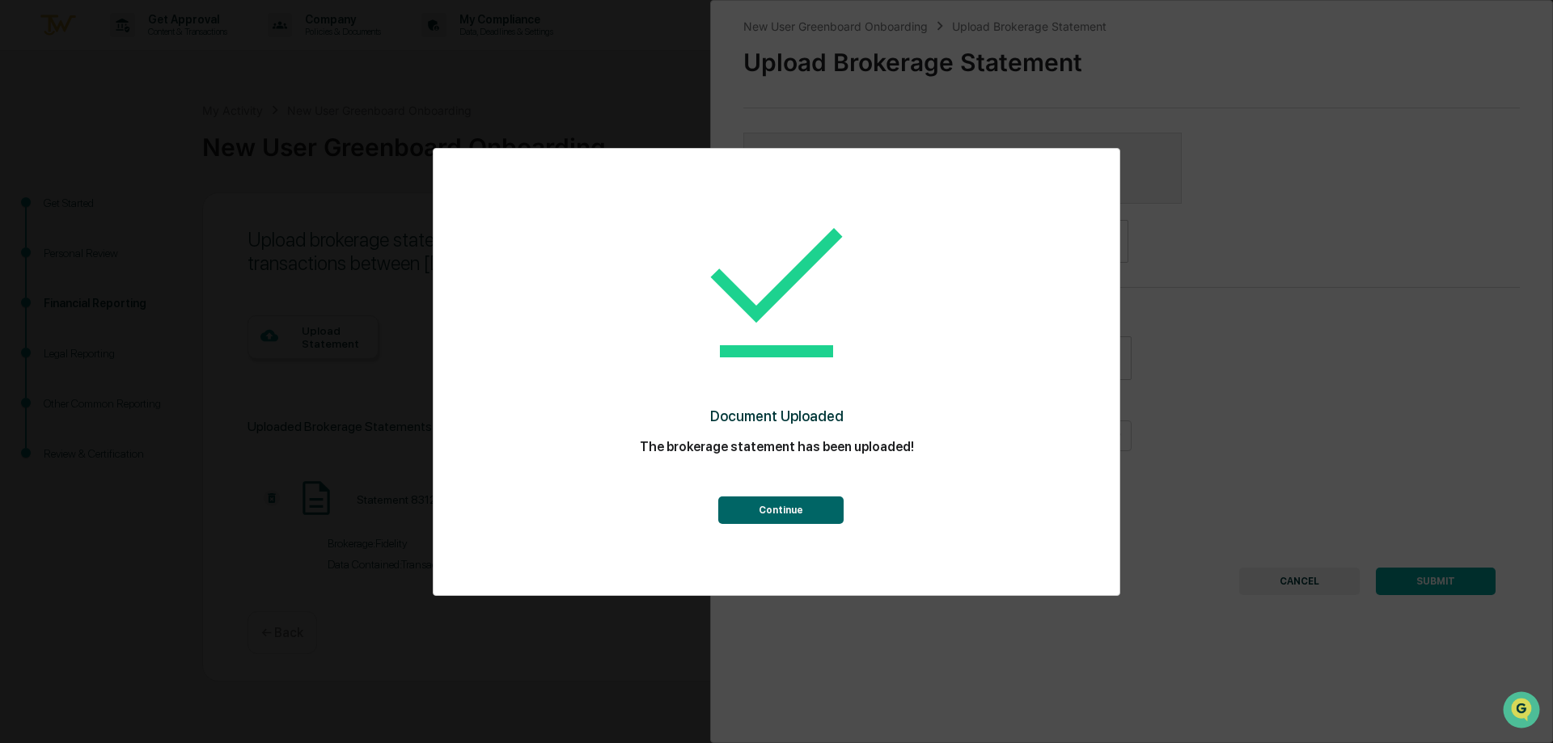
click at [827, 517] on button "Continue" at bounding box center [780, 510] width 125 height 27
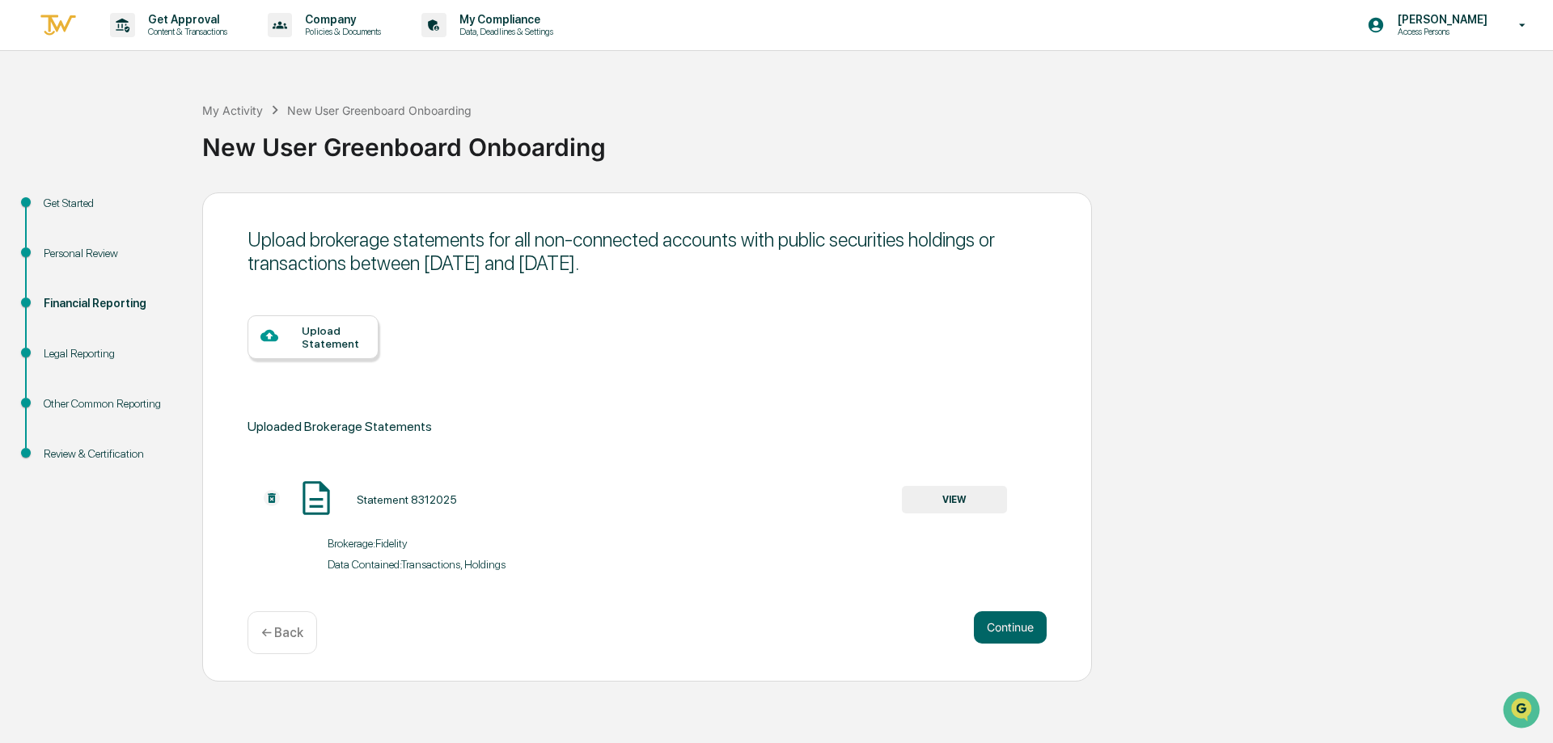
click at [327, 344] on div "Upload Statement" at bounding box center [334, 337] width 64 height 26
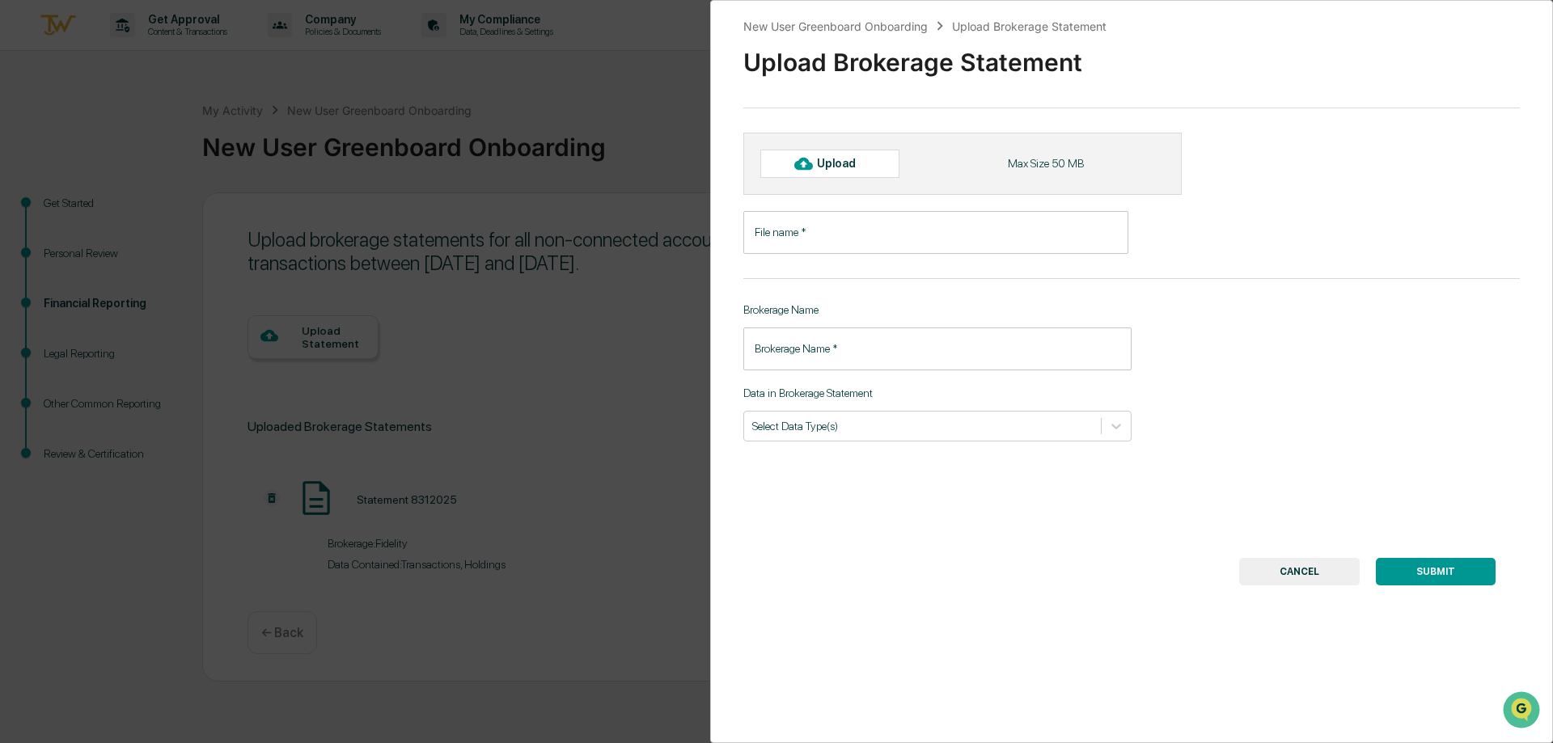
click at [849, 167] on div "Upload" at bounding box center [843, 163] width 53 height 13
type input "**********"
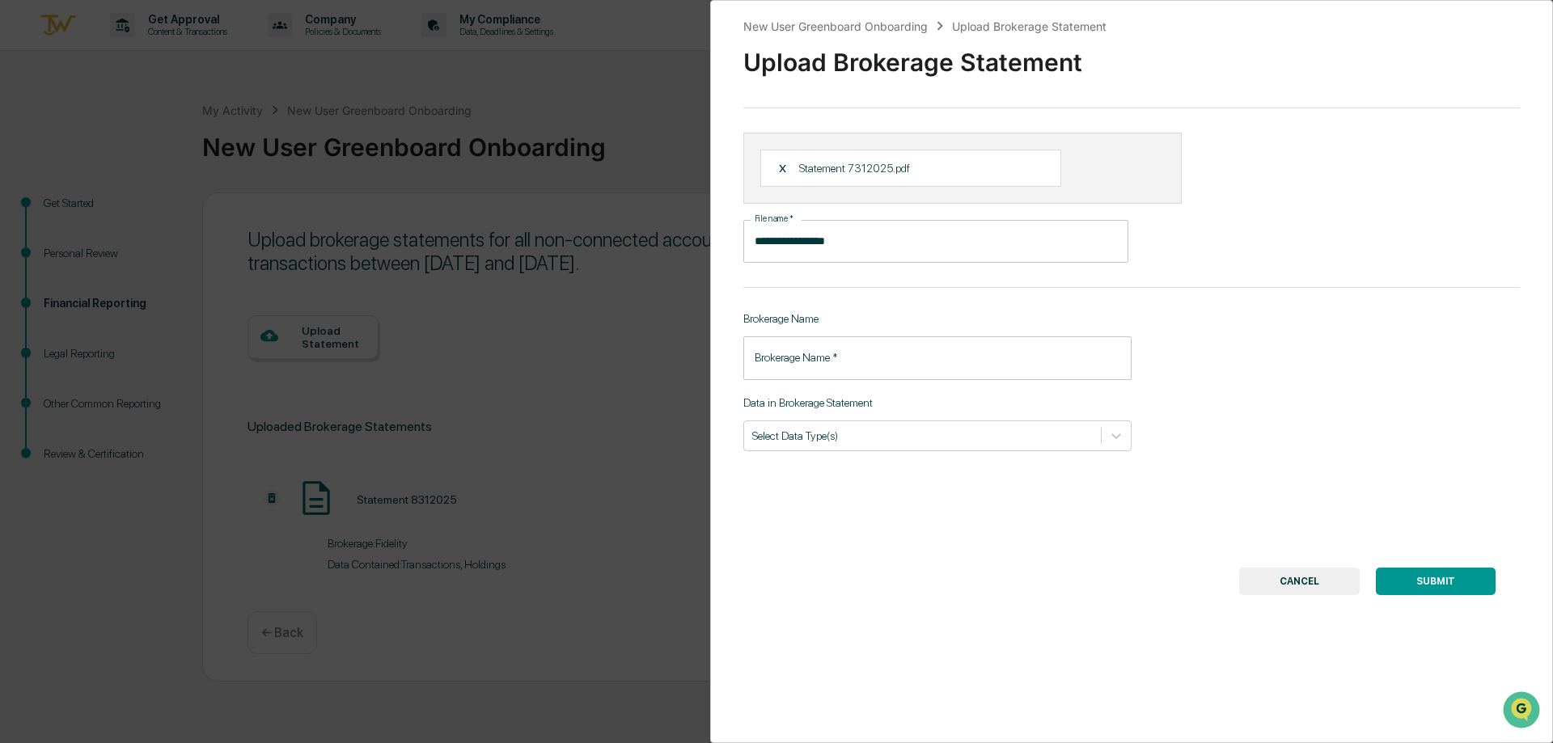
click at [910, 370] on input "Brokerage Name   *" at bounding box center [937, 357] width 388 height 43
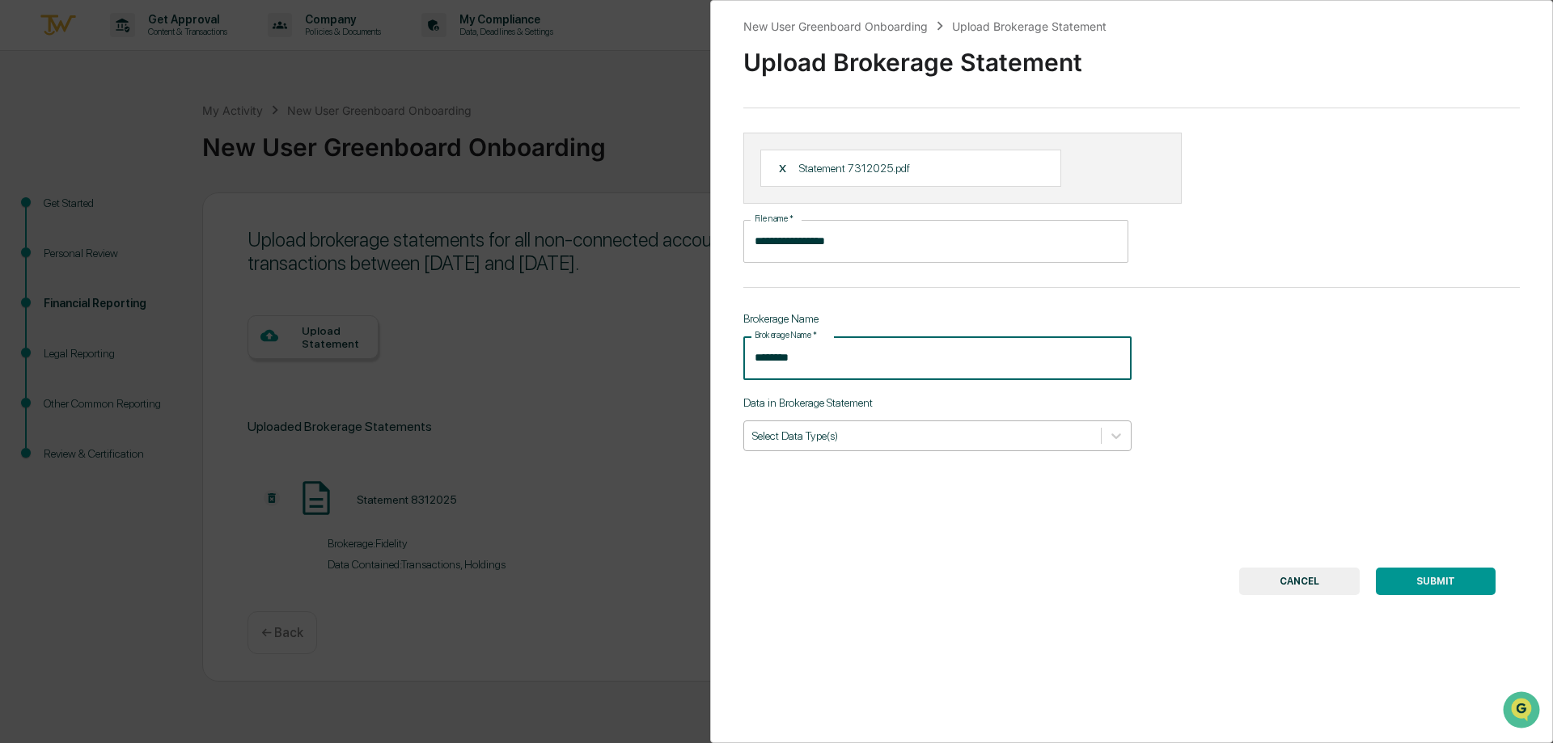
type input "********"
click at [982, 432] on div at bounding box center [922, 435] width 340 height 15
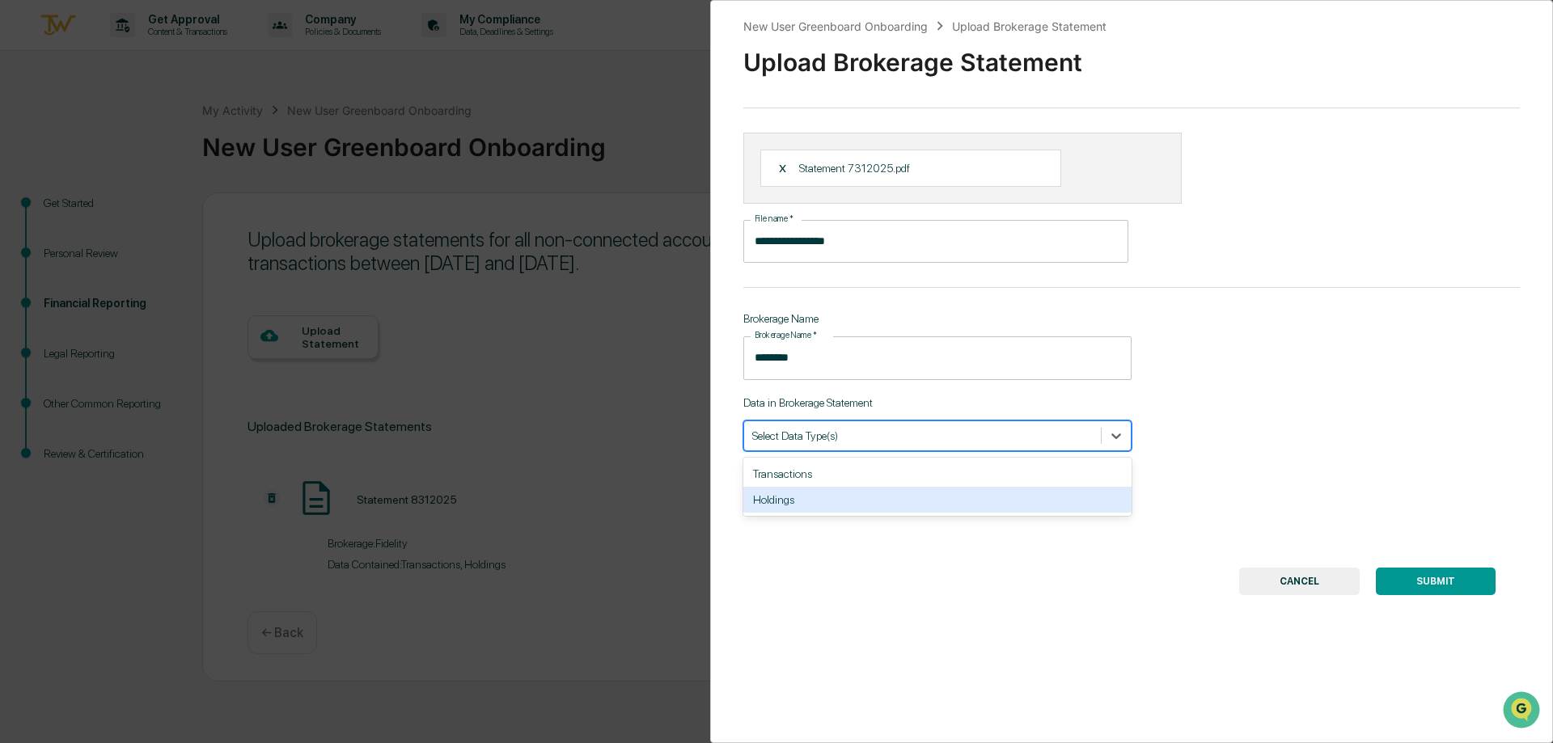
click at [859, 467] on div "Transactions" at bounding box center [937, 474] width 388 height 26
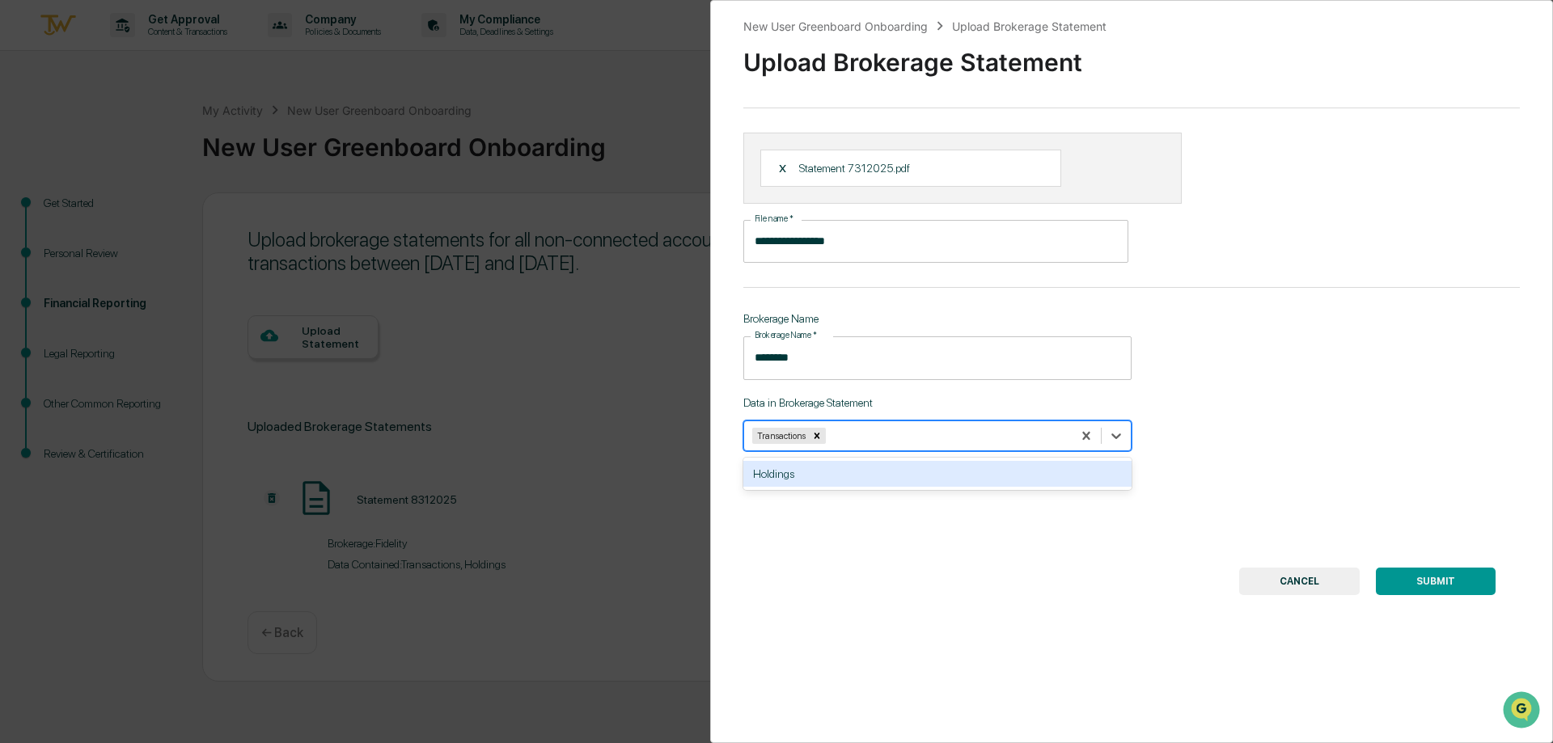
click at [830, 478] on div "Holdings" at bounding box center [937, 474] width 388 height 26
click at [1424, 581] on button "SUBMIT" at bounding box center [1436, 581] width 120 height 27
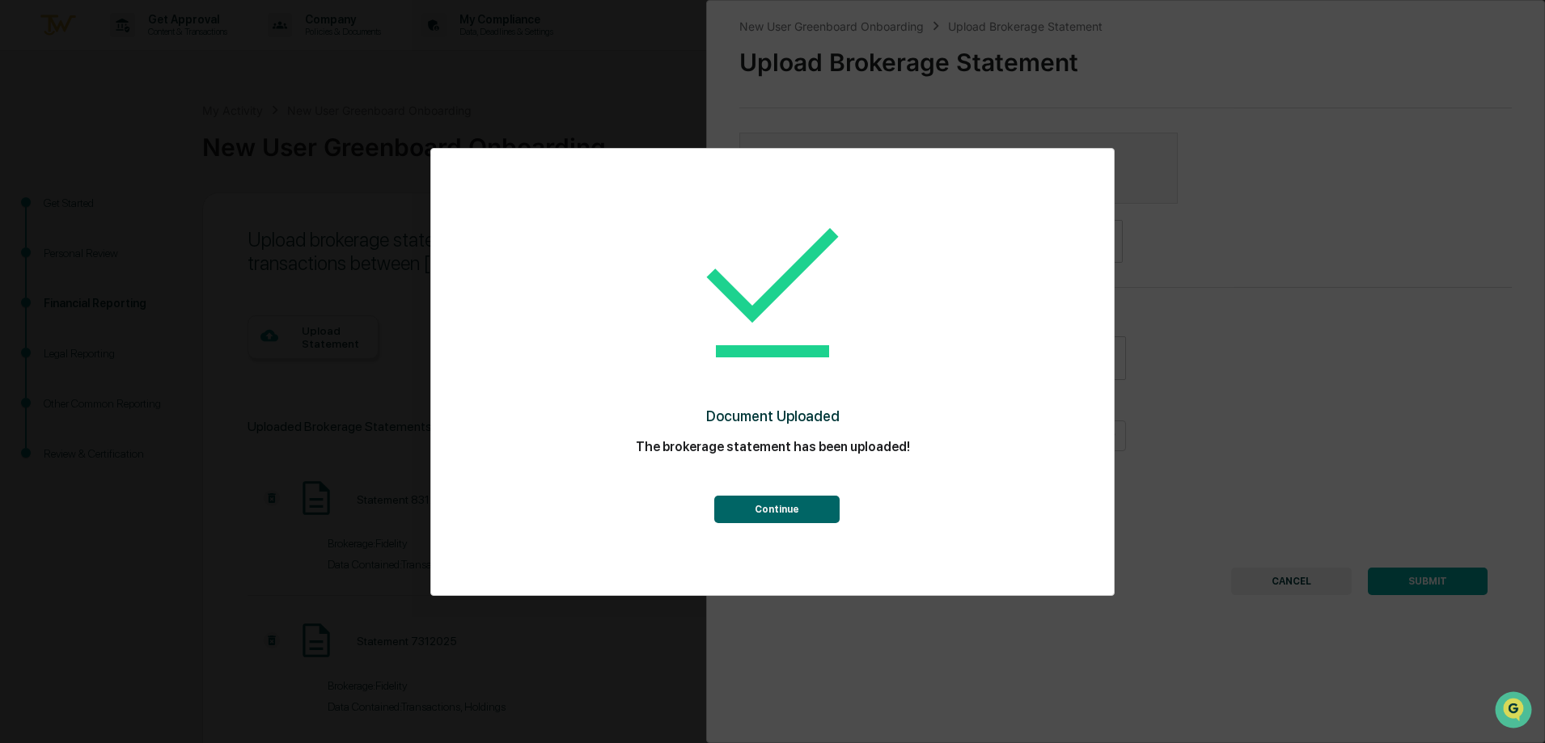
click at [794, 511] on button "Continue" at bounding box center [776, 509] width 125 height 27
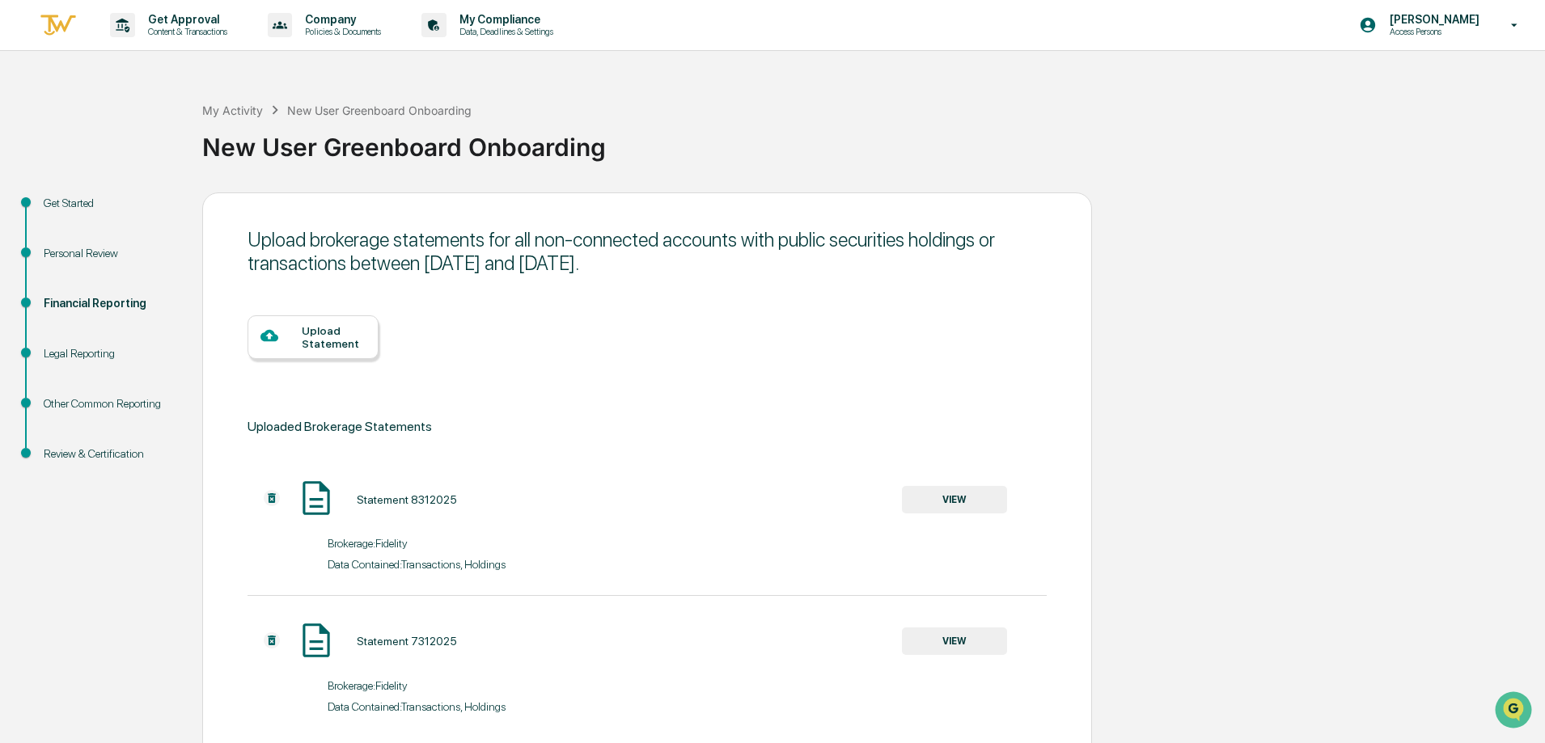
click at [346, 337] on div "Upload Statement" at bounding box center [334, 337] width 64 height 26
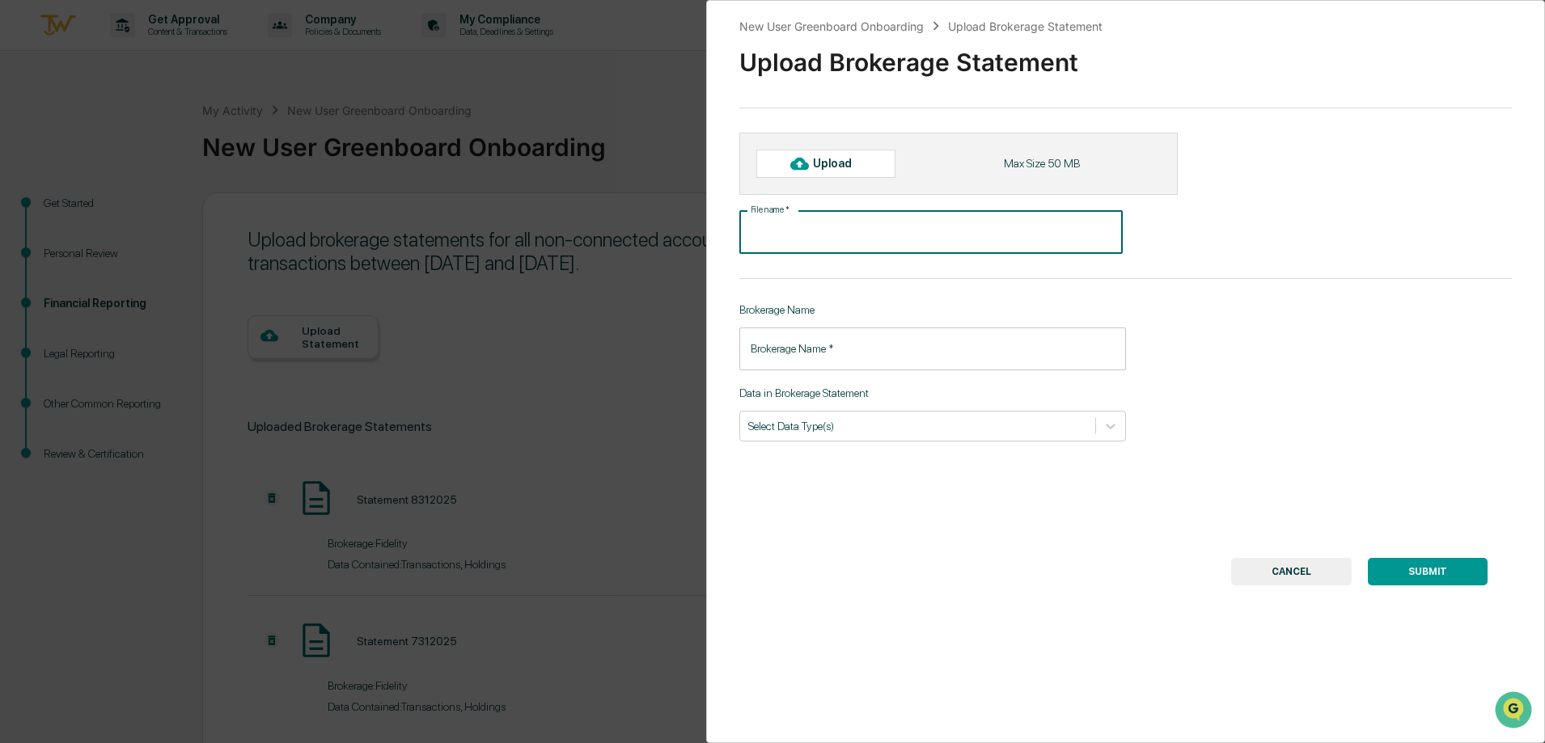
click at [836, 220] on input "File name   *" at bounding box center [930, 232] width 383 height 43
click at [818, 160] on div "Upload" at bounding box center [839, 163] width 53 height 13
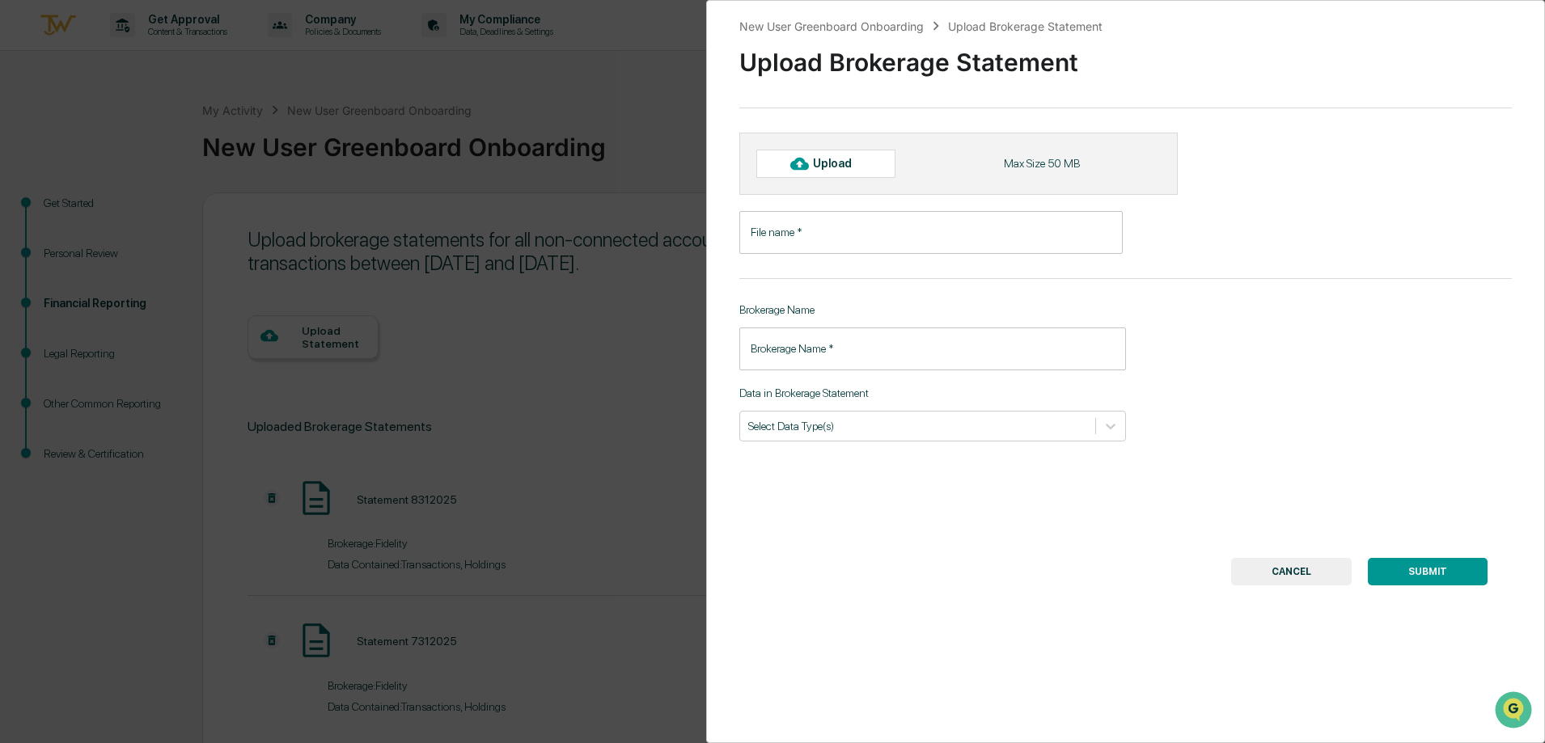
type input "**********"
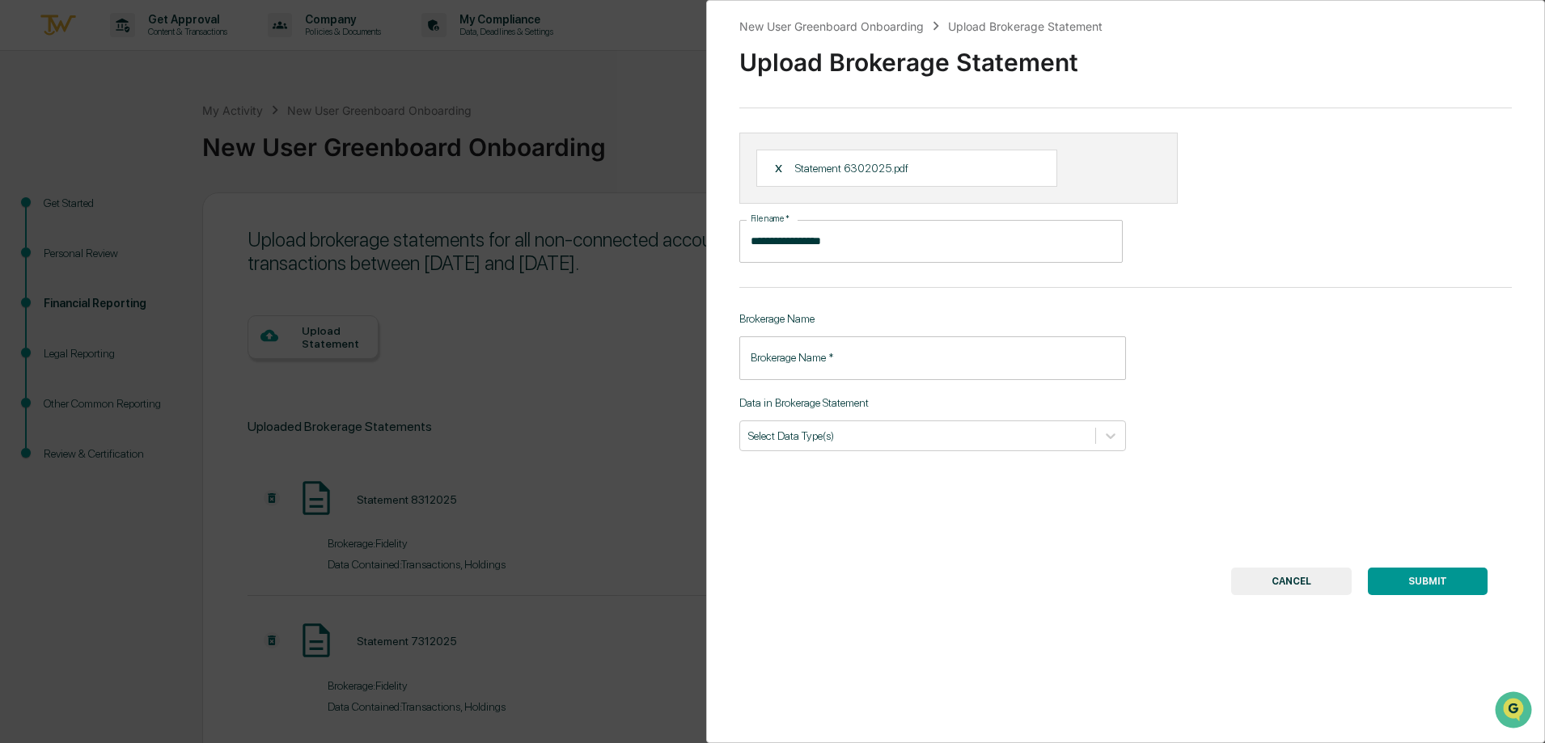
click at [839, 364] on input "Brokerage Name   *" at bounding box center [932, 357] width 387 height 43
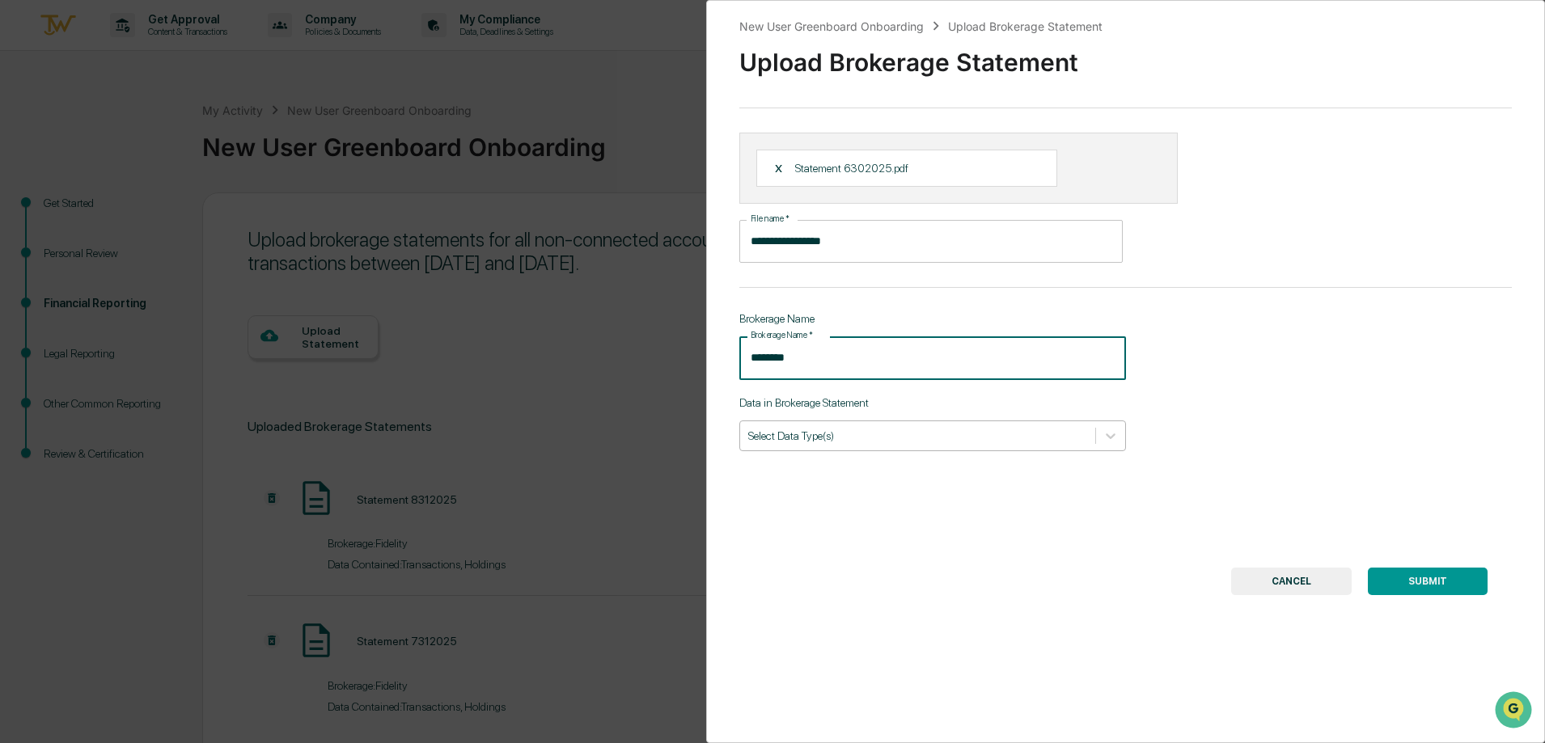
type input "********"
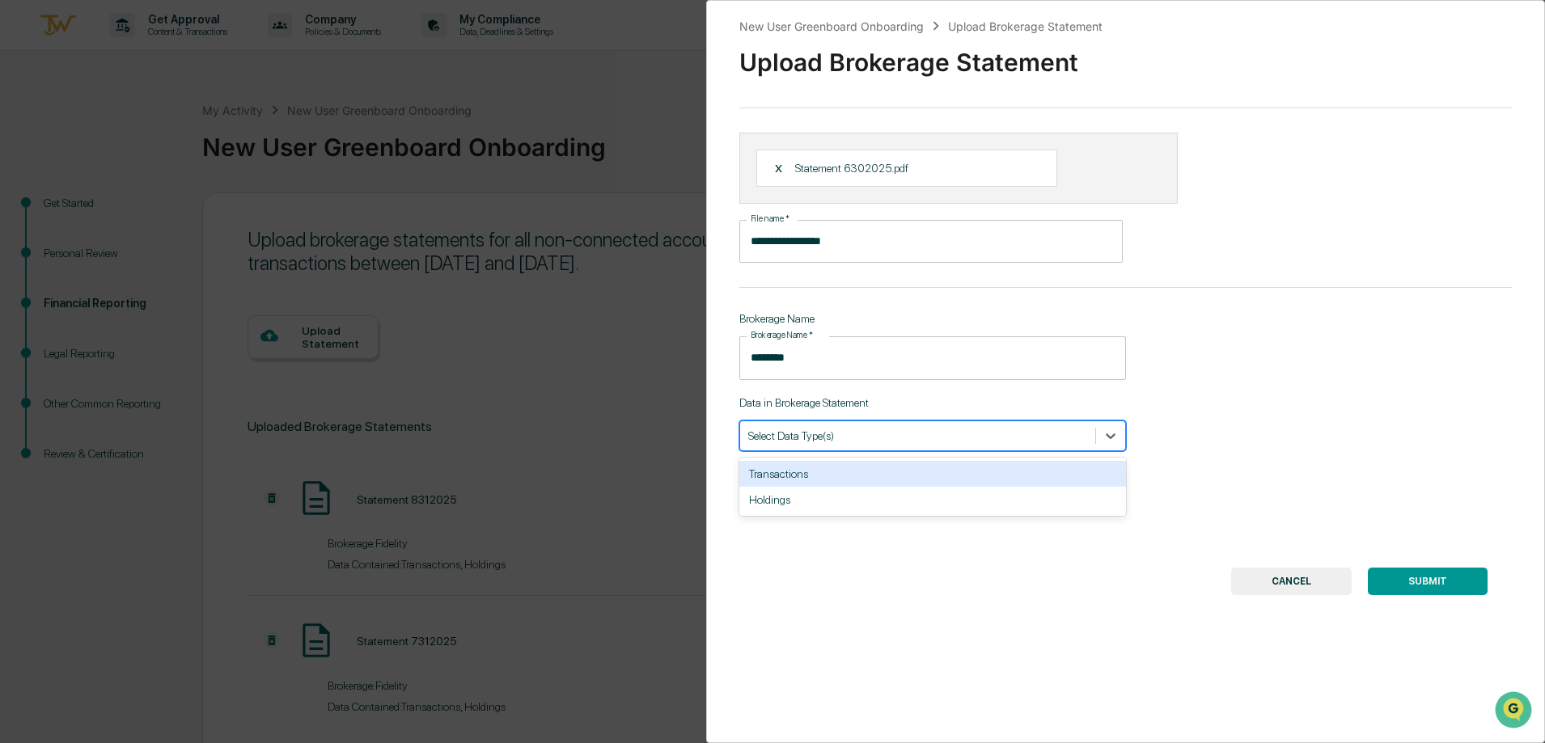
click at [873, 435] on div at bounding box center [917, 435] width 339 height 15
click at [832, 478] on div "Transactions" at bounding box center [932, 474] width 387 height 26
click at [835, 437] on div at bounding box center [941, 435] width 233 height 15
click at [852, 441] on div at bounding box center [941, 435] width 233 height 15
click at [842, 471] on div "Holdings" at bounding box center [932, 474] width 387 height 26
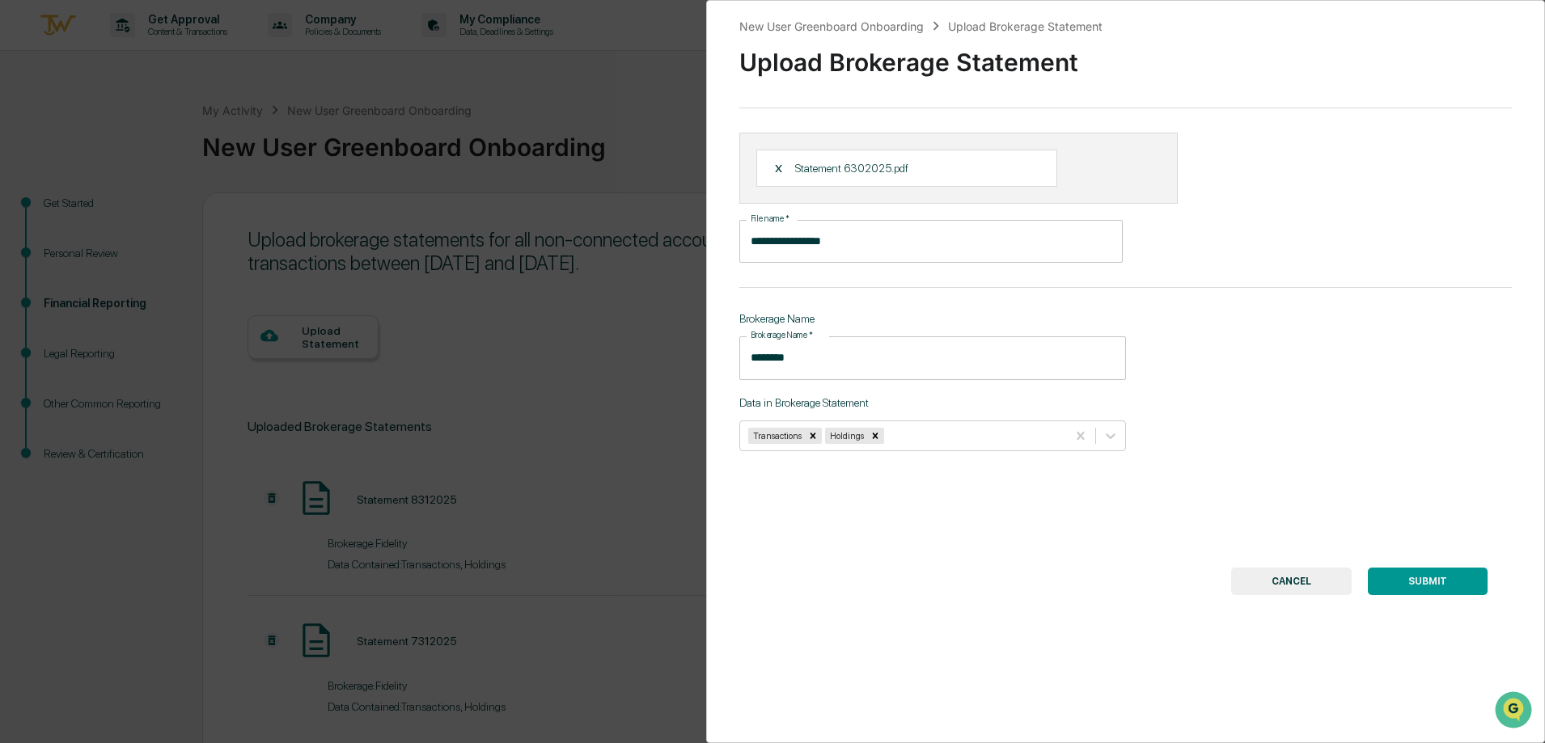
click at [1417, 585] on button "SUBMIT" at bounding box center [1427, 581] width 120 height 27
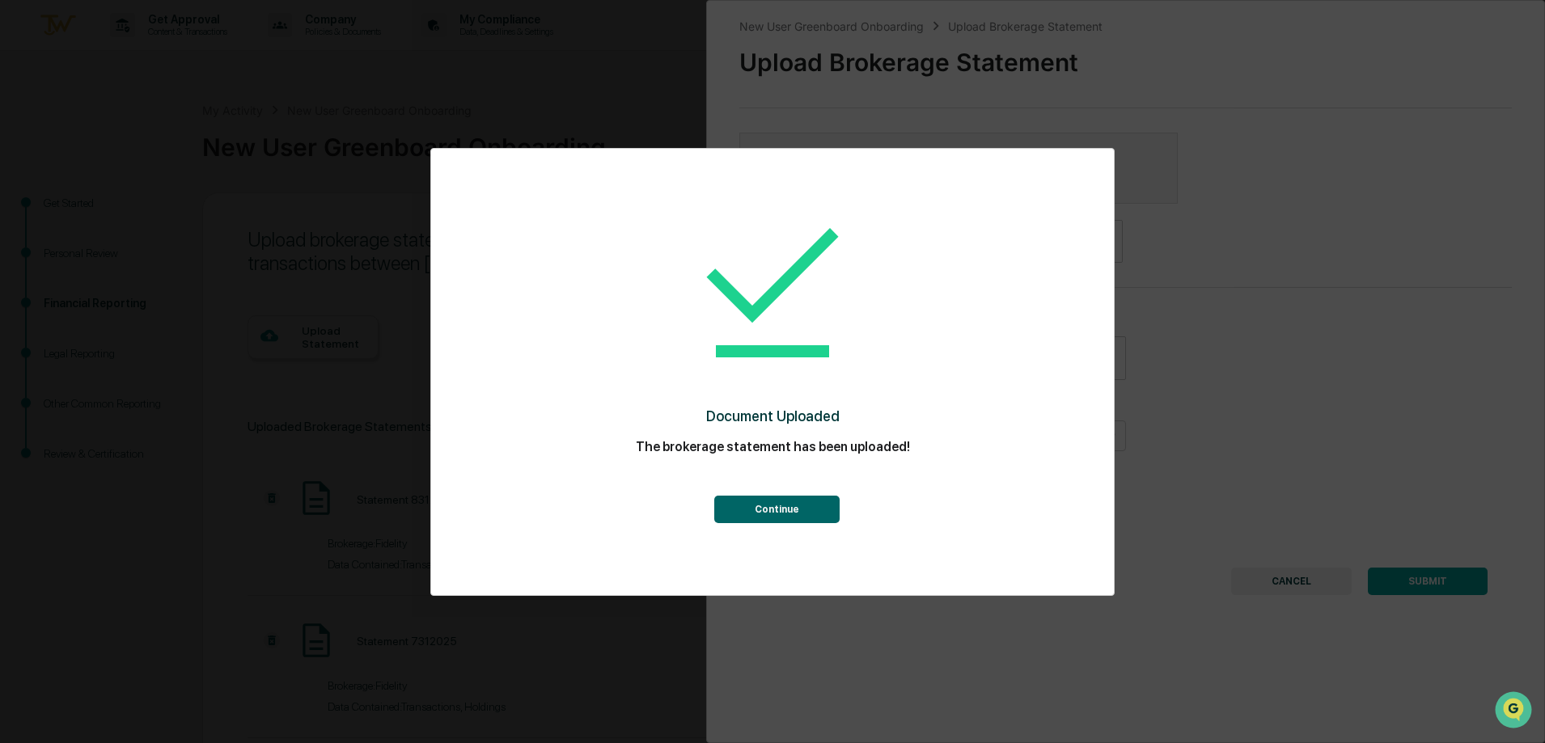
click at [790, 514] on button "Continue" at bounding box center [776, 509] width 125 height 27
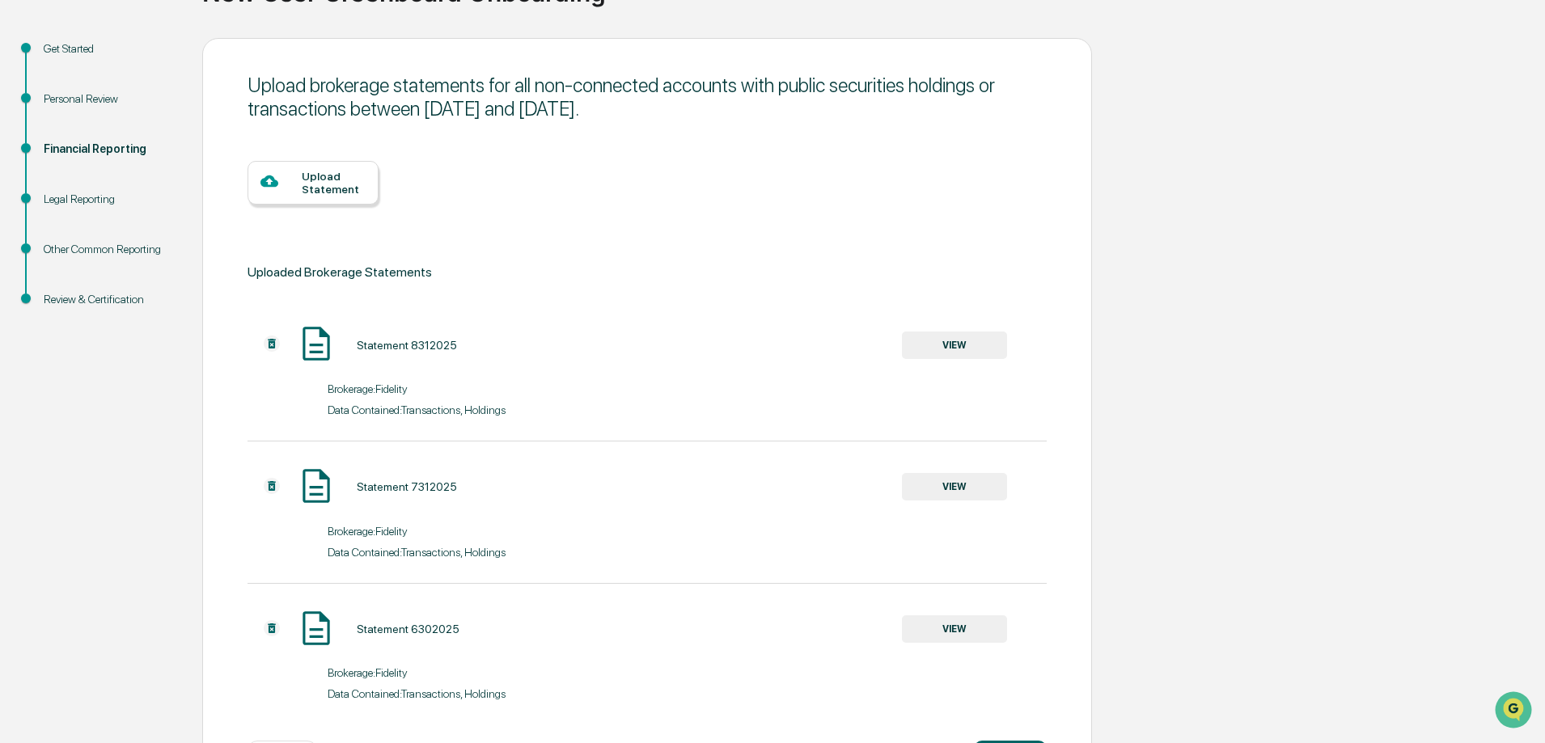
scroll to position [222, 0]
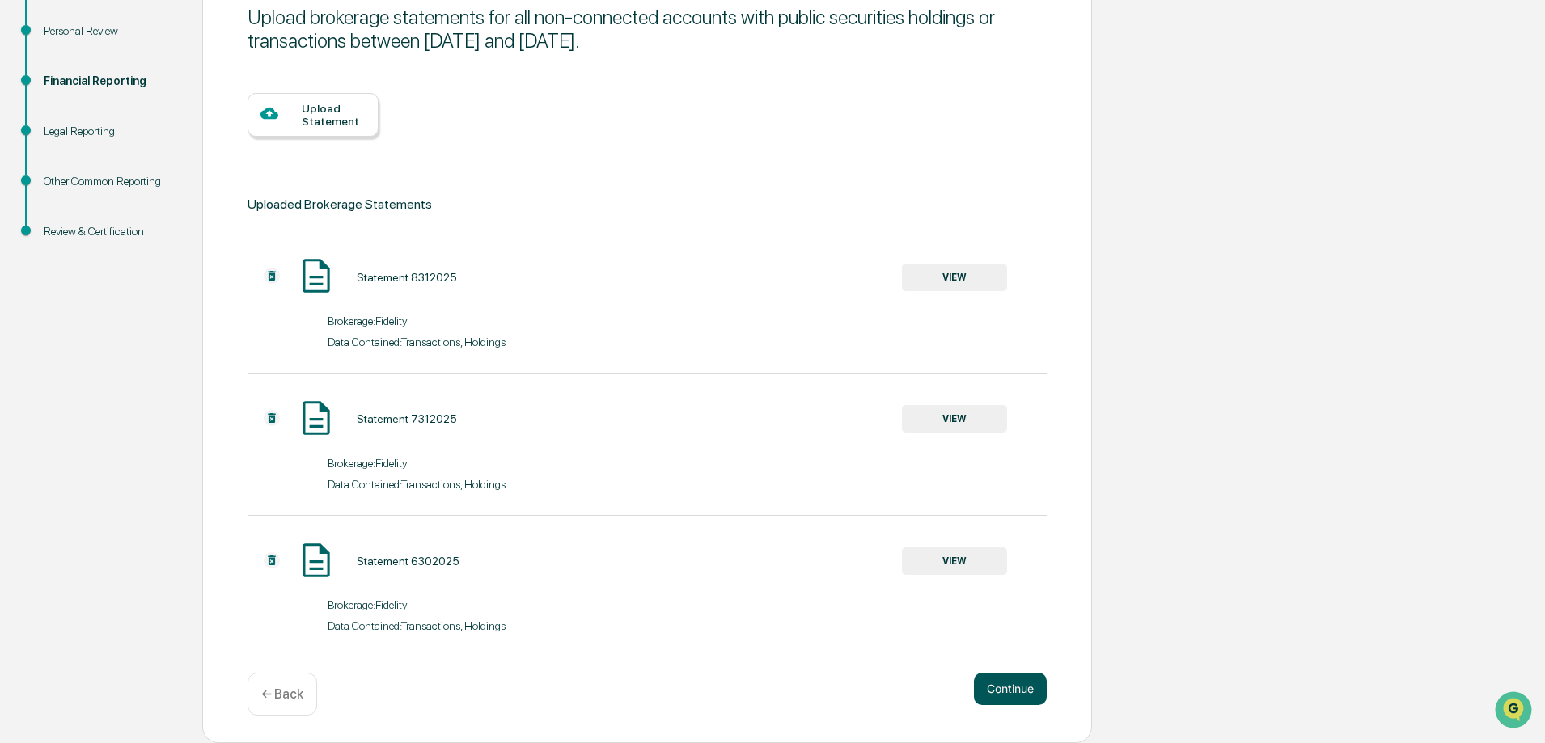
click at [998, 691] on button "Continue" at bounding box center [1010, 689] width 73 height 32
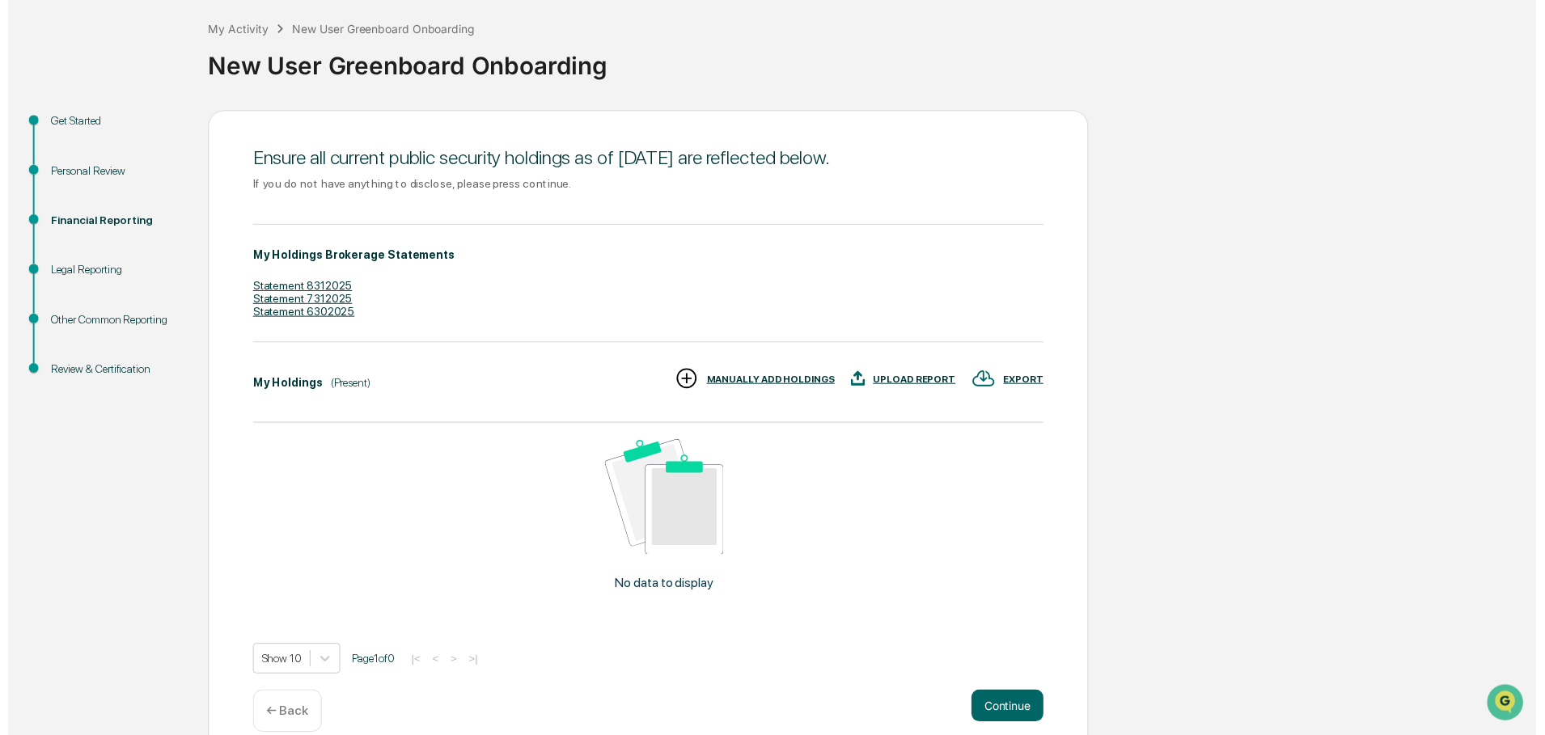
scroll to position [105, 0]
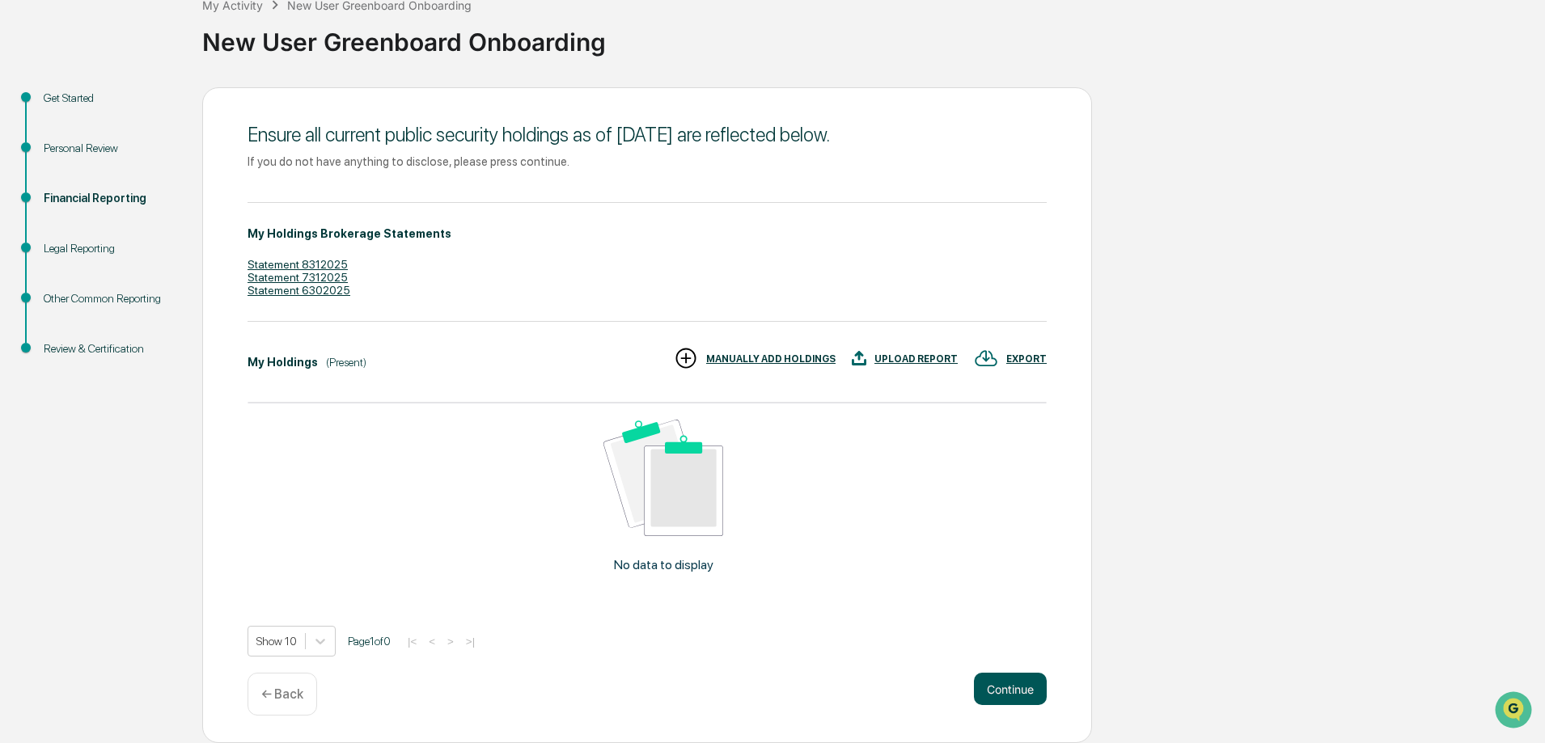
click at [1002, 697] on button "Continue" at bounding box center [1010, 689] width 73 height 32
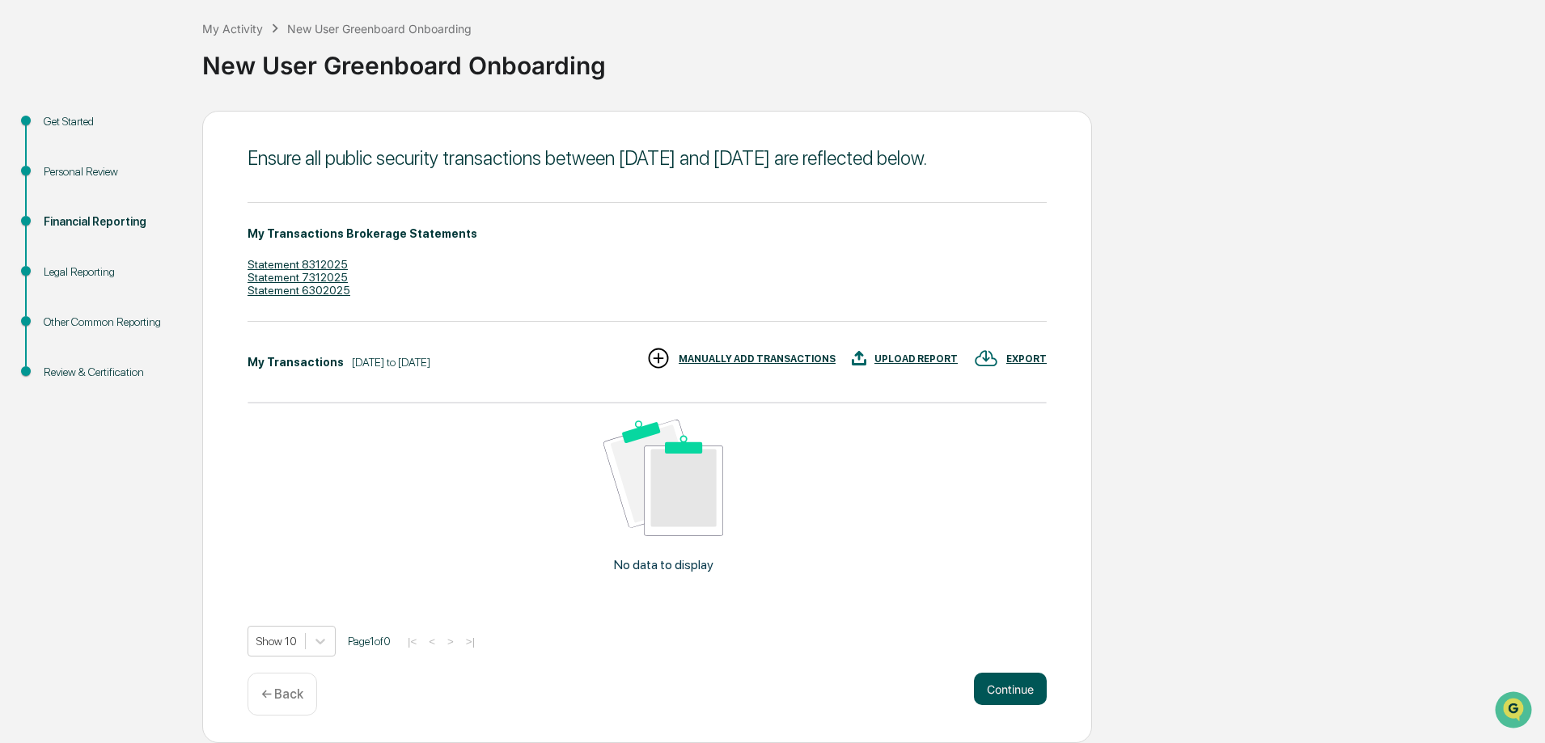
click at [997, 685] on button "Continue" at bounding box center [1010, 689] width 73 height 32
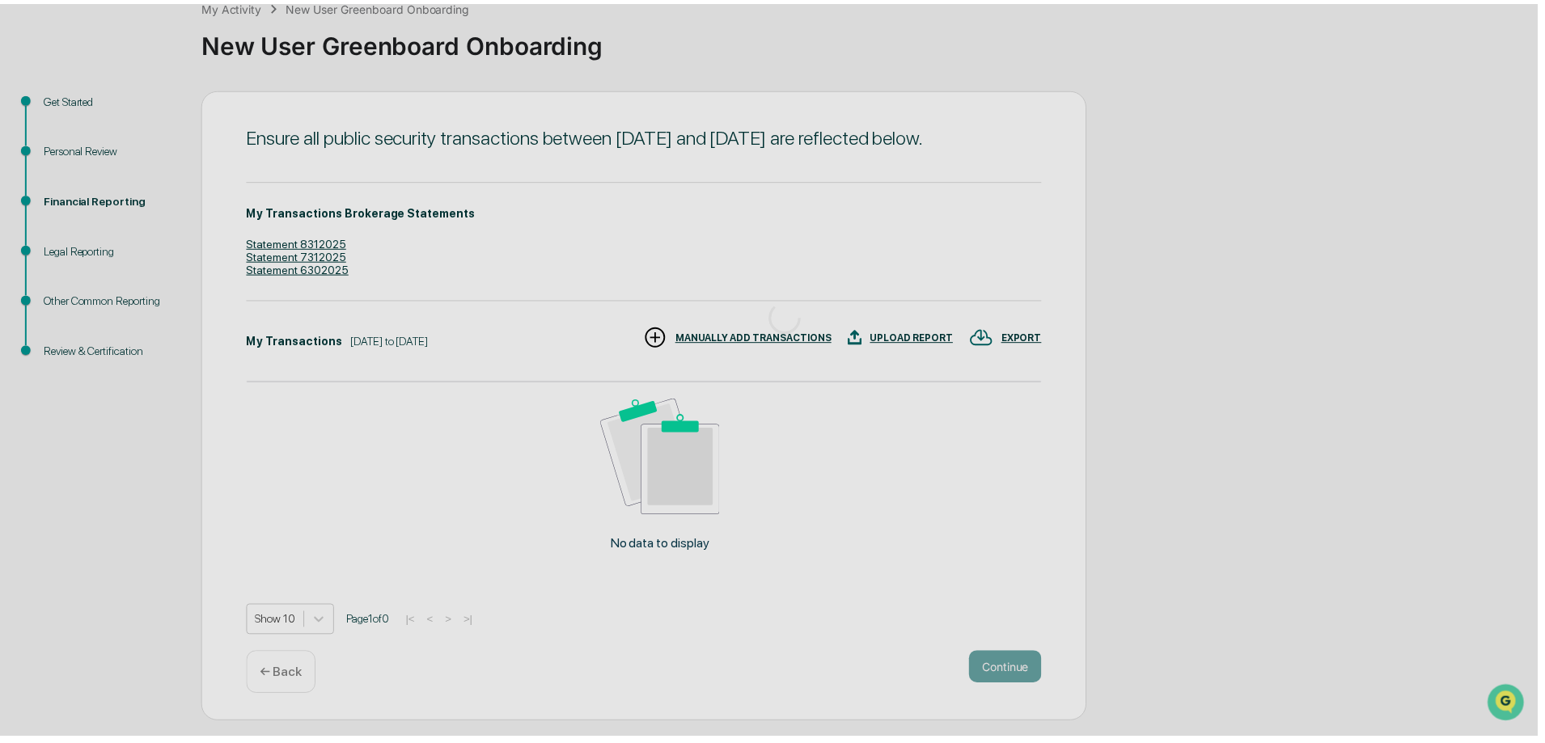
scroll to position [0, 0]
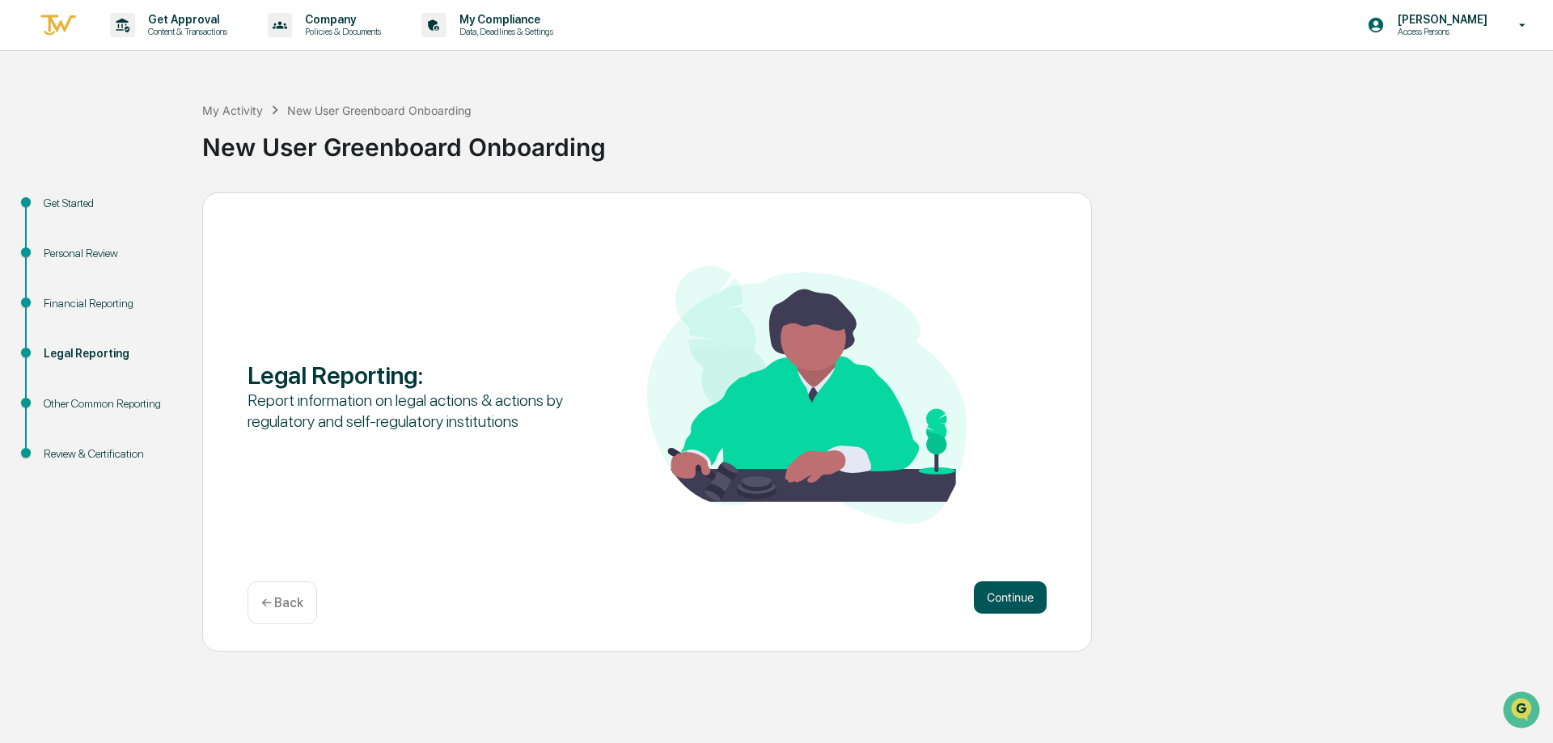
click at [1008, 605] on button "Continue" at bounding box center [1010, 597] width 73 height 32
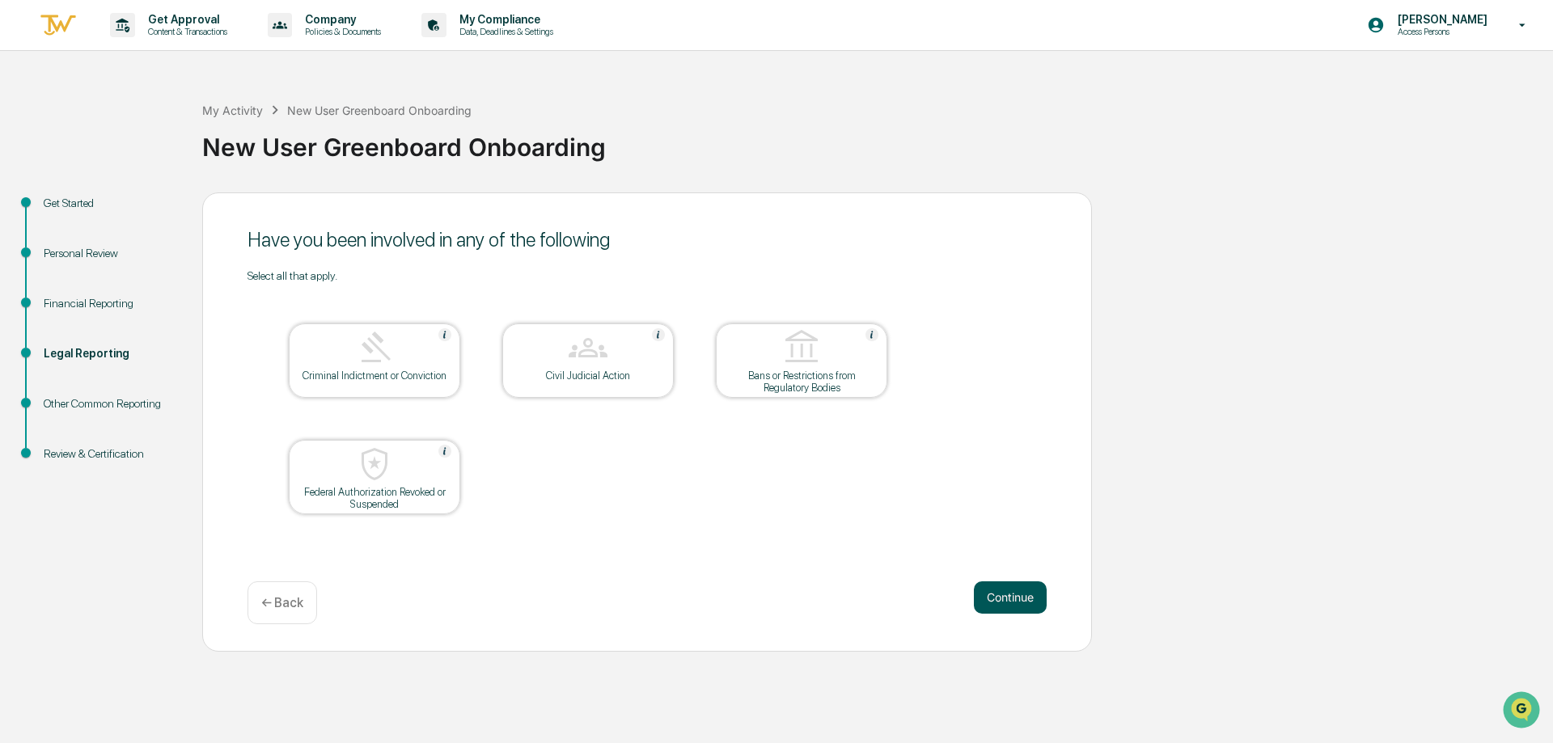
click at [1008, 602] on button "Continue" at bounding box center [1010, 597] width 73 height 32
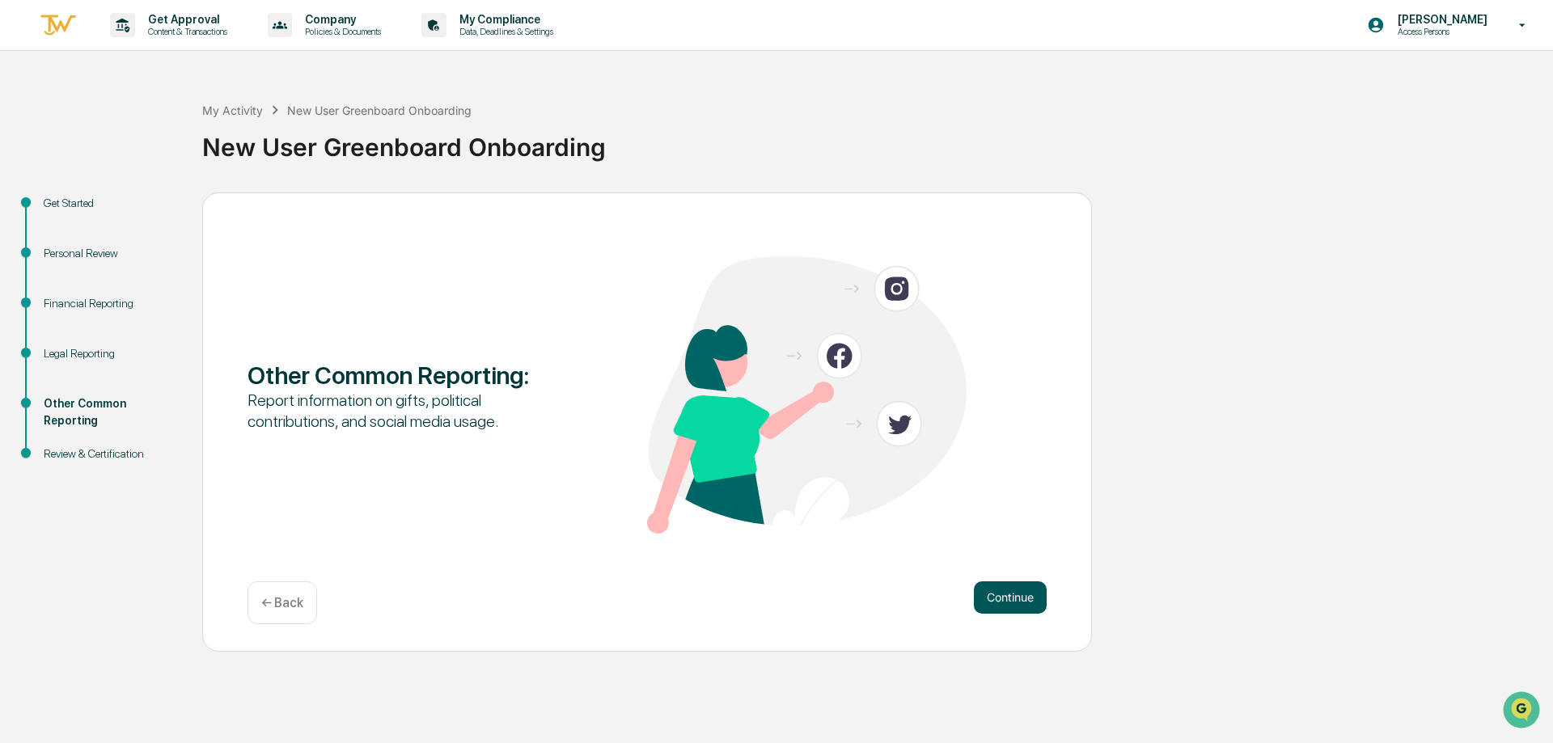
click at [993, 595] on button "Continue" at bounding box center [1010, 597] width 73 height 32
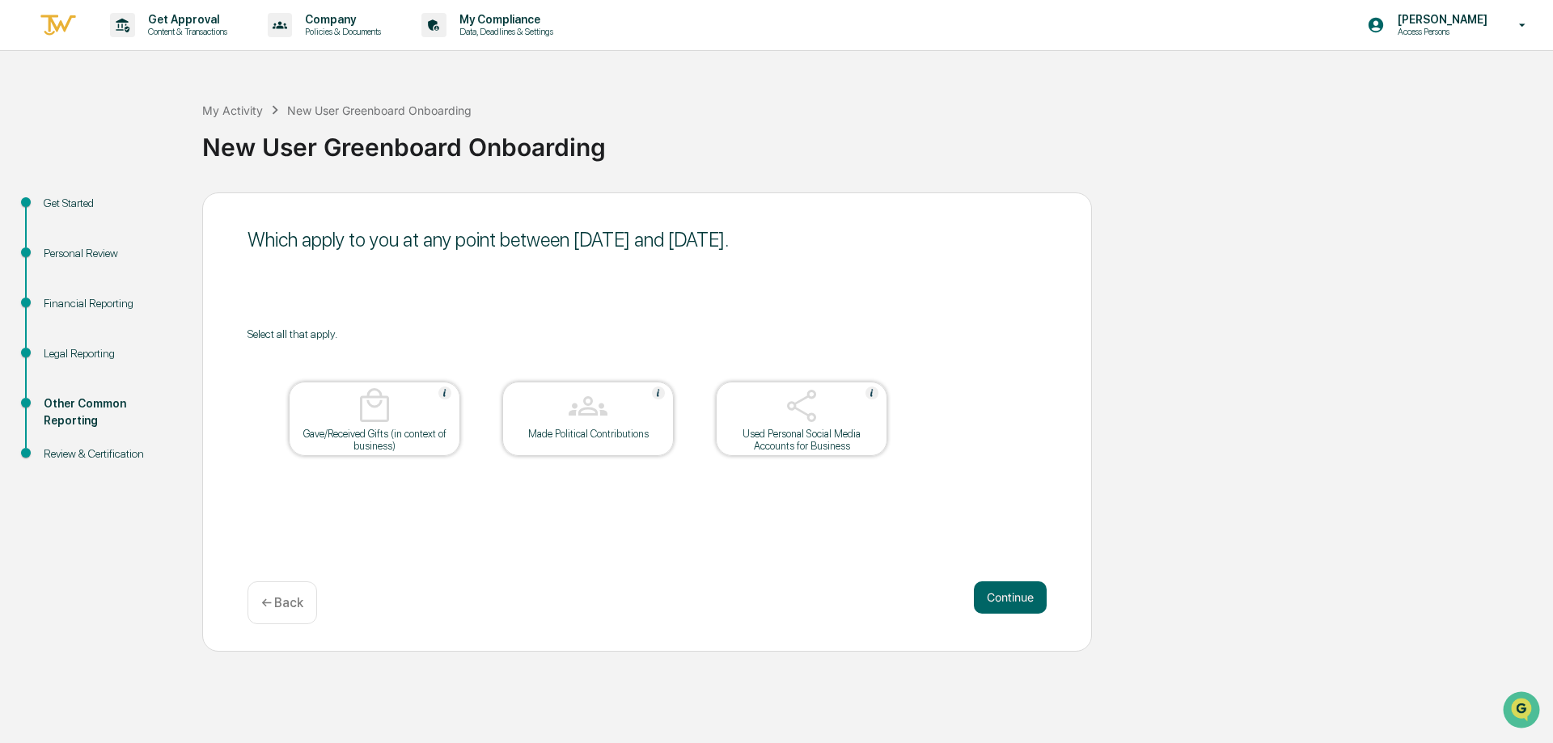
click at [993, 595] on button "Continue" at bounding box center [1010, 597] width 73 height 32
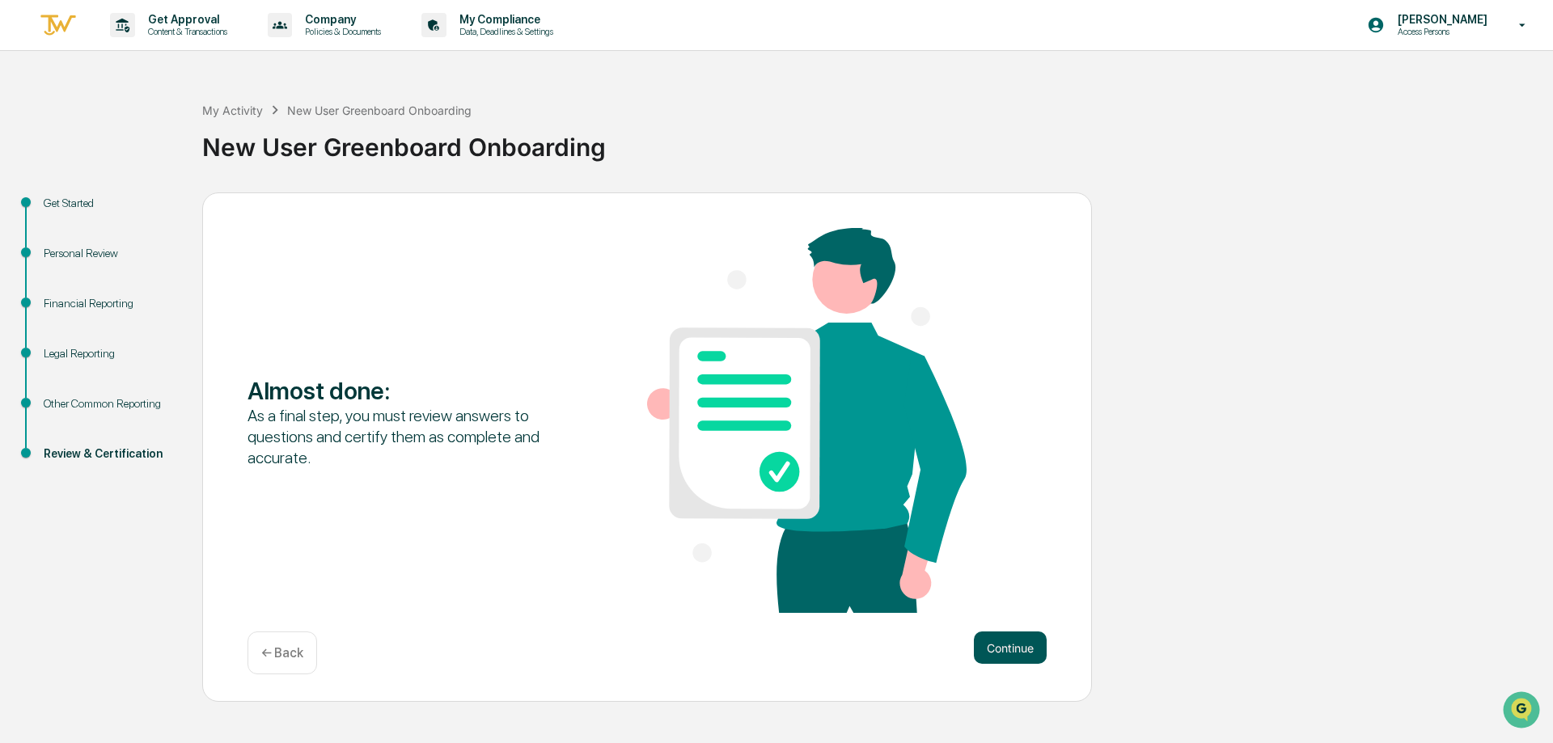
click at [1012, 645] on button "Continue" at bounding box center [1010, 648] width 73 height 32
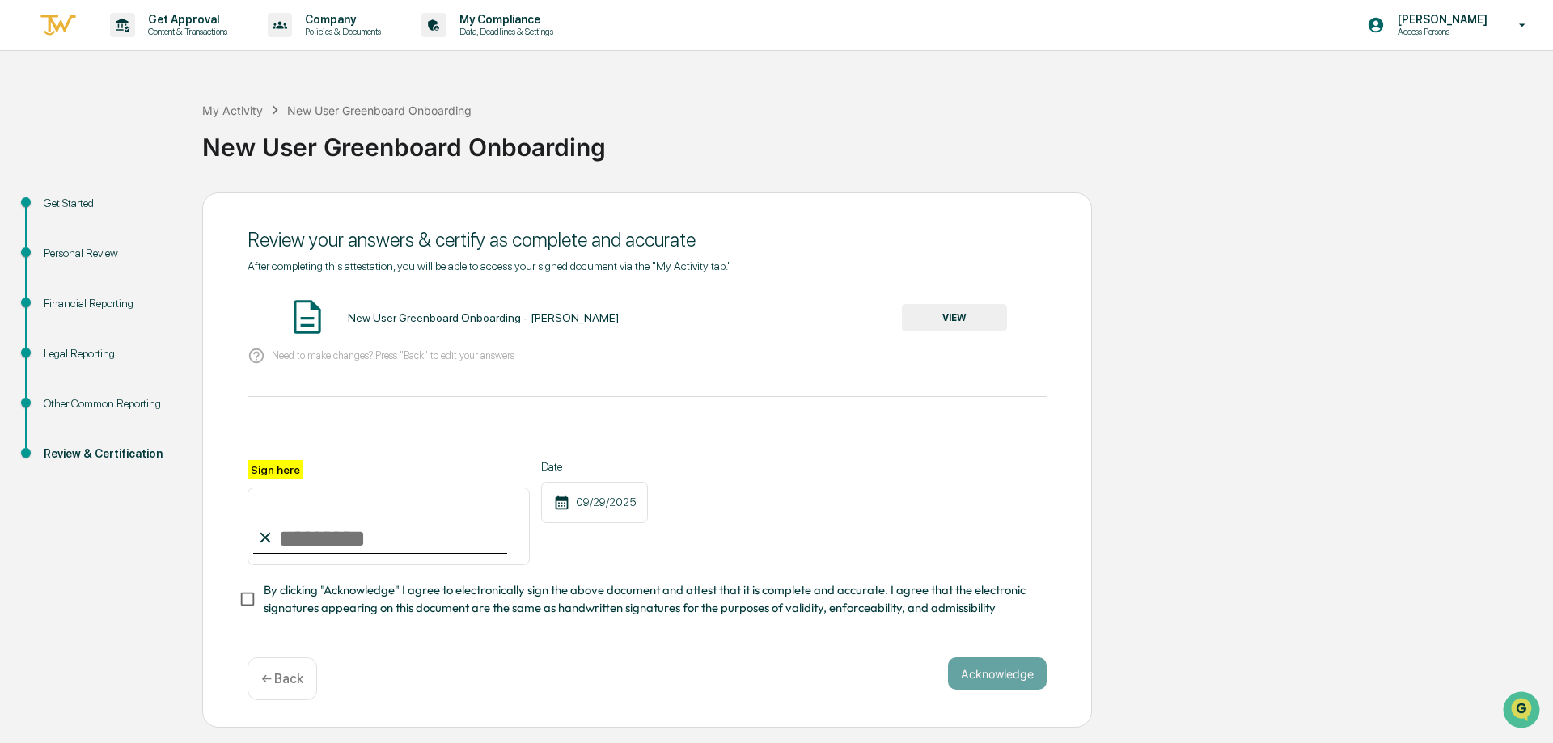
click at [288, 540] on input "Sign here" at bounding box center [388, 527] width 282 height 78
type input "**********"
click at [276, 469] on label "Sign here" at bounding box center [274, 469] width 55 height 19
click at [276, 488] on input "**********" at bounding box center [388, 527] width 282 height 78
click at [1021, 673] on button "Acknowledge" at bounding box center [997, 673] width 99 height 32
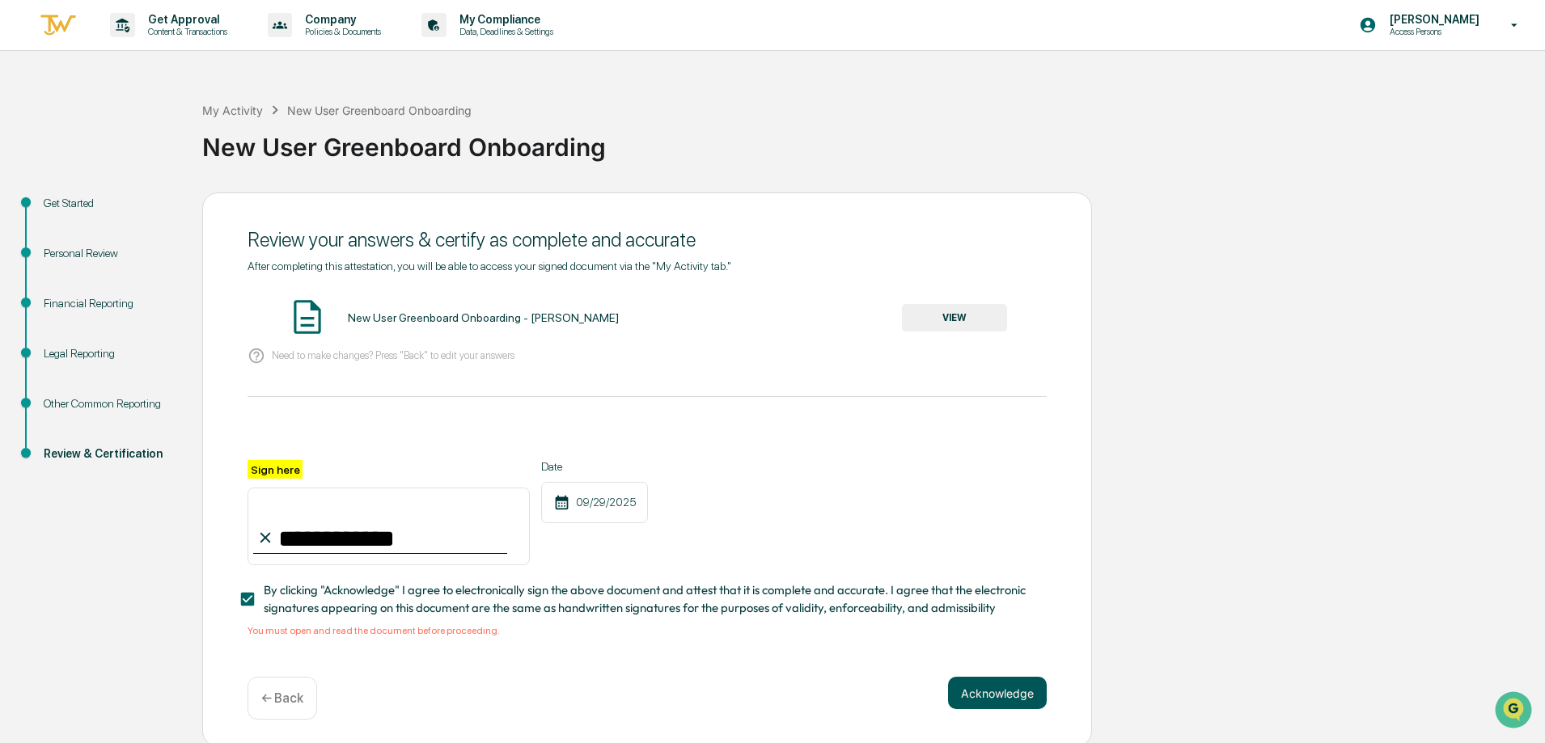
click at [999, 702] on button "Acknowledge" at bounding box center [997, 693] width 99 height 32
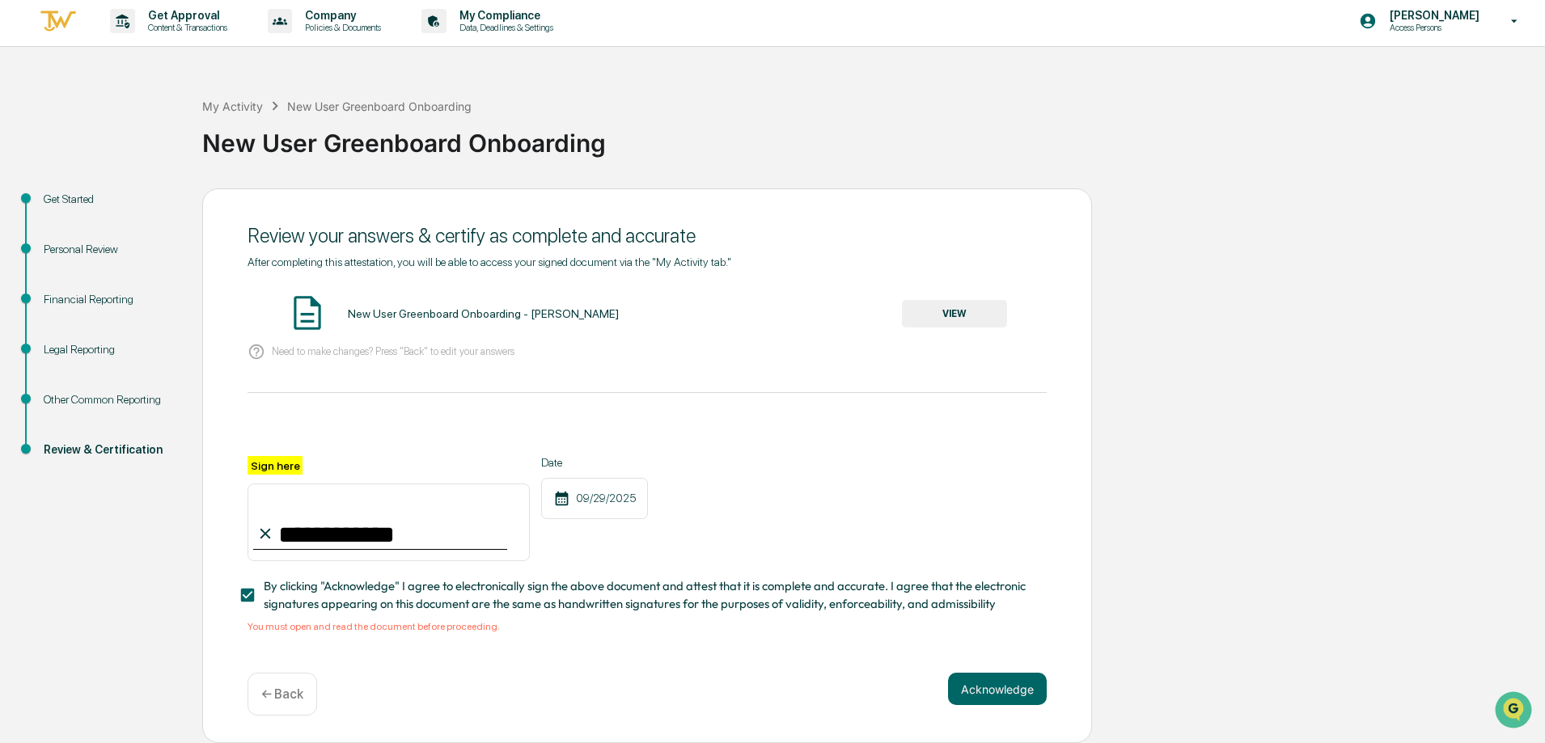
click at [973, 305] on button "VIEW" at bounding box center [954, 313] width 105 height 27
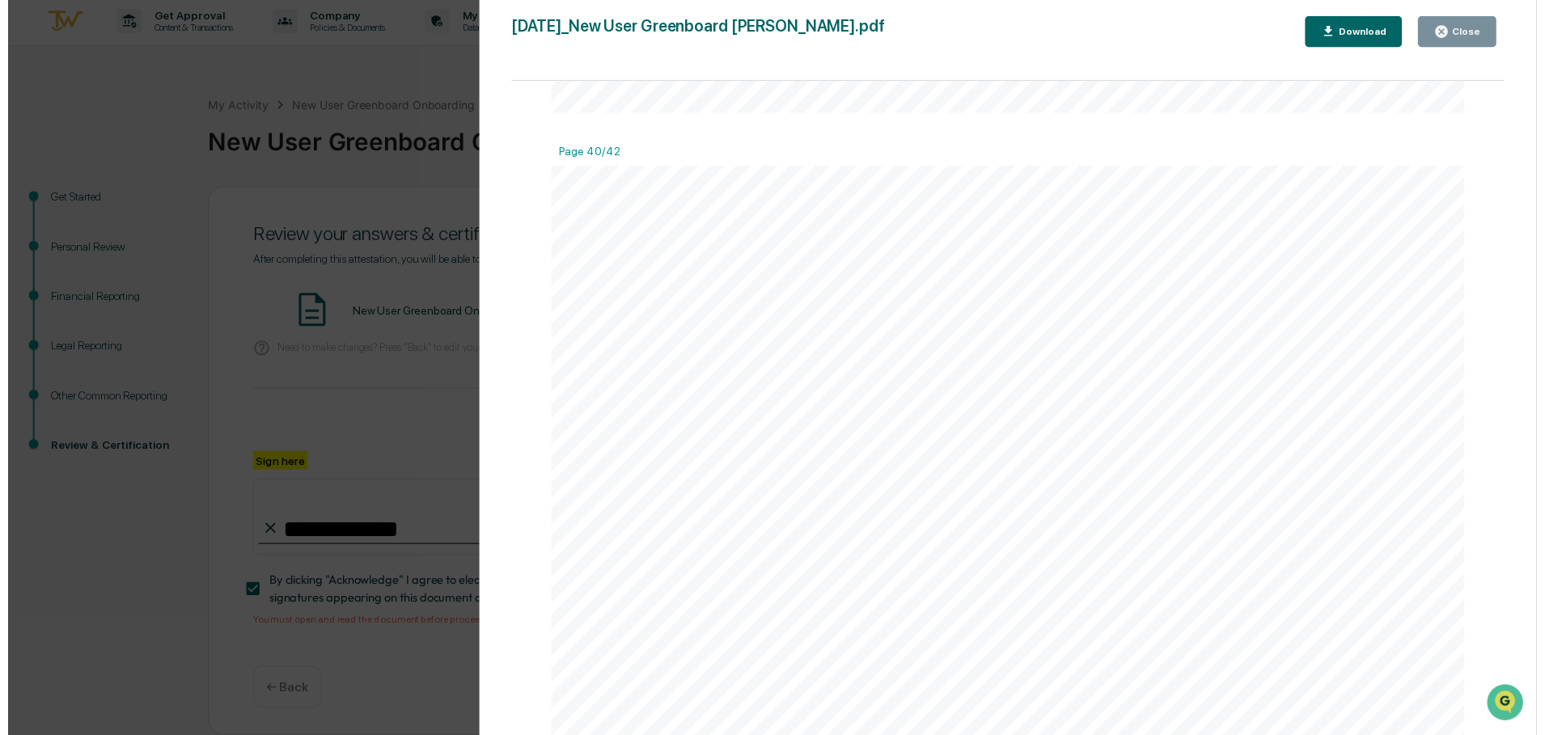
scroll to position [34530, 0]
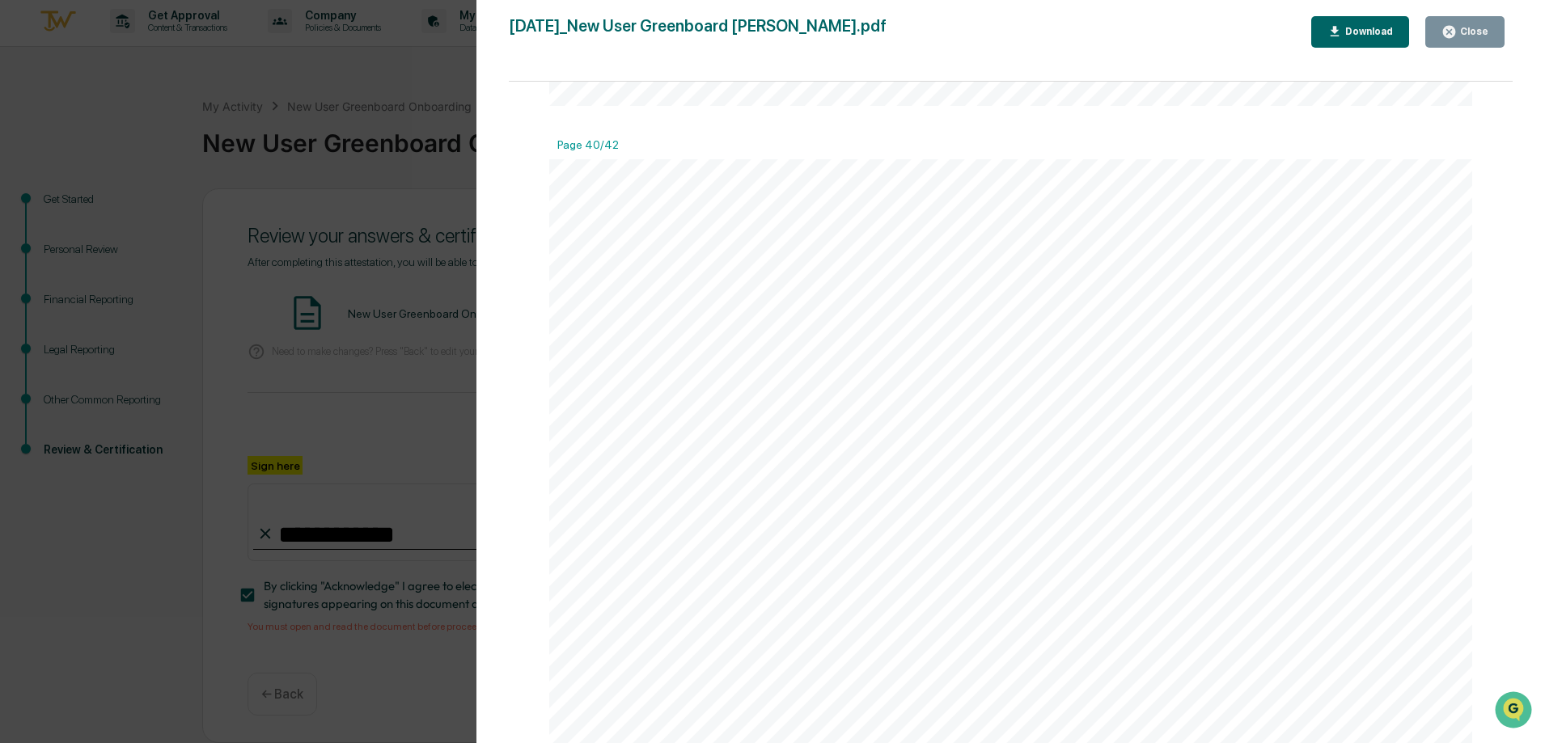
click at [1465, 31] on div "Close" at bounding box center [1472, 31] width 32 height 11
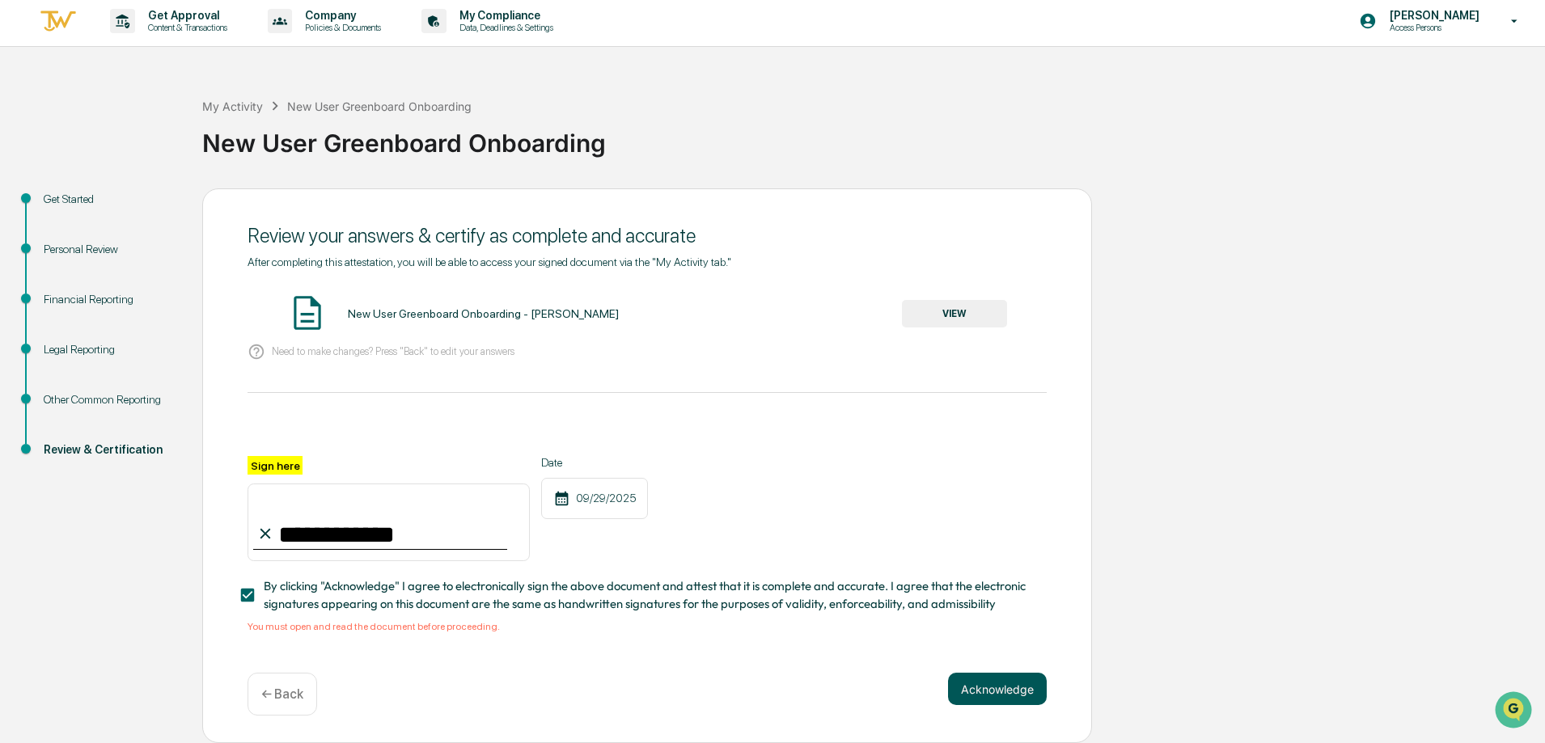
click at [971, 696] on button "Acknowledge" at bounding box center [997, 689] width 99 height 32
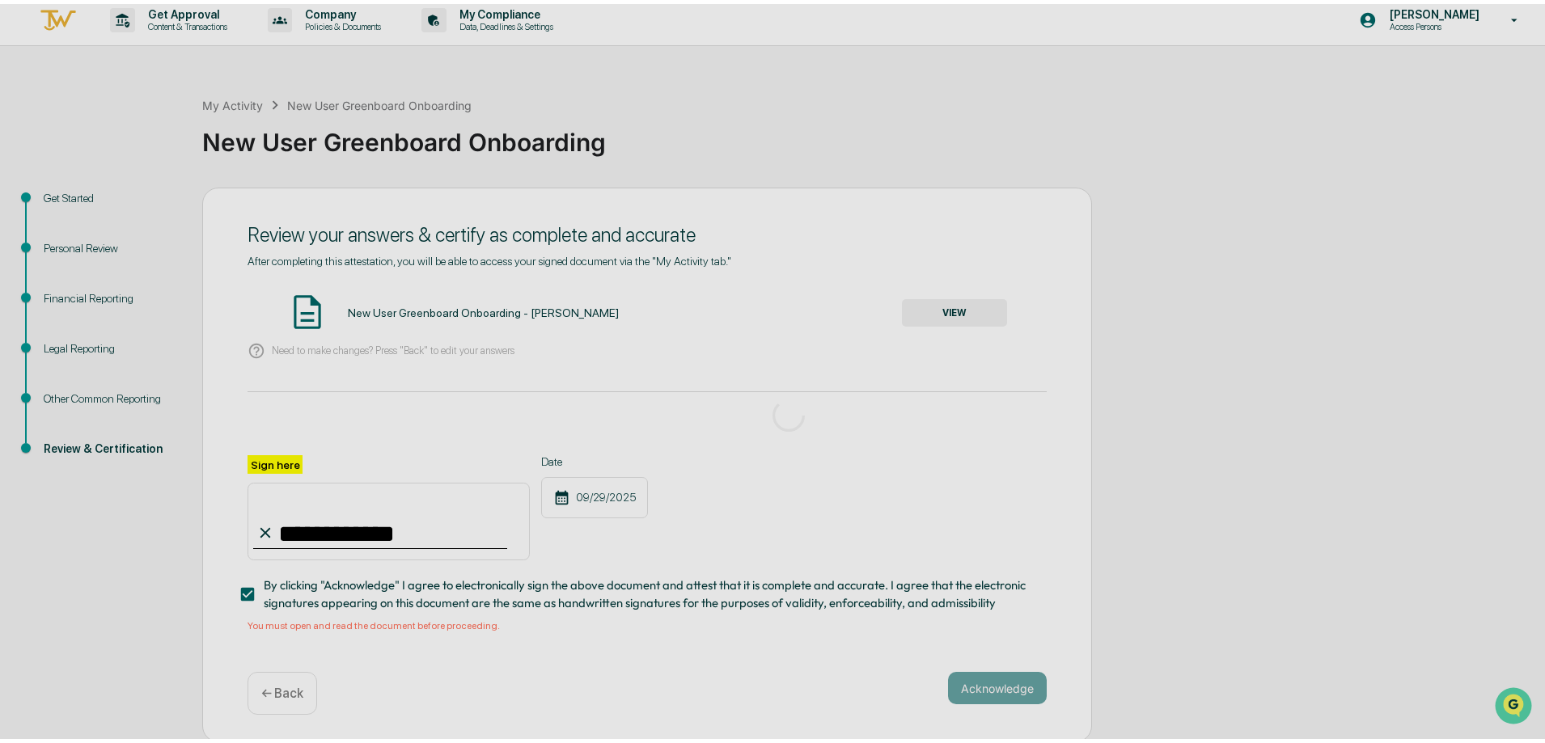
scroll to position [0, 0]
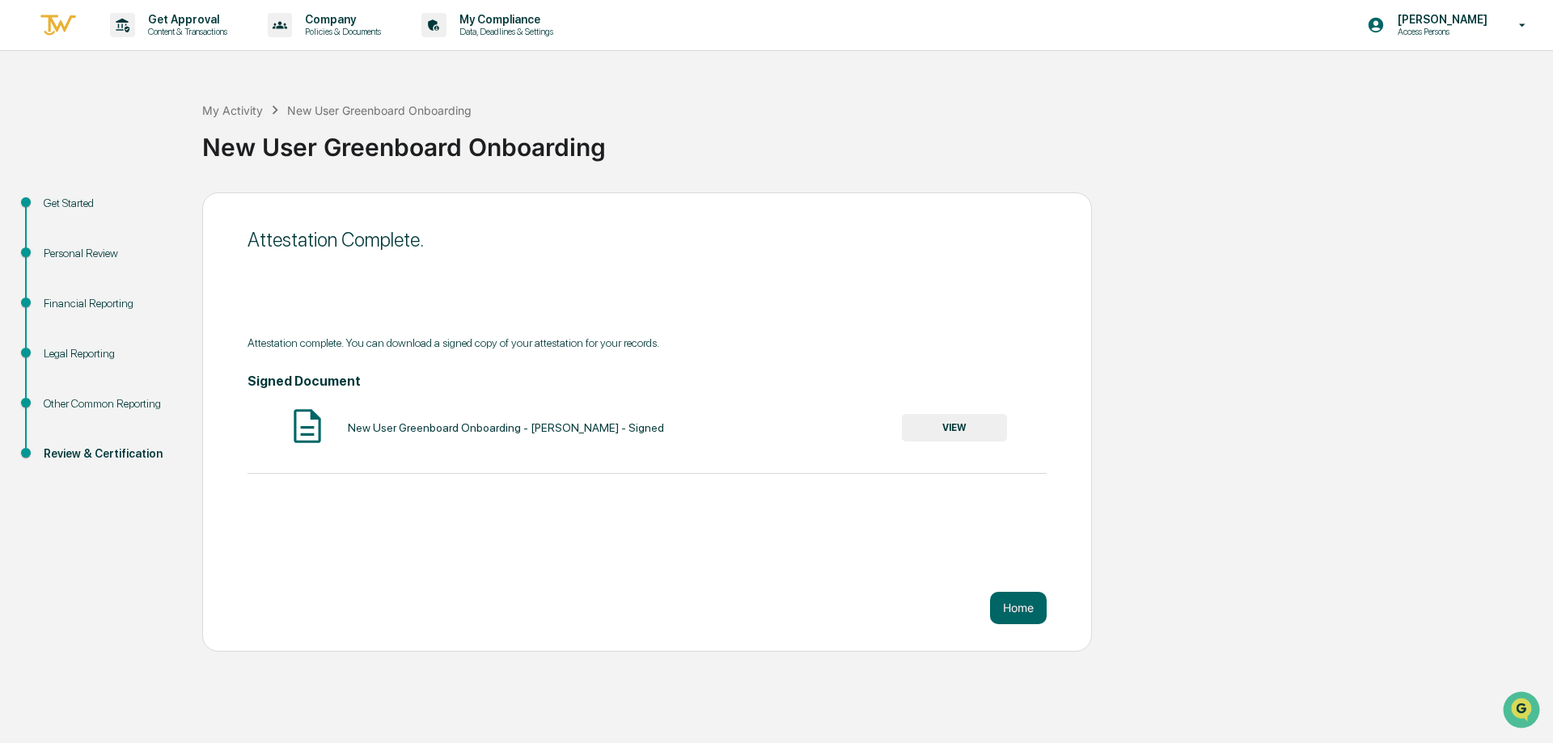
click at [949, 418] on button "VIEW" at bounding box center [954, 427] width 105 height 27
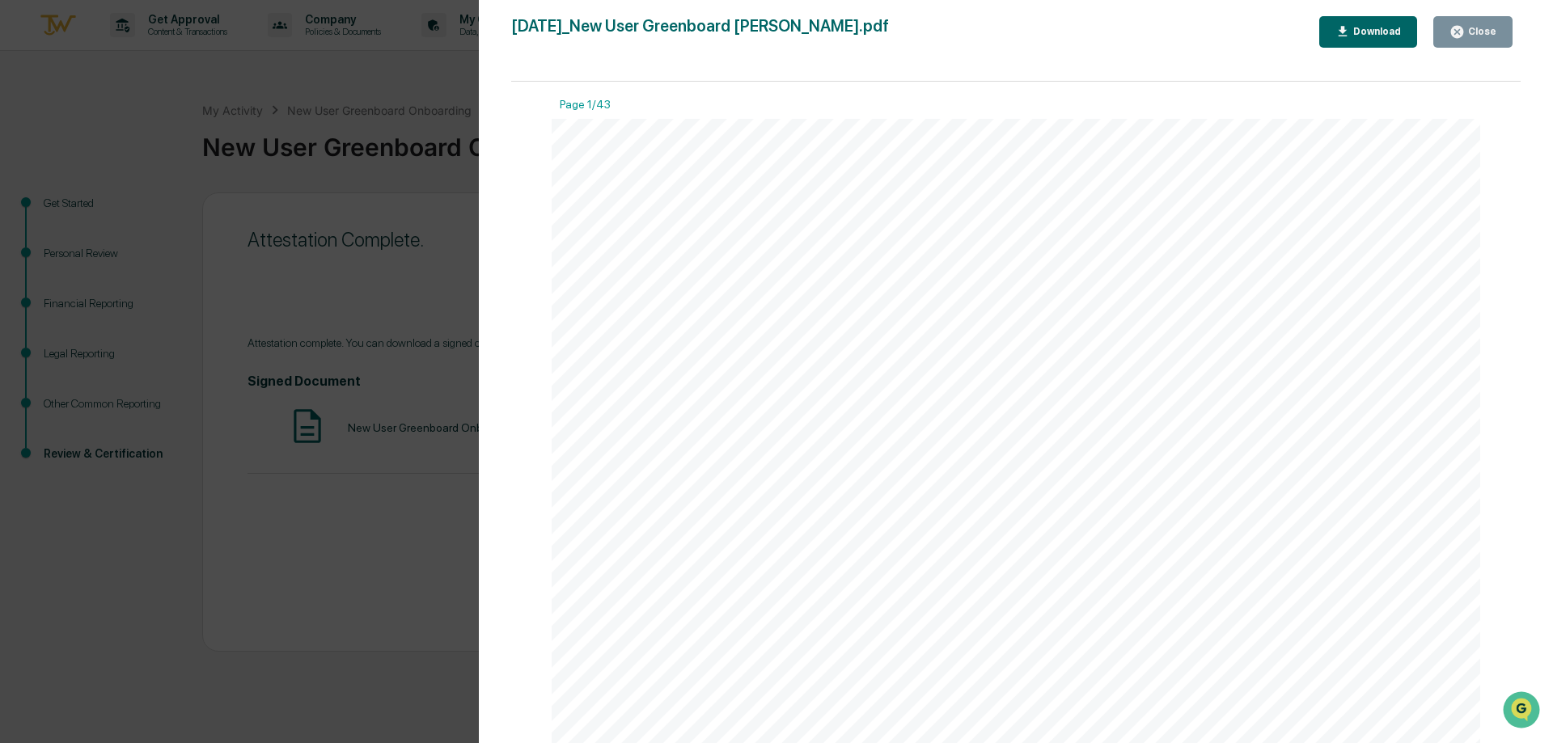
click at [418, 78] on div "Version History [DATE] 01:30 PM [PERSON_NAME] [DATE]_New User Greenboard Onboar…" at bounding box center [776, 371] width 1553 height 743
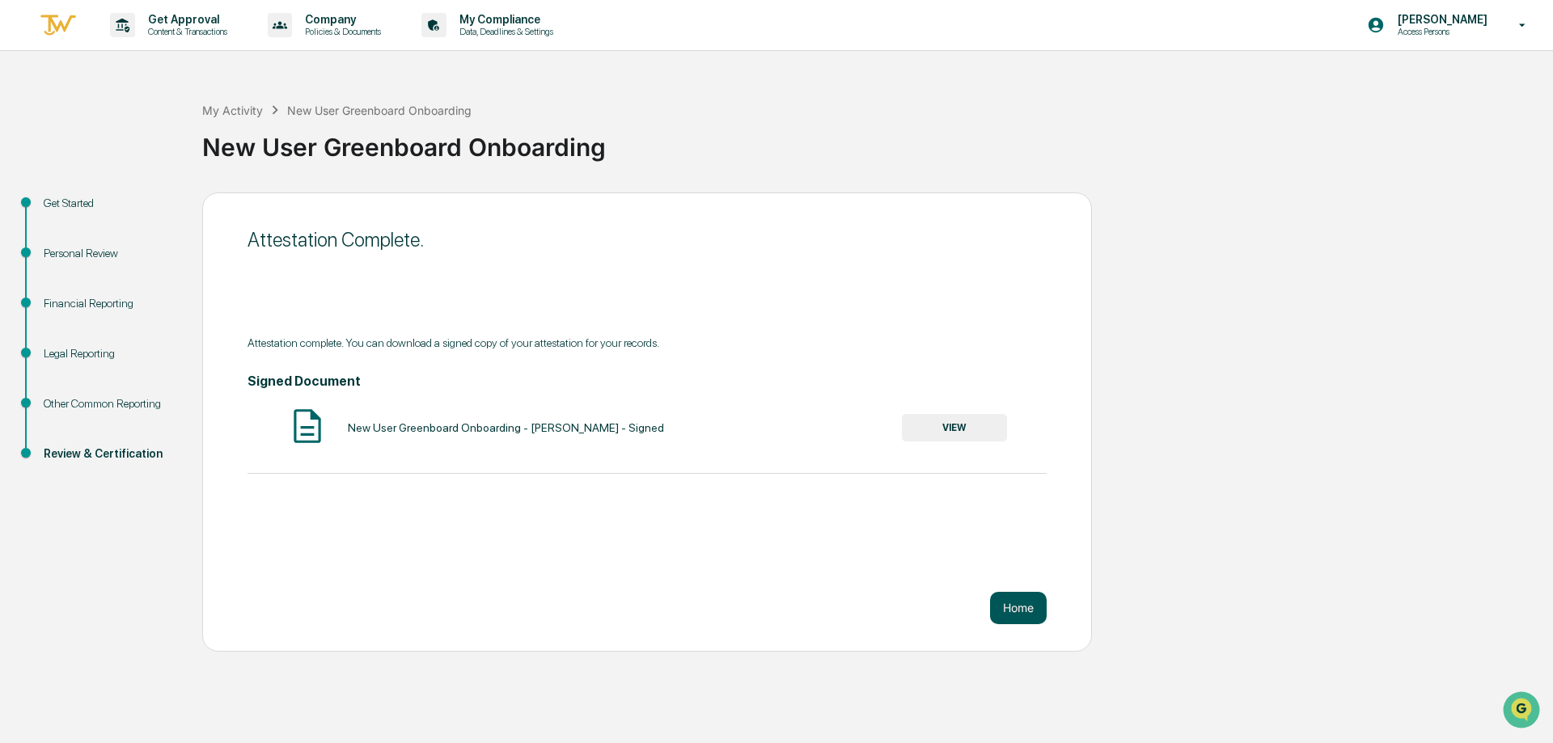
click at [1028, 609] on button "Home" at bounding box center [1018, 608] width 57 height 32
